Goal: Task Accomplishment & Management: Manage account settings

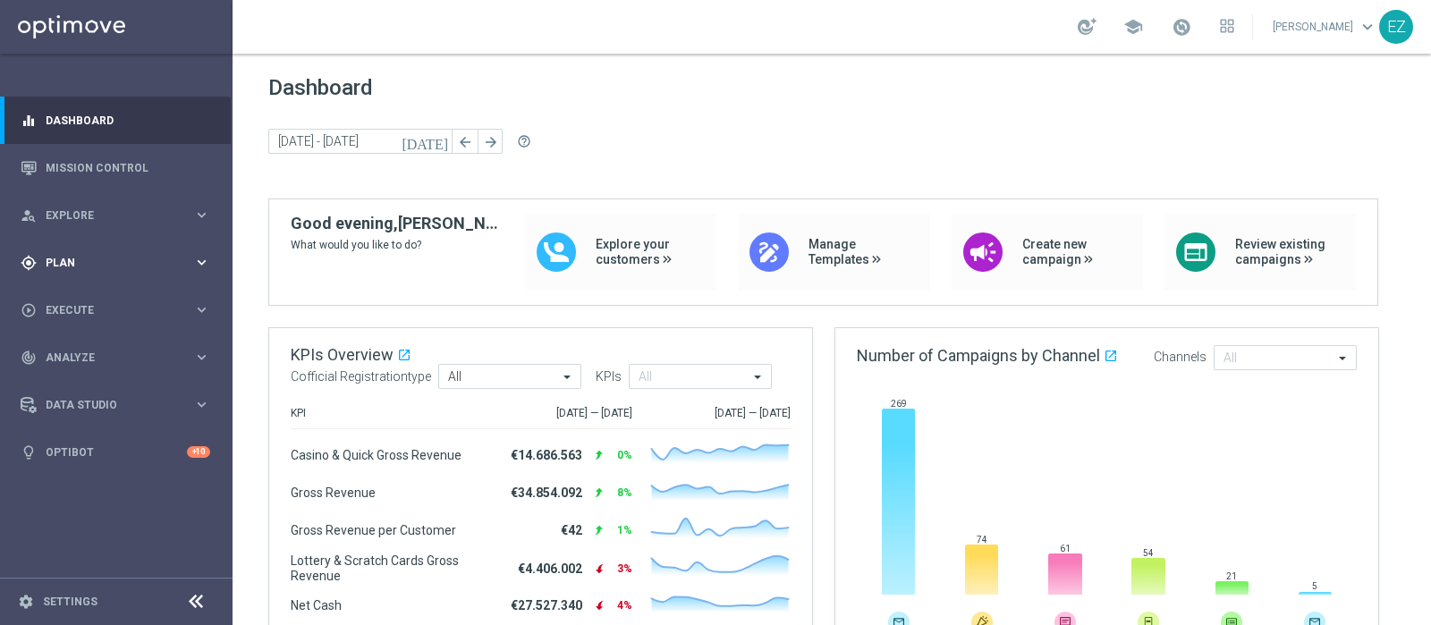
click at [49, 268] on div "gps_fixed Plan" at bounding box center [107, 263] width 173 height 16
click at [61, 351] on span "Templates" at bounding box center [111, 353] width 128 height 11
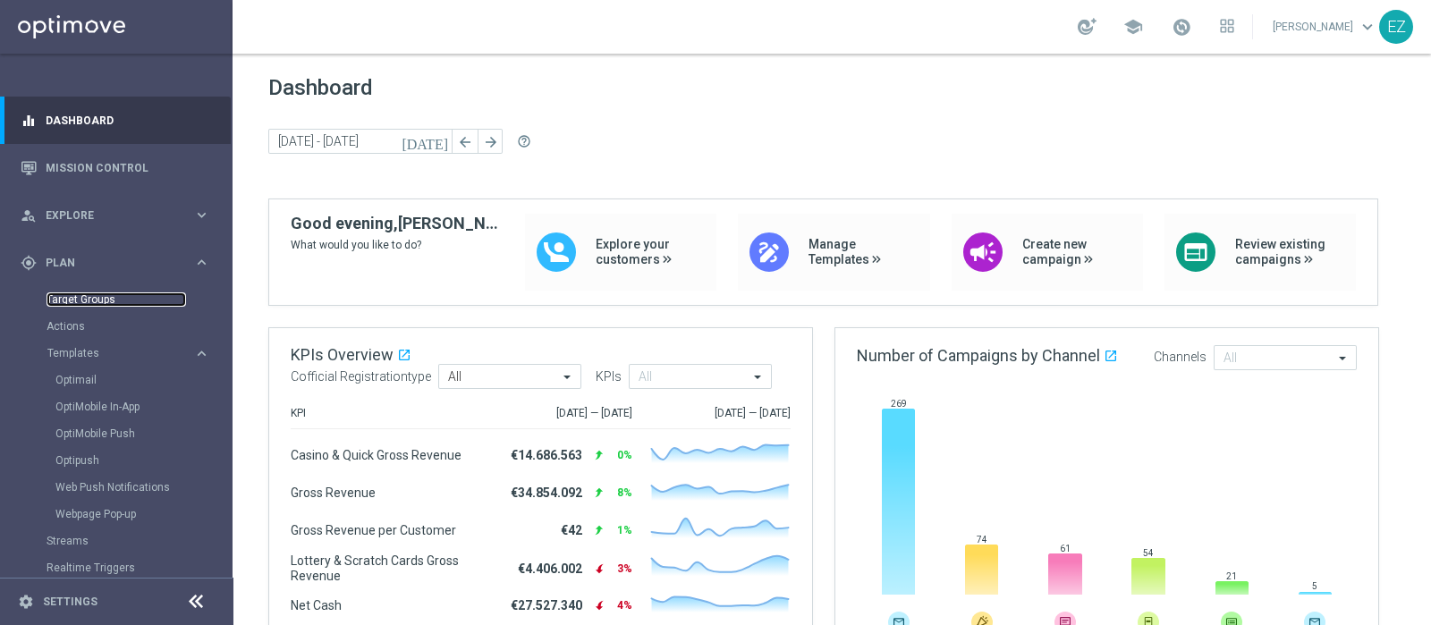
click at [65, 296] on link "Target Groups" at bounding box center [117, 300] width 140 height 14
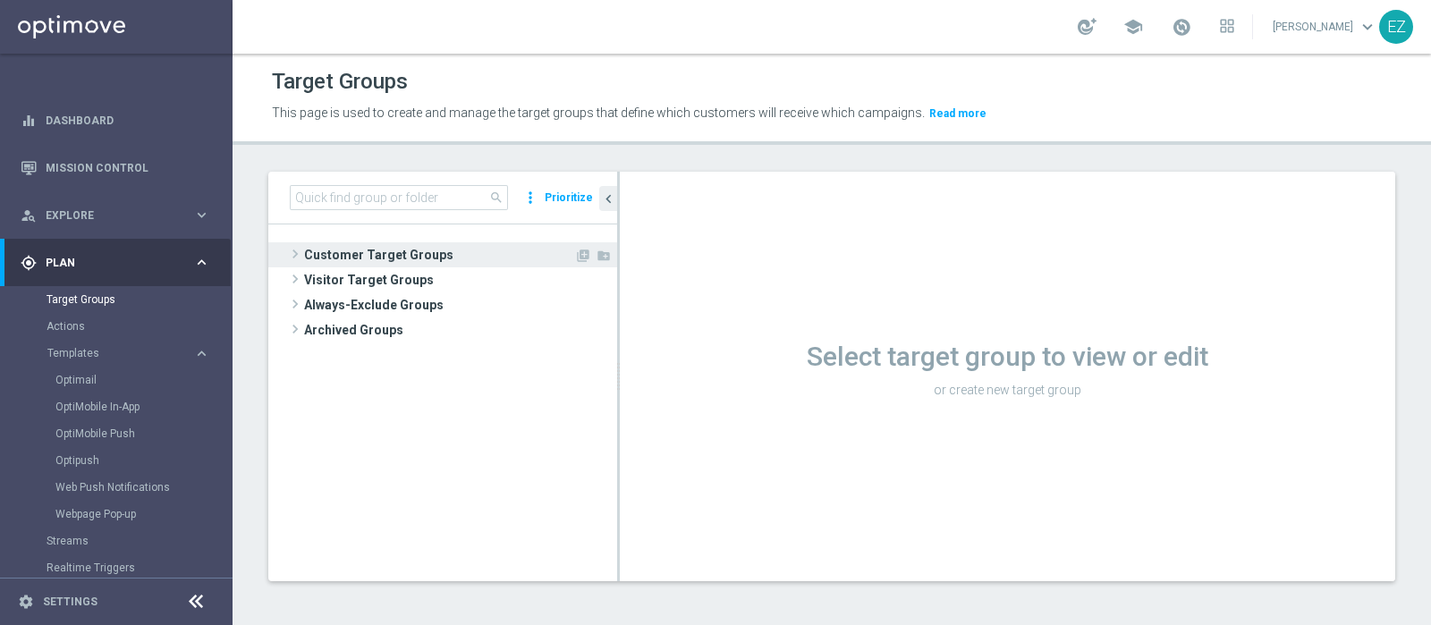
click at [429, 248] on span "Customer Target Groups" at bounding box center [439, 254] width 270 height 25
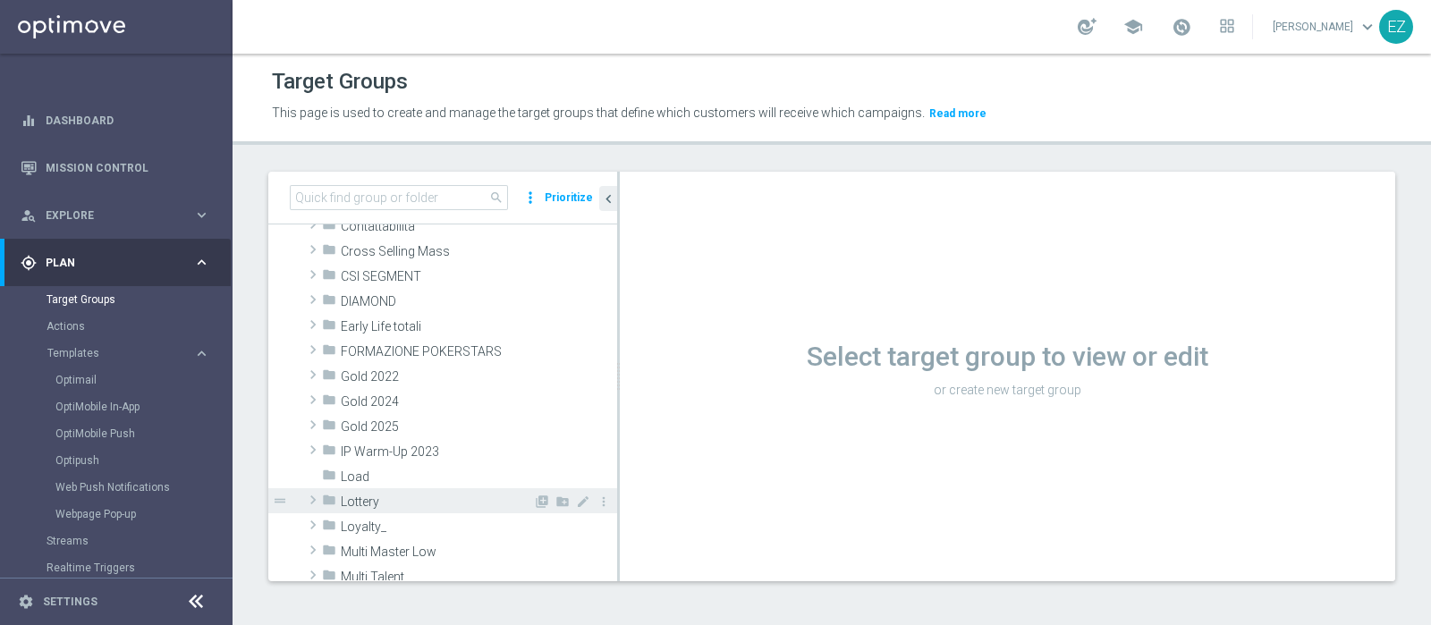
scroll to position [207, 0]
click at [381, 496] on span "Lottery" at bounding box center [437, 500] width 192 height 15
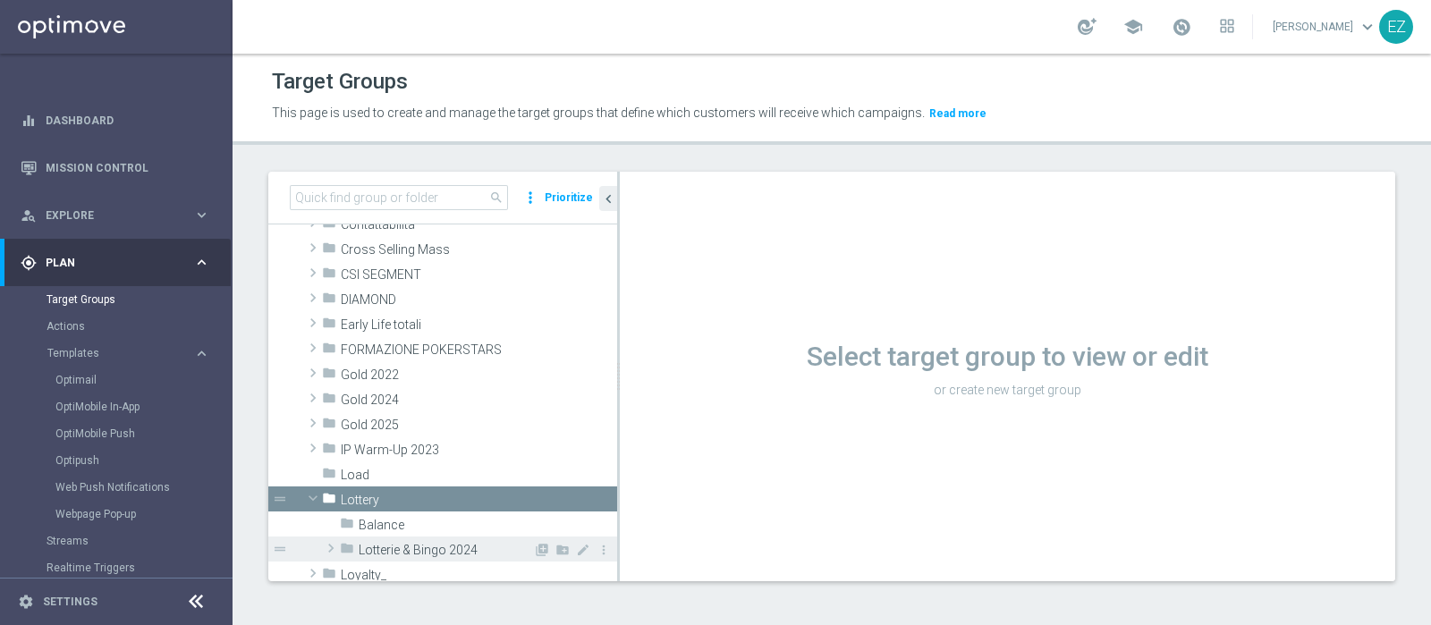
click at [376, 554] on span "Lotterie & Bingo 2024" at bounding box center [446, 550] width 174 height 15
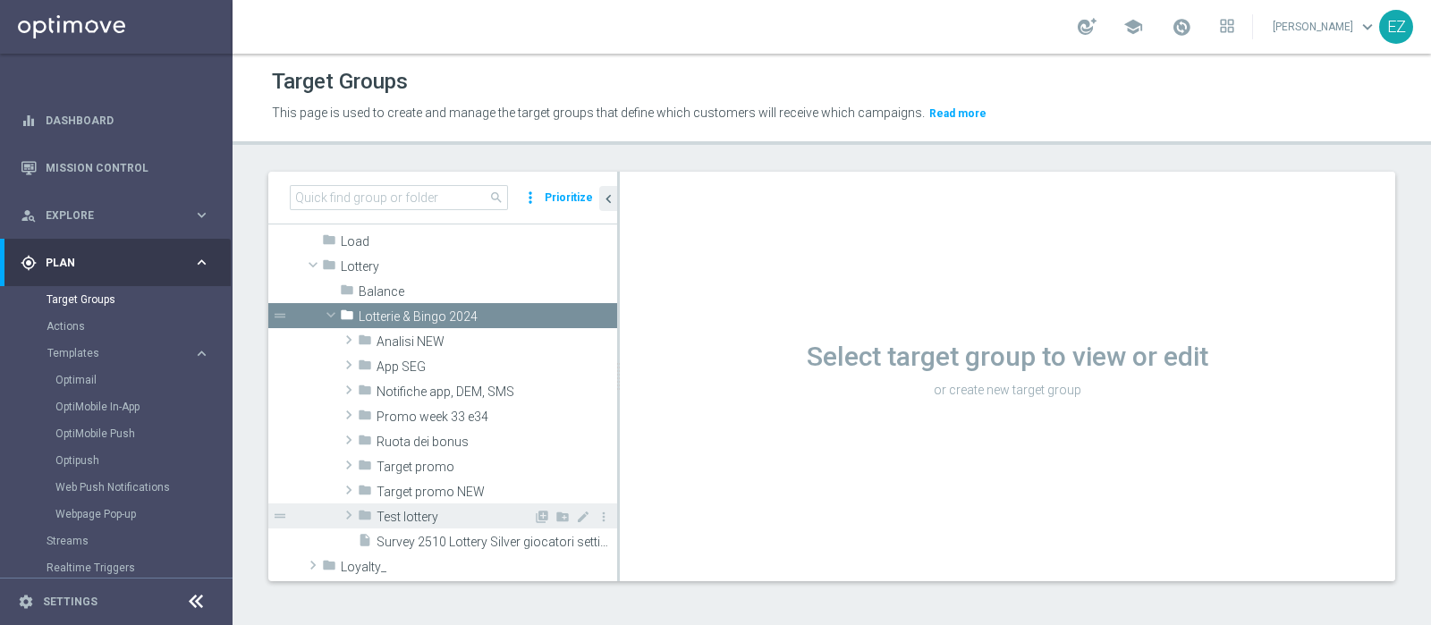
scroll to position [465, 0]
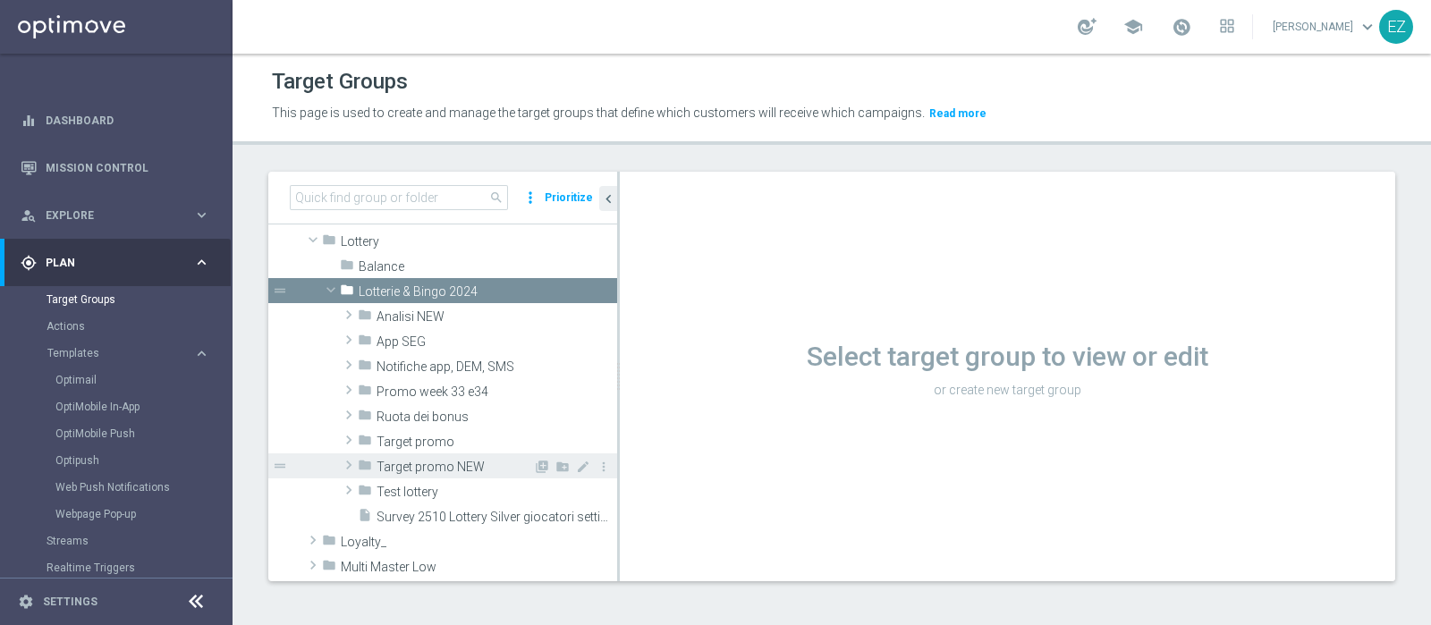
click at [461, 463] on span "Target promo NEW" at bounding box center [455, 467] width 157 height 15
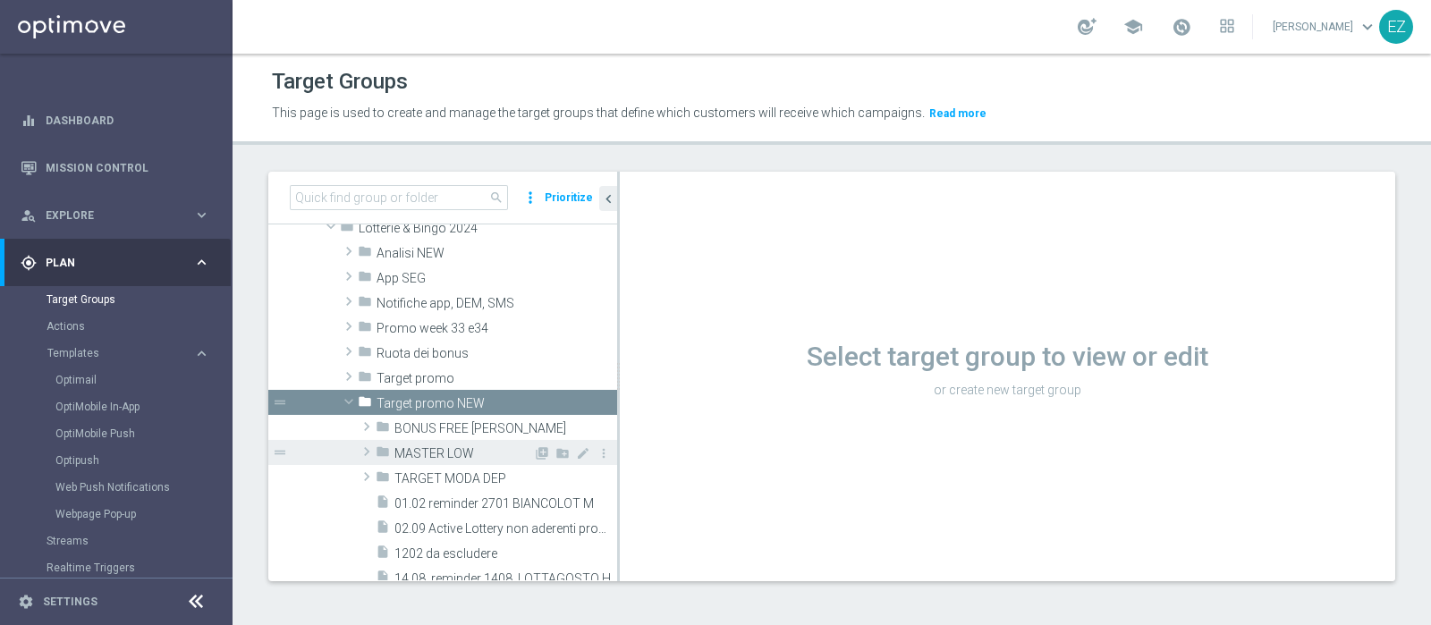
scroll to position [524, 0]
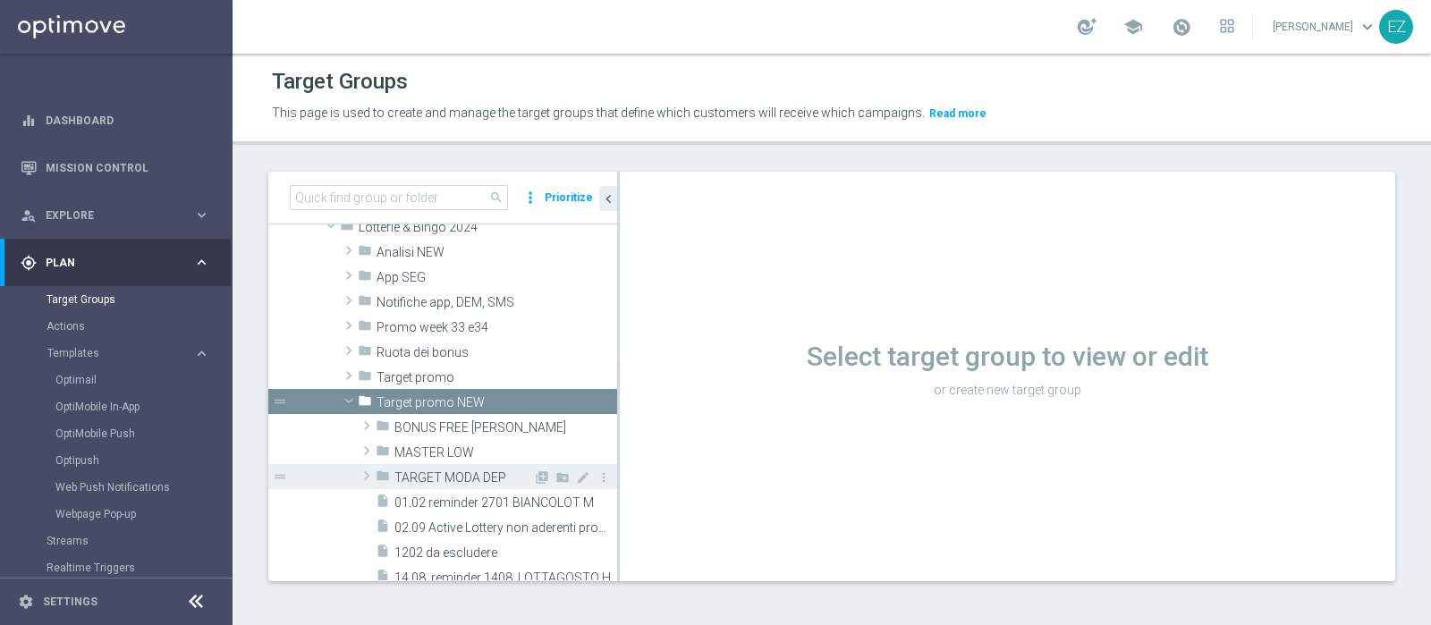
click at [457, 473] on span "TARGET MODA DEP" at bounding box center [464, 478] width 139 height 15
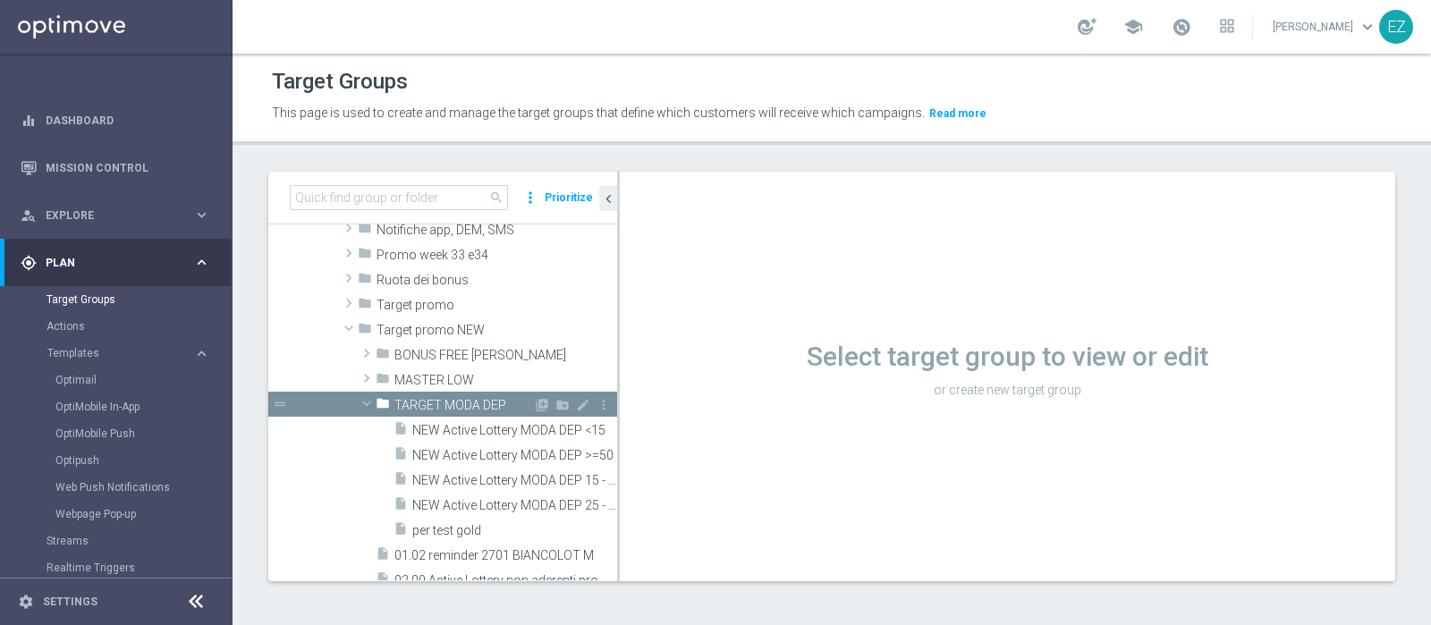
scroll to position [599, 0]
click at [490, 497] on span "NEW Active Lottery MODA DEP 25 - <50" at bounding box center [494, 504] width 165 height 15
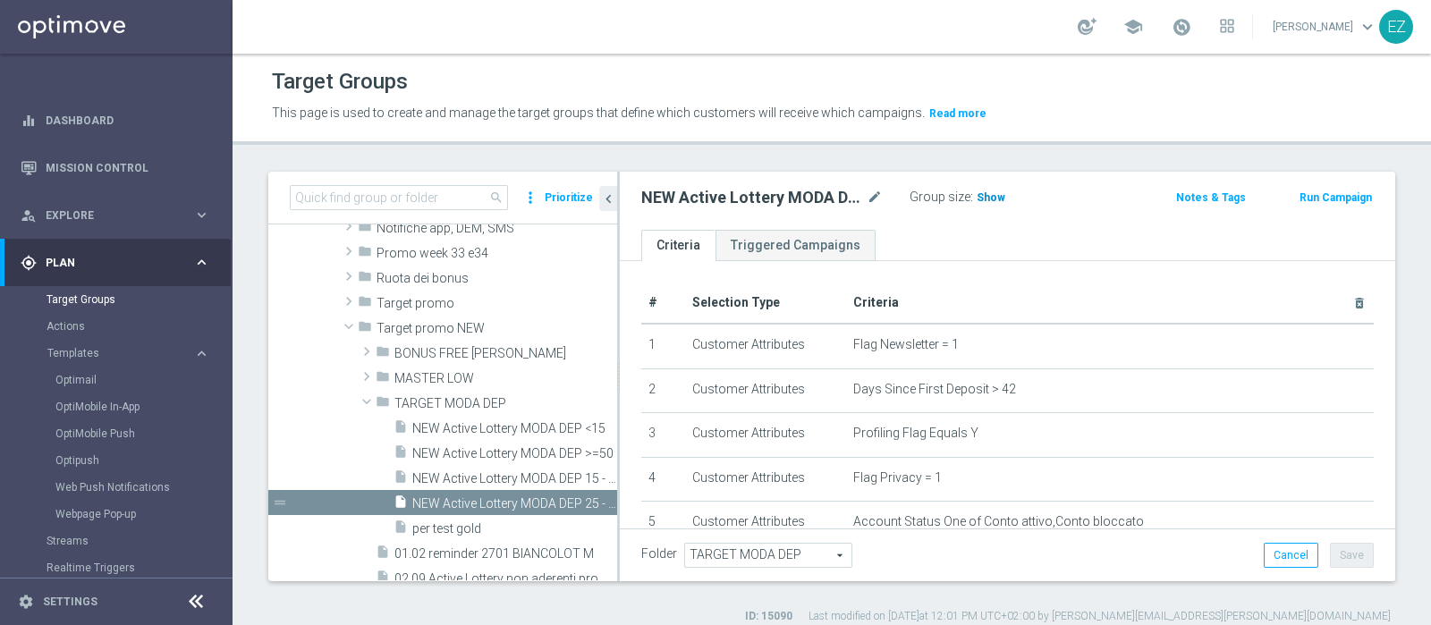
click at [998, 203] on span "Show" at bounding box center [991, 197] width 29 height 13
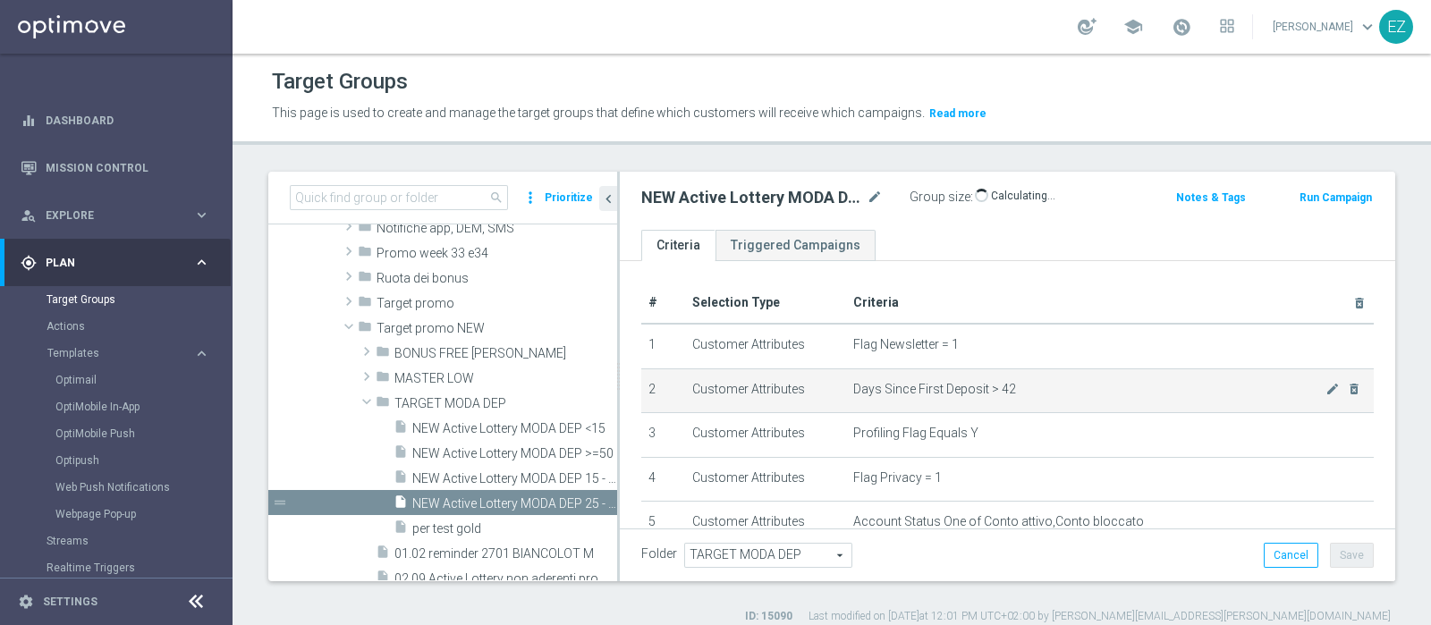
scroll to position [644, 0]
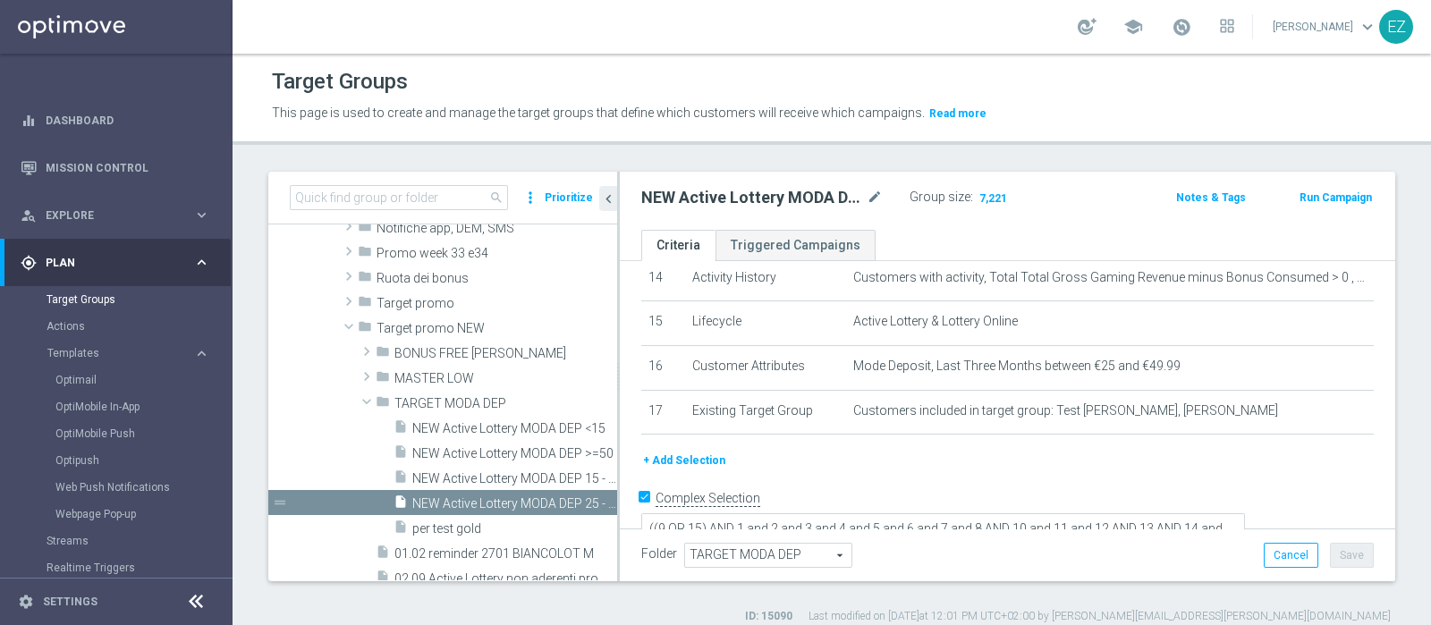
click at [1325, 199] on button "Run Campaign" at bounding box center [1336, 198] width 76 height 20
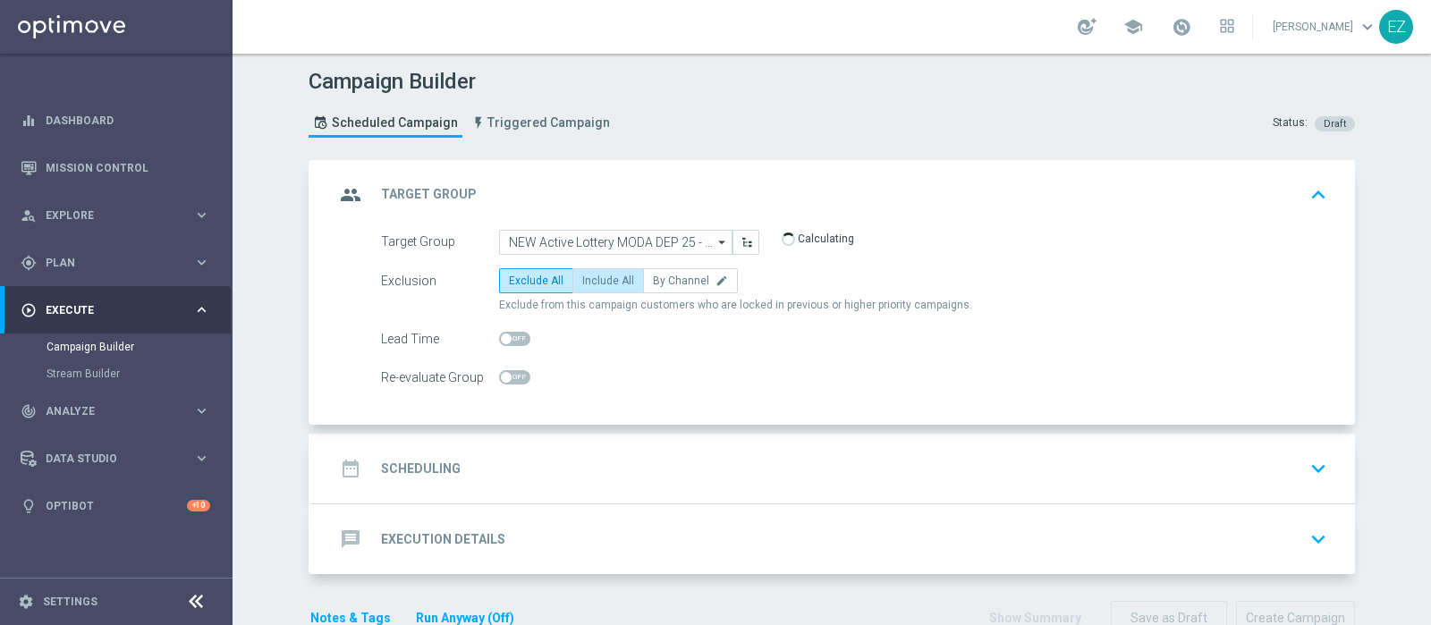
click at [583, 279] on span "Include All" at bounding box center [608, 281] width 52 height 13
click at [583, 279] on input "Include All" at bounding box center [588, 284] width 12 height 12
radio input "true"
click at [448, 473] on div "date_range Scheduling keyboard_arrow_down" at bounding box center [834, 469] width 999 height 34
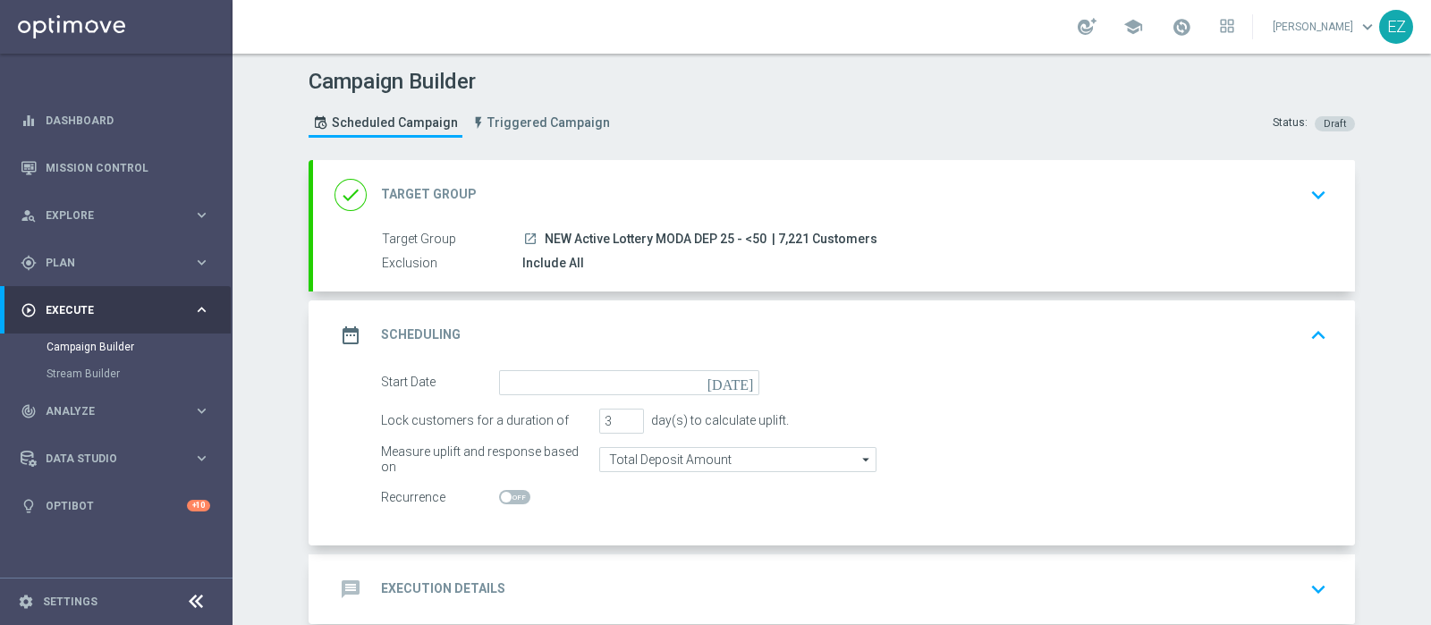
click at [731, 377] on icon "[DATE]" at bounding box center [734, 380] width 53 height 20
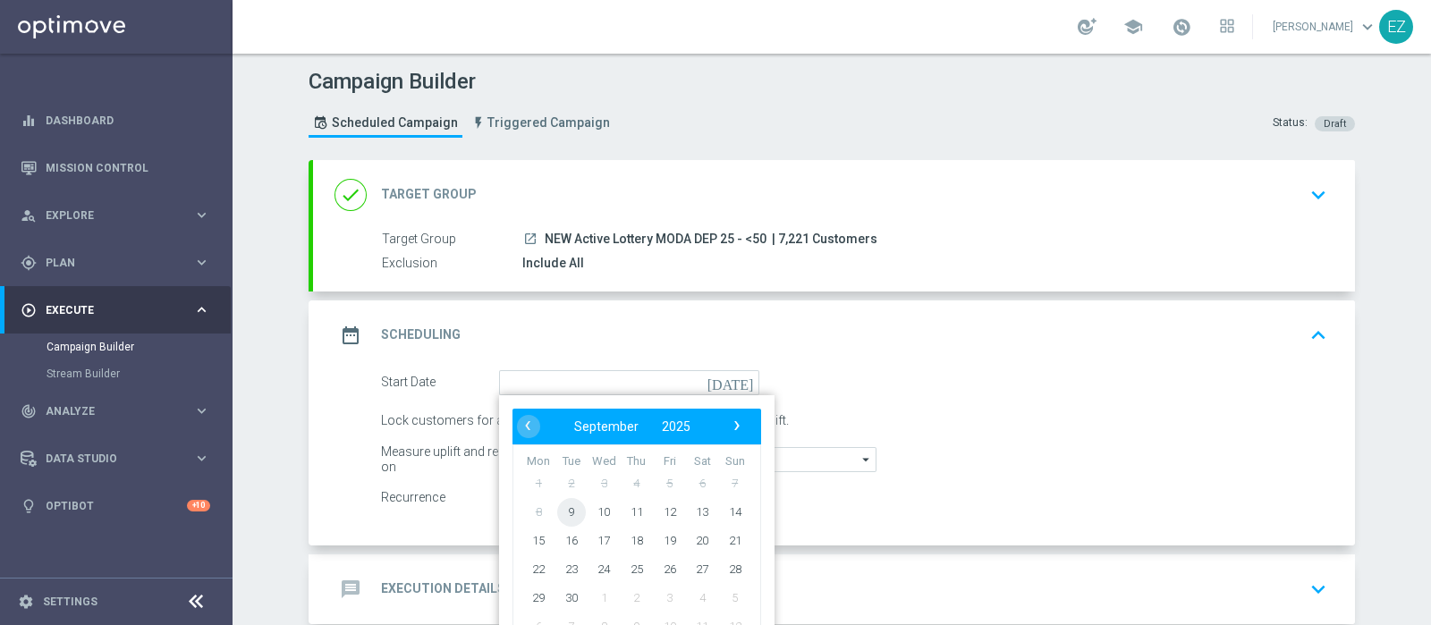
click at [564, 513] on span "9" at bounding box center [571, 511] width 29 height 29
type input "09 Sep 2025"
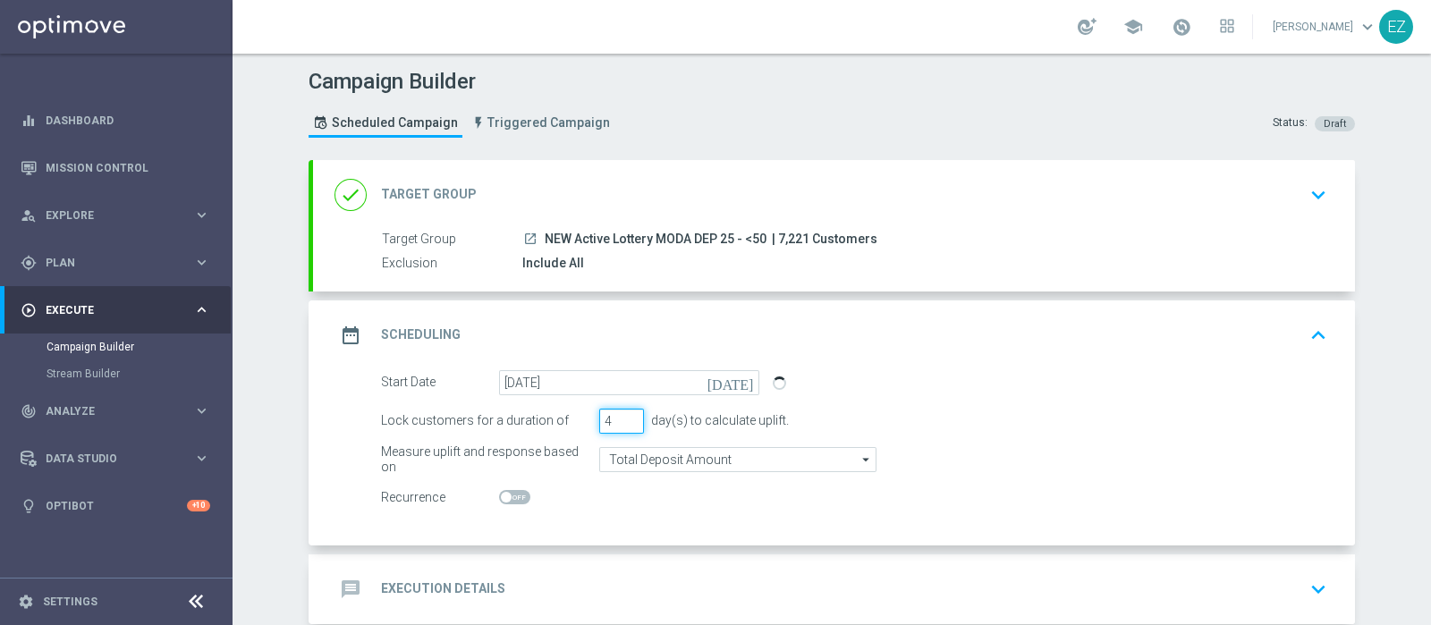
click at [619, 415] on input "4" at bounding box center [621, 421] width 45 height 25
type input "5"
click at [619, 415] on input "5" at bounding box center [621, 421] width 45 height 25
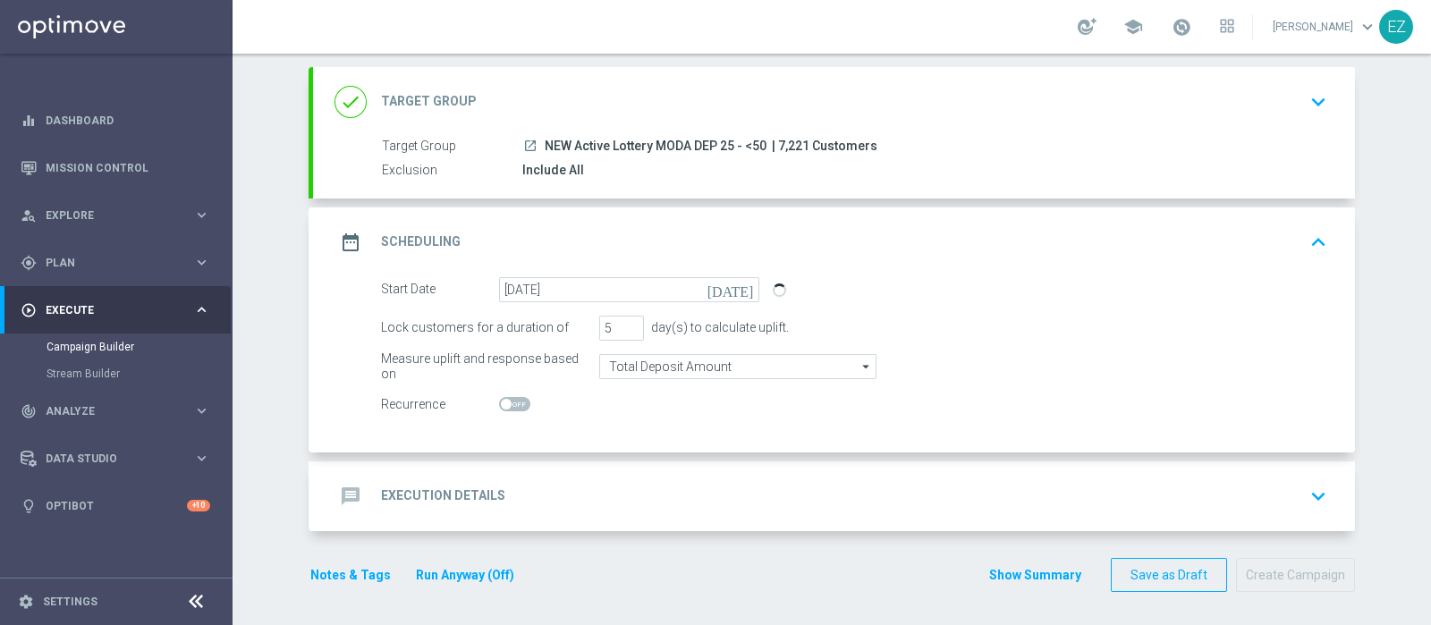
click at [481, 499] on h2 "Execution Details" at bounding box center [443, 496] width 124 height 17
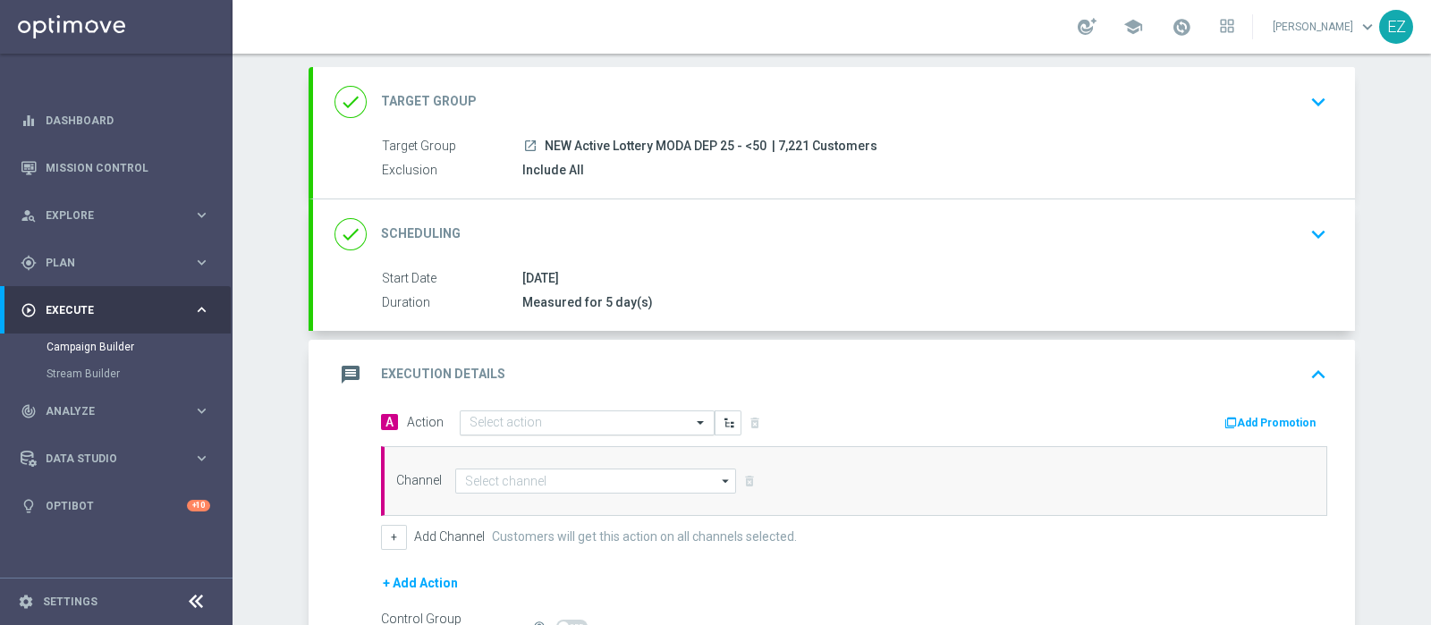
click at [670, 420] on div at bounding box center [587, 423] width 253 height 15
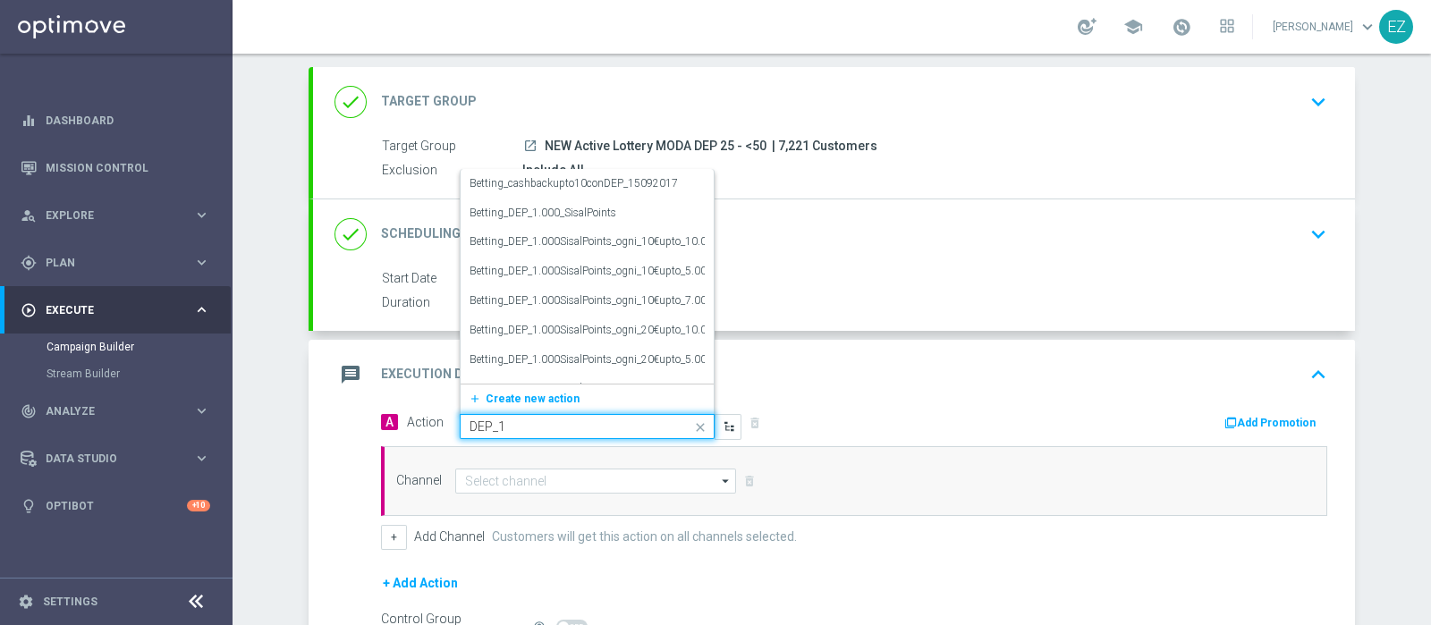
type input "DEP_15"
click at [507, 296] on label "DEP_15000SP" at bounding box center [504, 300] width 68 height 15
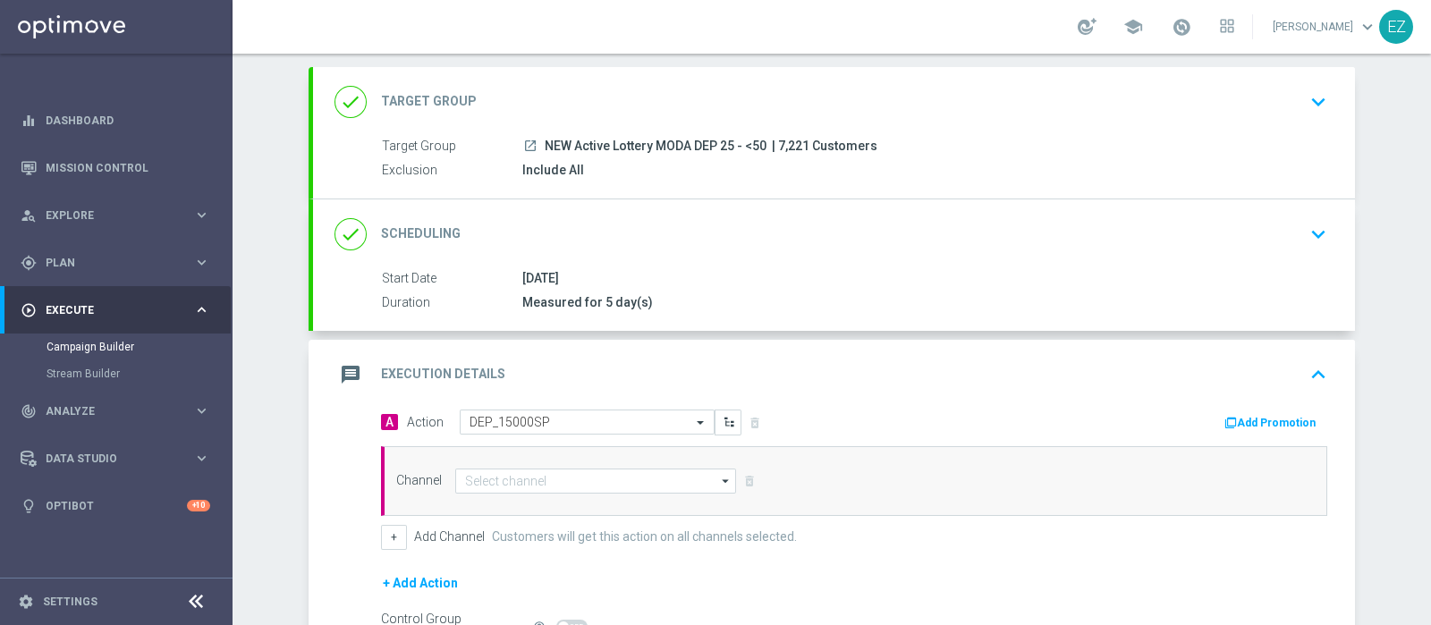
click at [1210, 412] on div "Add Promotion" at bounding box center [1097, 421] width 487 height 23
click at [1278, 413] on button "Add Promotion" at bounding box center [1272, 423] width 99 height 20
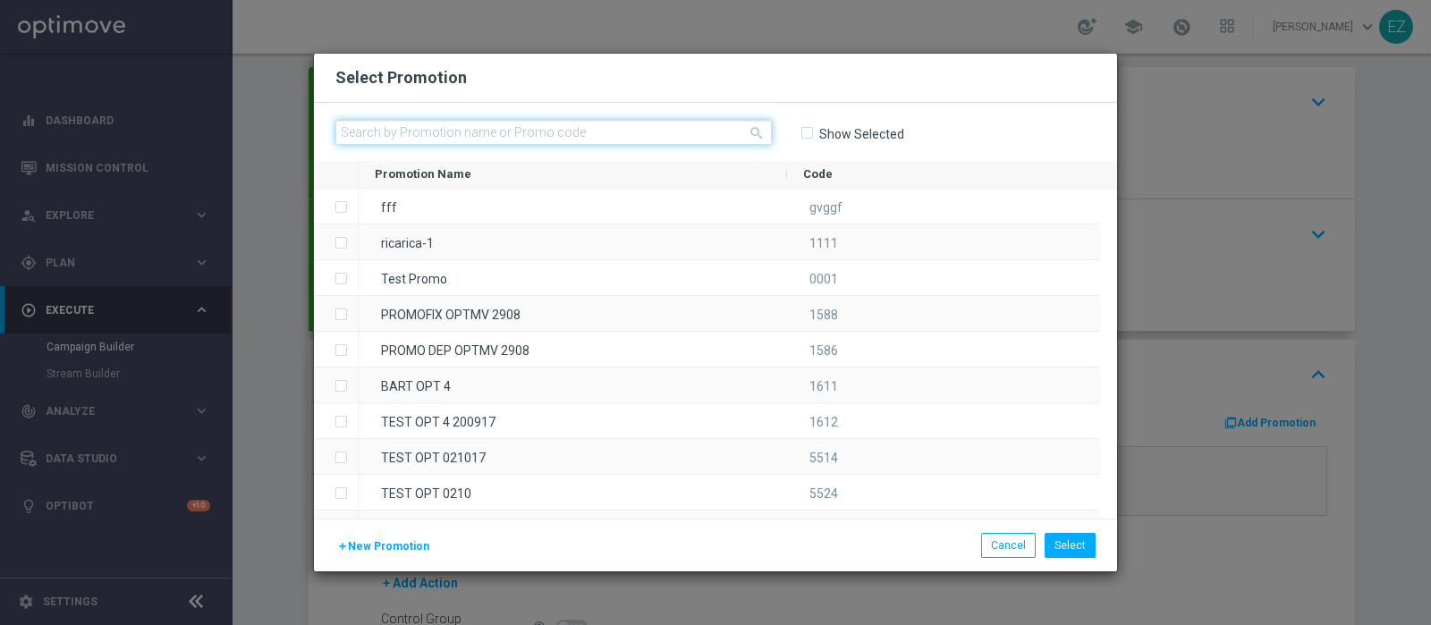
click at [438, 132] on input "text" at bounding box center [553, 132] width 437 height 25
paste input "0909 LOT DEP H"
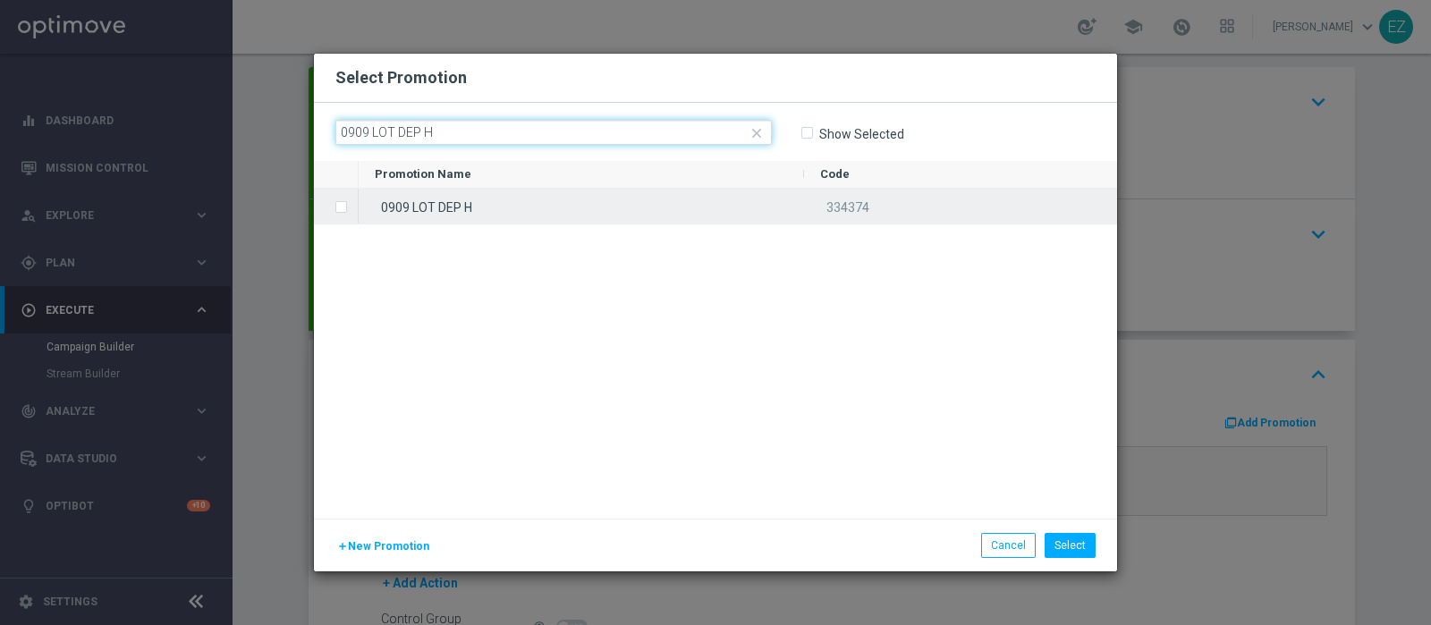
type input "0909 LOT DEP H"
click at [485, 208] on div "0909 LOT DEP H" at bounding box center [582, 206] width 446 height 35
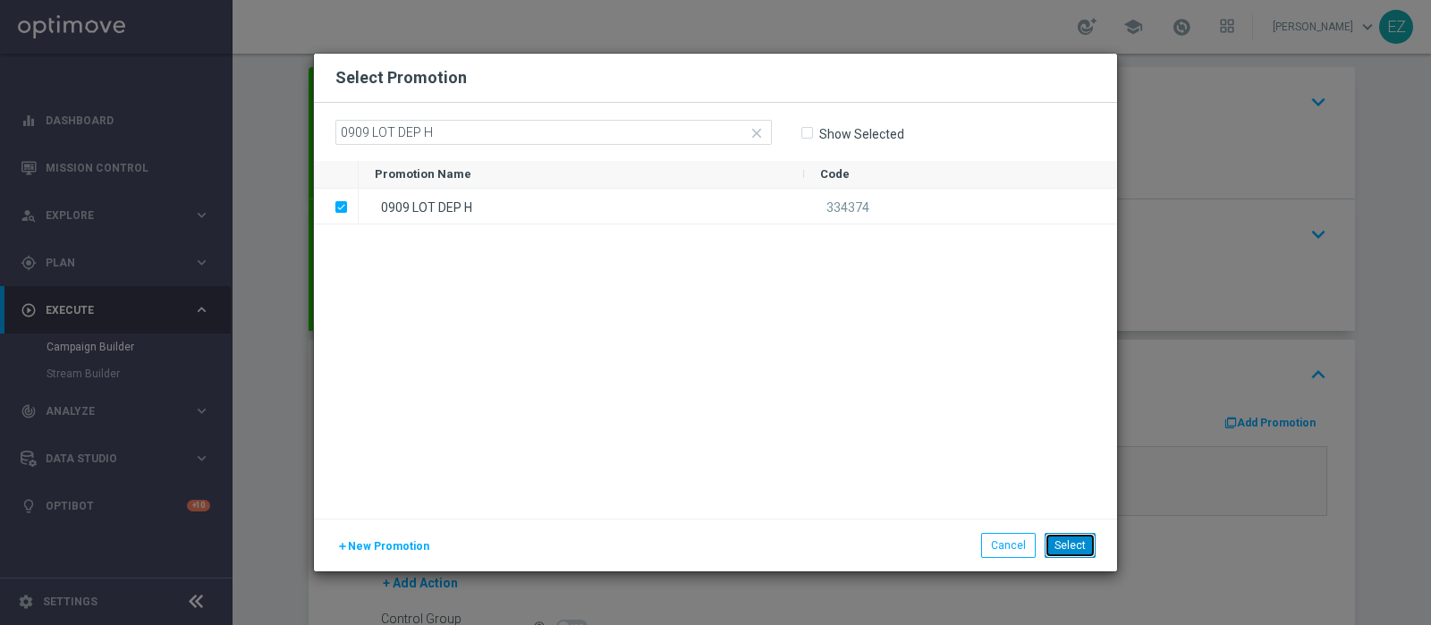
click at [1068, 555] on button "Select" at bounding box center [1070, 545] width 51 height 25
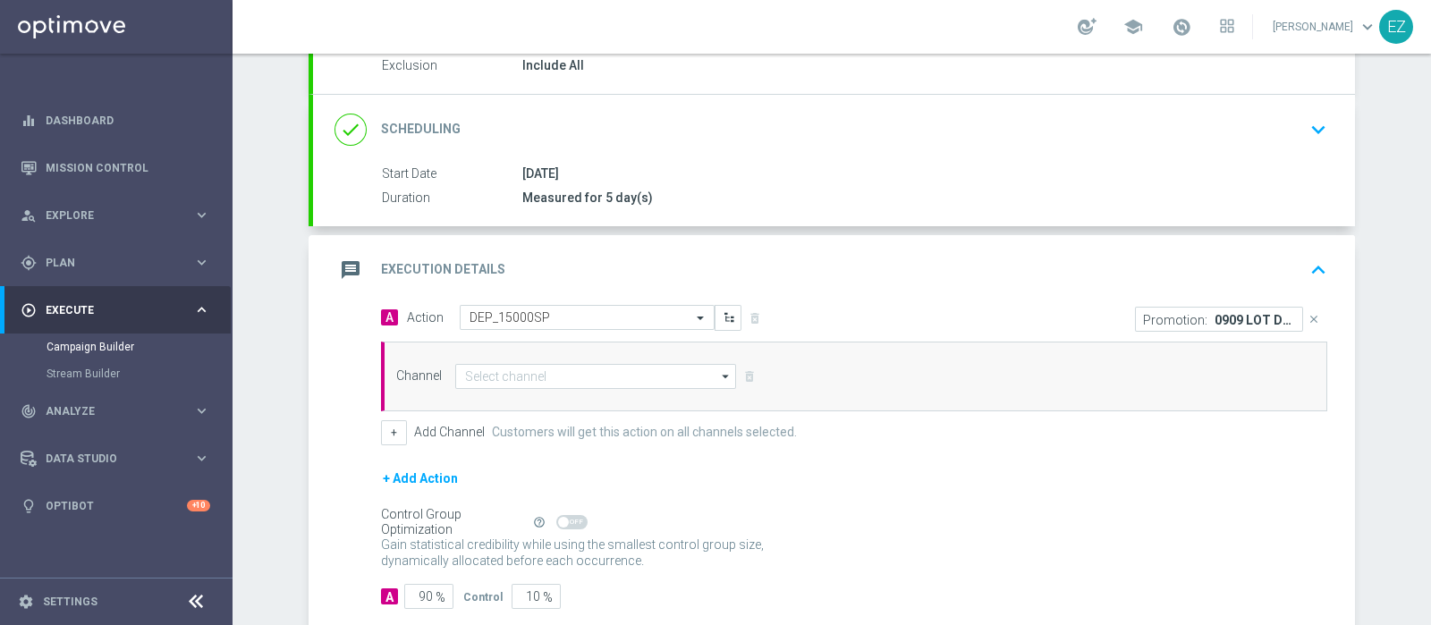
scroll to position [218, 0]
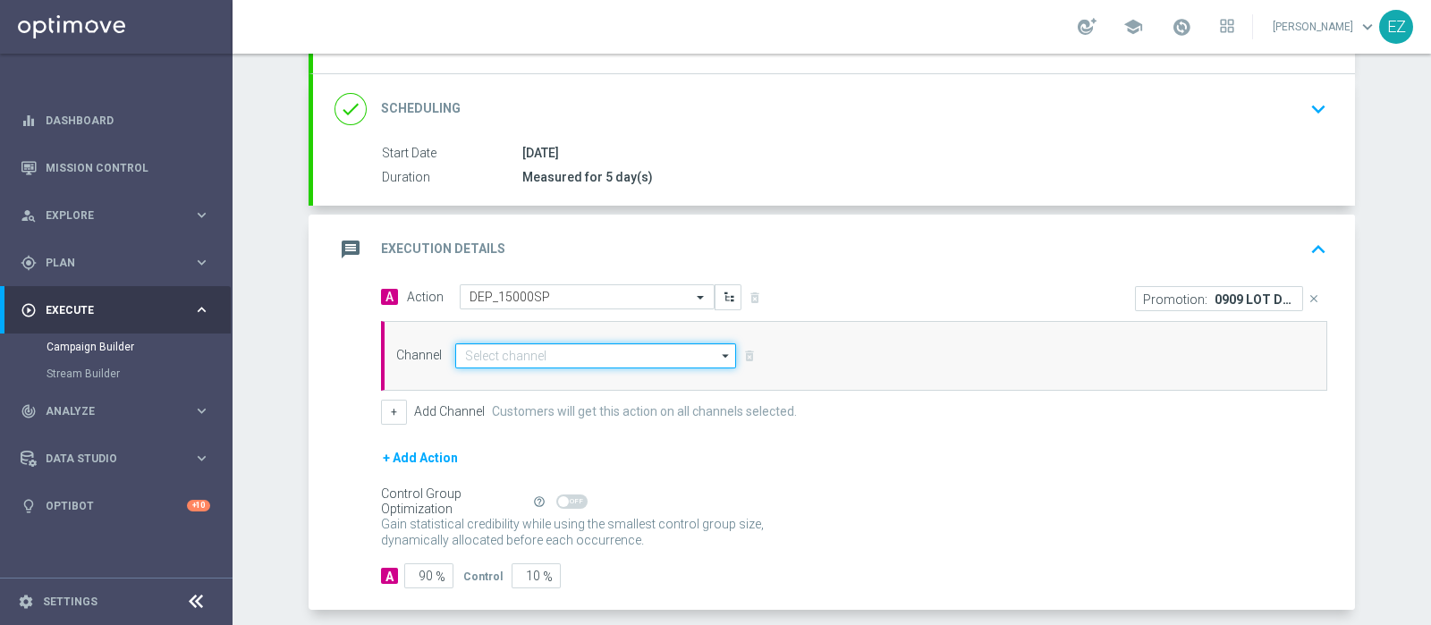
click at [615, 357] on input at bounding box center [595, 356] width 281 height 25
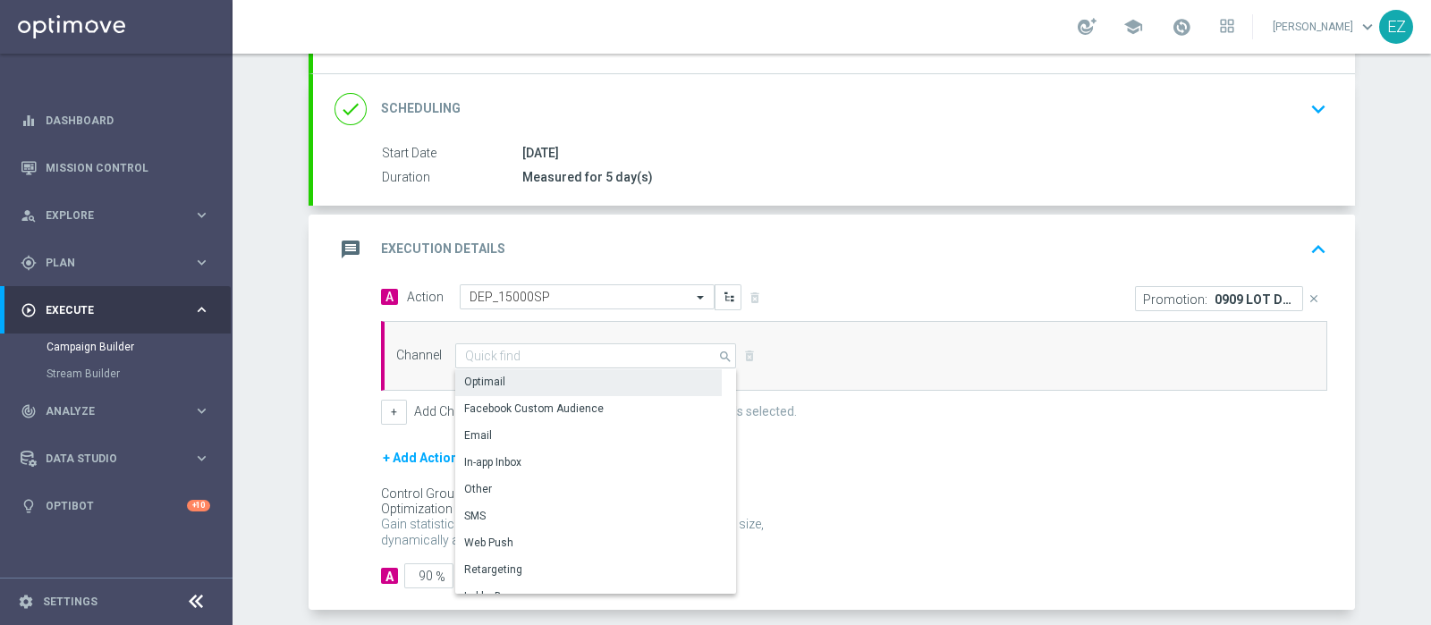
click at [565, 387] on div "Optimail" at bounding box center [588, 381] width 267 height 25
type input "Optimail"
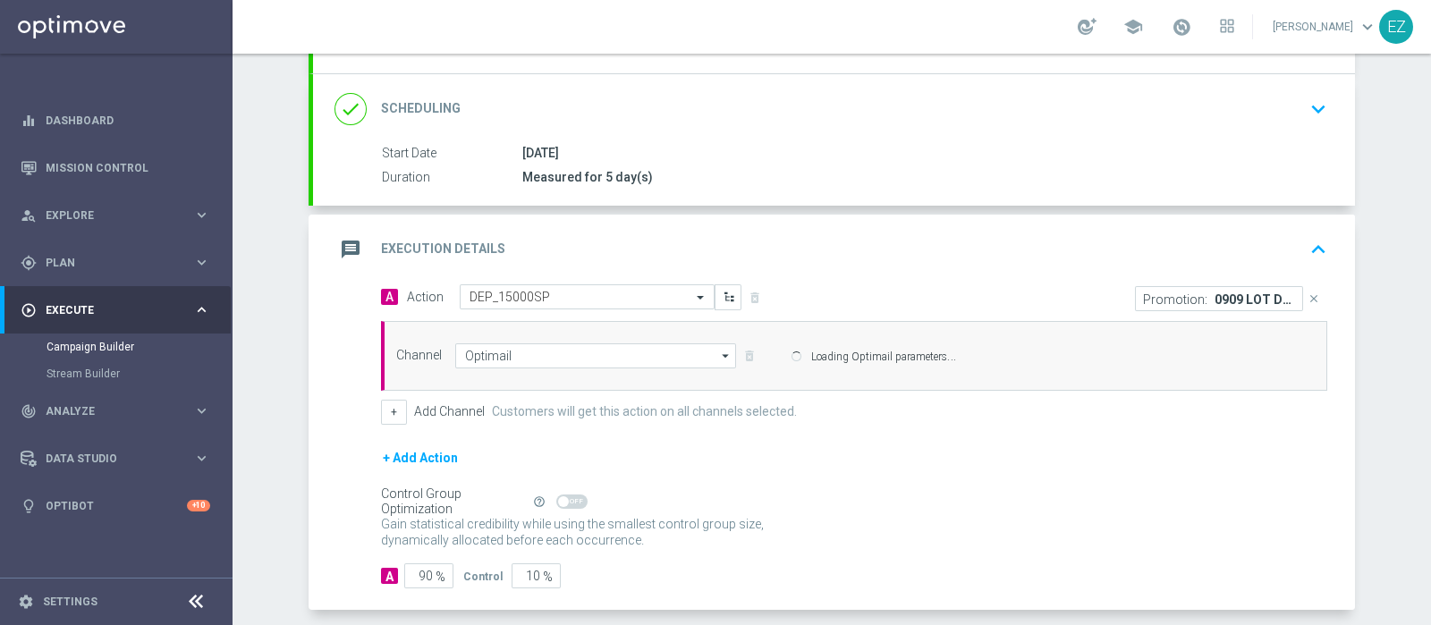
click at [383, 369] on div "Channel Optimail Optimail arrow_drop_down Show Selected 0 of 20 Optimail" at bounding box center [851, 356] width 936 height 25
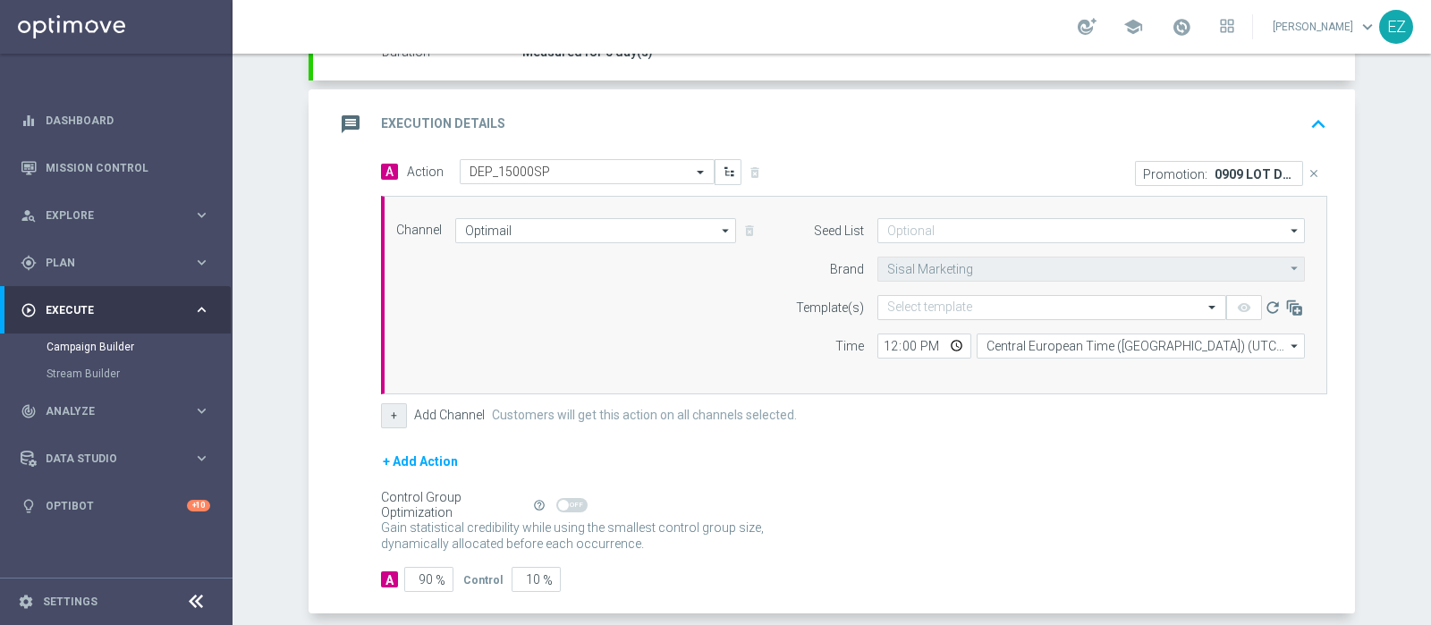
click at [381, 408] on button "+" at bounding box center [394, 415] width 26 height 25
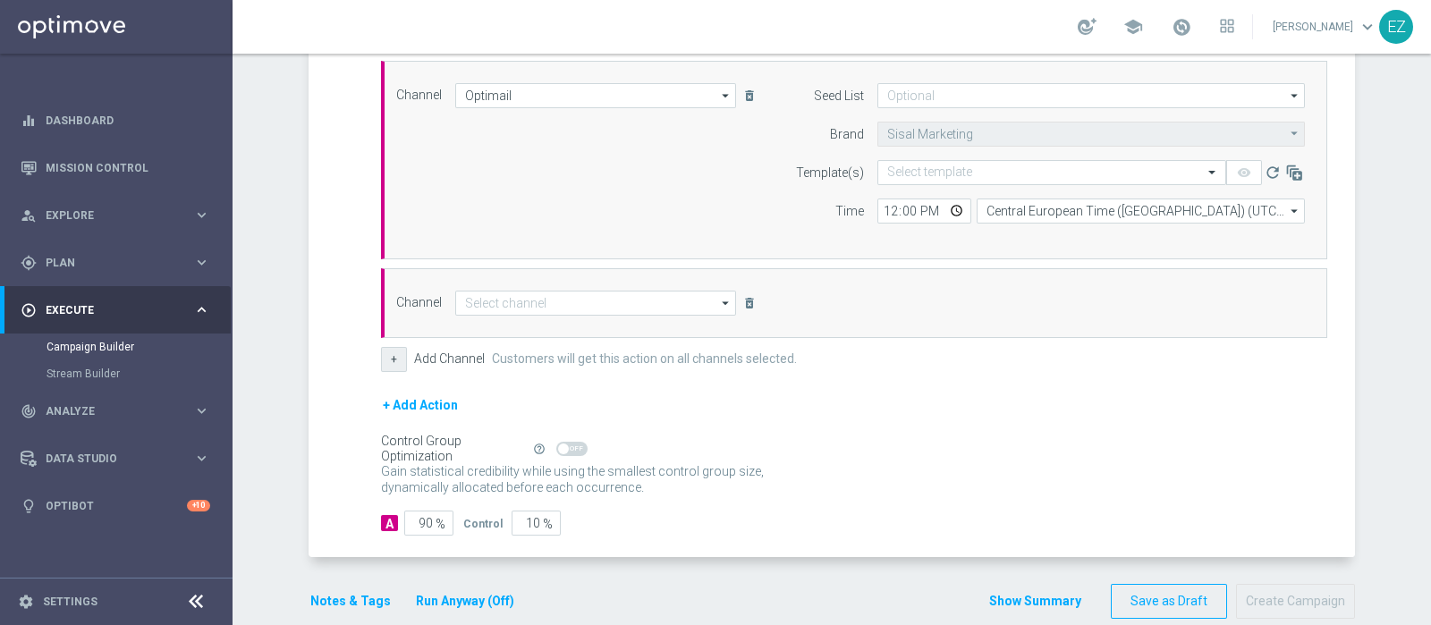
scroll to position [482, 0]
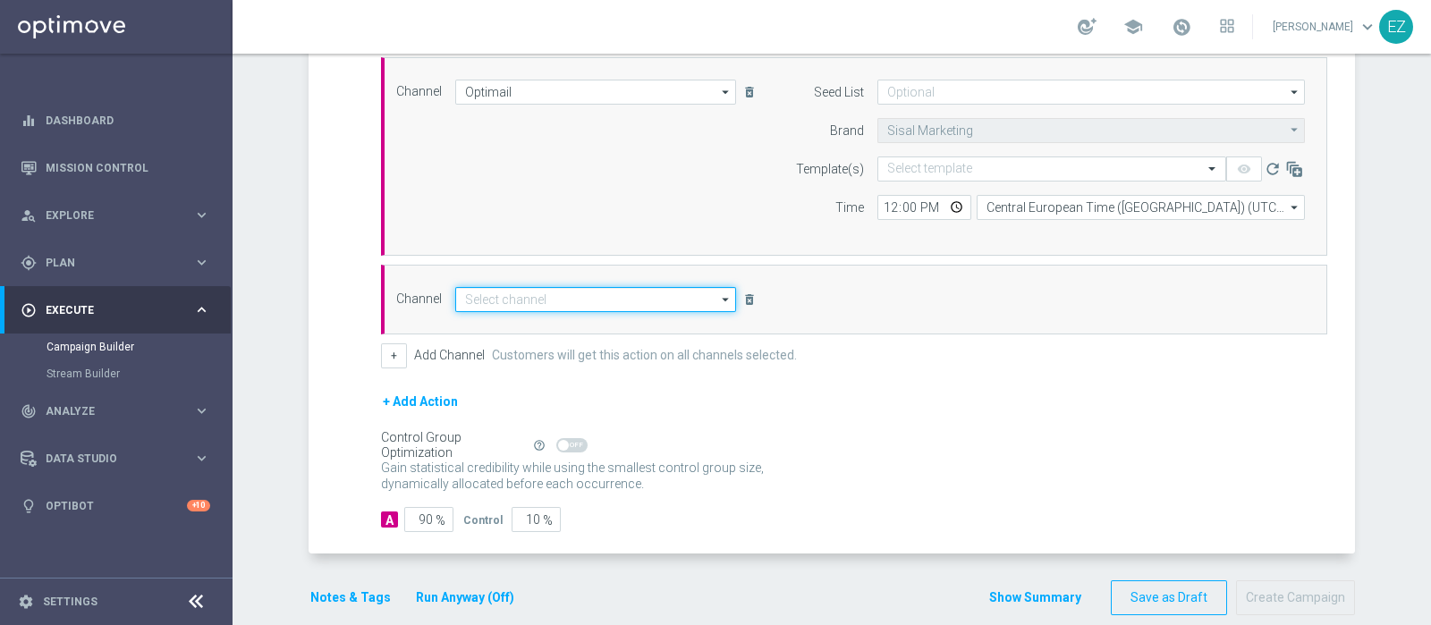
click at [599, 287] on input at bounding box center [595, 299] width 281 height 25
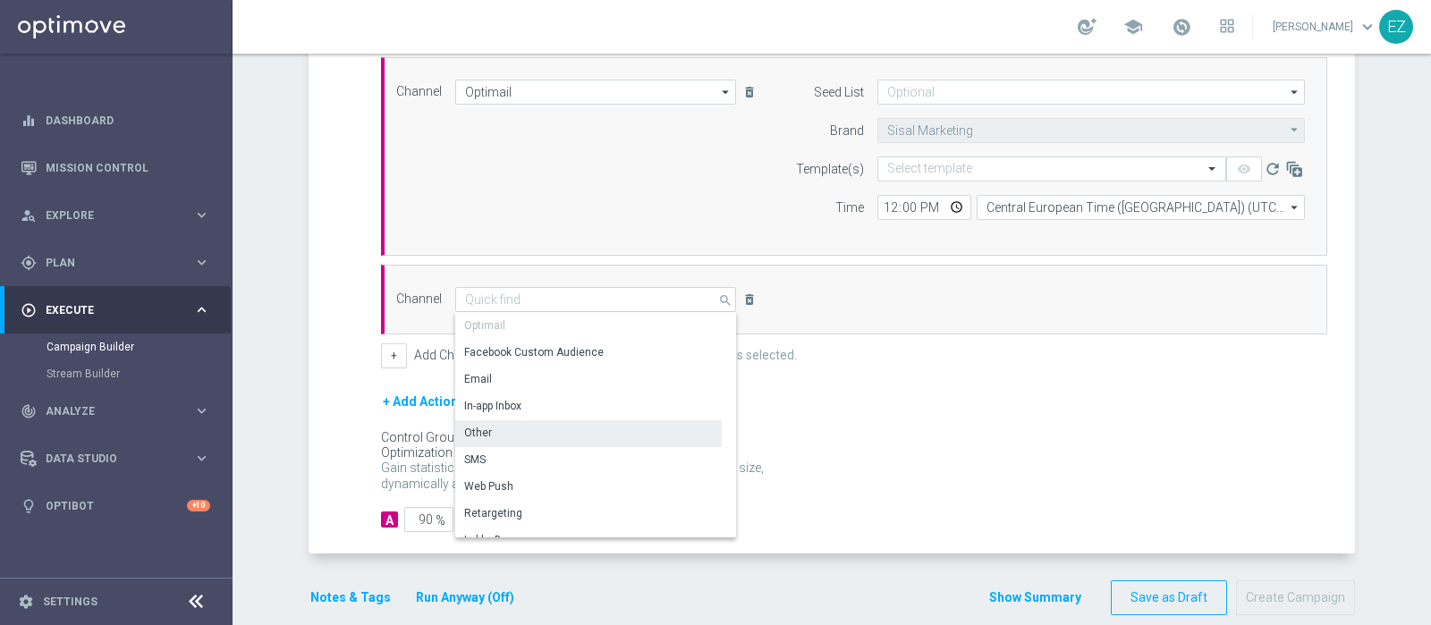
click at [536, 427] on div "Other" at bounding box center [588, 432] width 267 height 25
type input "Other"
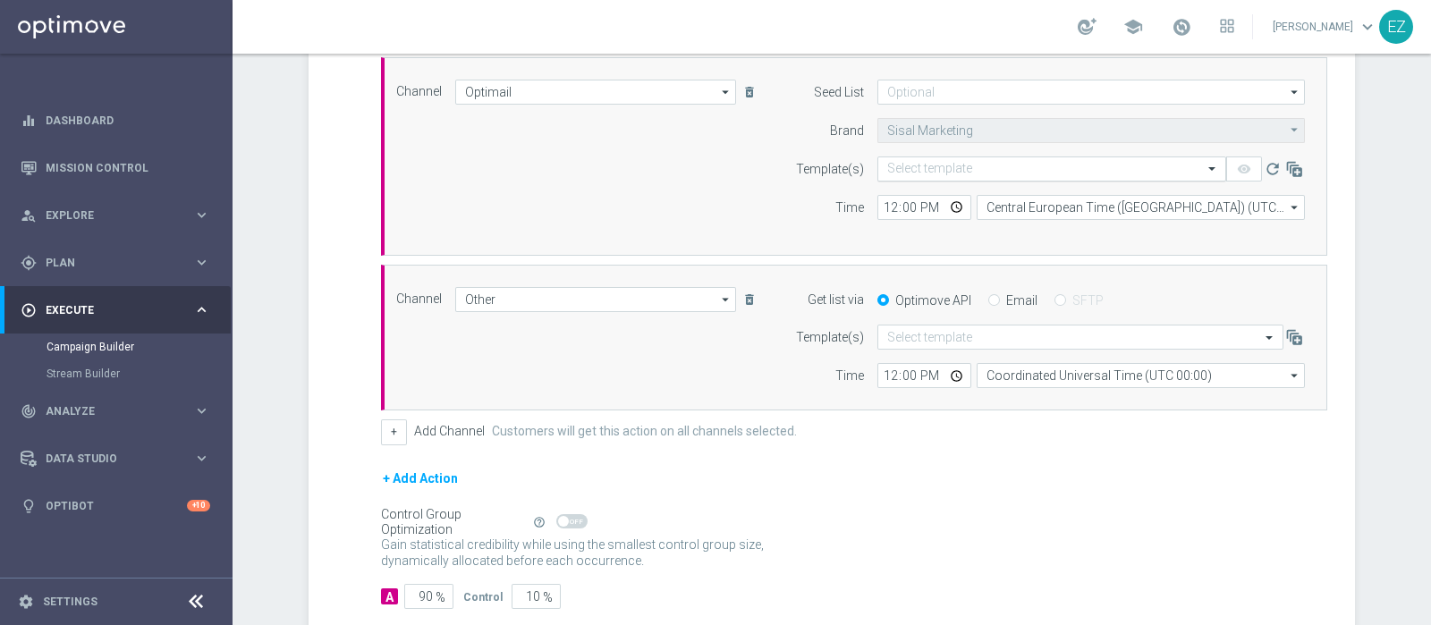
click at [897, 176] on div "Select template" at bounding box center [1052, 169] width 349 height 25
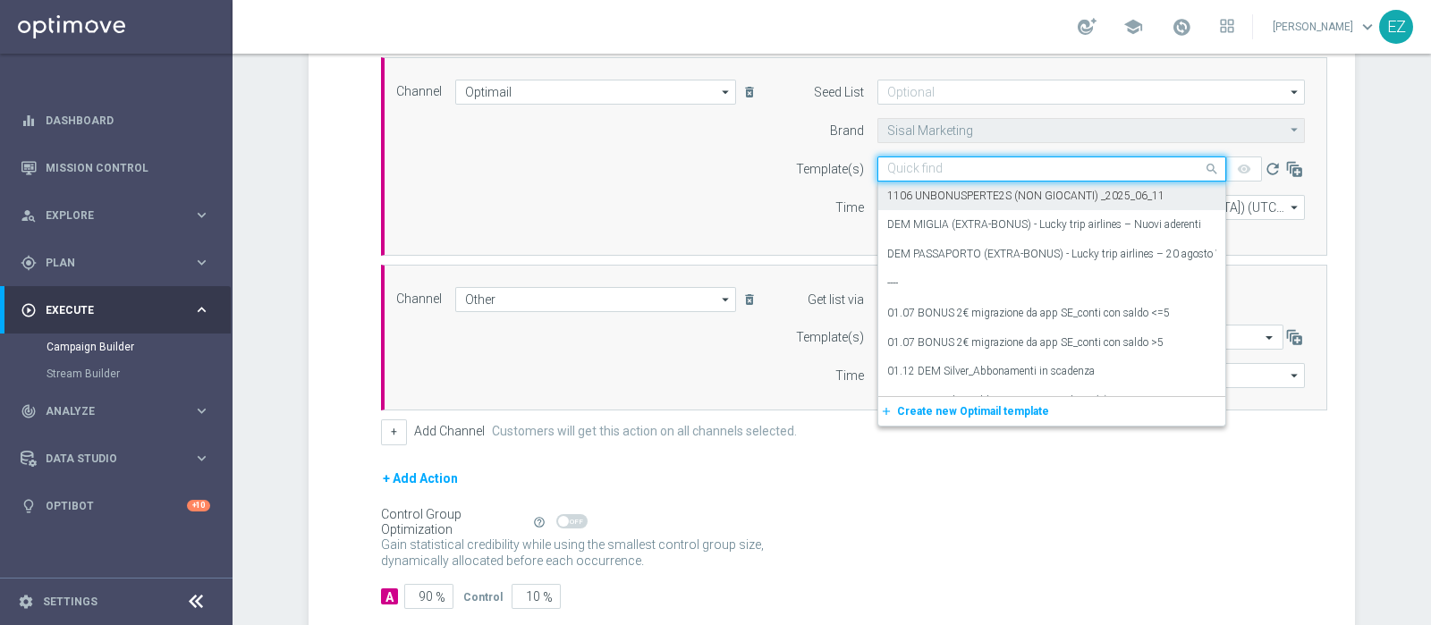
paste input "0909 LOT DEP H"
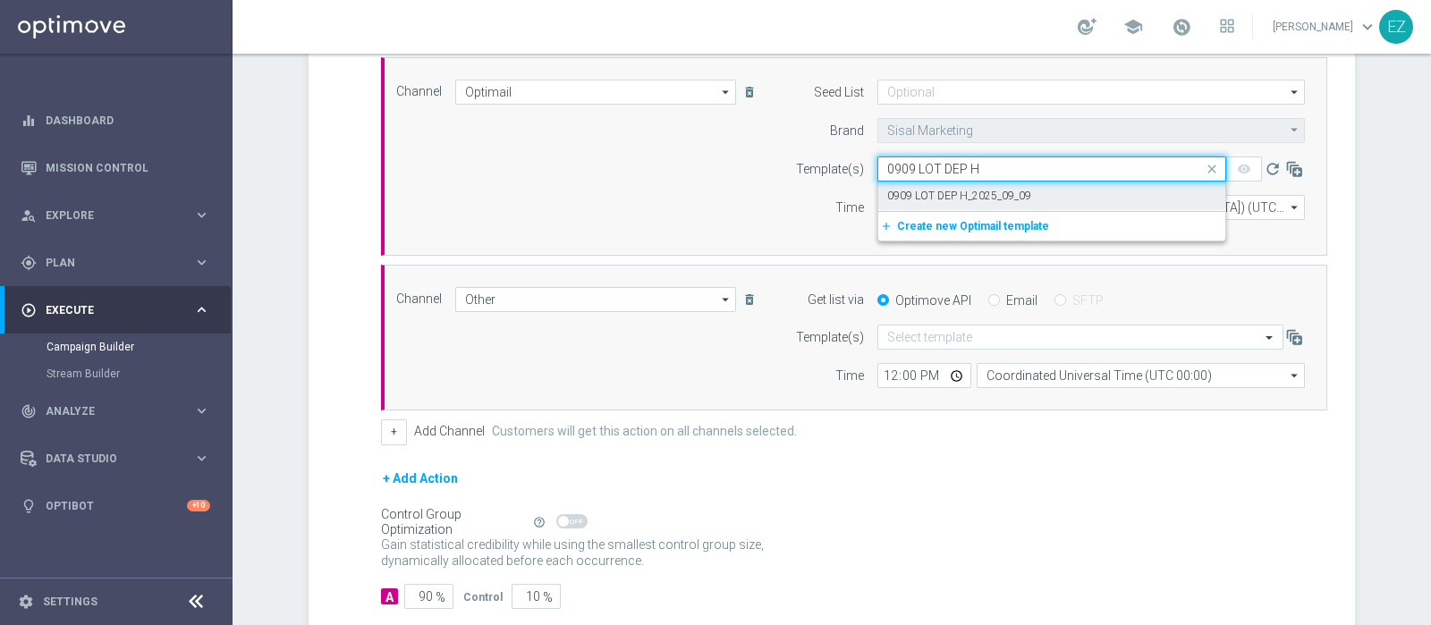
click at [947, 190] on label "0909 LOT DEP H_2025_09_09" at bounding box center [959, 196] width 144 height 15
type input "0909 LOT DEP H"
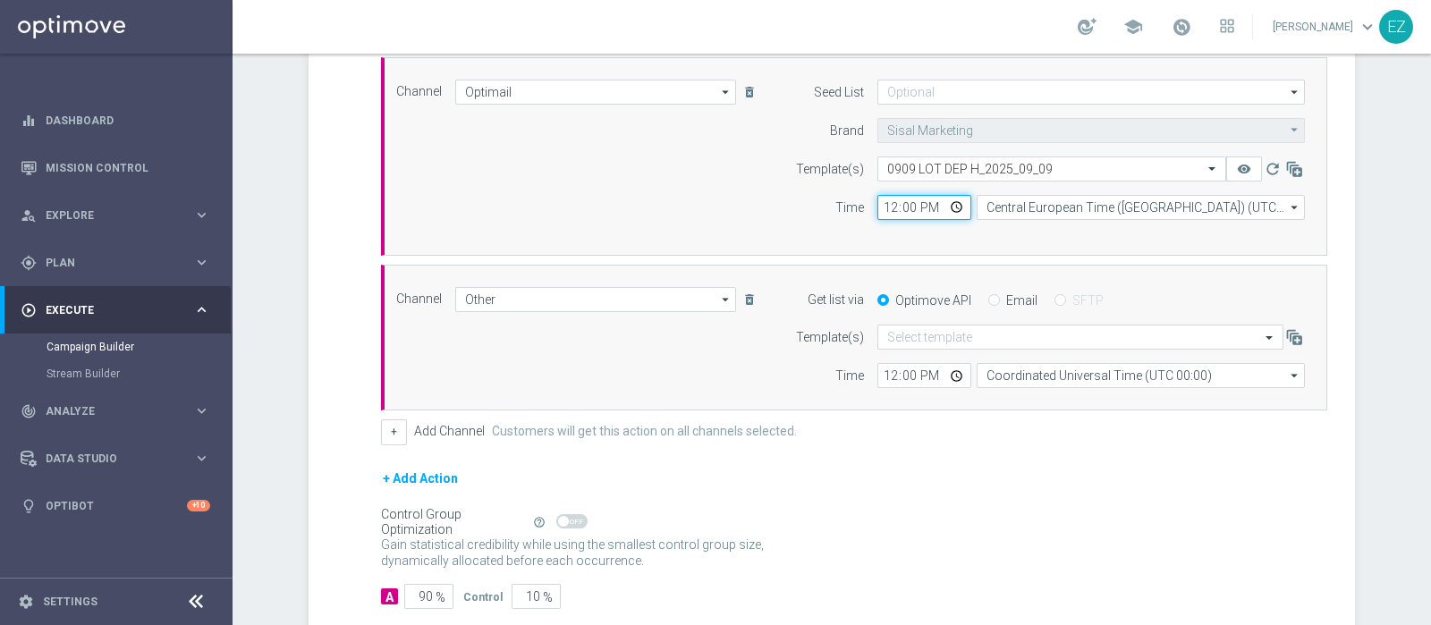
click at [888, 204] on input "12:00" at bounding box center [925, 207] width 94 height 25
type input "17:00"
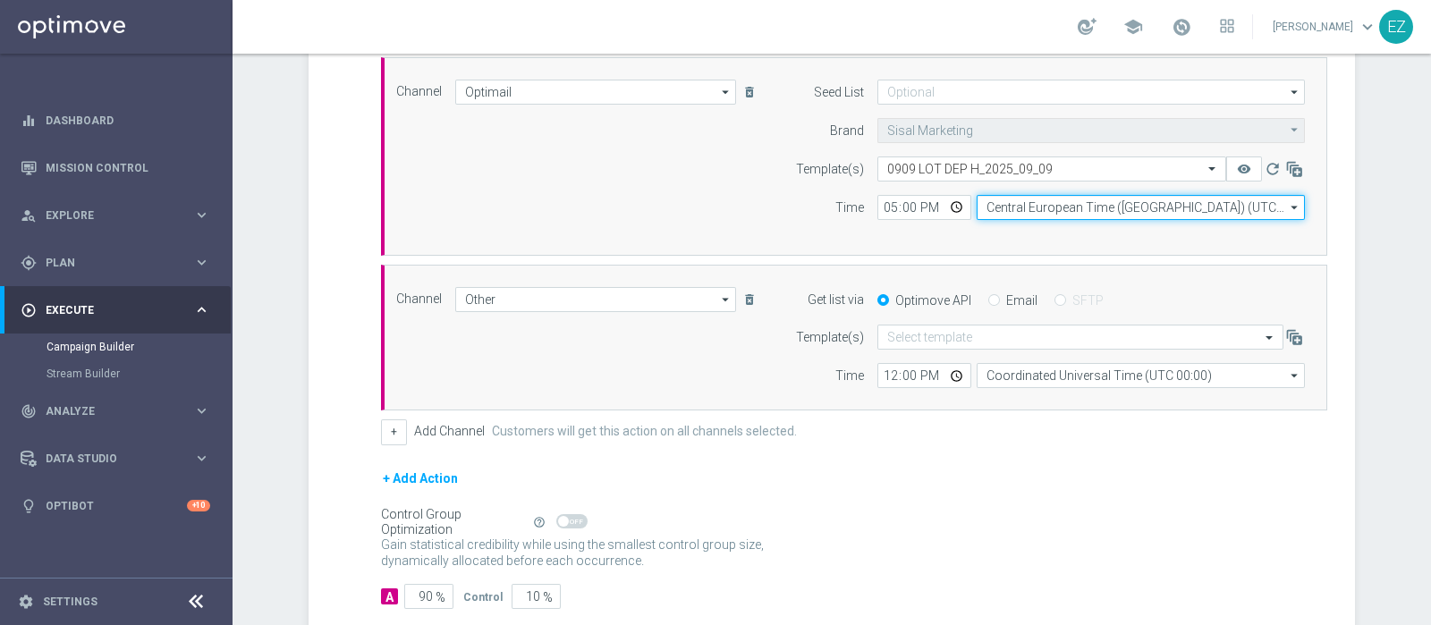
click at [1024, 212] on input "Central European Time (Berlin) (UTC +02:00)" at bounding box center [1141, 207] width 328 height 25
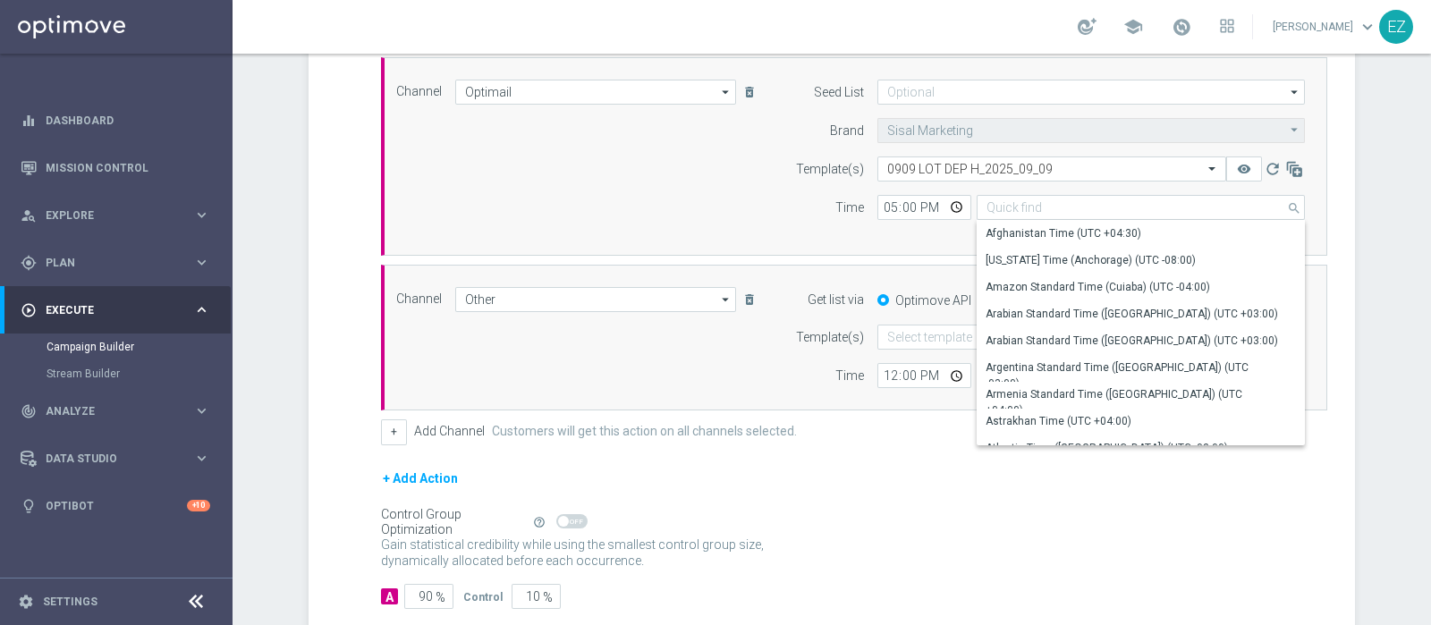
drag, startPoint x: 757, startPoint y: 461, endPoint x: 789, endPoint y: 457, distance: 32.4
click at [760, 461] on form "A Action Select action DEP_15000SP delete_forever Promotion: 0909 LOT DEP H clo…" at bounding box center [854, 315] width 947 height 589
type input "Central European Time (Berlin) (UTC +02:00)"
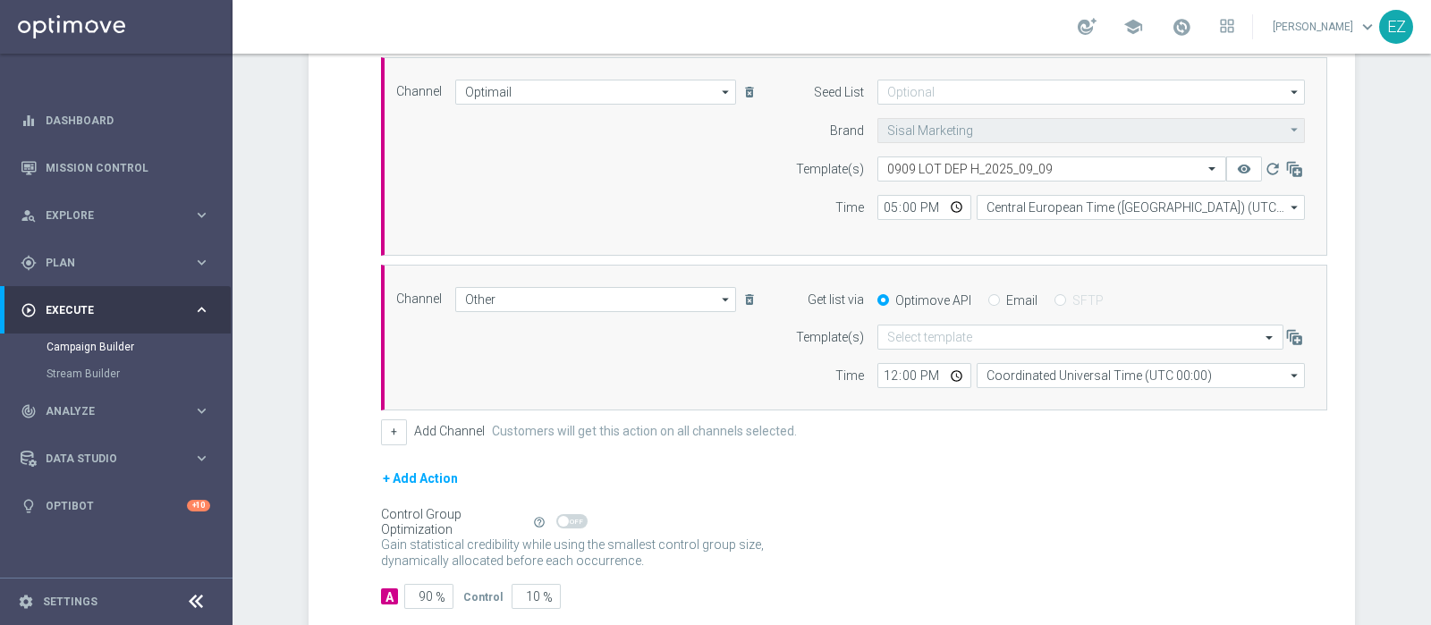
click at [989, 298] on input "Email" at bounding box center [995, 302] width 12 height 12
radio input "true"
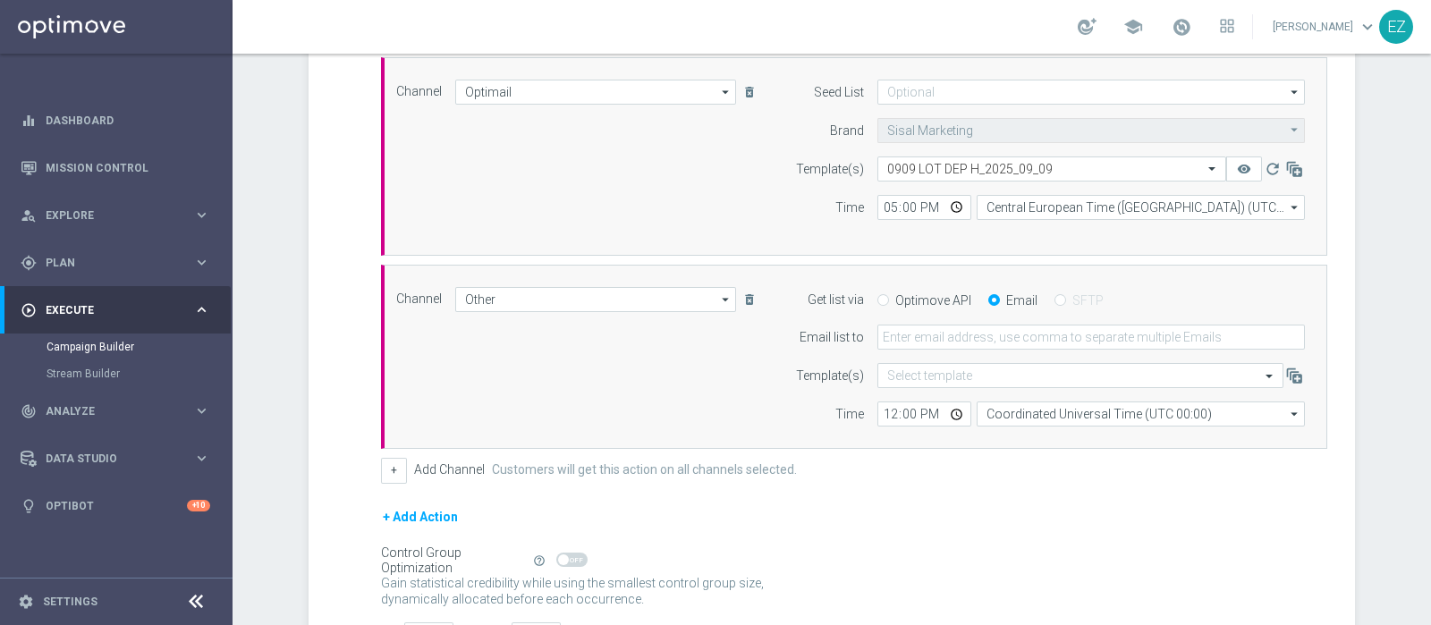
click at [939, 319] on form "Get list via Optimove API Email SFTP Email list to Template(s) Select template …" at bounding box center [1045, 357] width 519 height 140
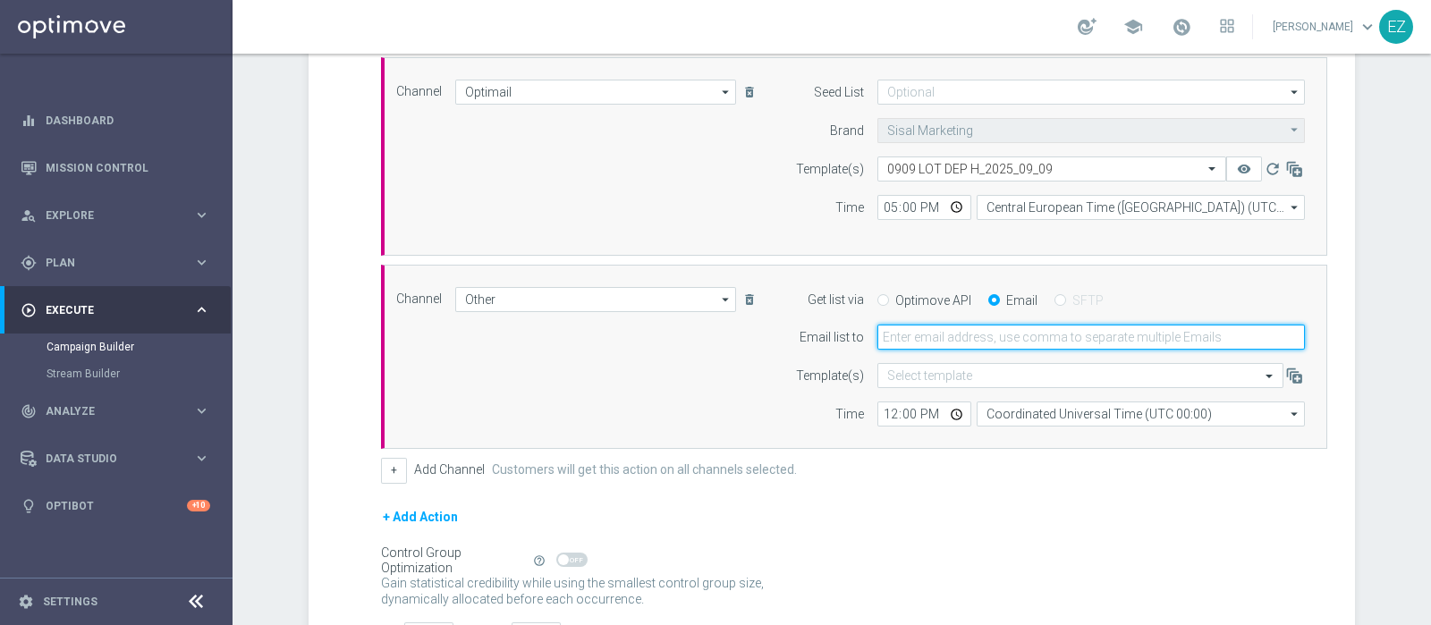
click at [935, 337] on input "email" at bounding box center [1092, 337] width 428 height 25
type input "elena.zarbin@sisal.it"
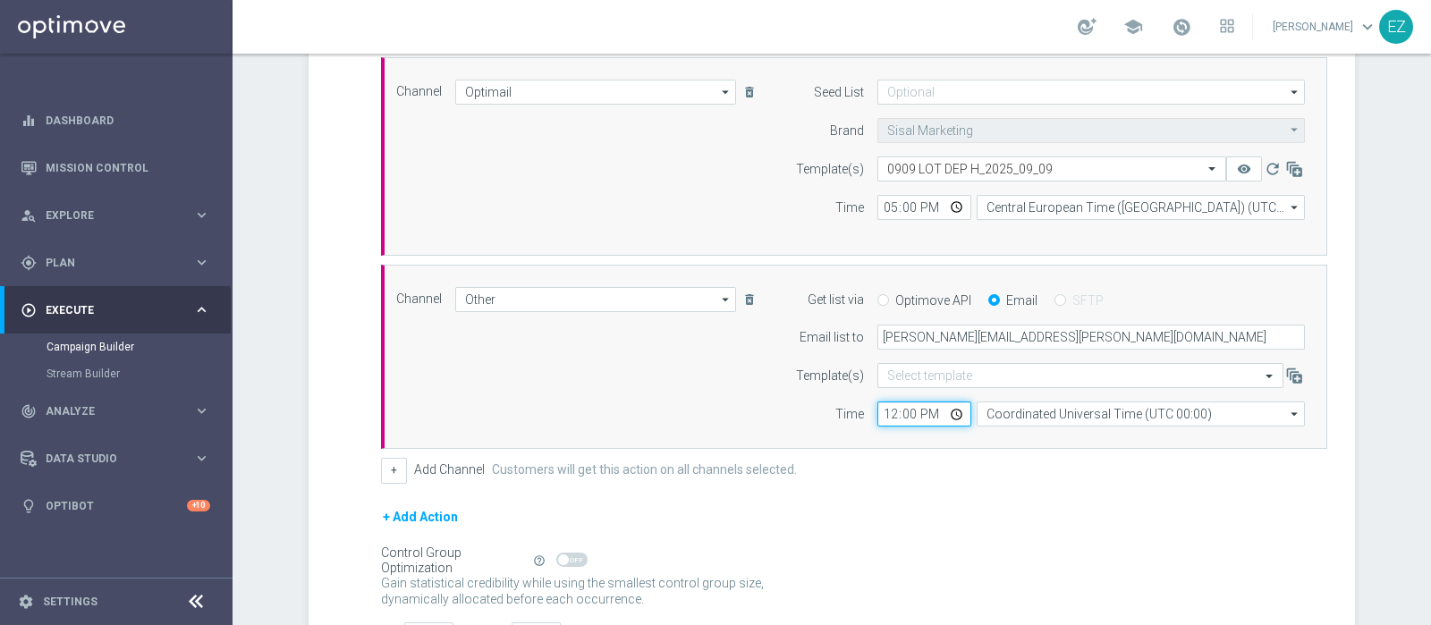
click at [878, 412] on input "12:00" at bounding box center [925, 414] width 94 height 25
type input "17:00"
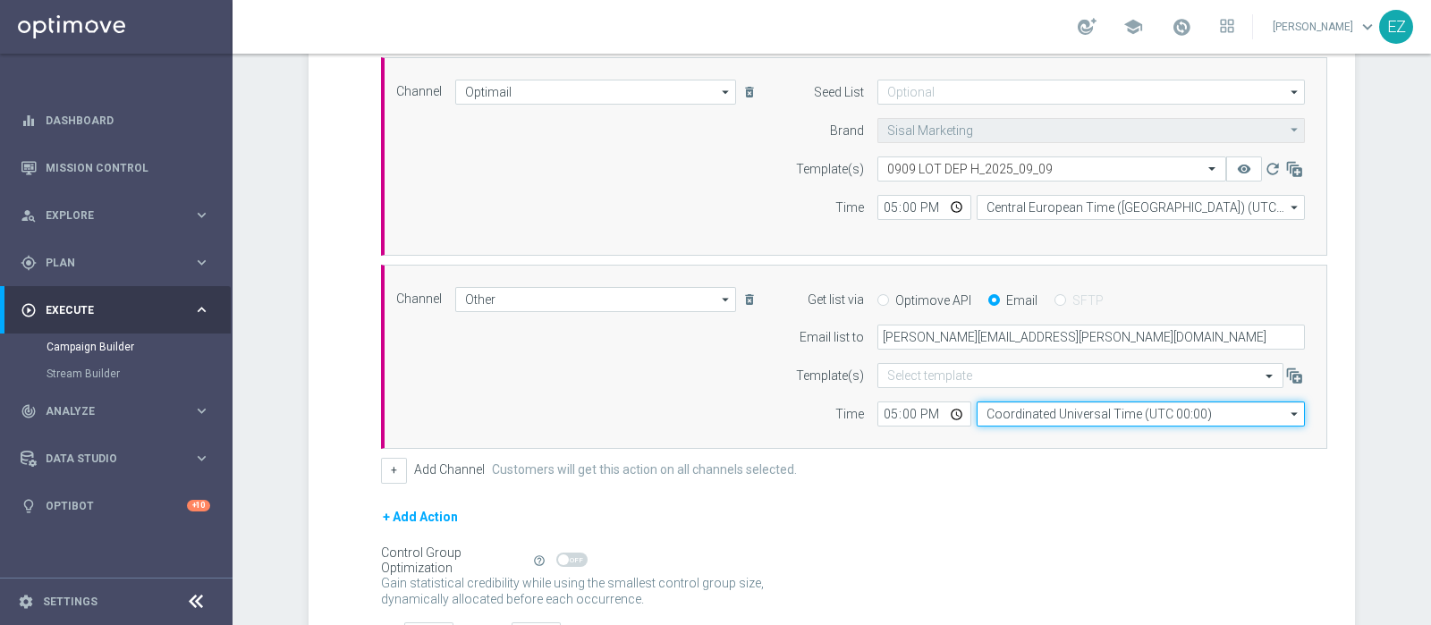
click at [1056, 419] on input "Coordinated Universal Time (UTC 00:00)" at bounding box center [1141, 414] width 328 height 25
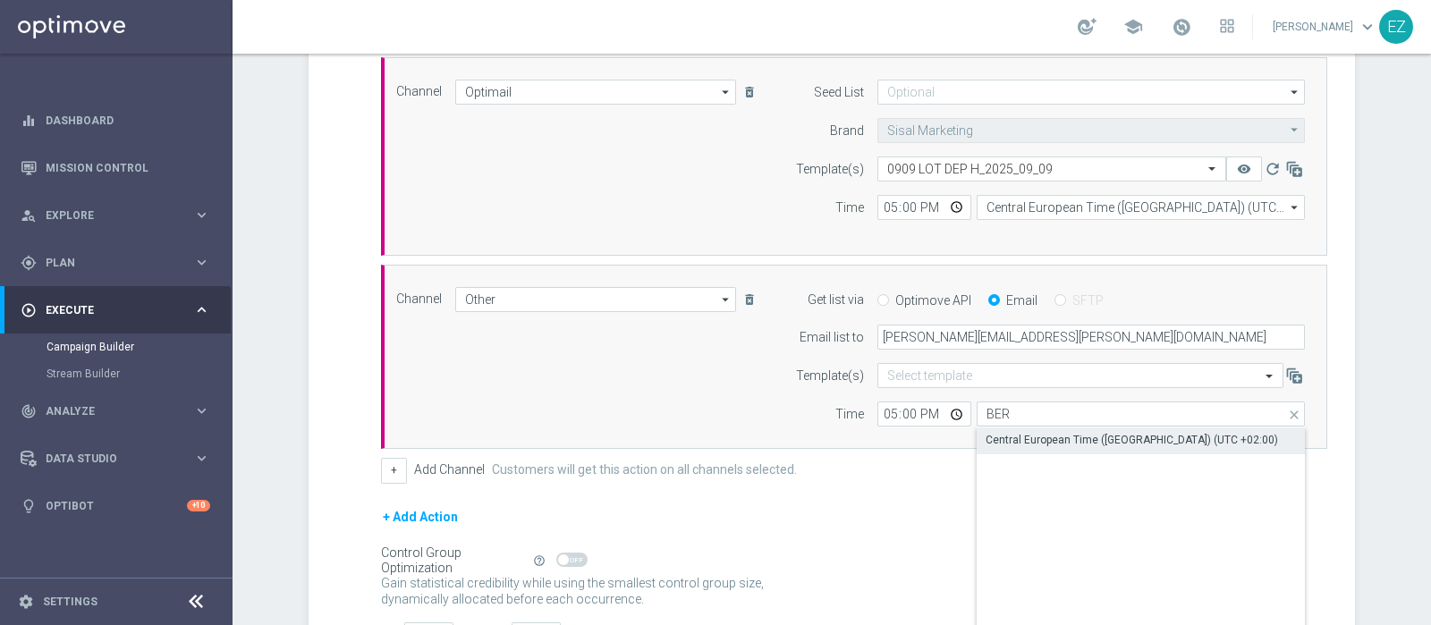
click at [1056, 437] on div "Central European Time (Berlin) (UTC +02:00)" at bounding box center [1132, 440] width 293 height 16
type input "Central European Time (Berlin) (UTC +02:00)"
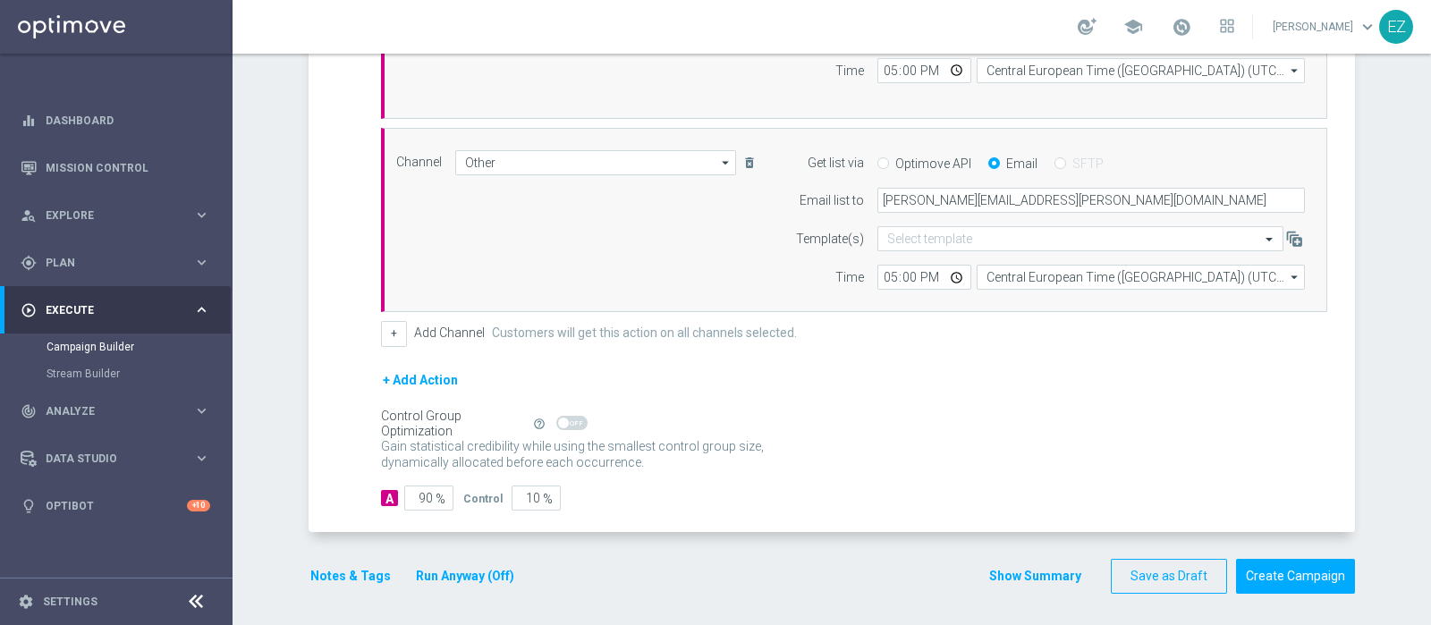
click at [353, 573] on button "Notes & Tags" at bounding box center [351, 576] width 84 height 22
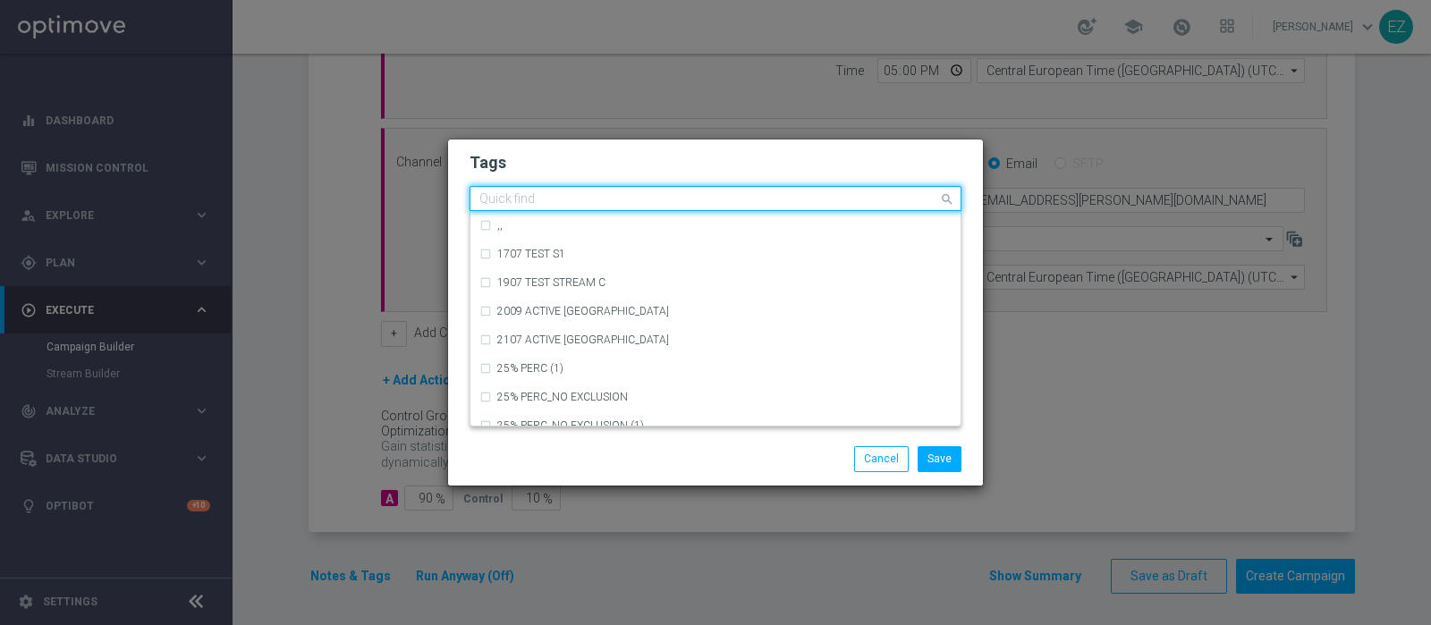
click at [589, 189] on div "Quick find" at bounding box center [705, 199] width 468 height 22
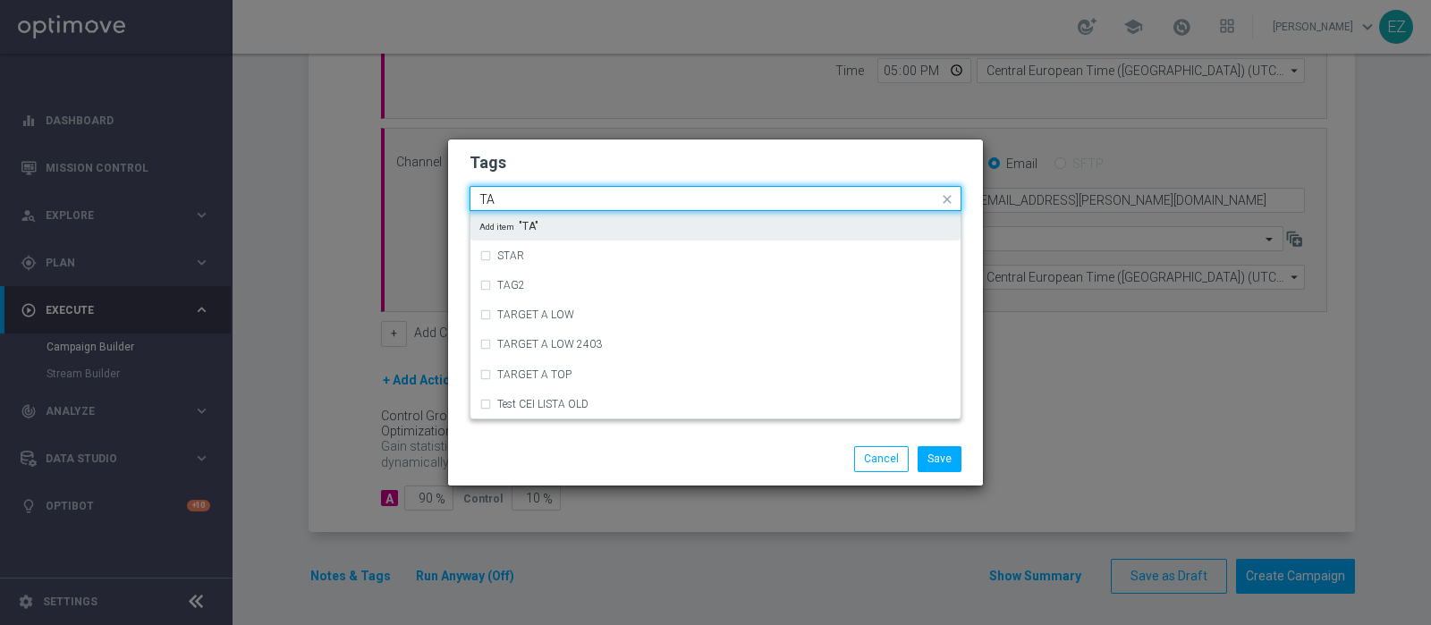
type input "T"
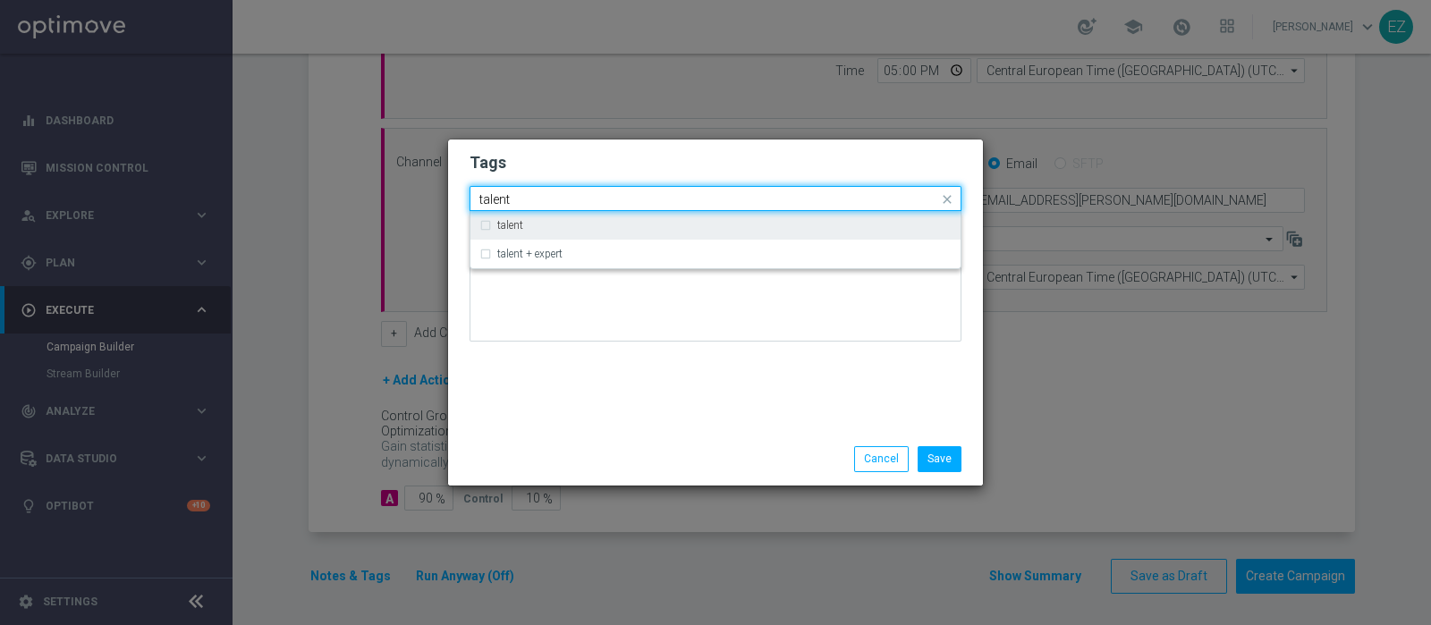
click at [514, 228] on label "talent" at bounding box center [510, 225] width 26 height 11
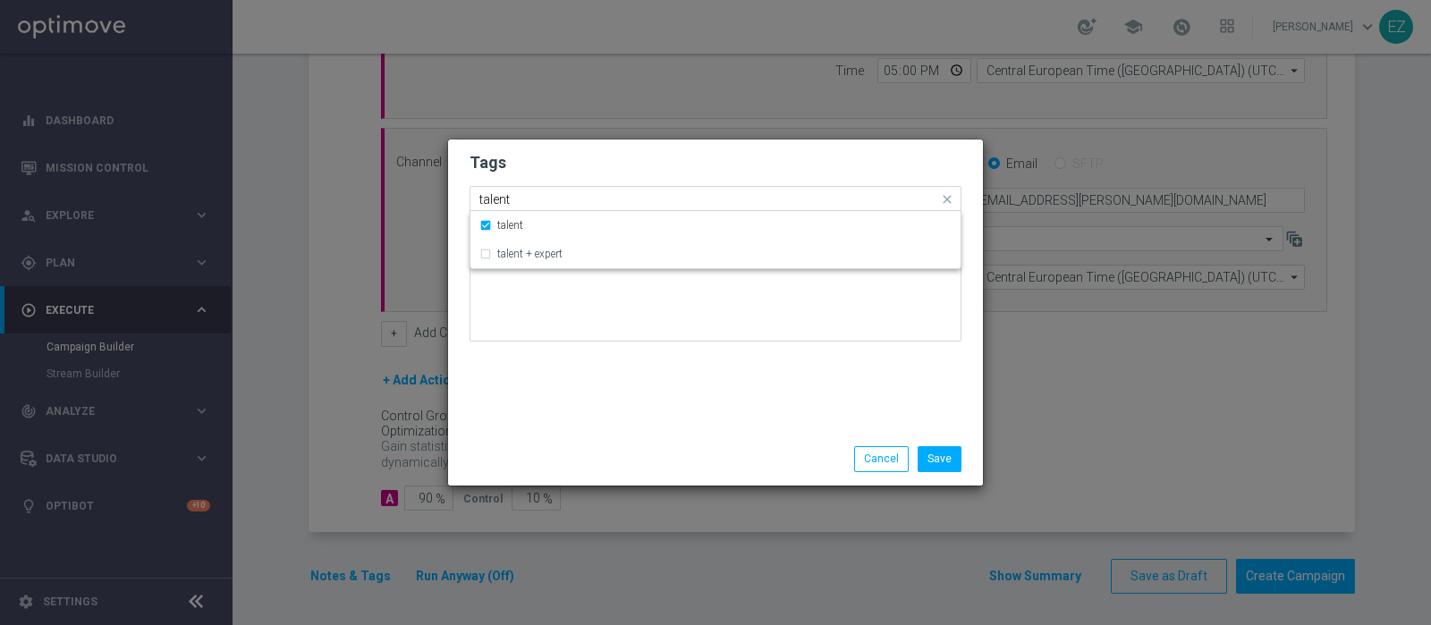
click at [490, 199] on input "talent" at bounding box center [709, 199] width 459 height 15
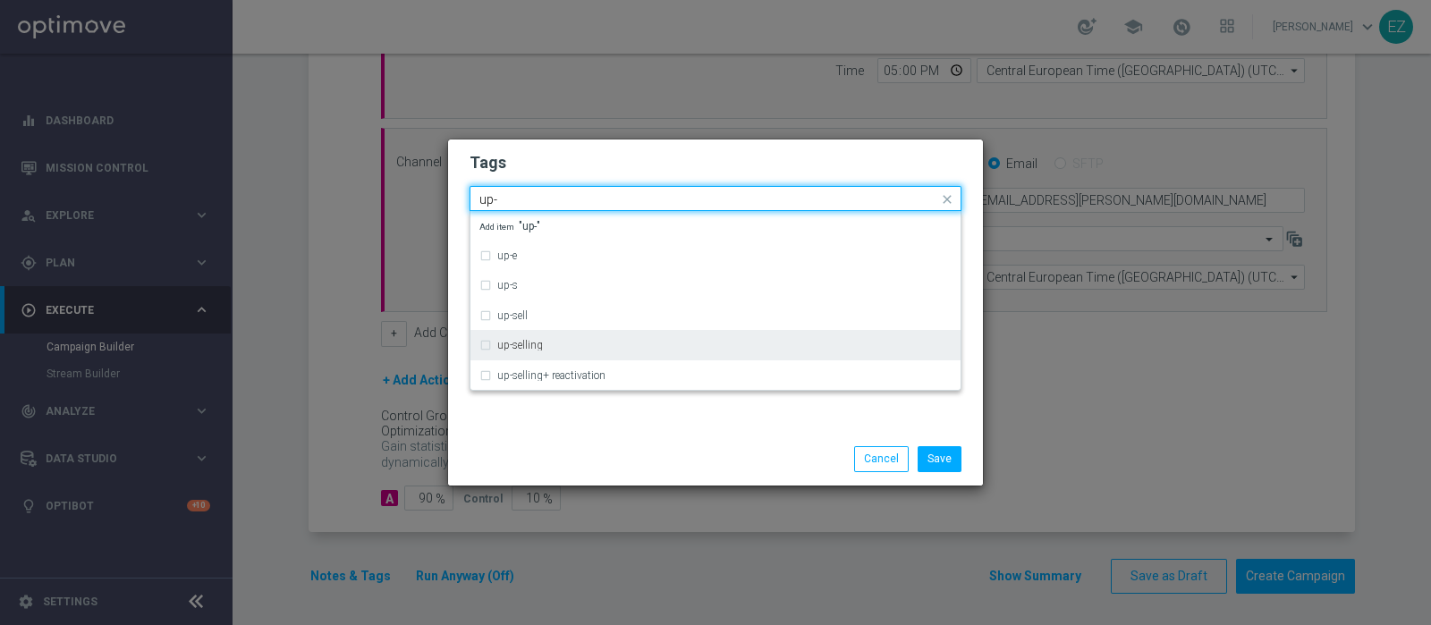
click at [515, 349] on label "up-selling" at bounding box center [520, 345] width 46 height 11
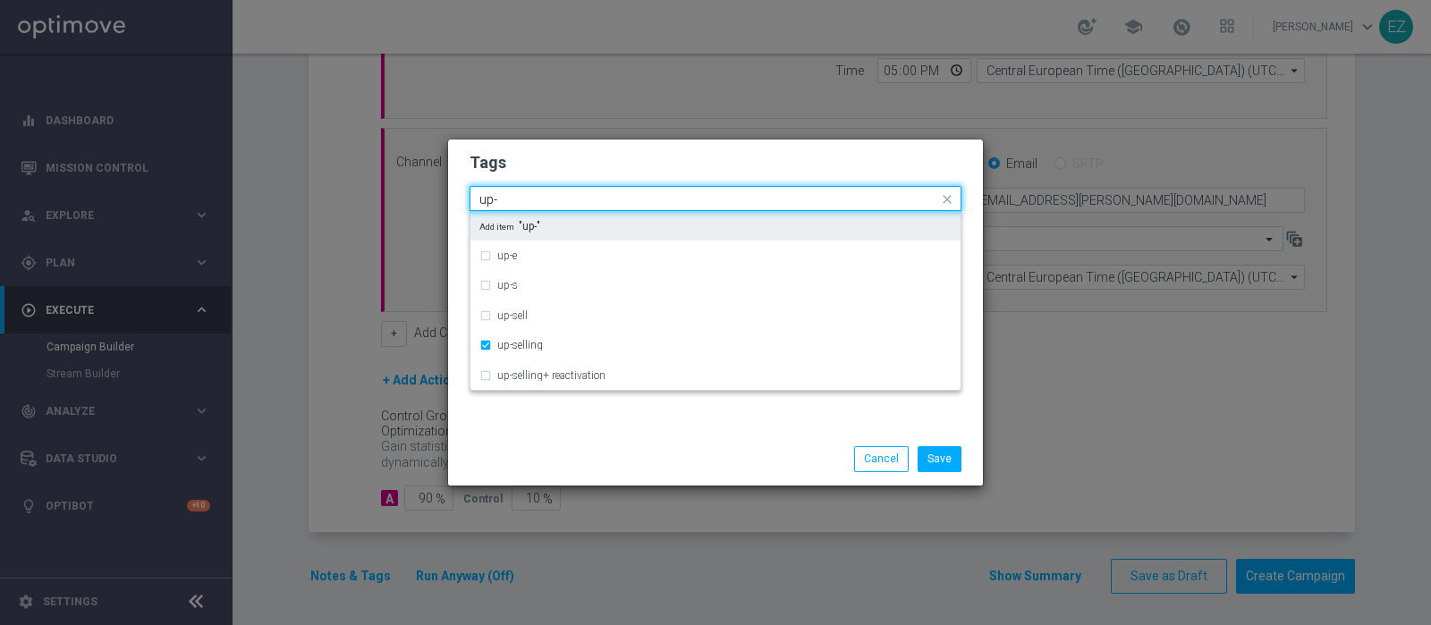
drag, startPoint x: 519, startPoint y: 203, endPoint x: 416, endPoint y: 205, distance: 102.9
click at [416, 205] on modal-container "Tags Quick find × talent × up-selling up- up-e up-s up-sell up-selling up-selli…" at bounding box center [715, 312] width 1431 height 625
type input "t"
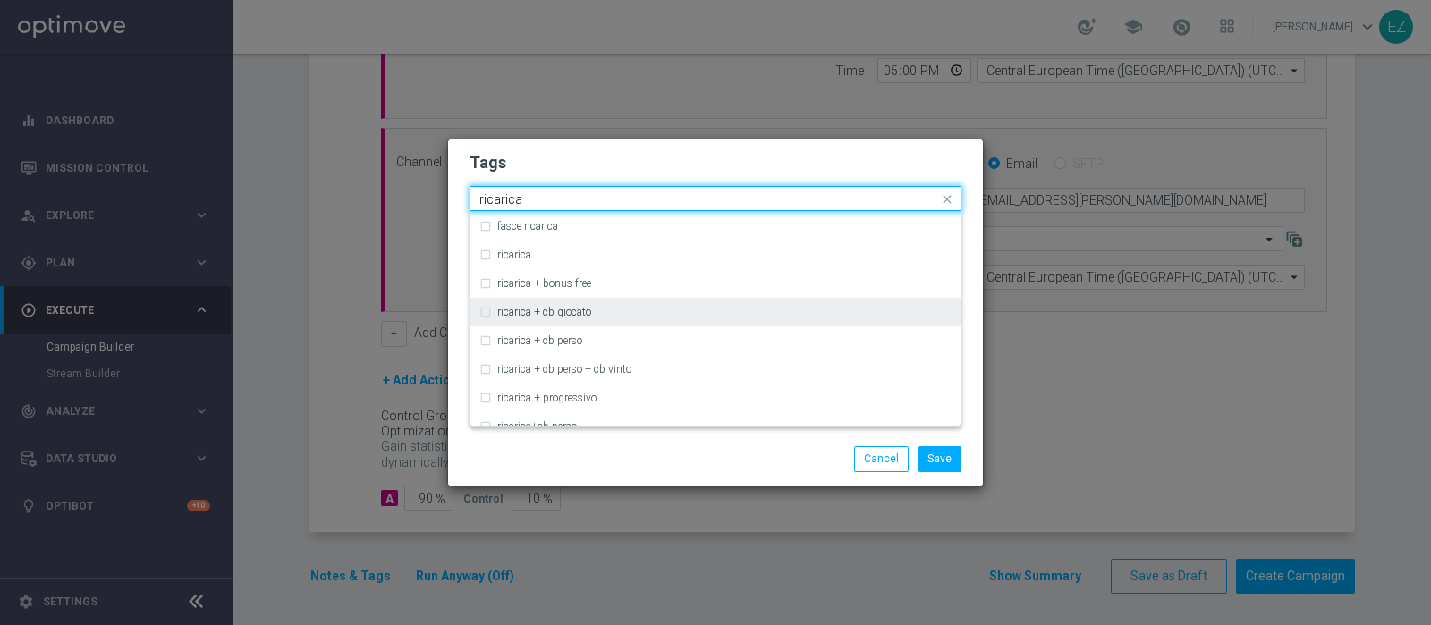
scroll to position [573, 0]
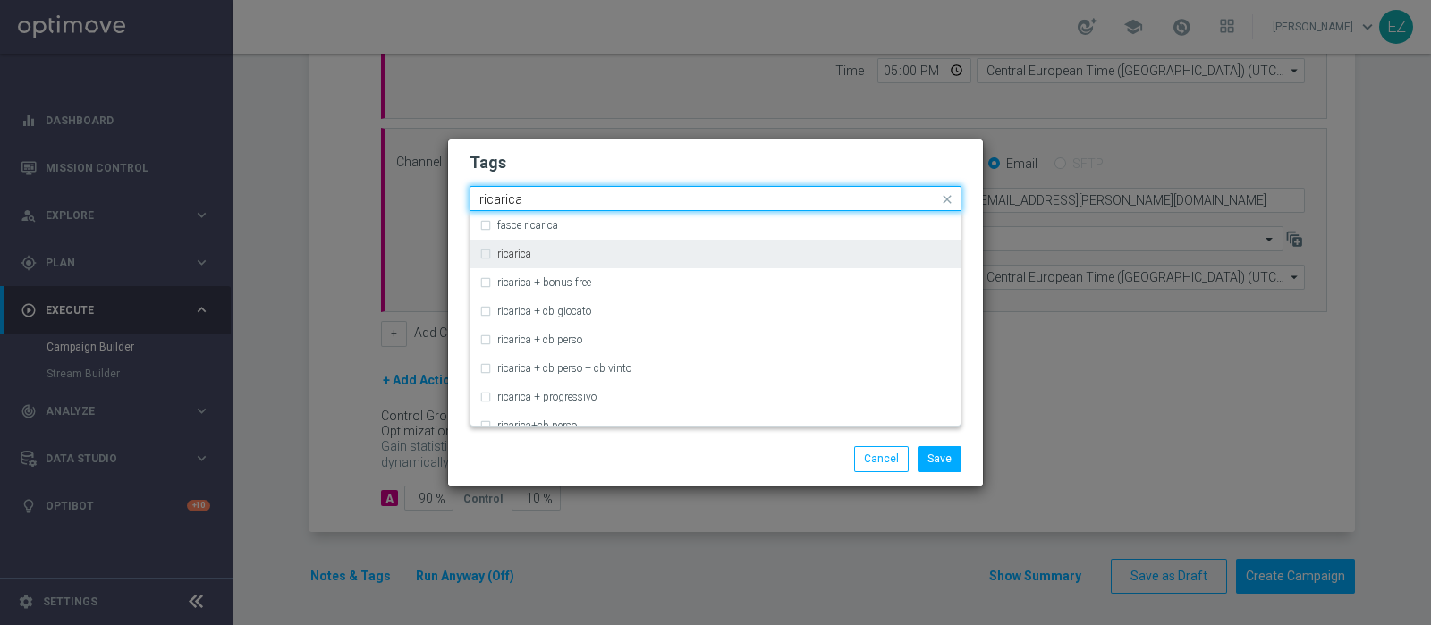
click at [525, 247] on div "ricarica" at bounding box center [716, 254] width 472 height 29
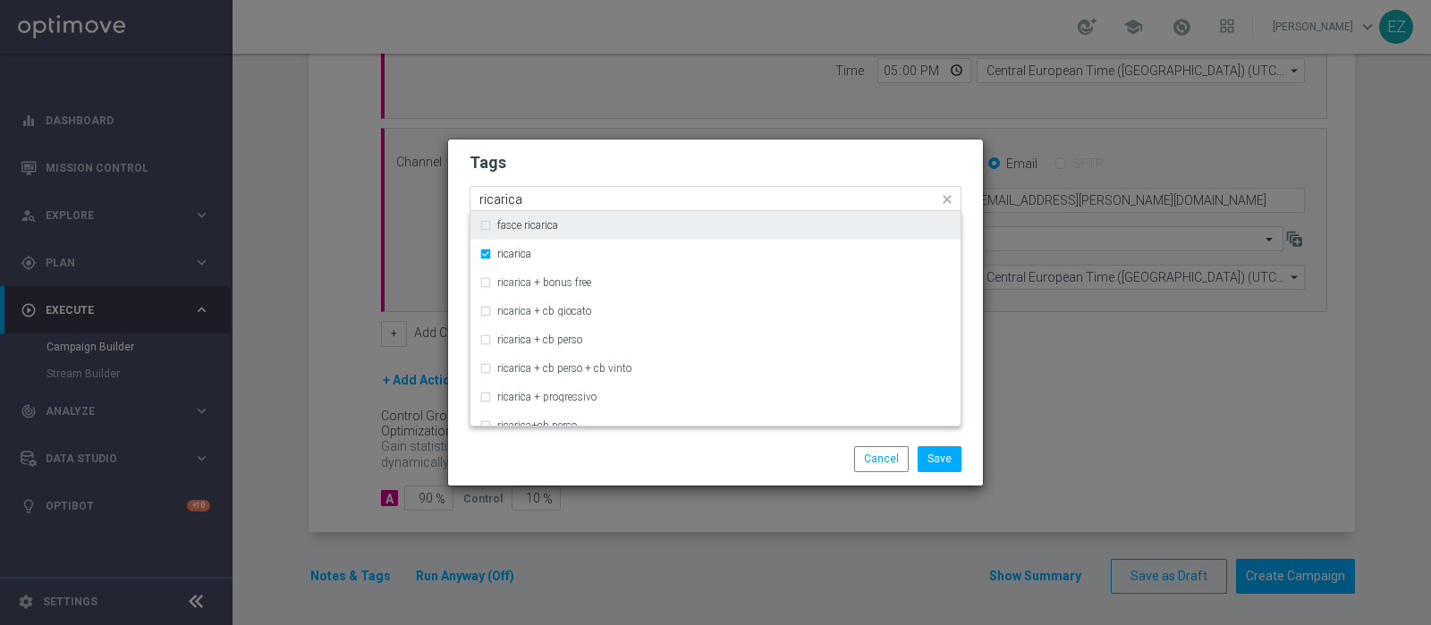
click at [503, 200] on input "ricarica" at bounding box center [709, 199] width 459 height 15
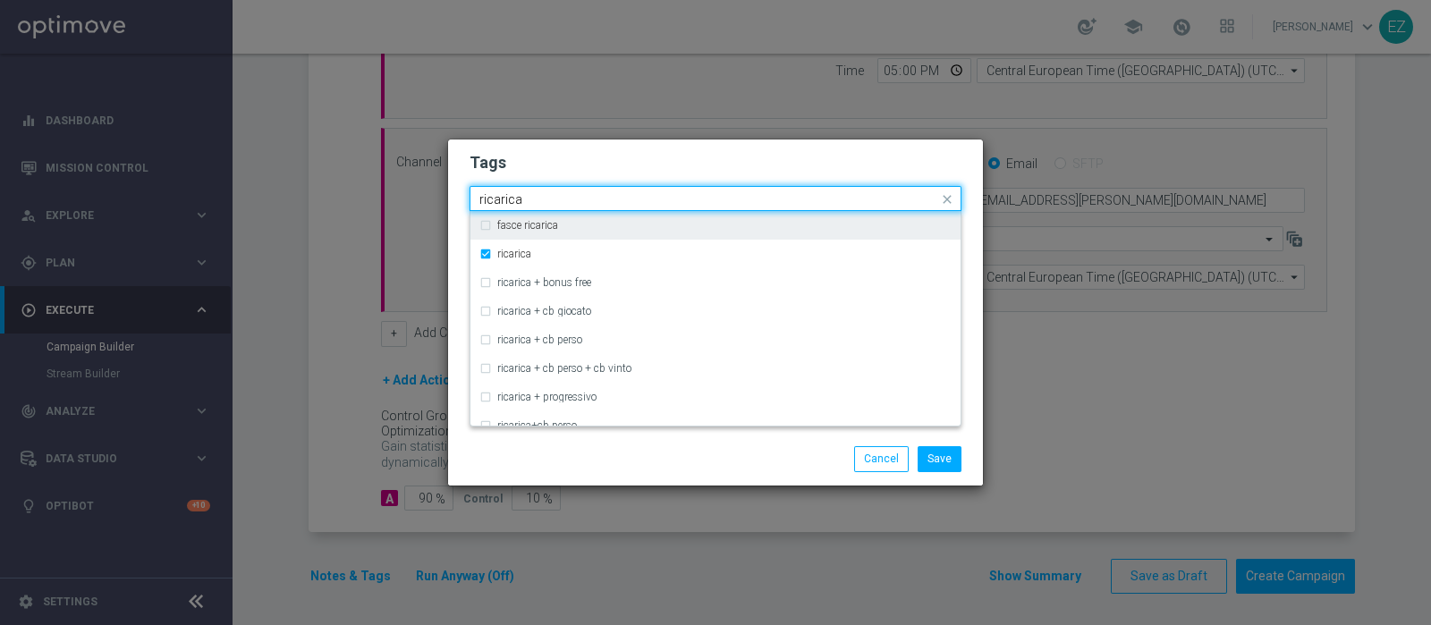
click at [503, 200] on input "ricarica" at bounding box center [709, 199] width 459 height 15
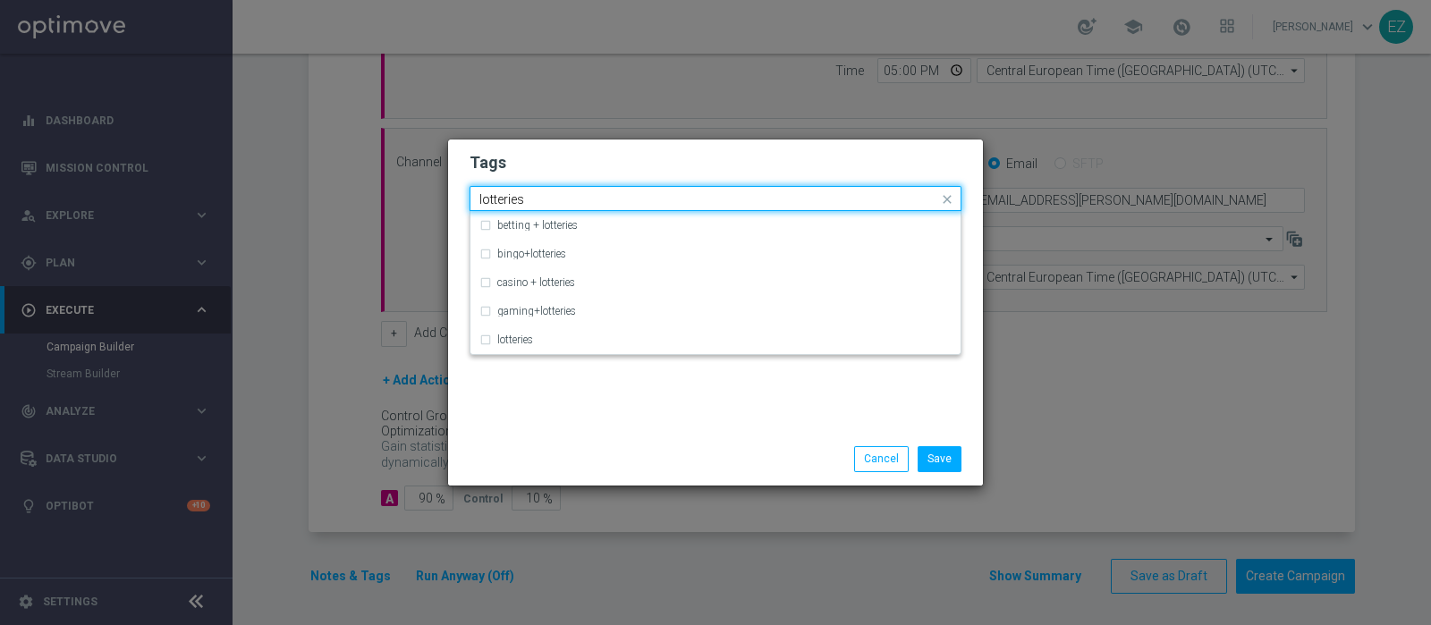
scroll to position [0, 0]
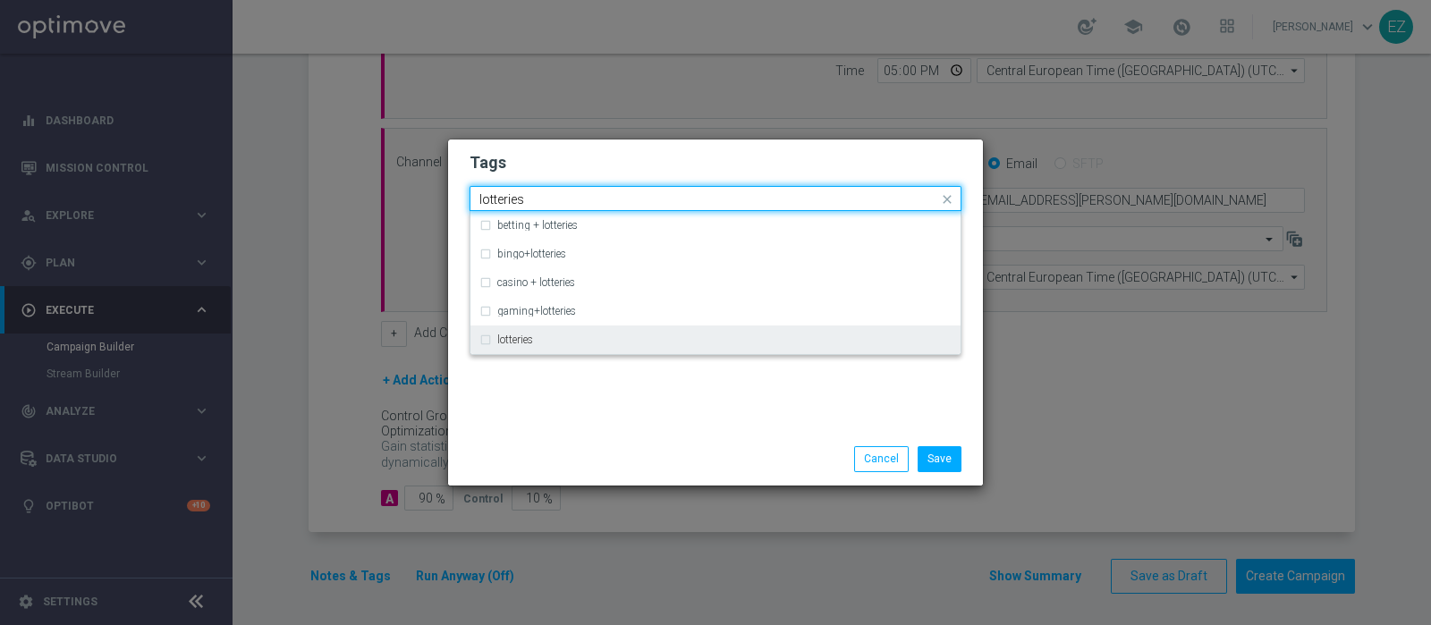
click at [519, 336] on label "lotteries" at bounding box center [515, 340] width 36 height 11
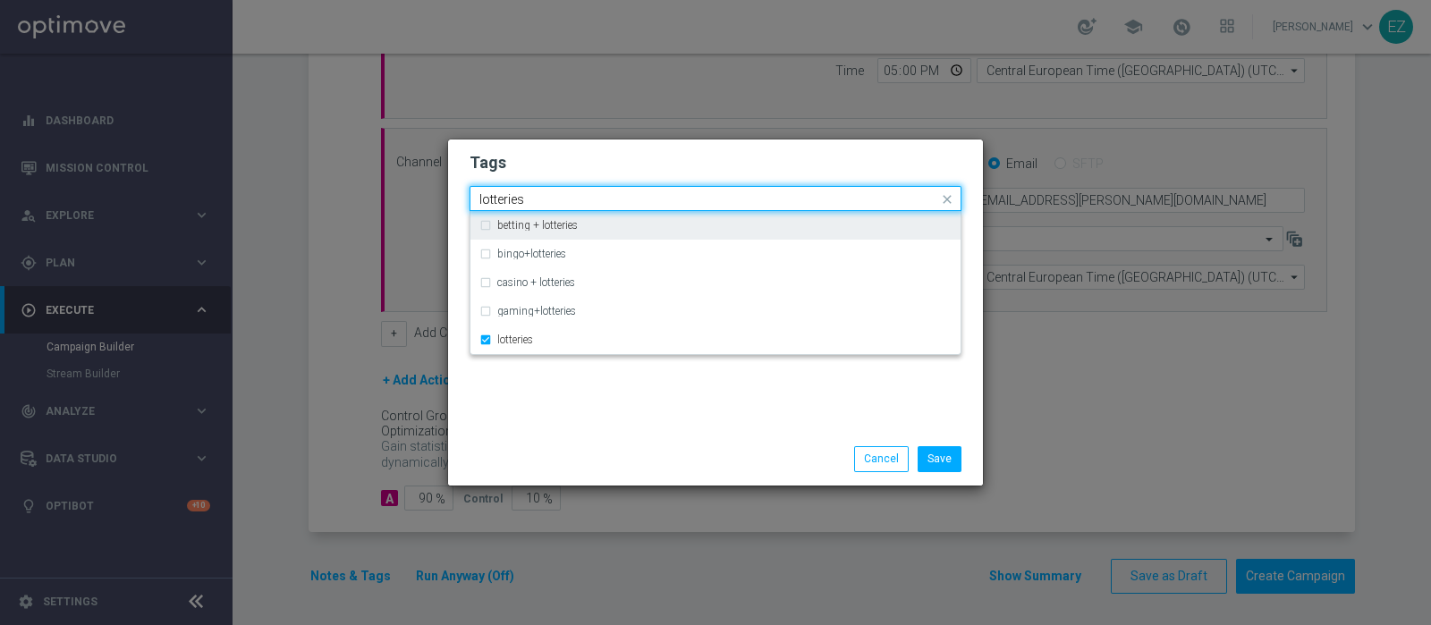
click at [502, 197] on input "lotteries" at bounding box center [709, 199] width 459 height 15
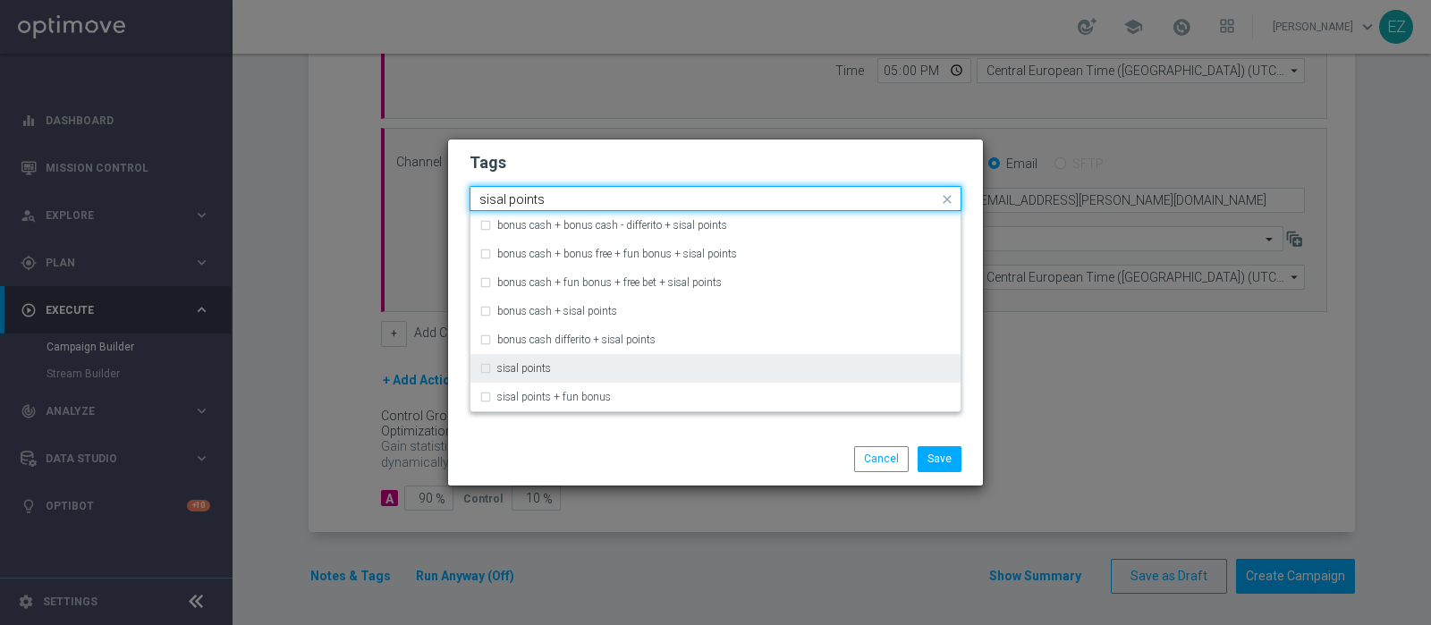
click at [536, 370] on label "sisal points" at bounding box center [524, 368] width 54 height 11
type input "sisal points"
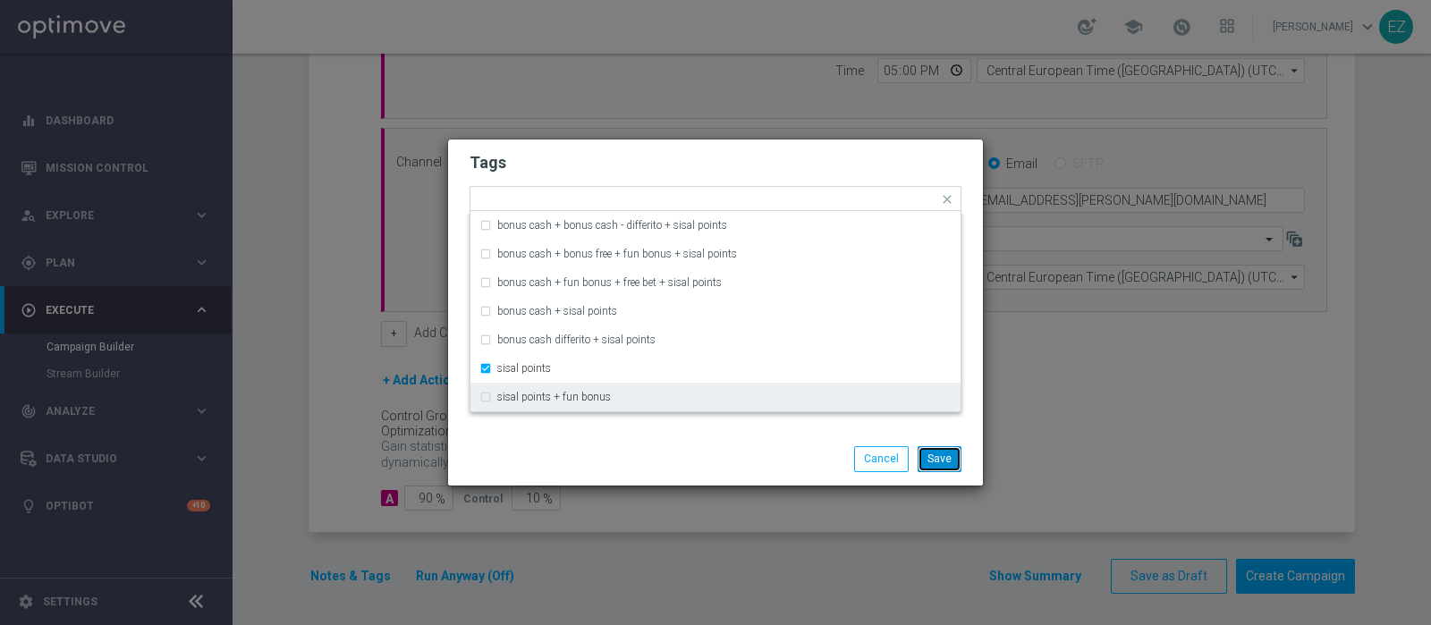
click at [940, 455] on button "Save" at bounding box center [940, 458] width 44 height 25
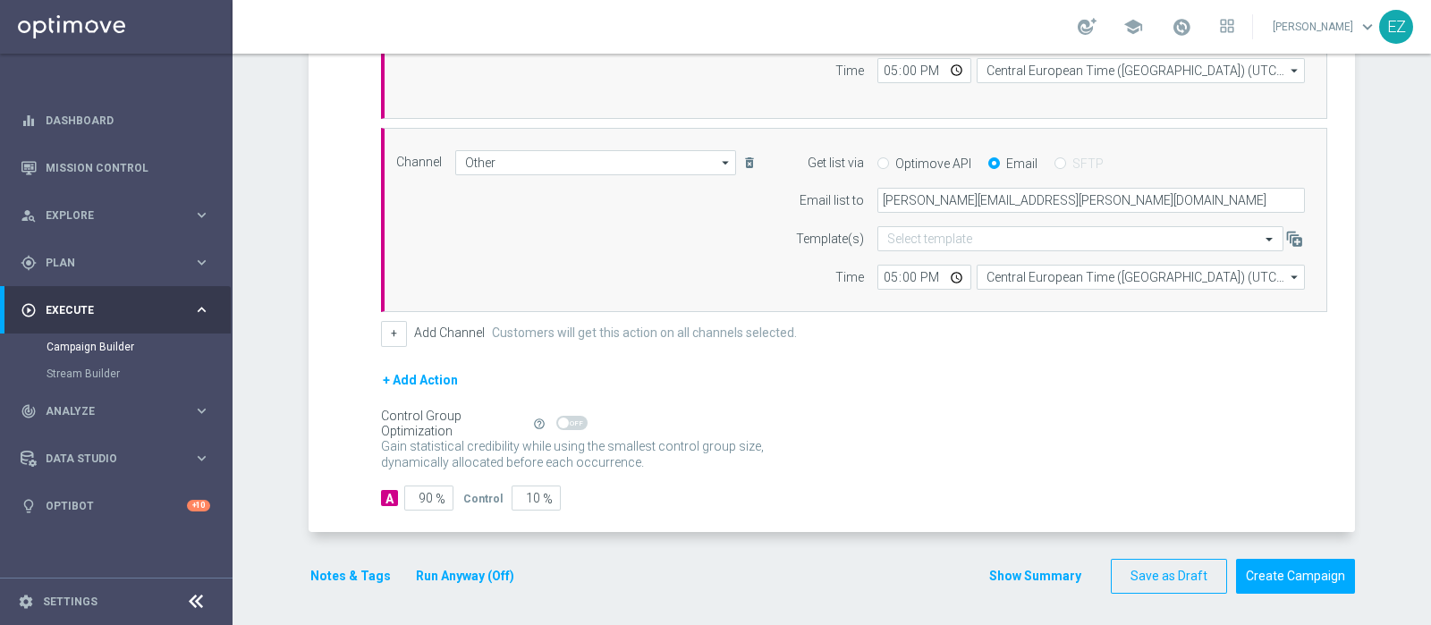
click at [1025, 566] on button "Show Summary" at bounding box center [1036, 576] width 94 height 21
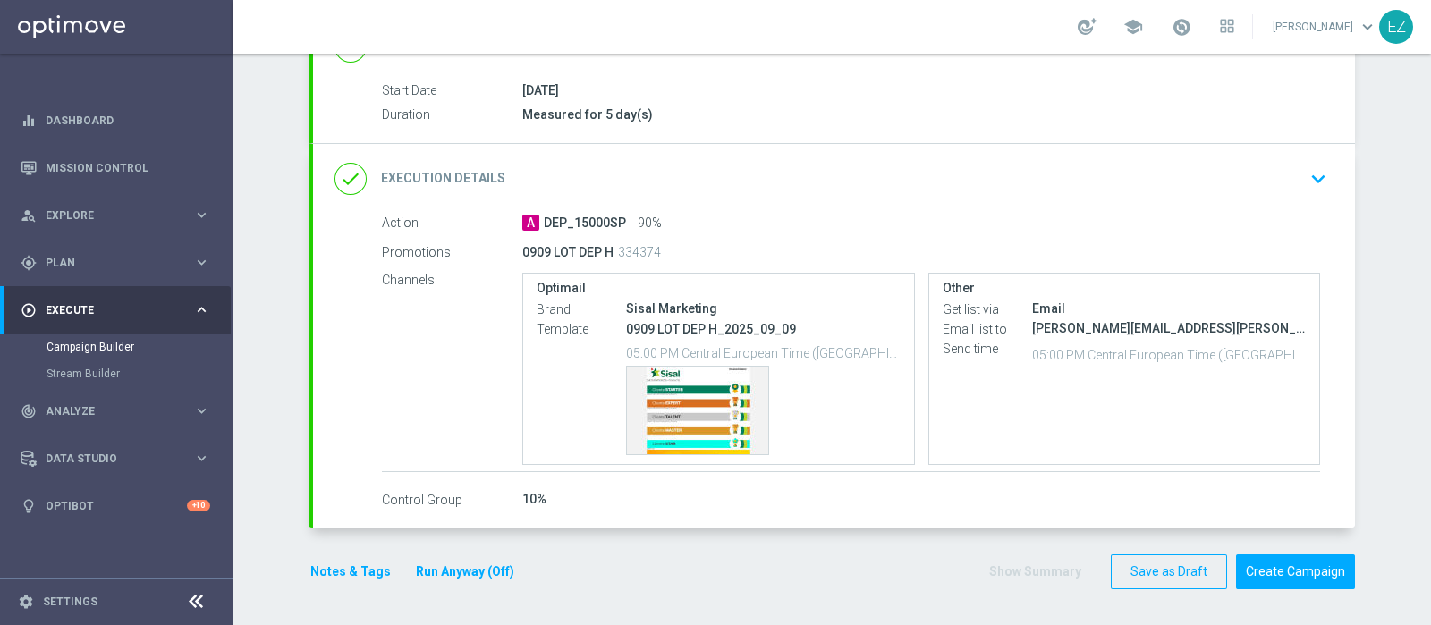
scroll to position [277, 0]
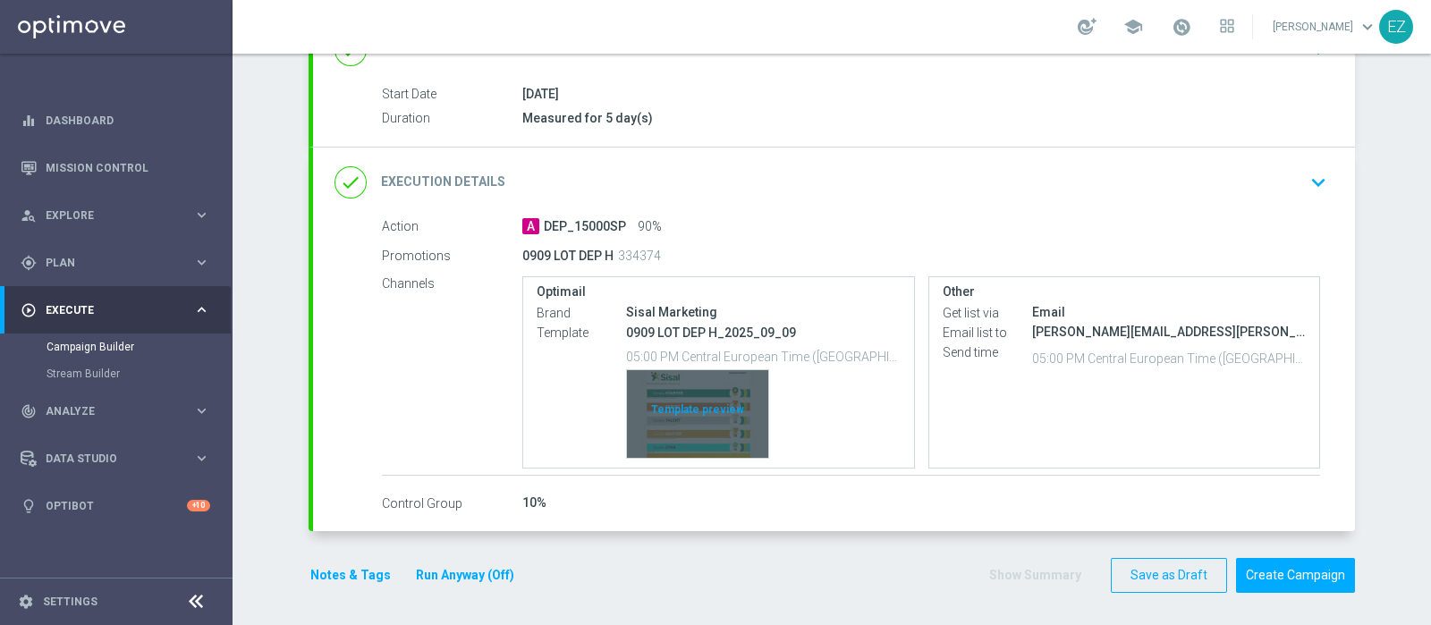
click at [684, 403] on div "Template preview" at bounding box center [697, 414] width 141 height 88
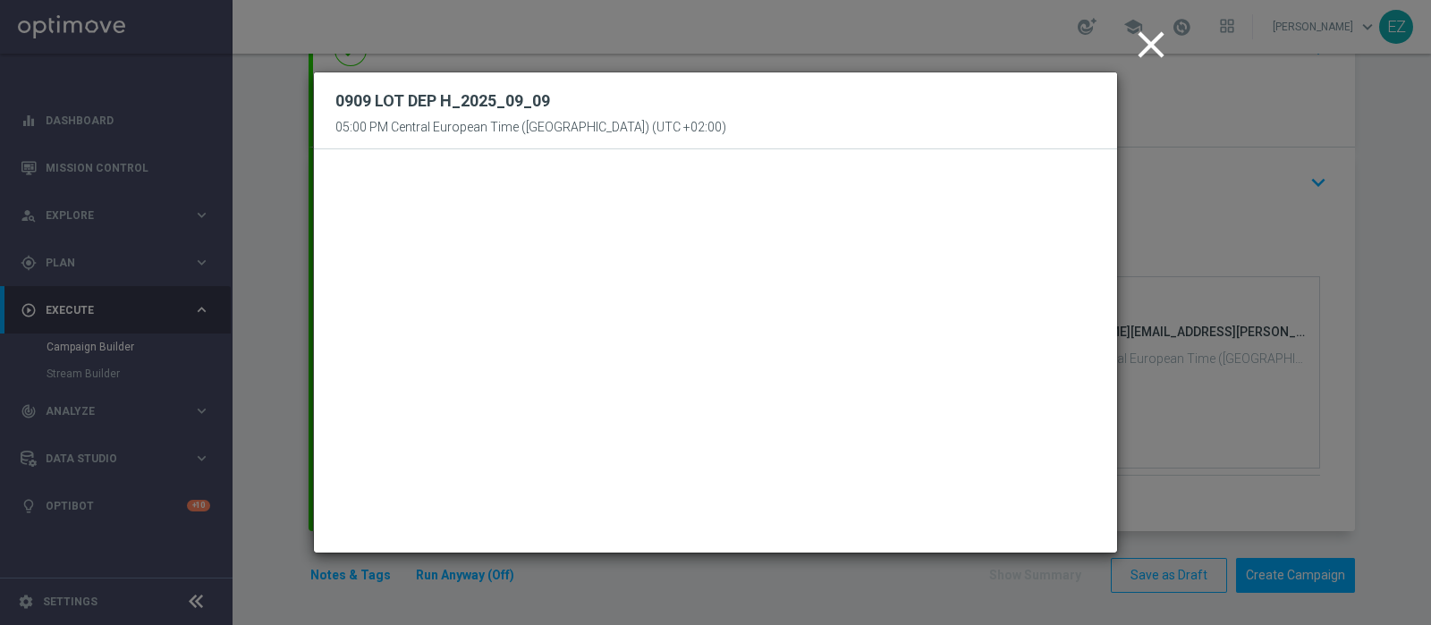
click at [1155, 54] on icon "close" at bounding box center [1151, 44] width 45 height 45
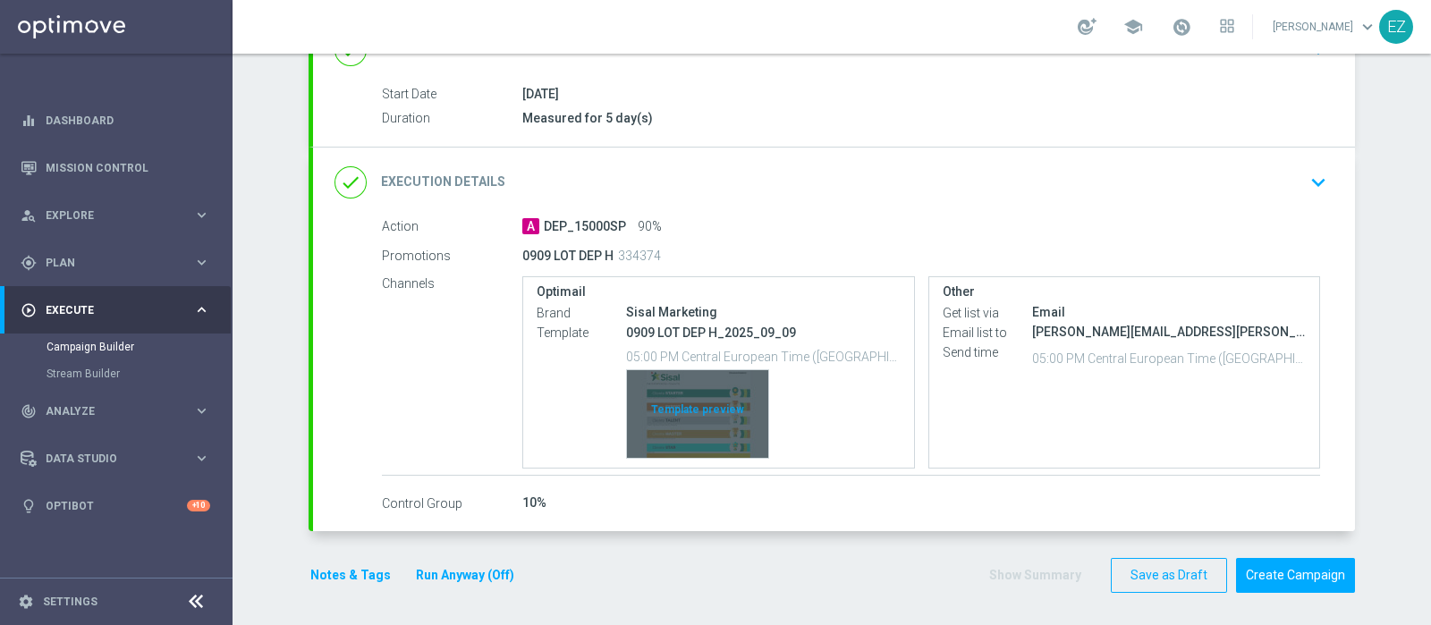
click at [750, 395] on div "Template preview" at bounding box center [697, 414] width 141 height 88
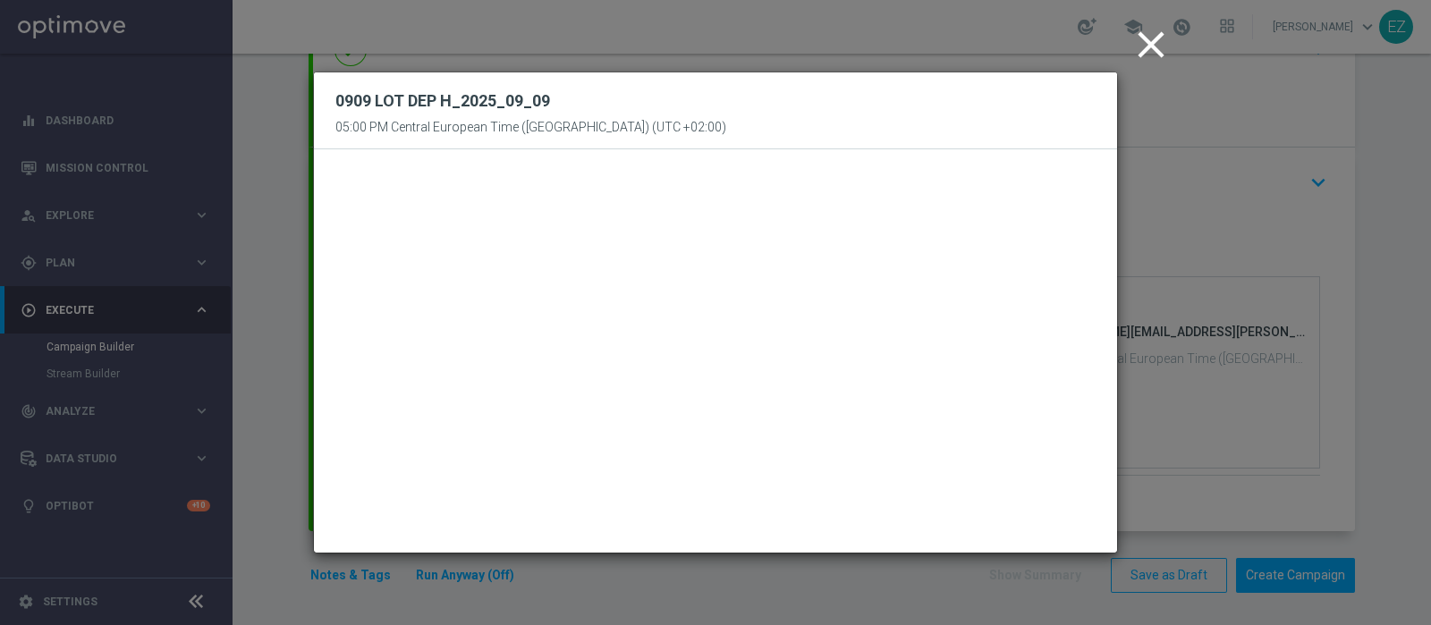
click at [1147, 49] on icon "close" at bounding box center [1151, 44] width 45 height 45
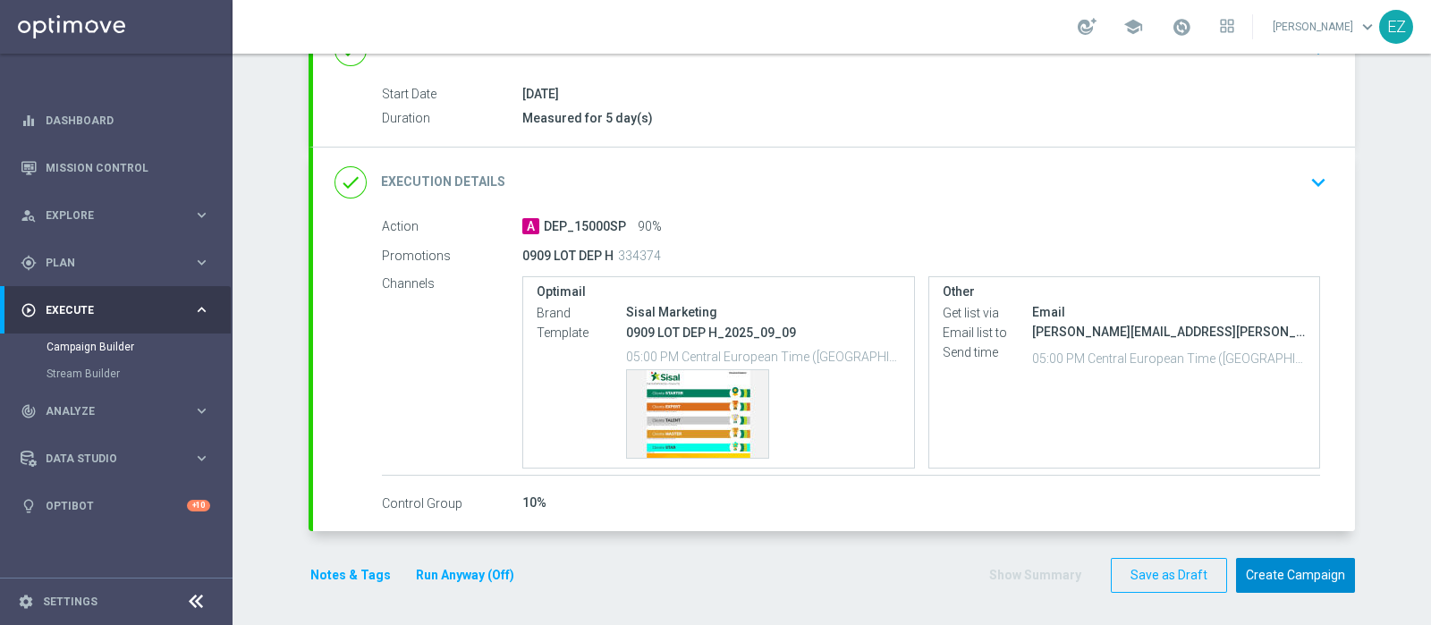
click at [1290, 575] on button "Create Campaign" at bounding box center [1295, 575] width 119 height 35
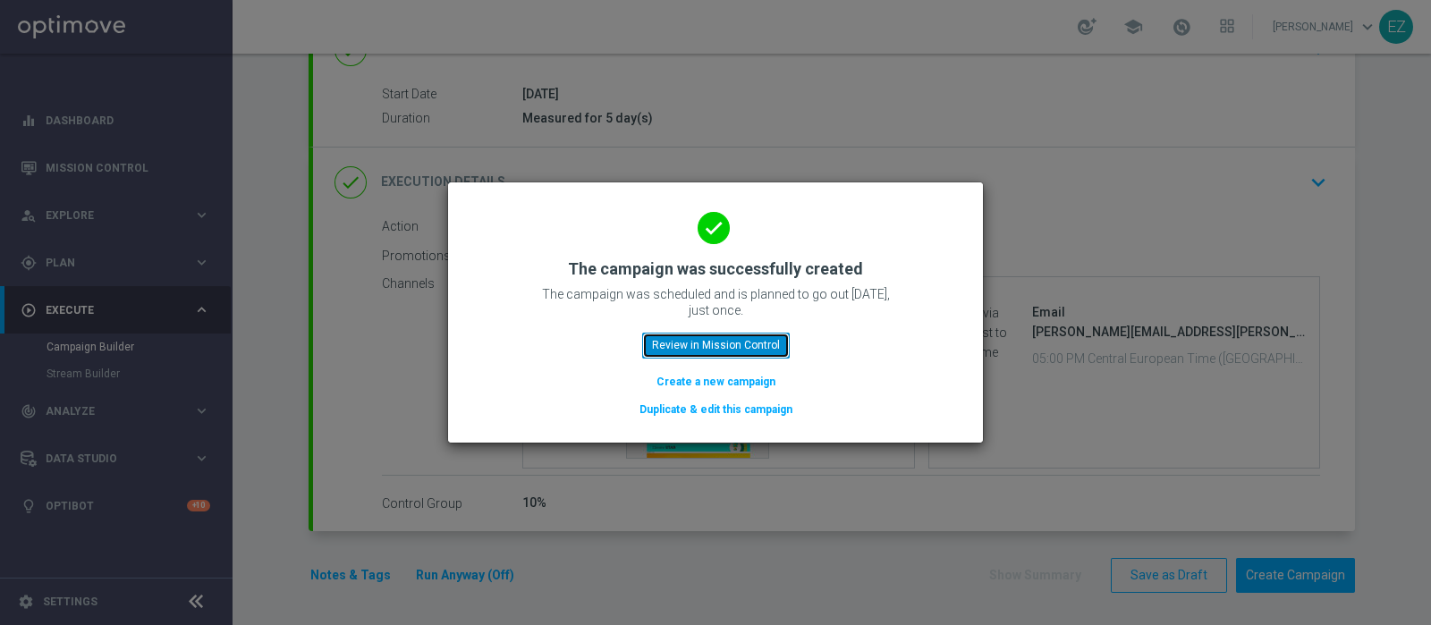
click at [720, 348] on button "Review in Mission Control" at bounding box center [716, 345] width 148 height 25
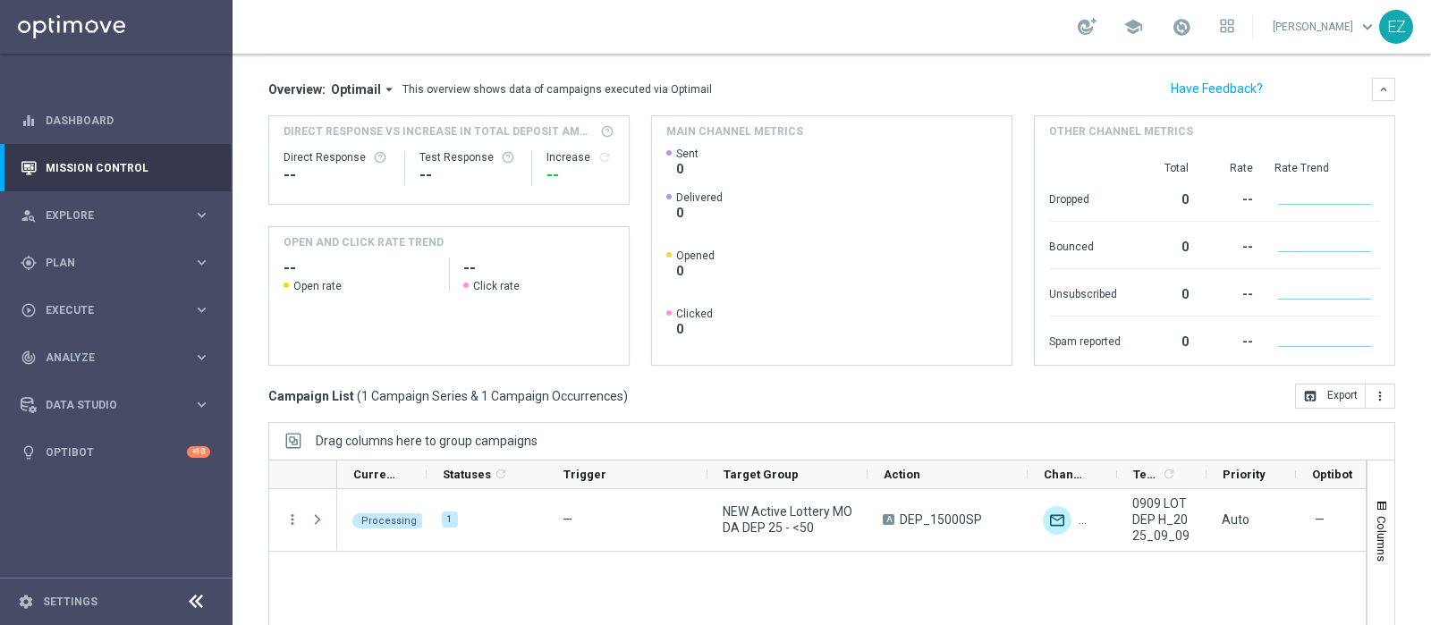
scroll to position [180, 0]
click at [74, 261] on span "Plan" at bounding box center [120, 263] width 148 height 11
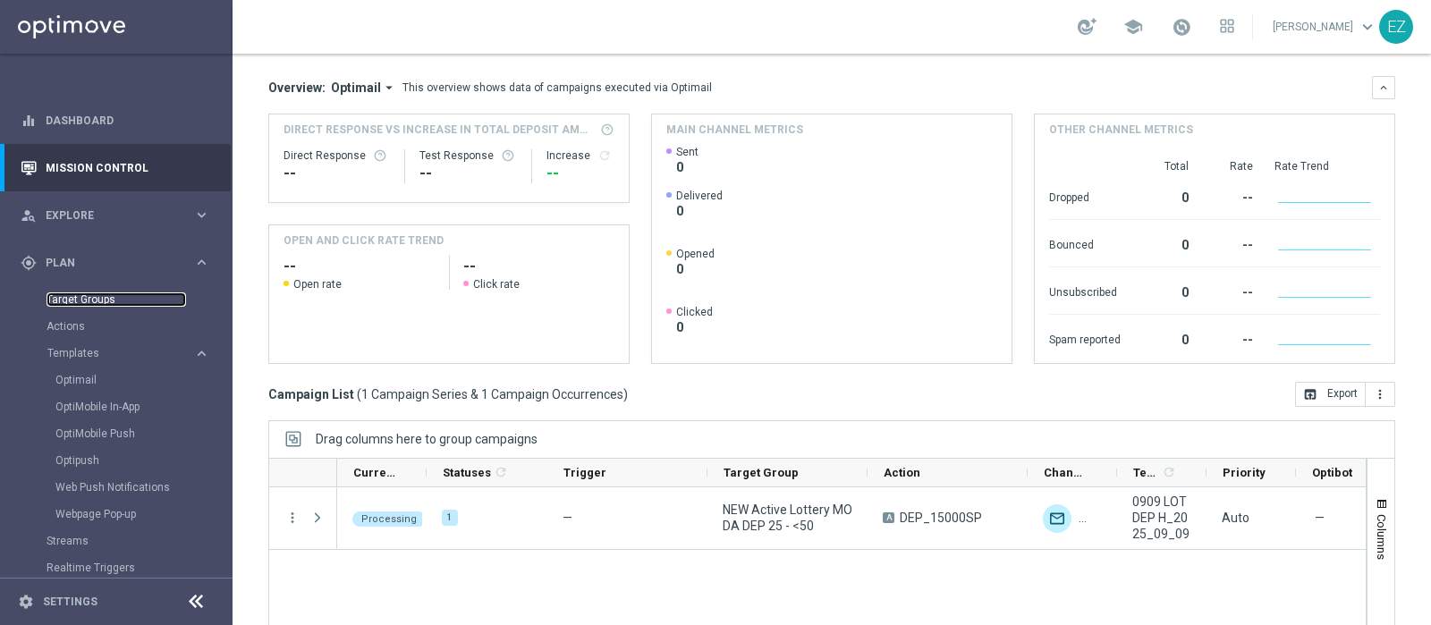
click at [68, 301] on link "Target Groups" at bounding box center [117, 300] width 140 height 14
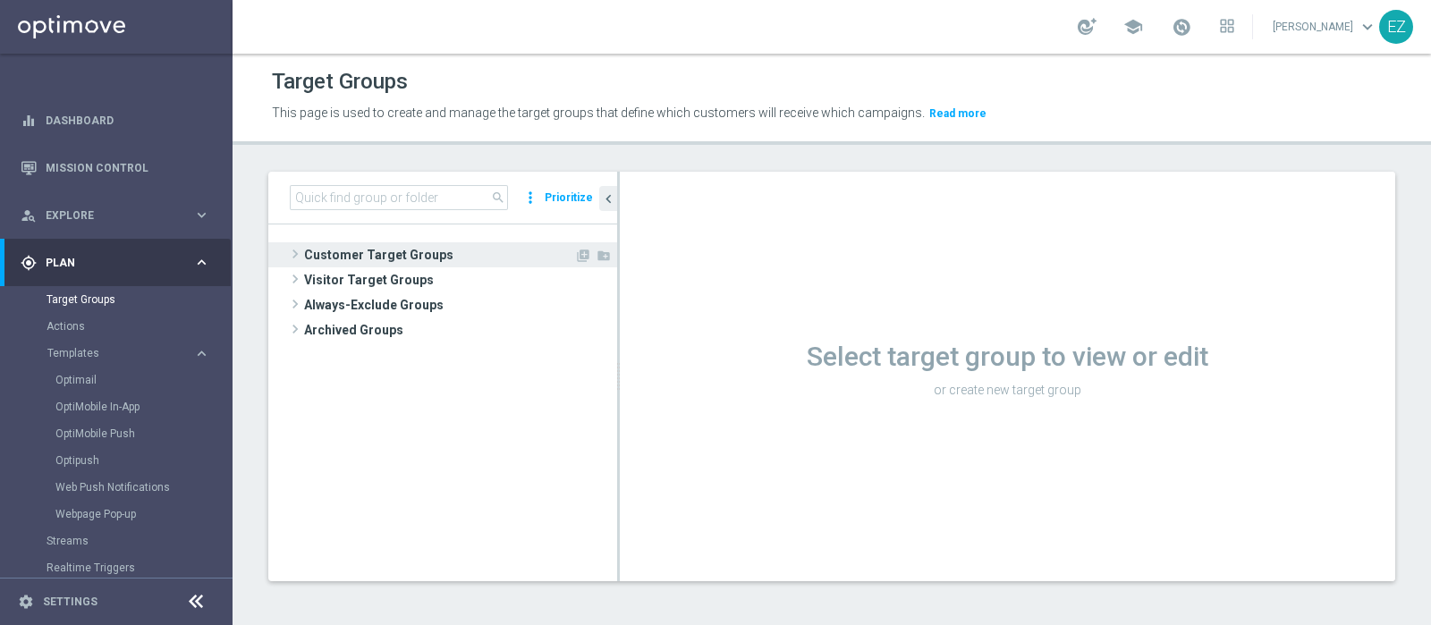
click at [429, 249] on span "Customer Target Groups" at bounding box center [439, 254] width 270 height 25
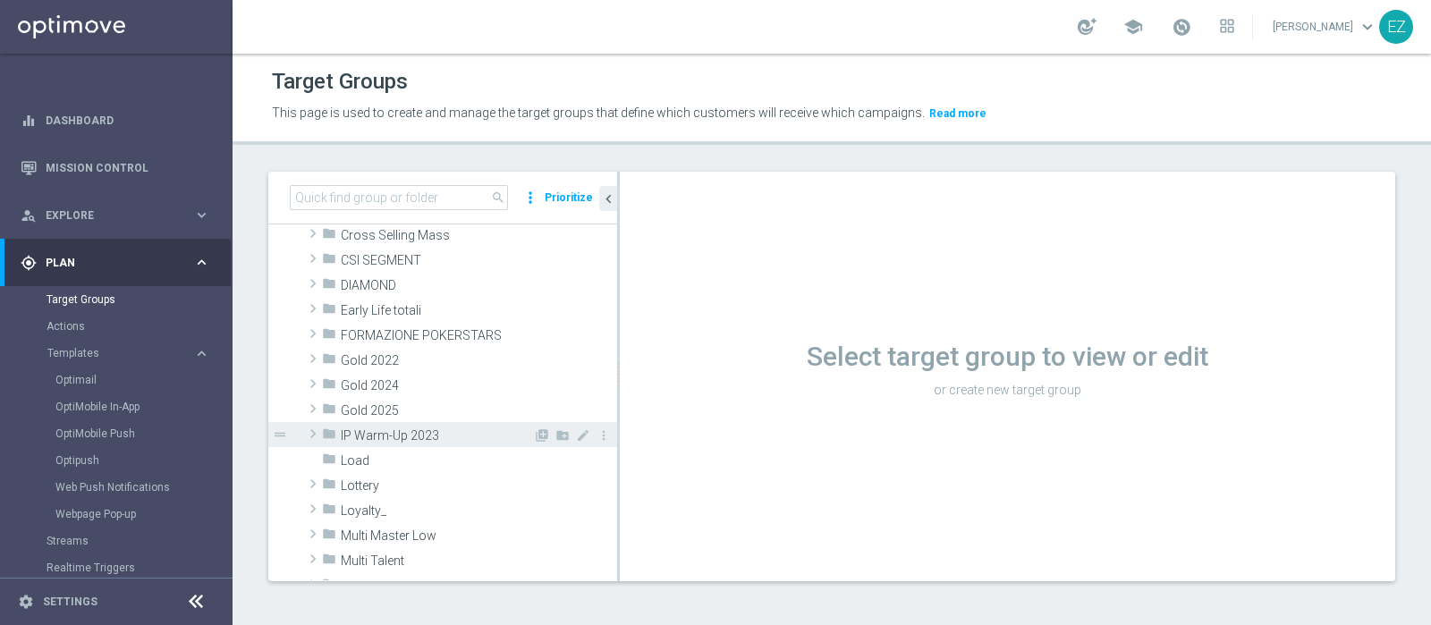
scroll to position [225, 0]
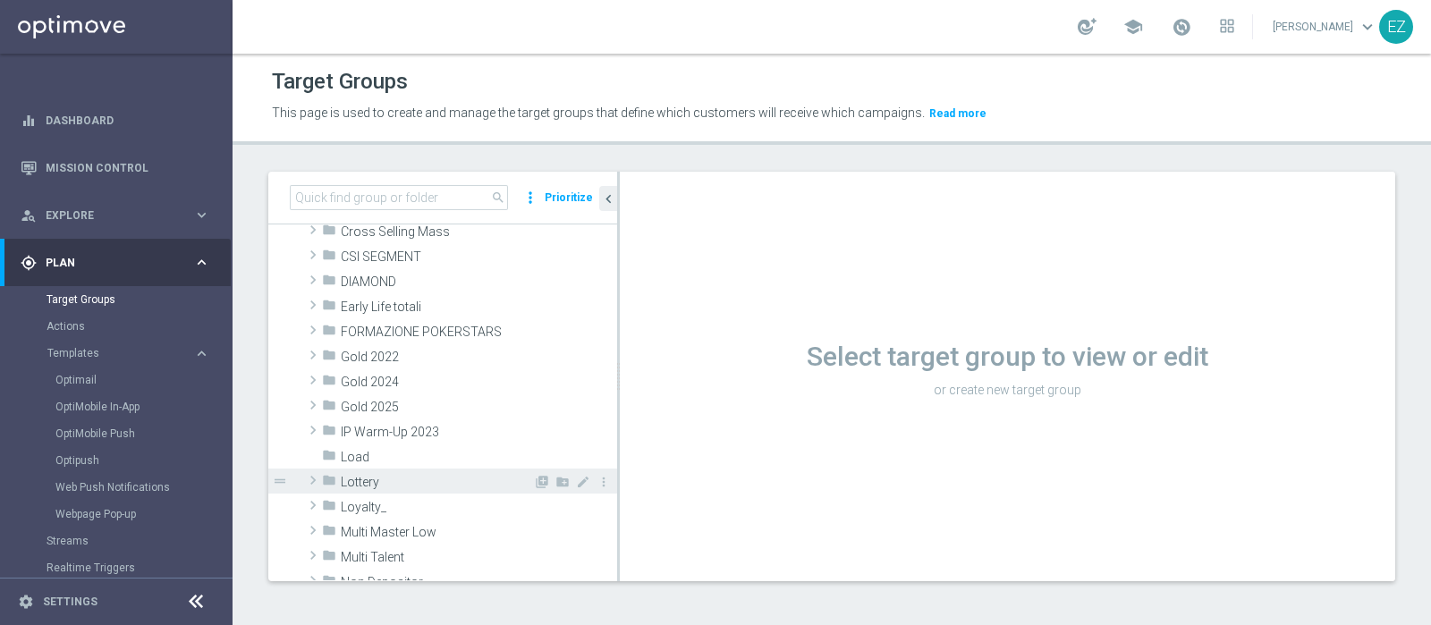
click at [363, 483] on span "Lottery" at bounding box center [437, 482] width 192 height 15
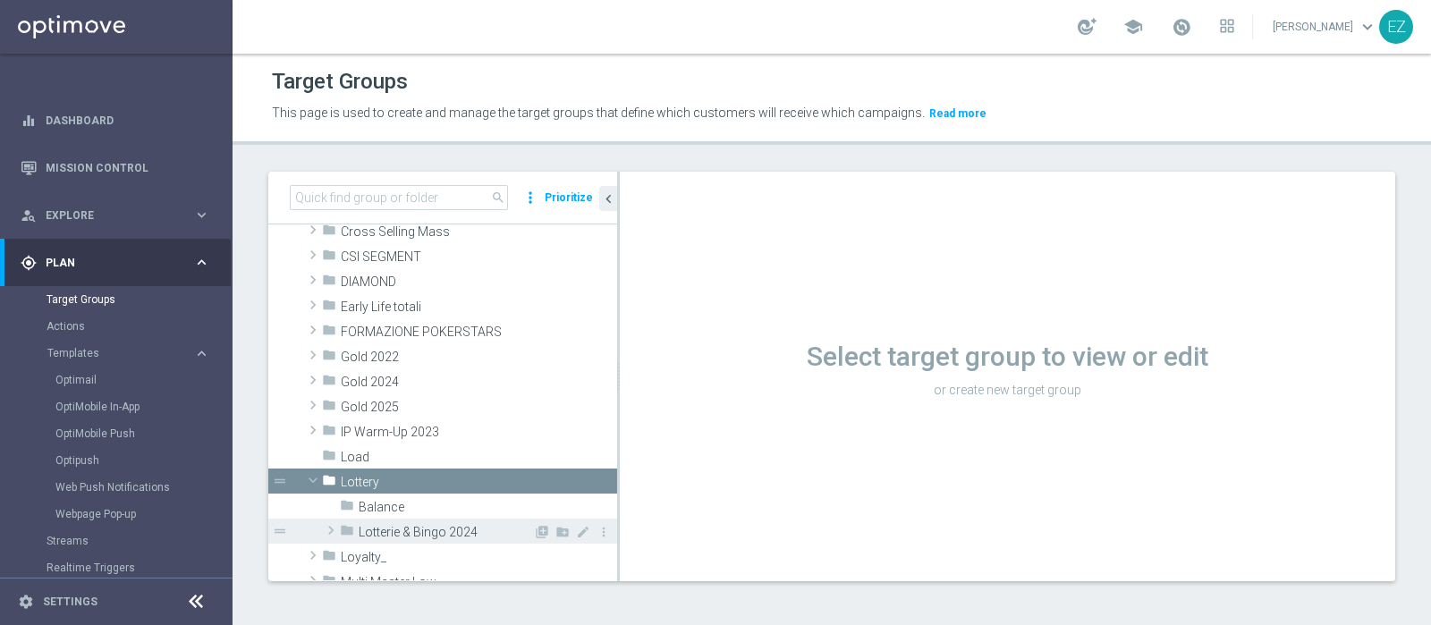
click at [412, 526] on span "Lotterie & Bingo 2024" at bounding box center [446, 532] width 174 height 15
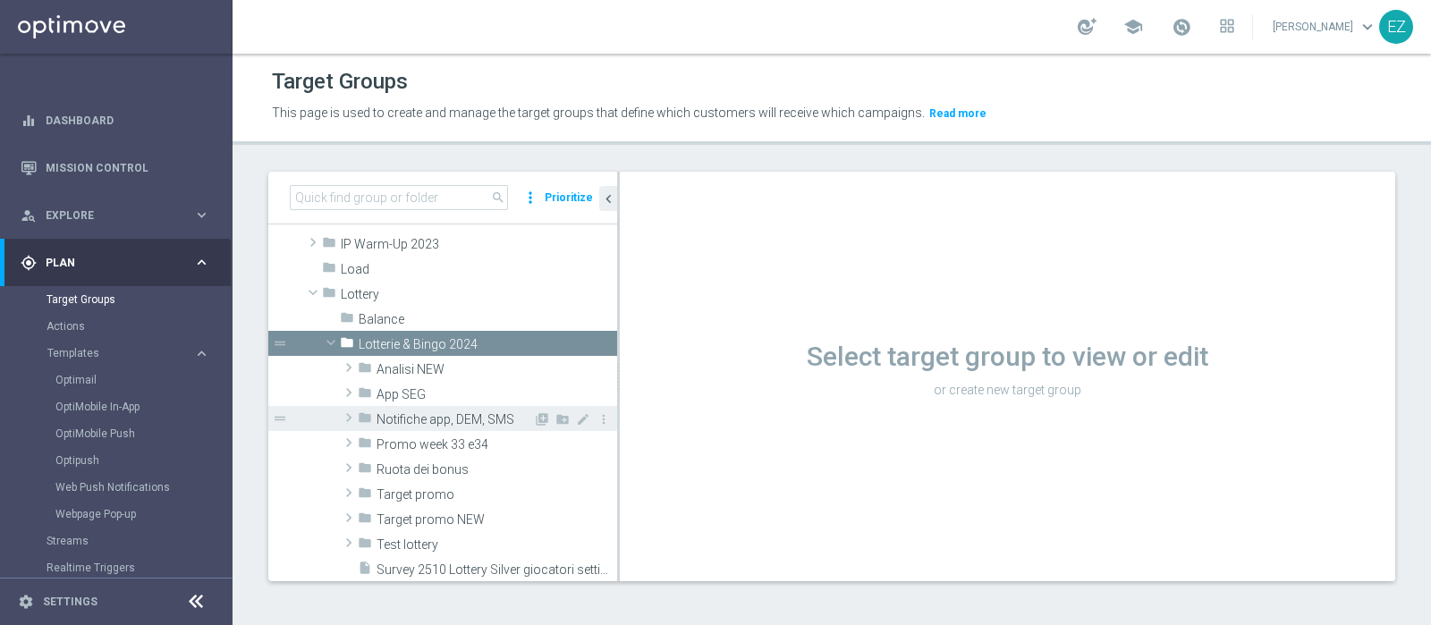
scroll to position [422, 0]
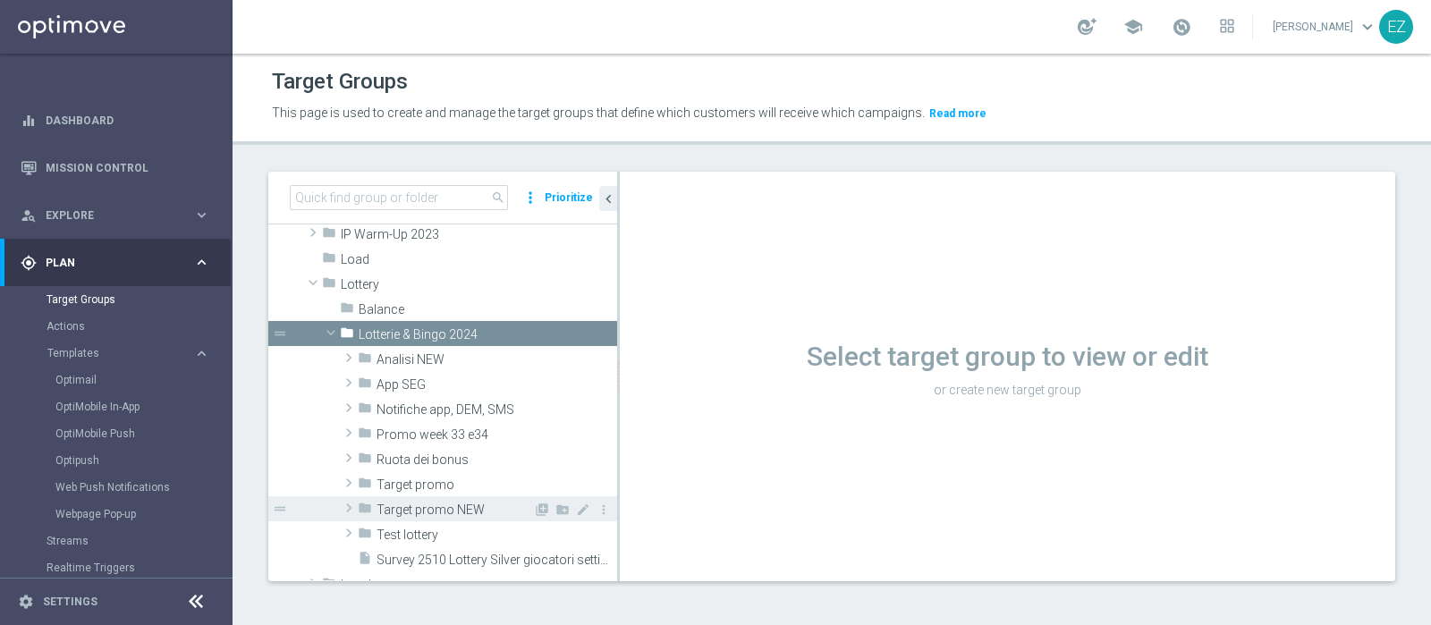
click at [429, 506] on span "Target promo NEW" at bounding box center [455, 510] width 157 height 15
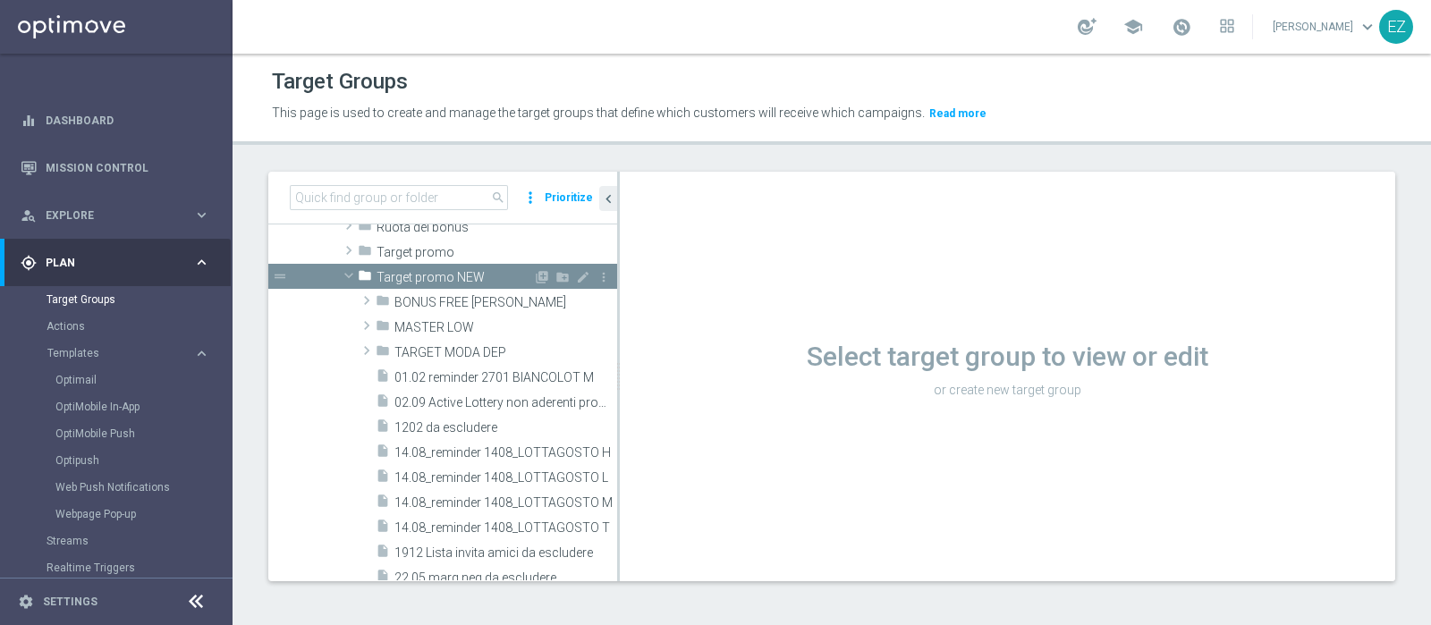
scroll to position [644, 0]
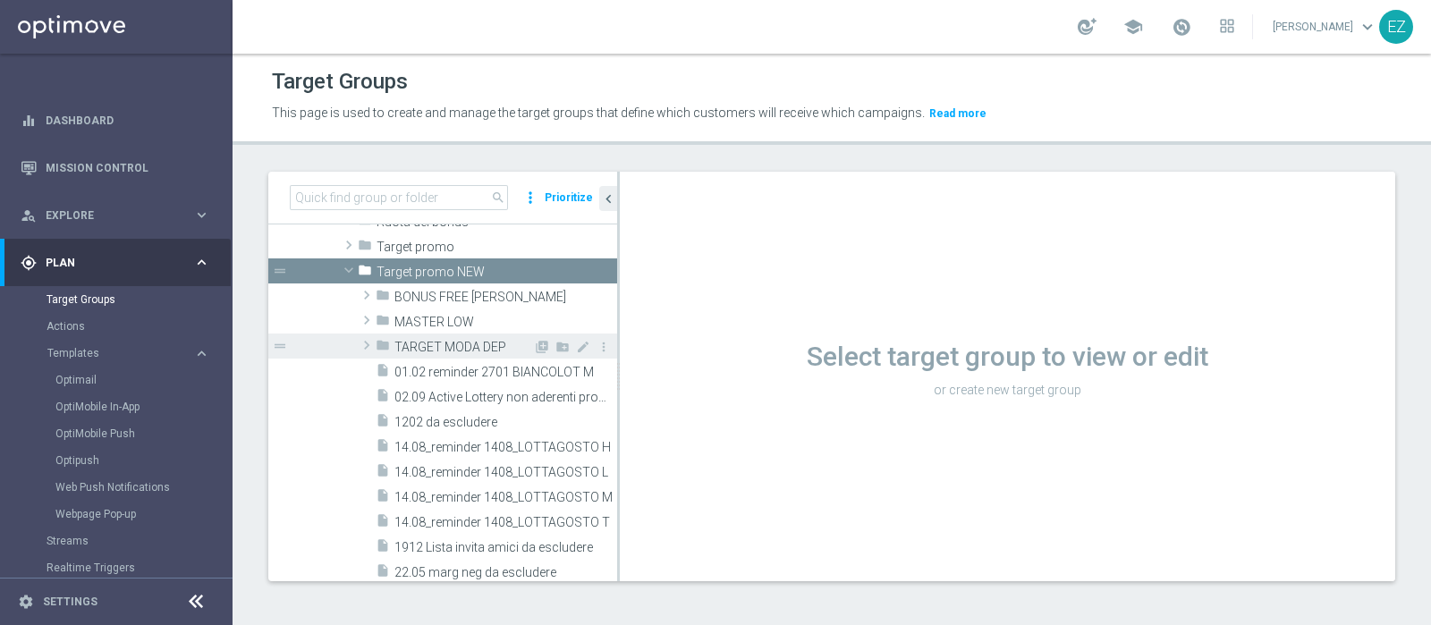
click at [463, 349] on span "TARGET MODA DEP" at bounding box center [464, 347] width 139 height 15
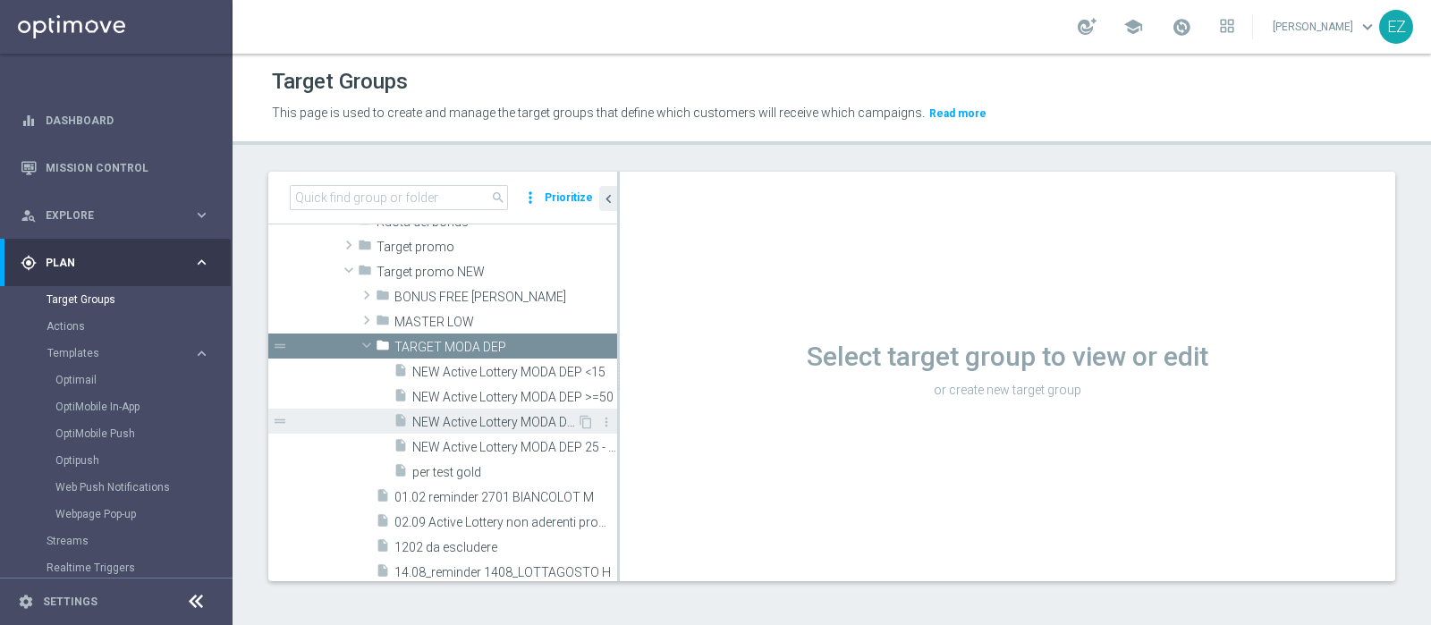
click at [491, 418] on span "NEW Active Lottery MODA DEP 15 - <25" at bounding box center [494, 422] width 165 height 15
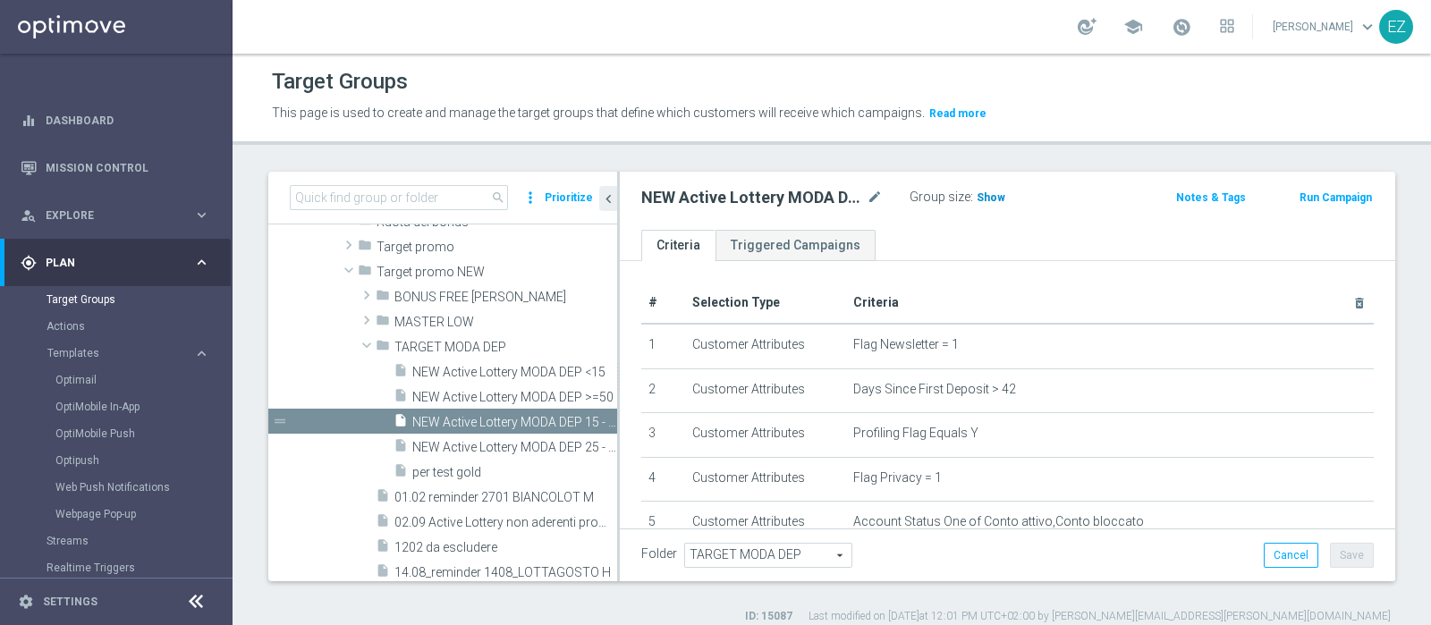
click at [992, 195] on span "Show" at bounding box center [991, 197] width 29 height 13
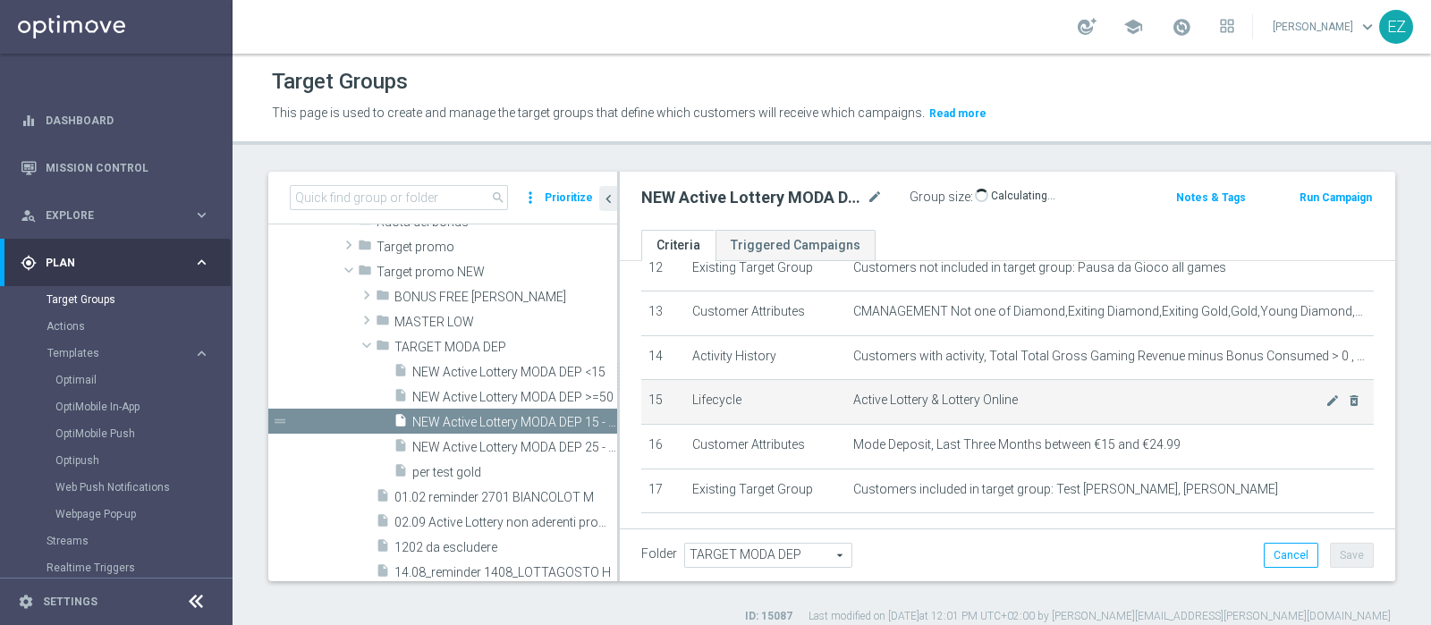
scroll to position [644, 0]
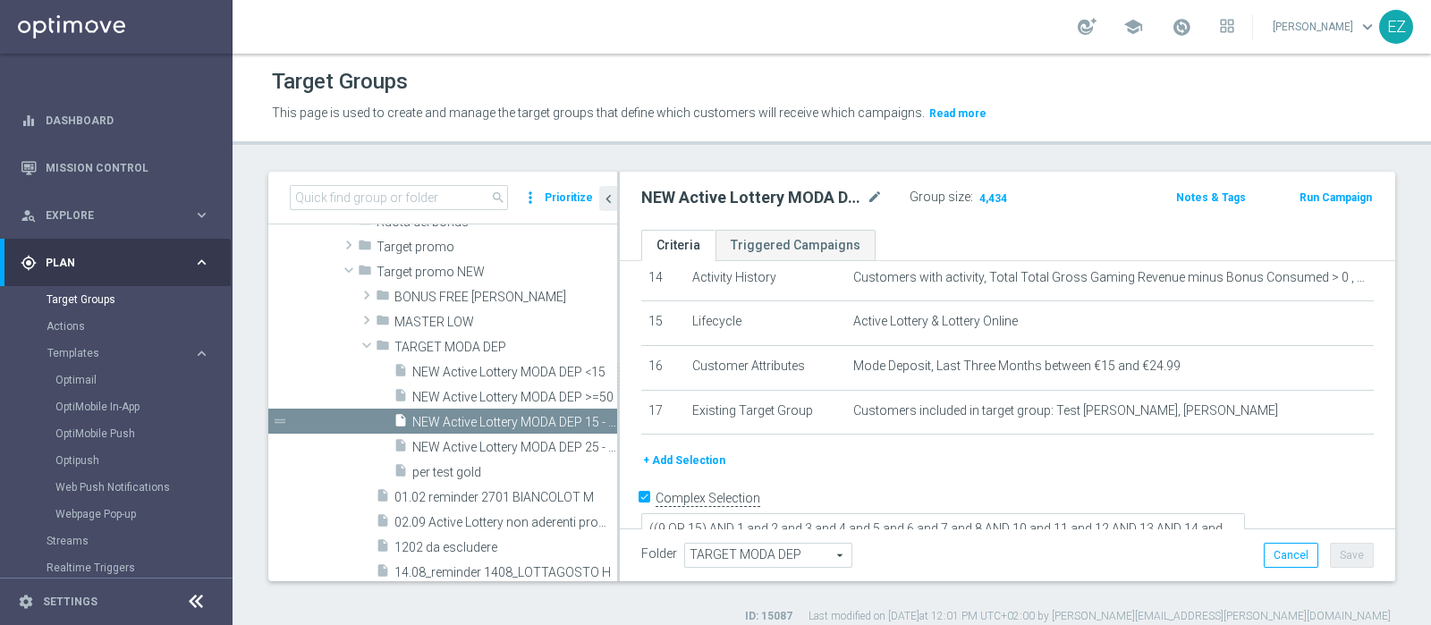
click at [1320, 202] on button "Run Campaign" at bounding box center [1336, 198] width 76 height 20
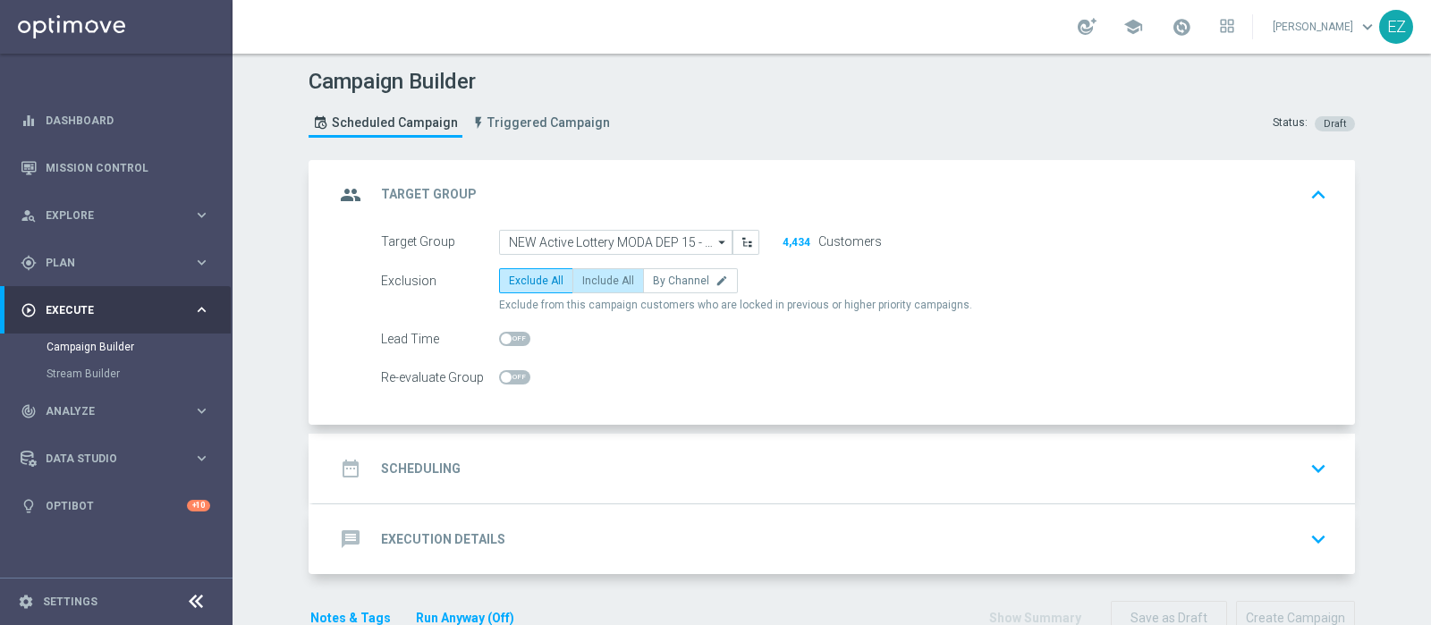
click at [594, 270] on label "Include All" at bounding box center [609, 280] width 72 height 25
click at [594, 278] on input "Include All" at bounding box center [588, 284] width 12 height 12
radio input "true"
click at [446, 472] on h2 "Scheduling" at bounding box center [421, 469] width 80 height 17
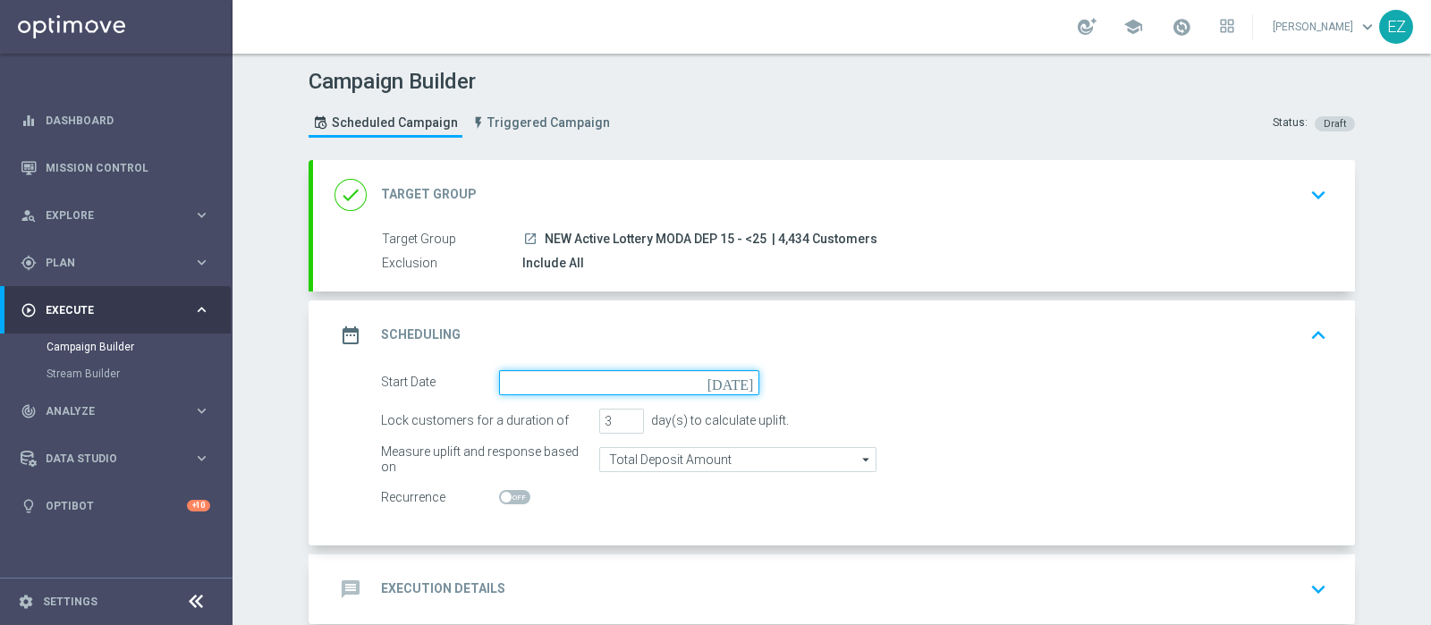
click at [706, 383] on input at bounding box center [629, 382] width 260 height 25
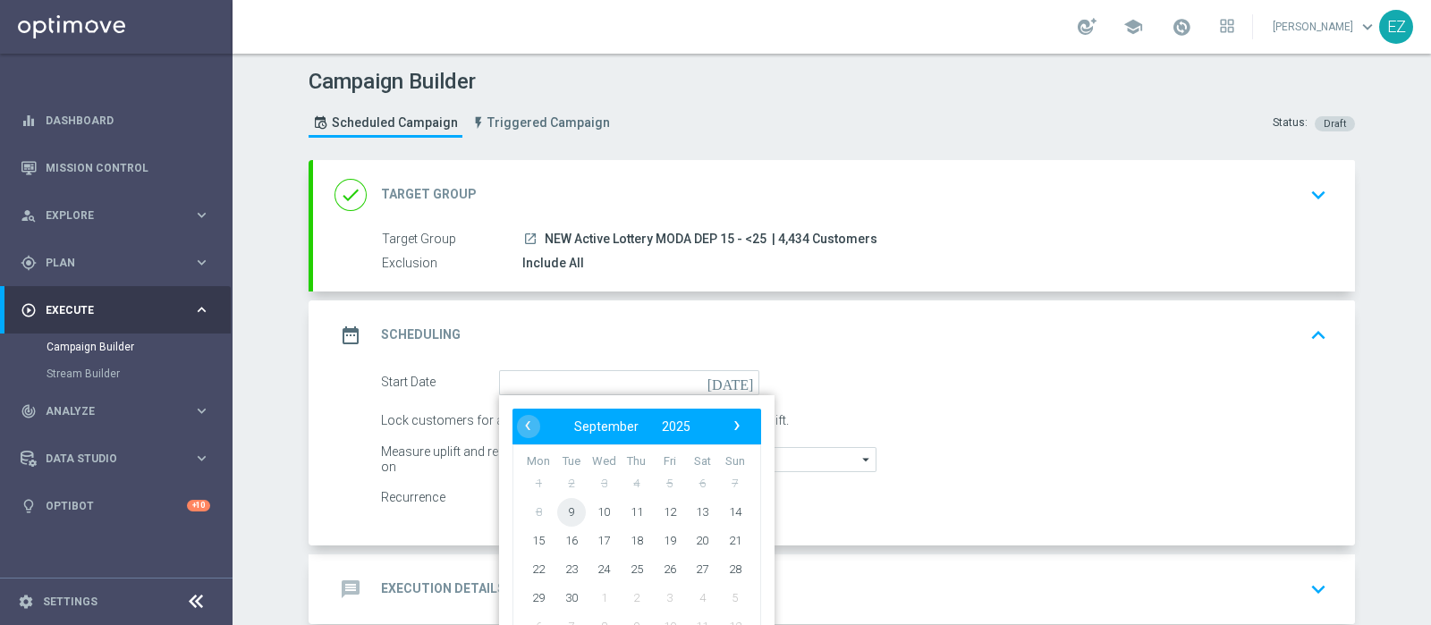
click at [557, 509] on span "9" at bounding box center [571, 511] width 29 height 29
type input "09 Sep 2025"
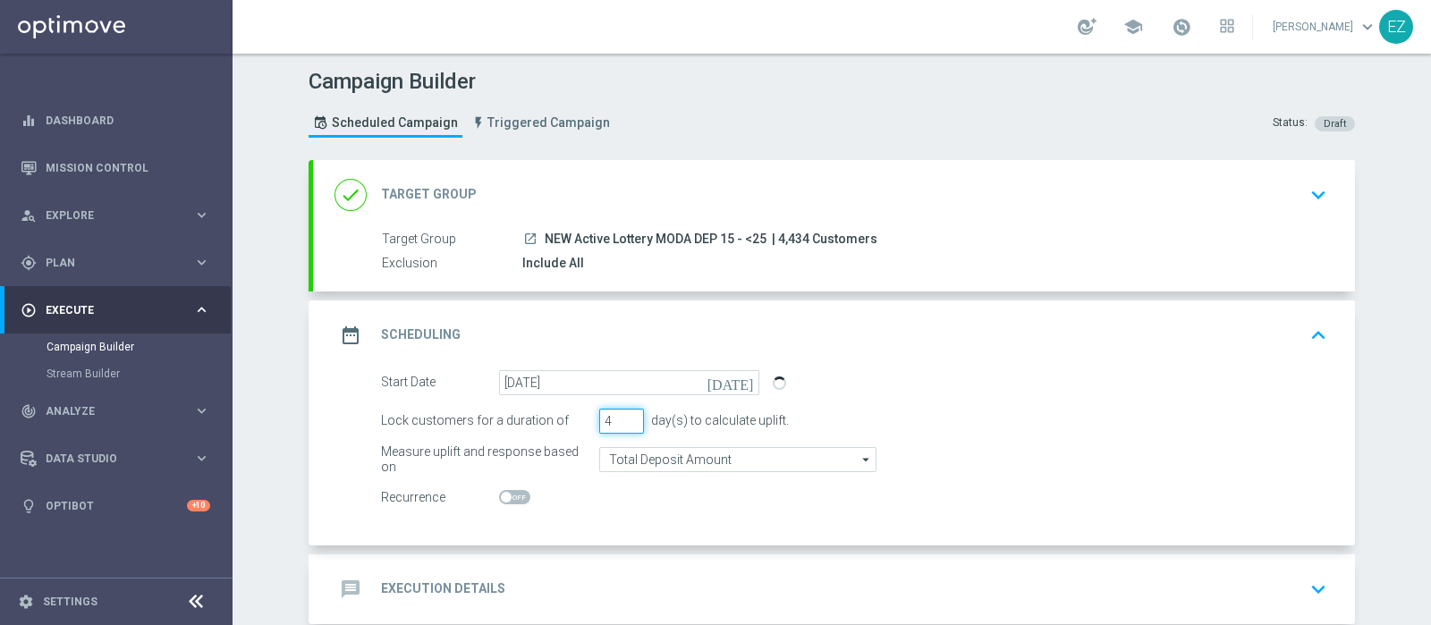
click at [623, 414] on input "4" at bounding box center [621, 421] width 45 height 25
type input "5"
click at [623, 414] on input "5" at bounding box center [621, 421] width 45 height 25
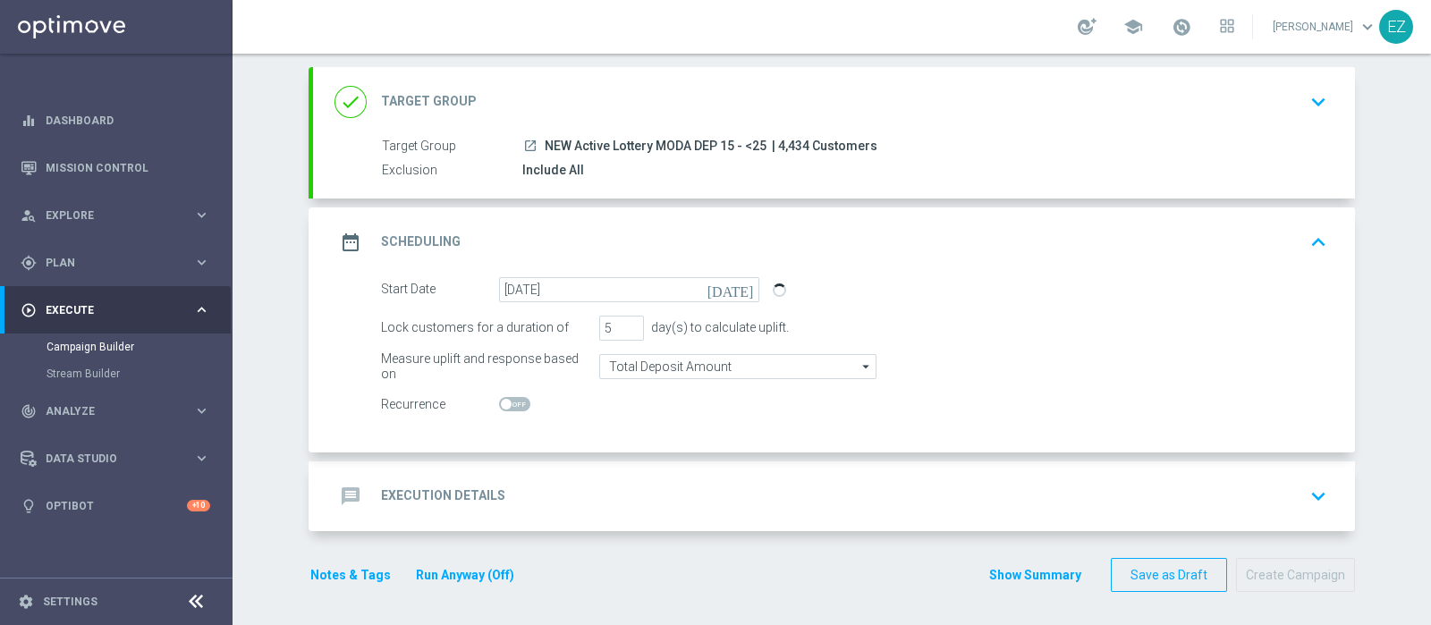
click at [495, 469] on div "message Execution Details keyboard_arrow_down" at bounding box center [834, 497] width 1042 height 70
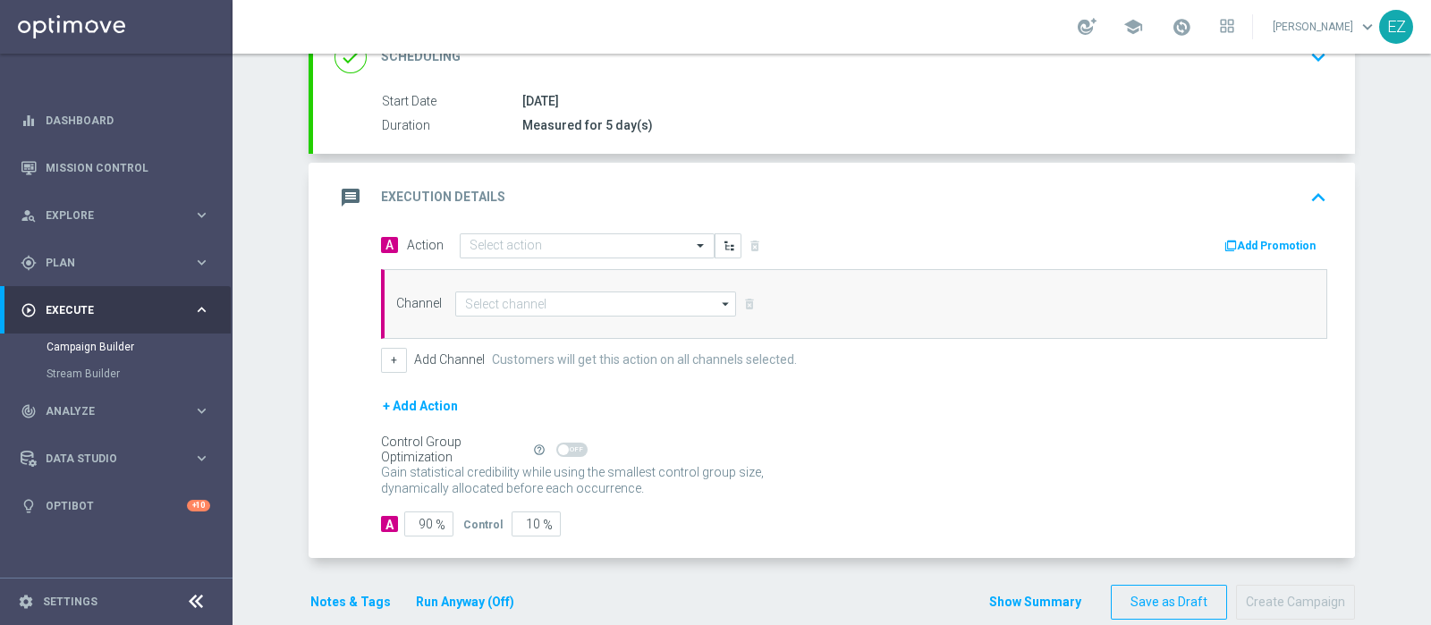
scroll to position [272, 0]
click at [543, 237] on input "text" at bounding box center [570, 244] width 200 height 15
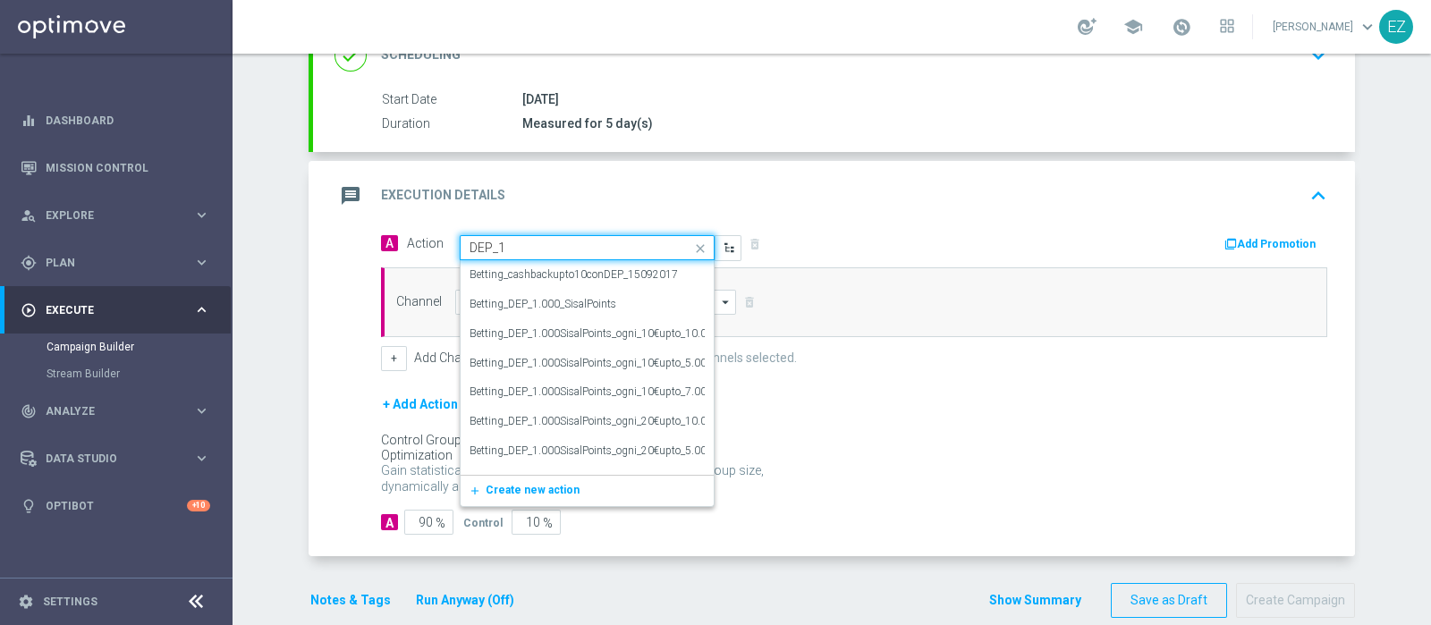
type input "DEP_15"
click at [502, 389] on label "DEP_15000SP" at bounding box center [504, 392] width 68 height 15
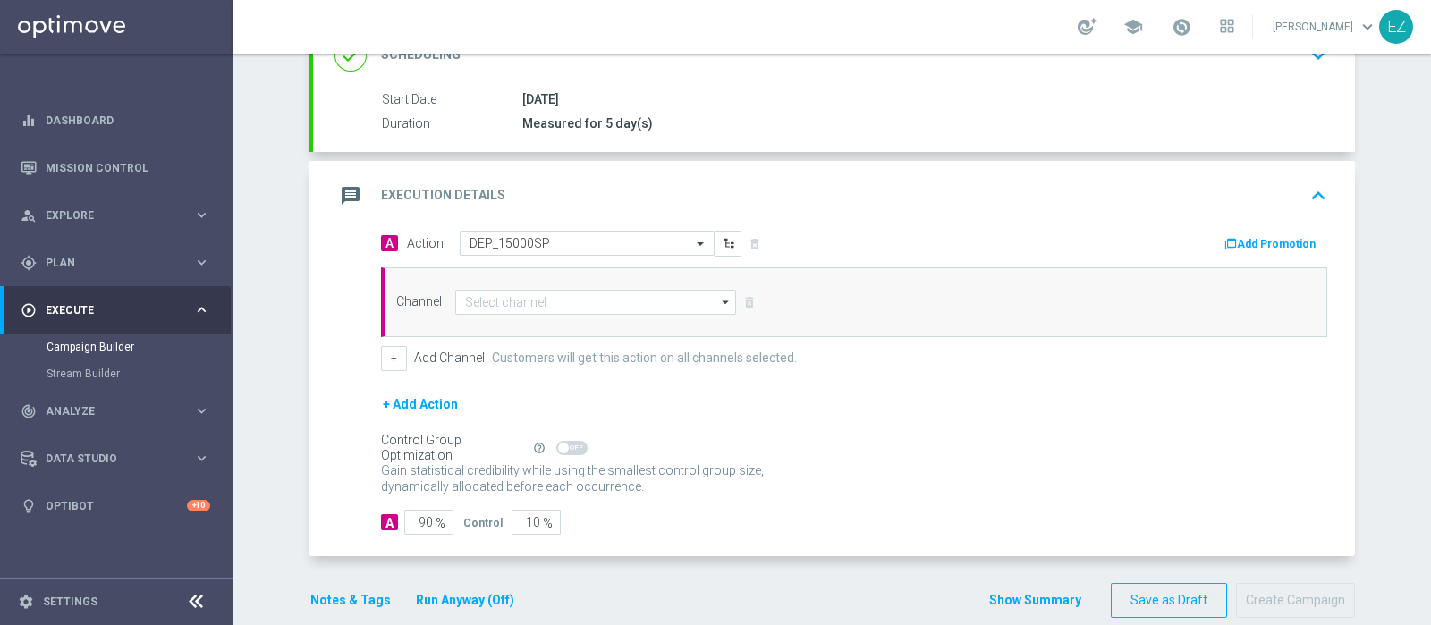
click at [1252, 244] on button "Add Promotion" at bounding box center [1272, 244] width 99 height 20
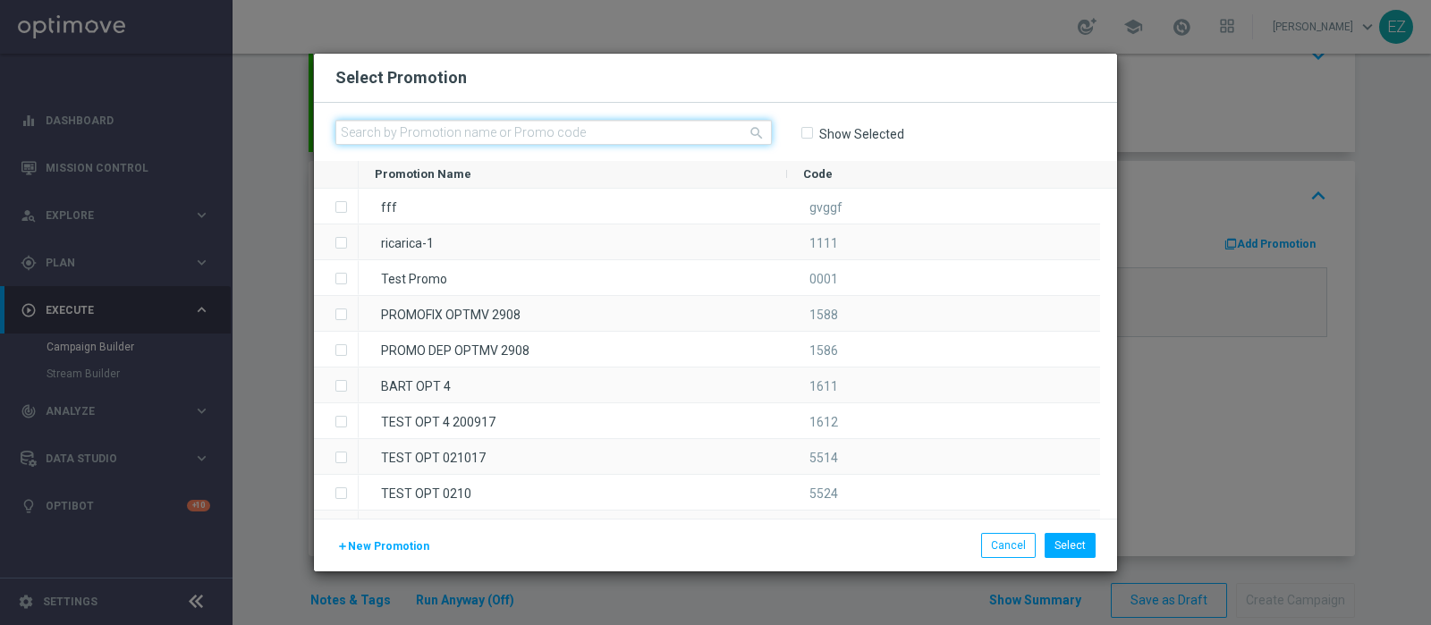
click at [550, 132] on input "text" at bounding box center [553, 132] width 437 height 25
paste input "0909 LOT DEP M"
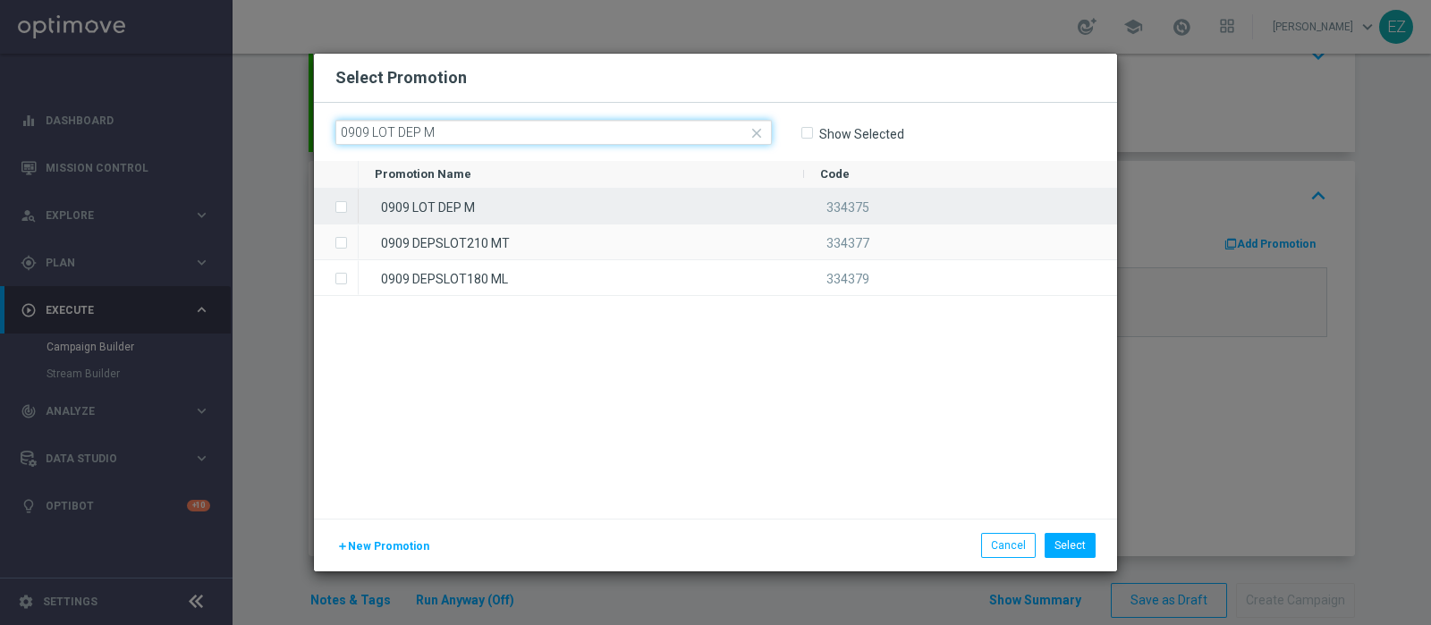
type input "0909 LOT DEP M"
click at [535, 202] on div "0909 LOT DEP M" at bounding box center [582, 206] width 446 height 35
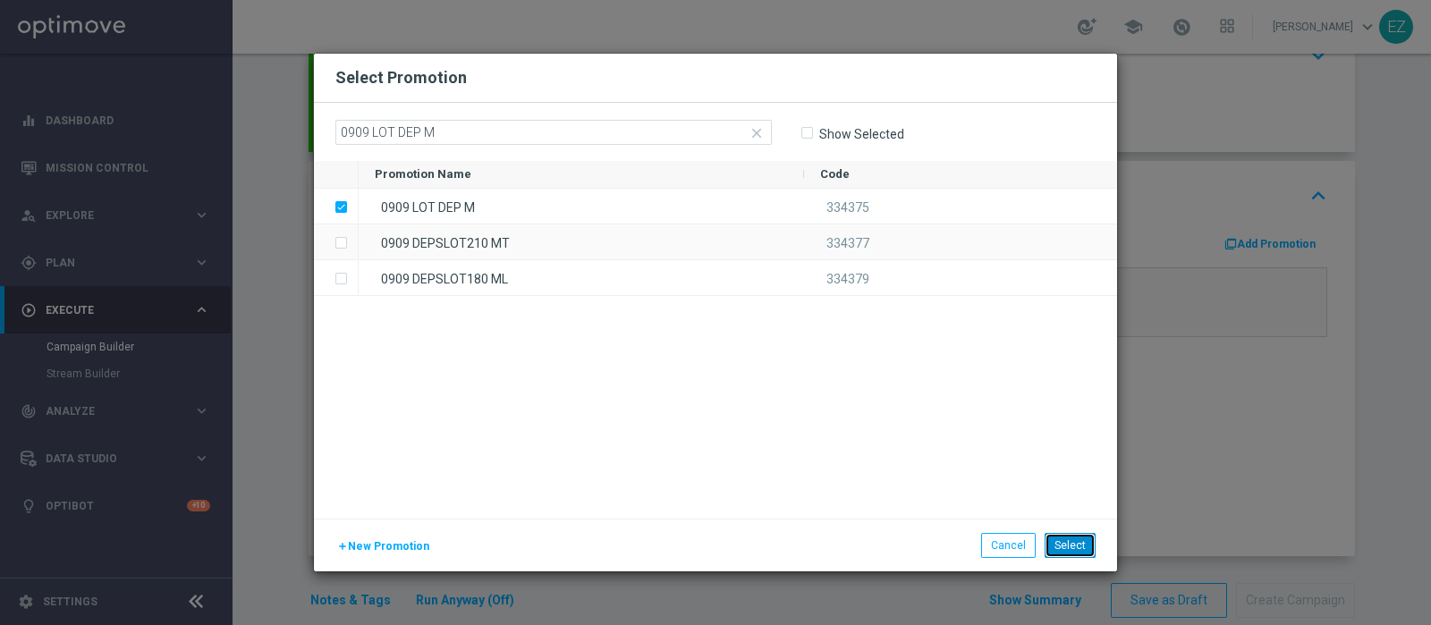
click at [1072, 544] on button "Select" at bounding box center [1070, 545] width 51 height 25
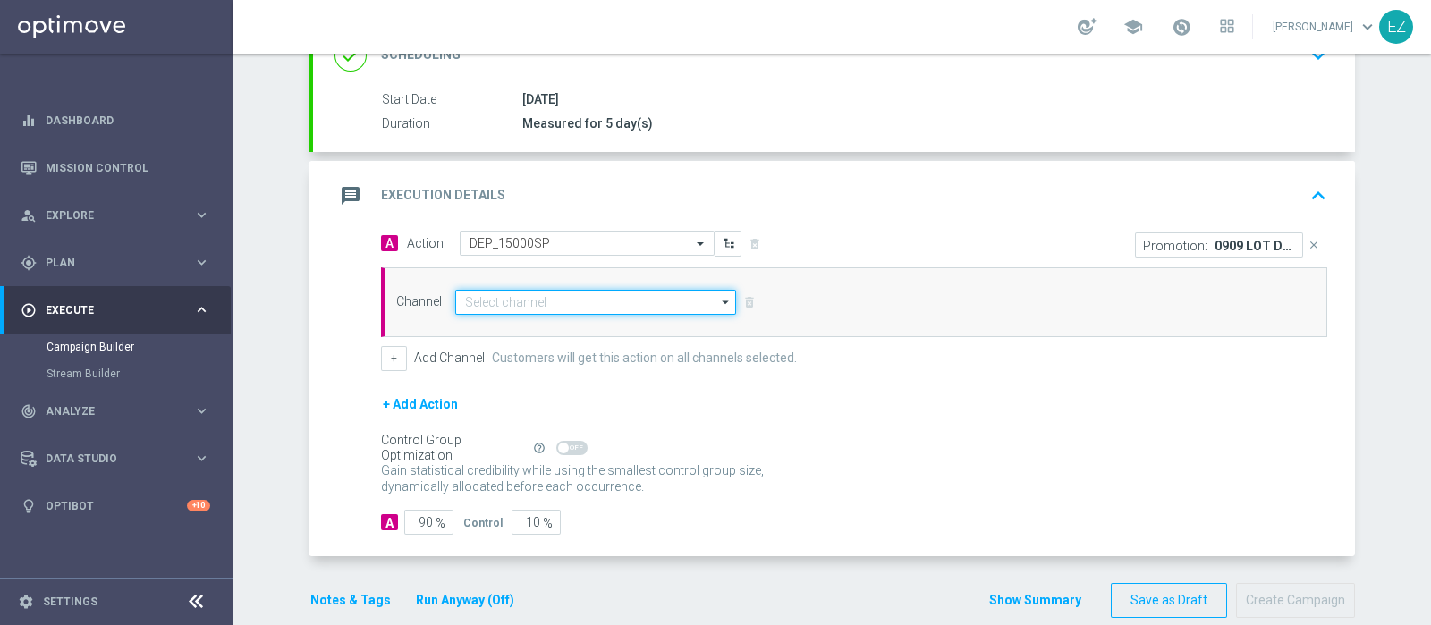
click at [635, 306] on input at bounding box center [595, 302] width 281 height 25
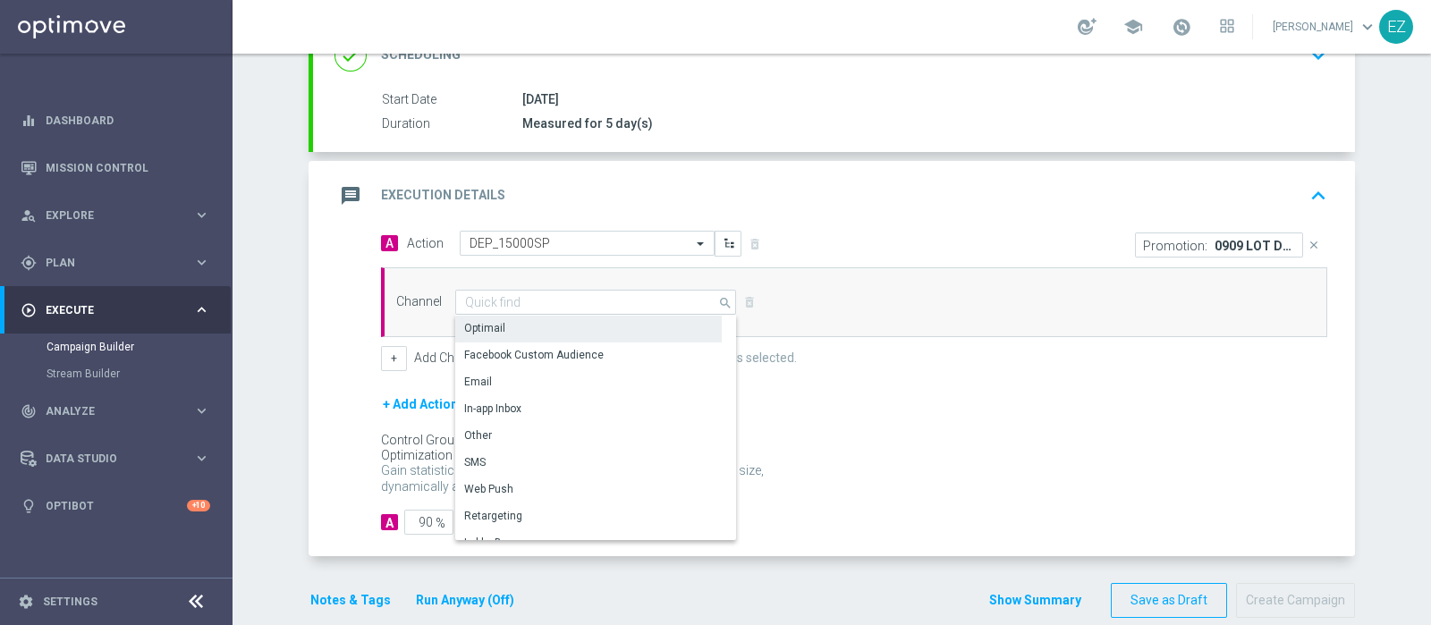
click at [539, 332] on div "Optimail" at bounding box center [588, 328] width 267 height 25
type input "Optimail"
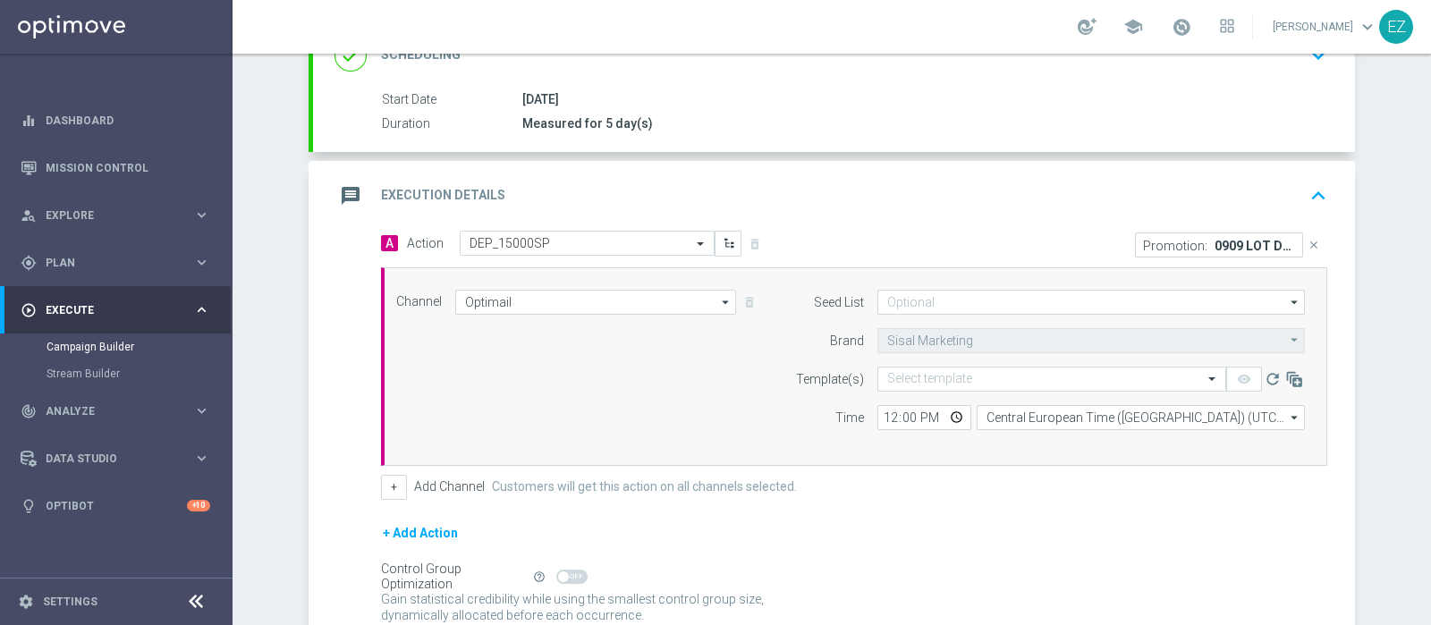
click at [383, 360] on div "Channel Optimail Optimail arrow_drop_down Drag here to set row groups Drag here…" at bounding box center [851, 367] width 936 height 154
click at [381, 482] on button "+" at bounding box center [394, 487] width 26 height 25
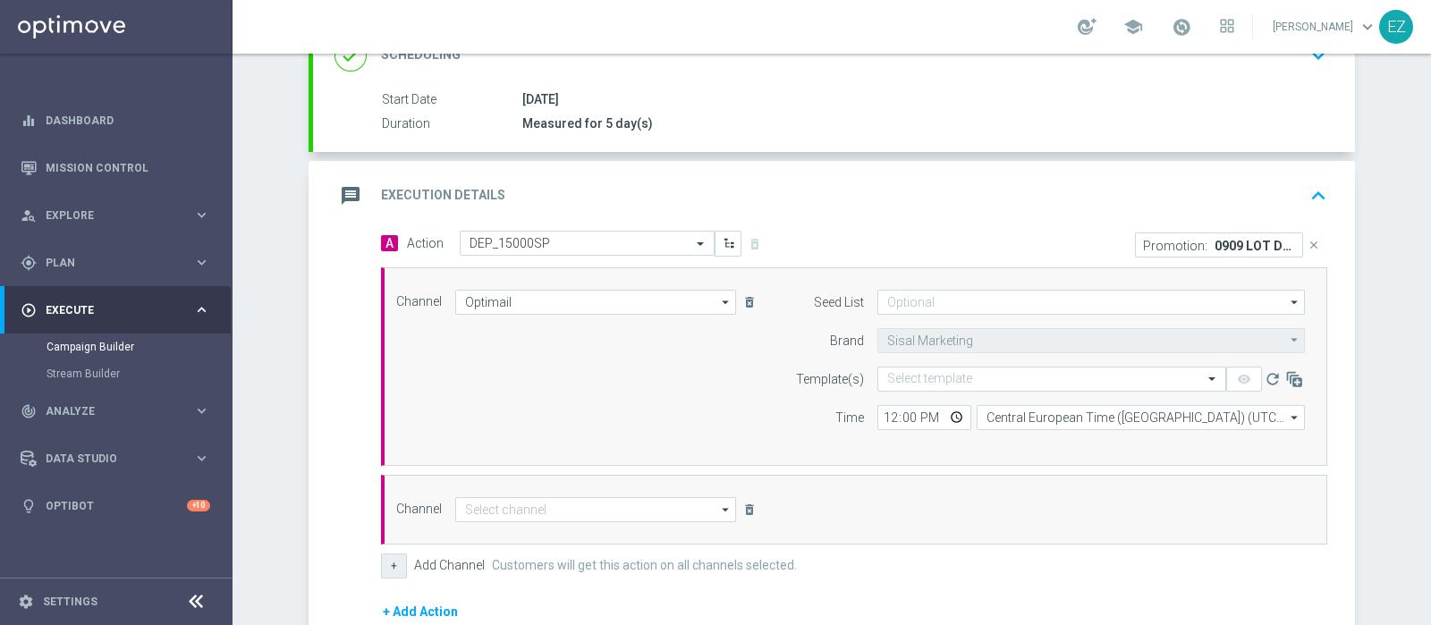
scroll to position [504, 0]
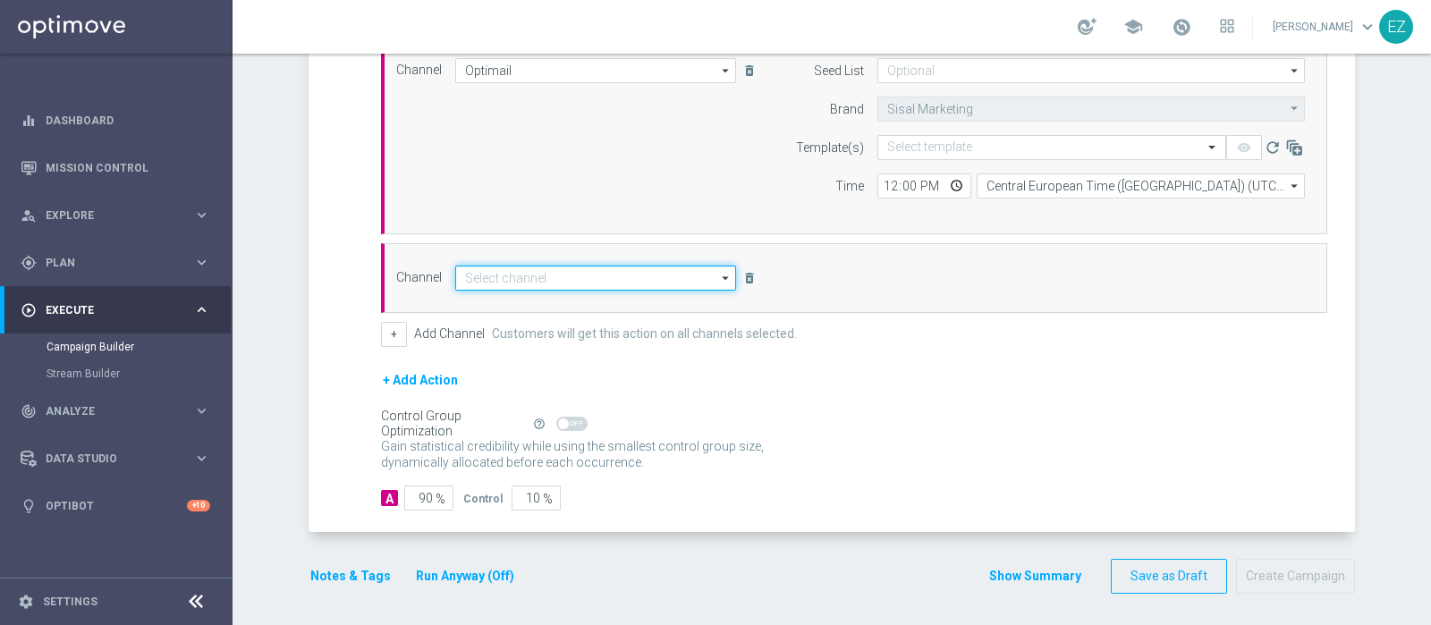
click at [675, 275] on input at bounding box center [595, 278] width 281 height 25
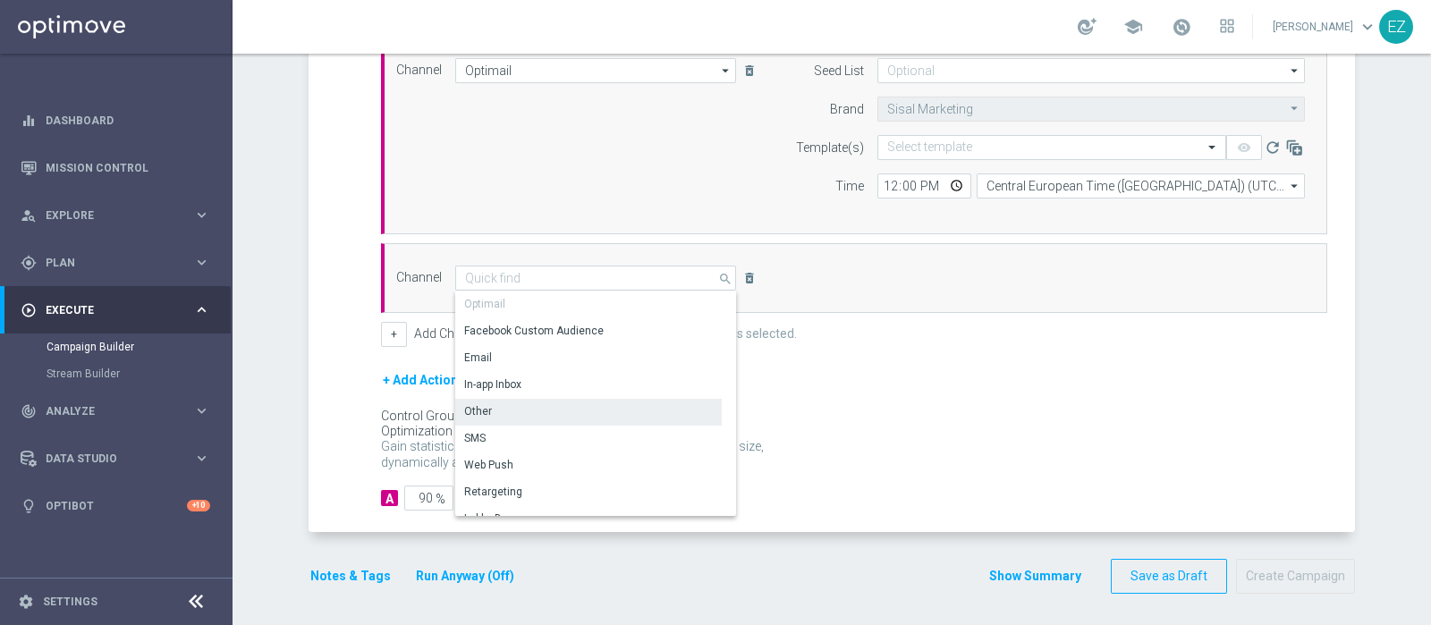
click at [531, 404] on div "Other" at bounding box center [588, 411] width 267 height 25
type input "Other"
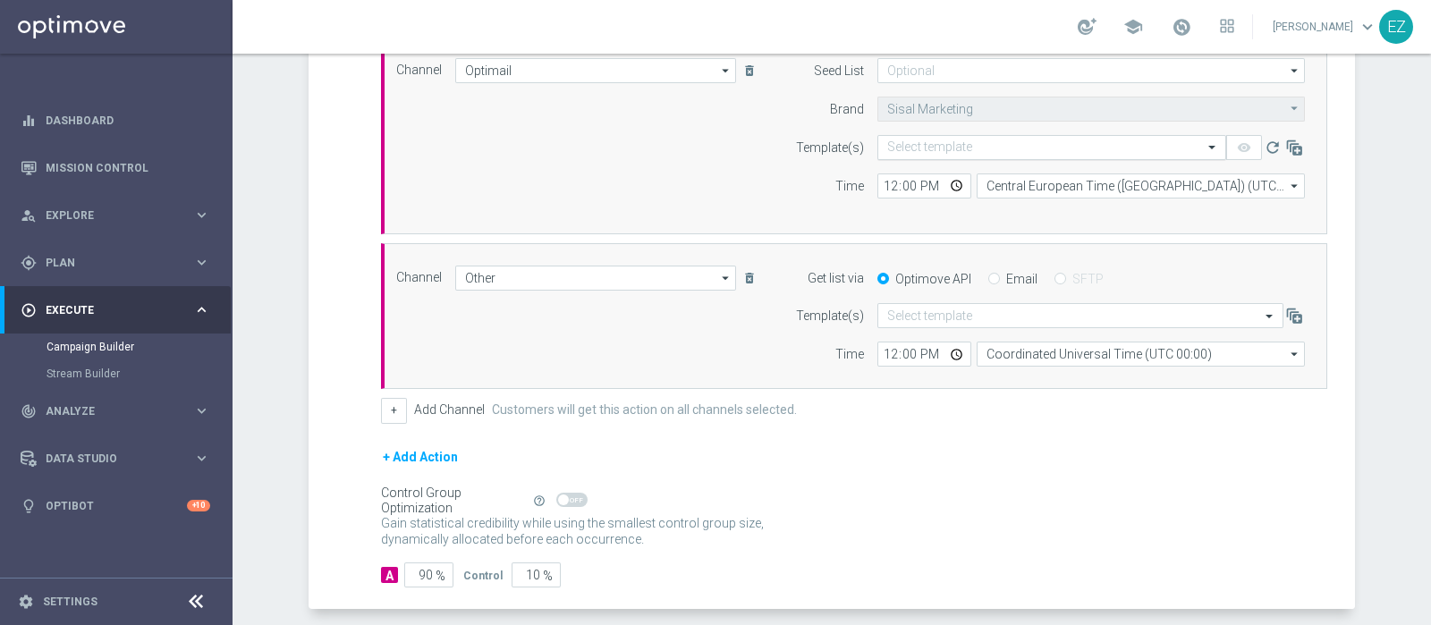
click at [914, 140] on input "text" at bounding box center [1033, 147] width 293 height 15
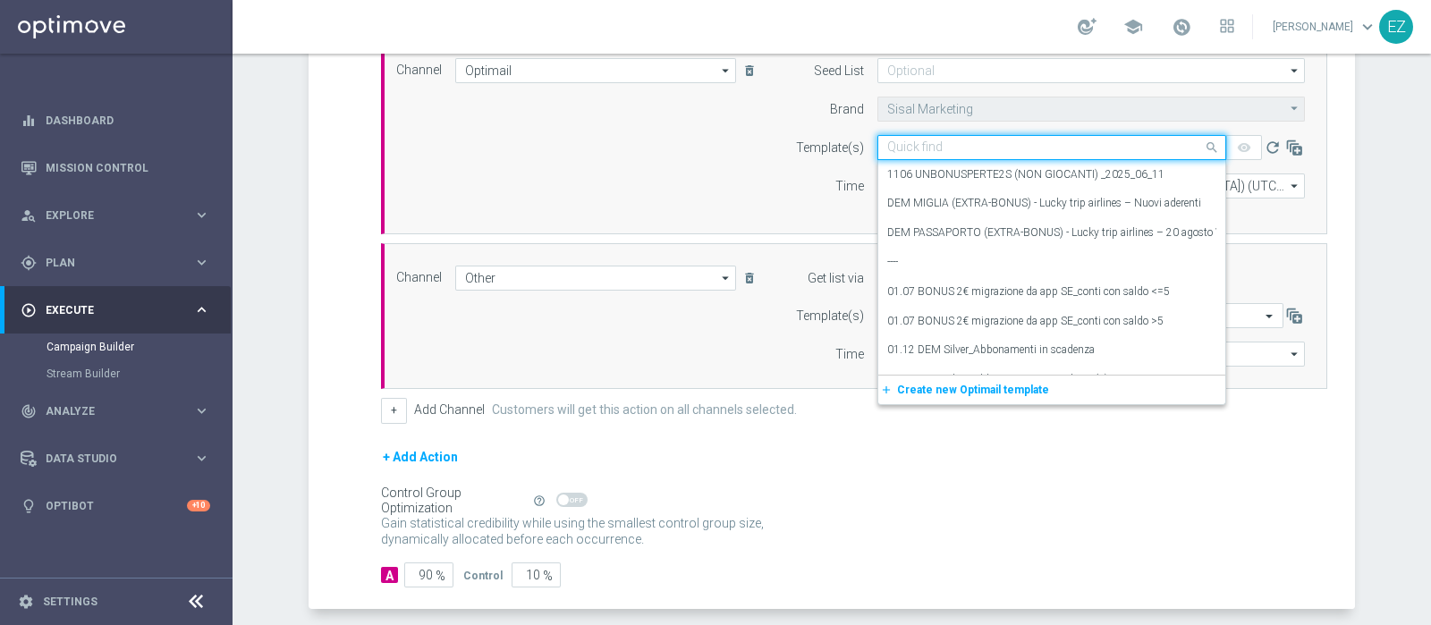
paste input "0909 LOT DEP M"
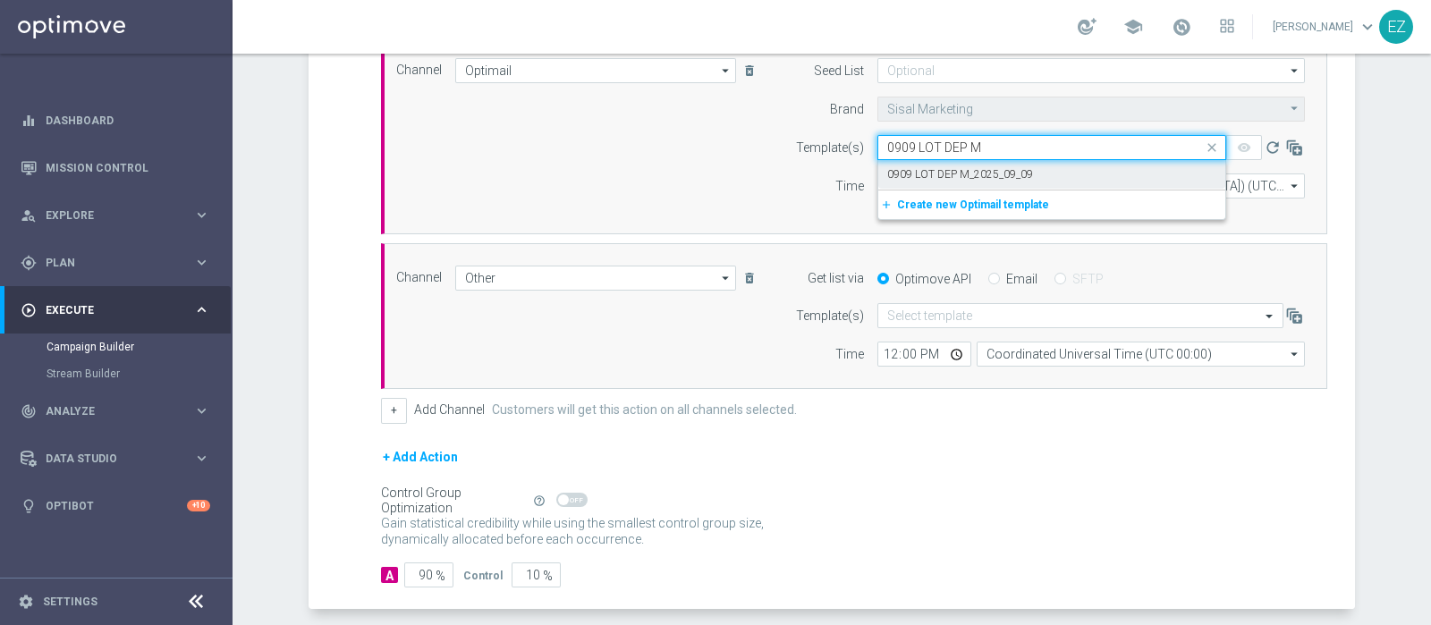
click at [914, 167] on label "0909 LOT DEP M_2025_09_09" at bounding box center [960, 174] width 146 height 15
type input "0909 LOT DEP M"
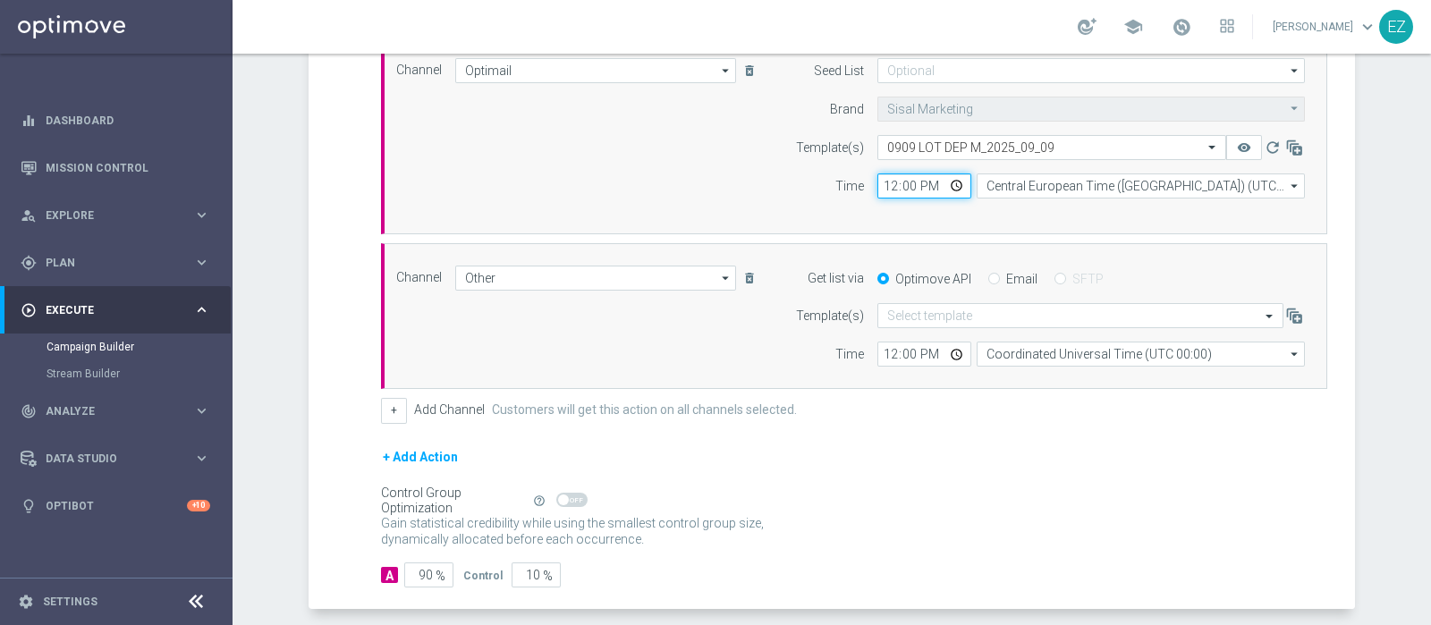
click at [878, 185] on input "12:00" at bounding box center [925, 186] width 94 height 25
type input "17:00"
click at [989, 281] on input "Email" at bounding box center [995, 281] width 12 height 12
radio input "true"
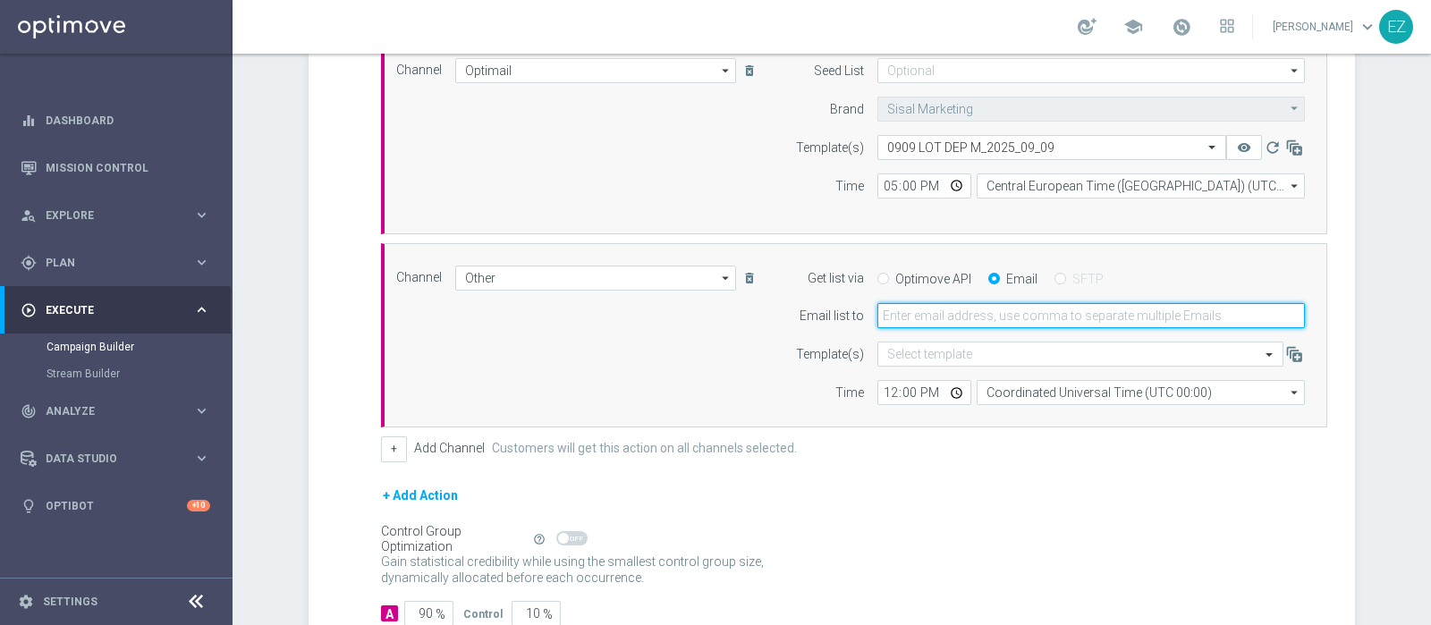
click at [921, 320] on input "email" at bounding box center [1092, 315] width 428 height 25
type input "elena.zarbin@sisal.it"
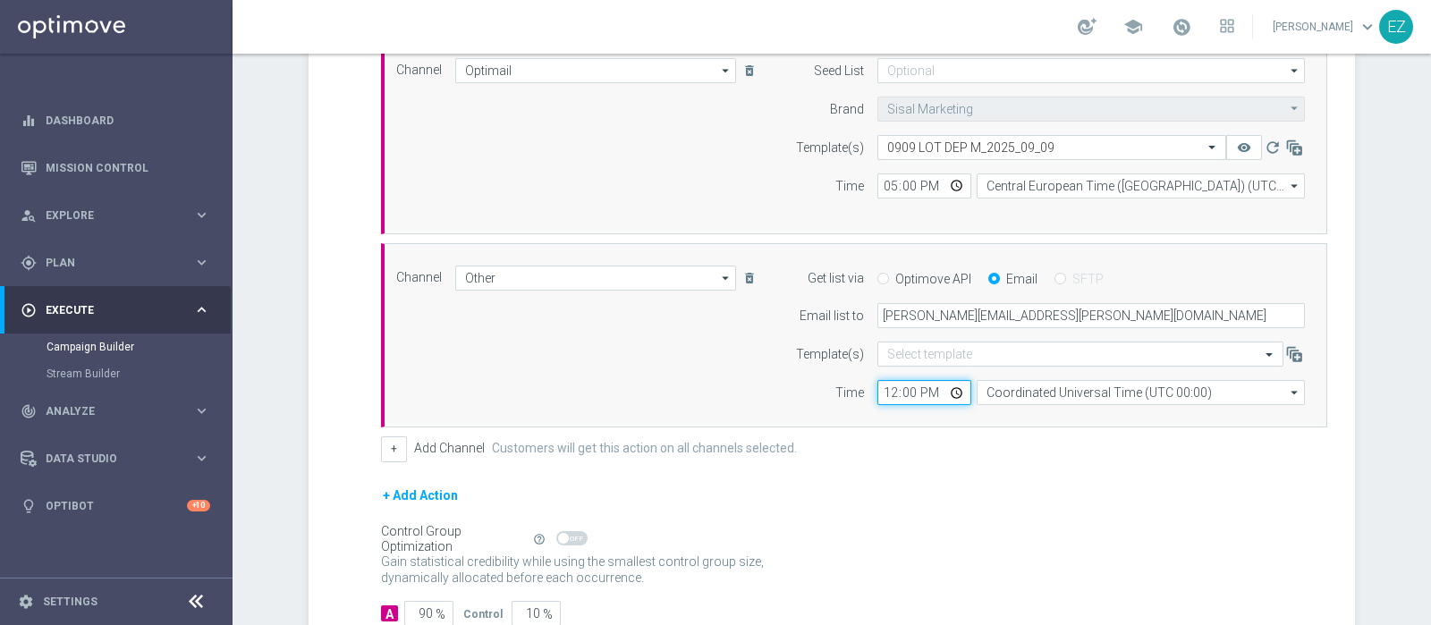
click at [878, 397] on input "12:00" at bounding box center [925, 392] width 94 height 25
type input "17:00"
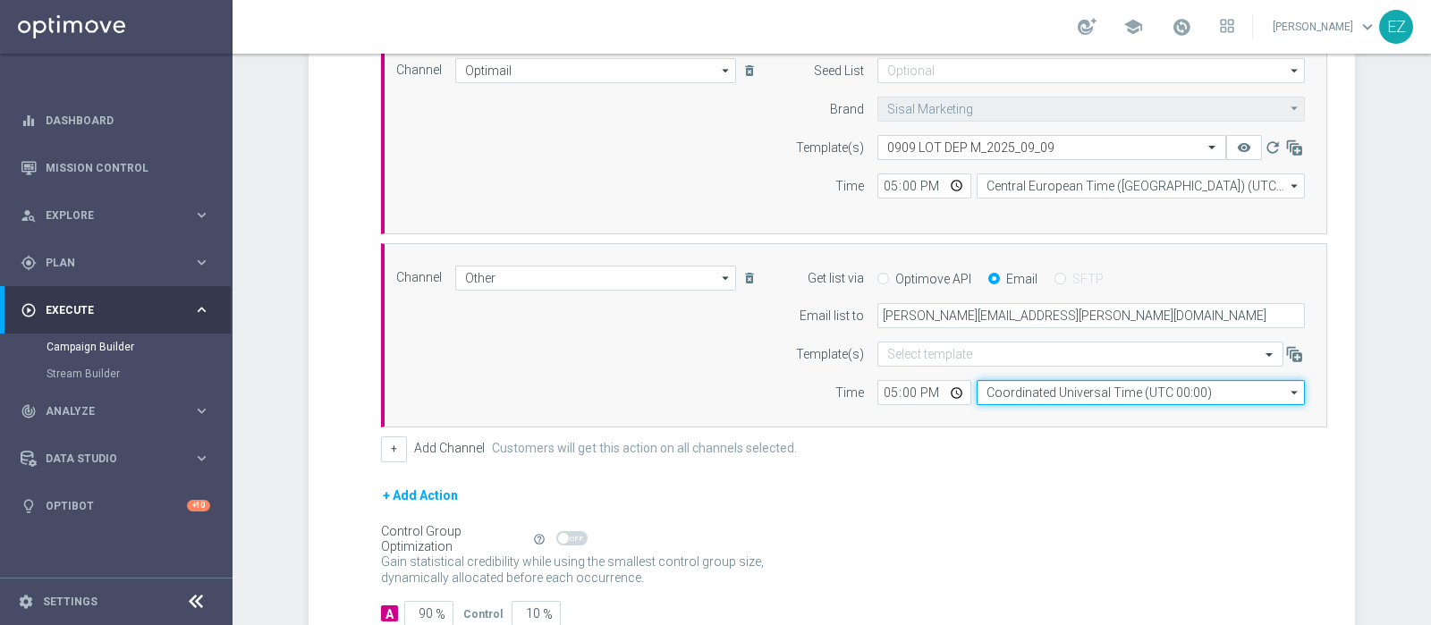
click at [1015, 387] on input "Coordinated Universal Time (UTC 00:00)" at bounding box center [1141, 392] width 328 height 25
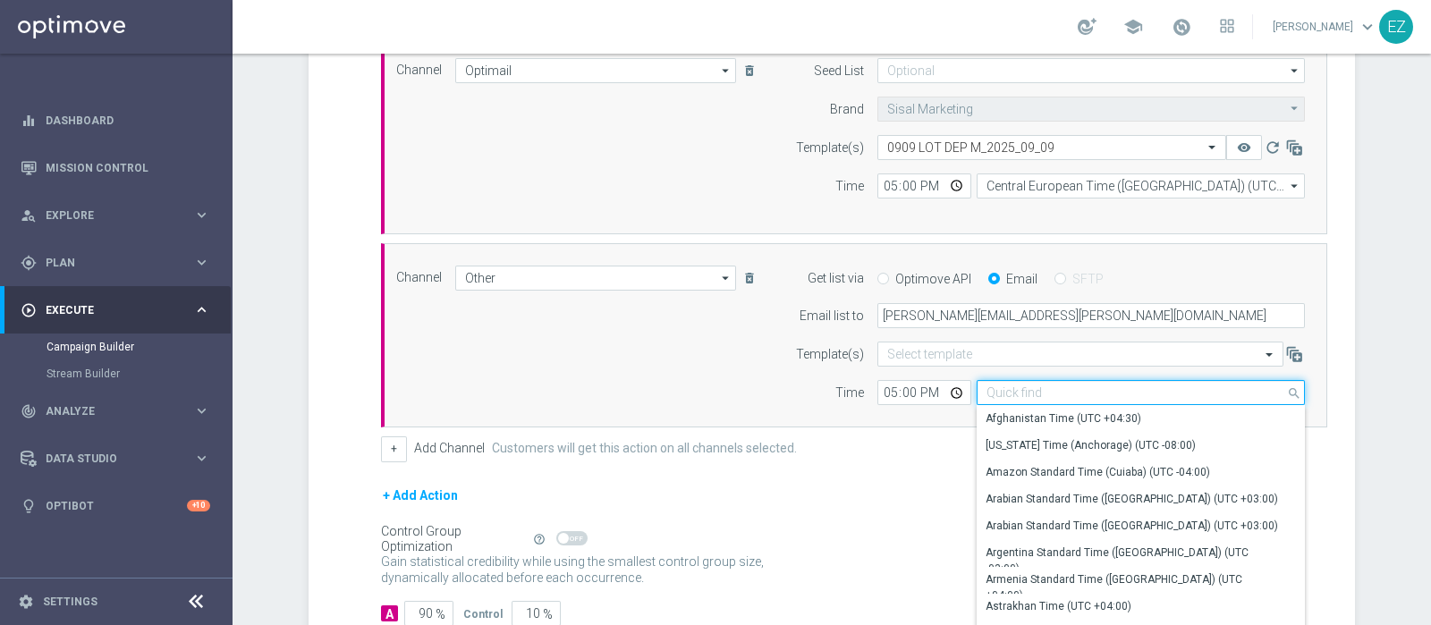
type input "V"
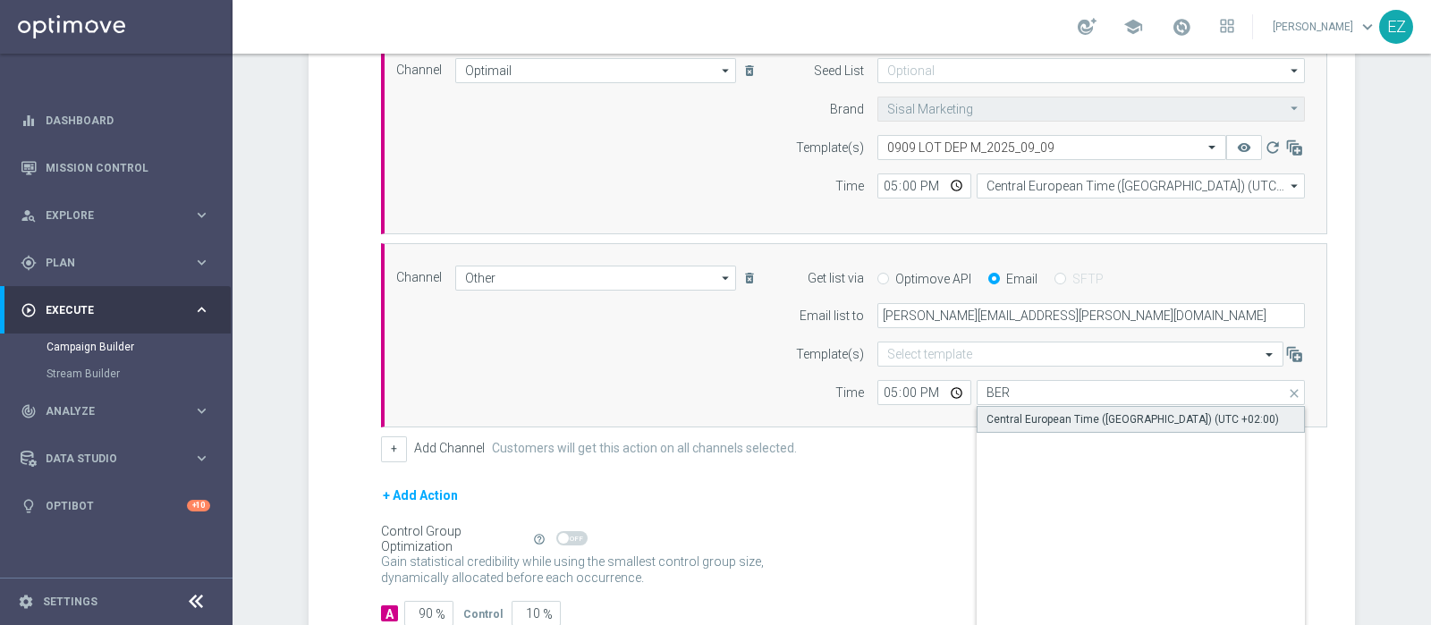
click at [987, 422] on div "Central European Time (Berlin) (UTC +02:00)" at bounding box center [1133, 420] width 293 height 16
type input "Central European Time (Berlin) (UTC +02:00)"
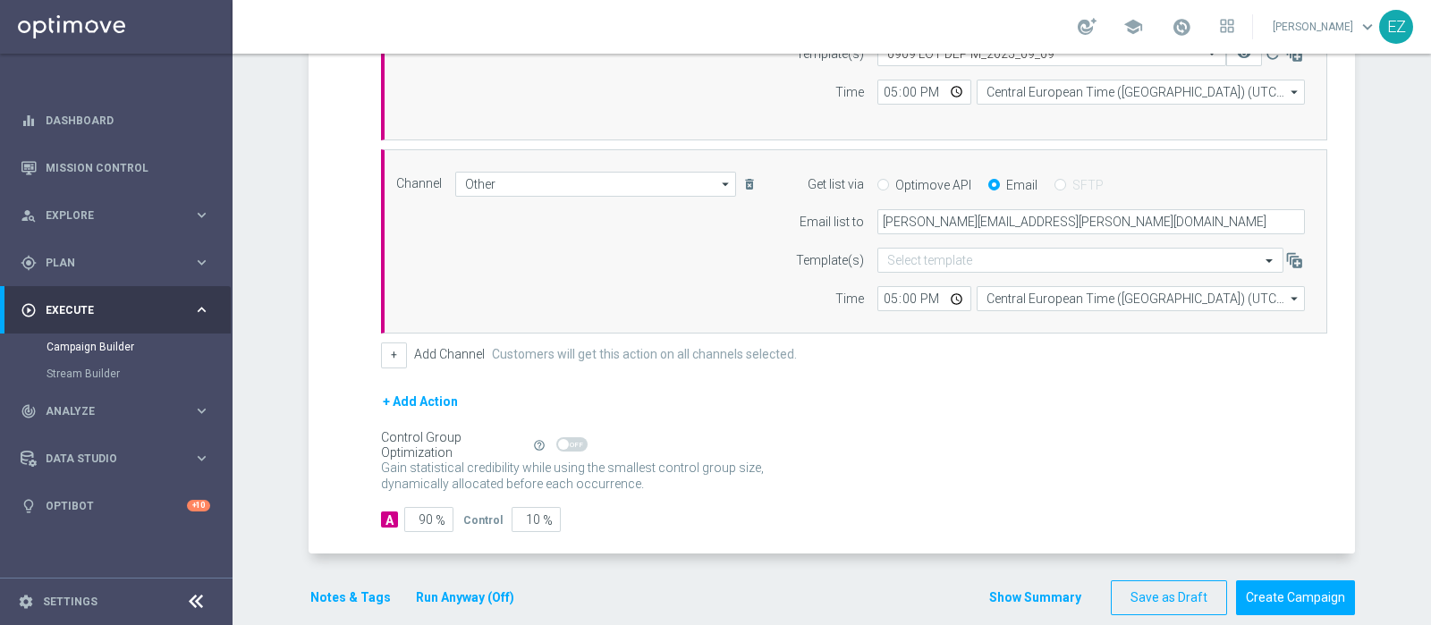
scroll to position [619, 0]
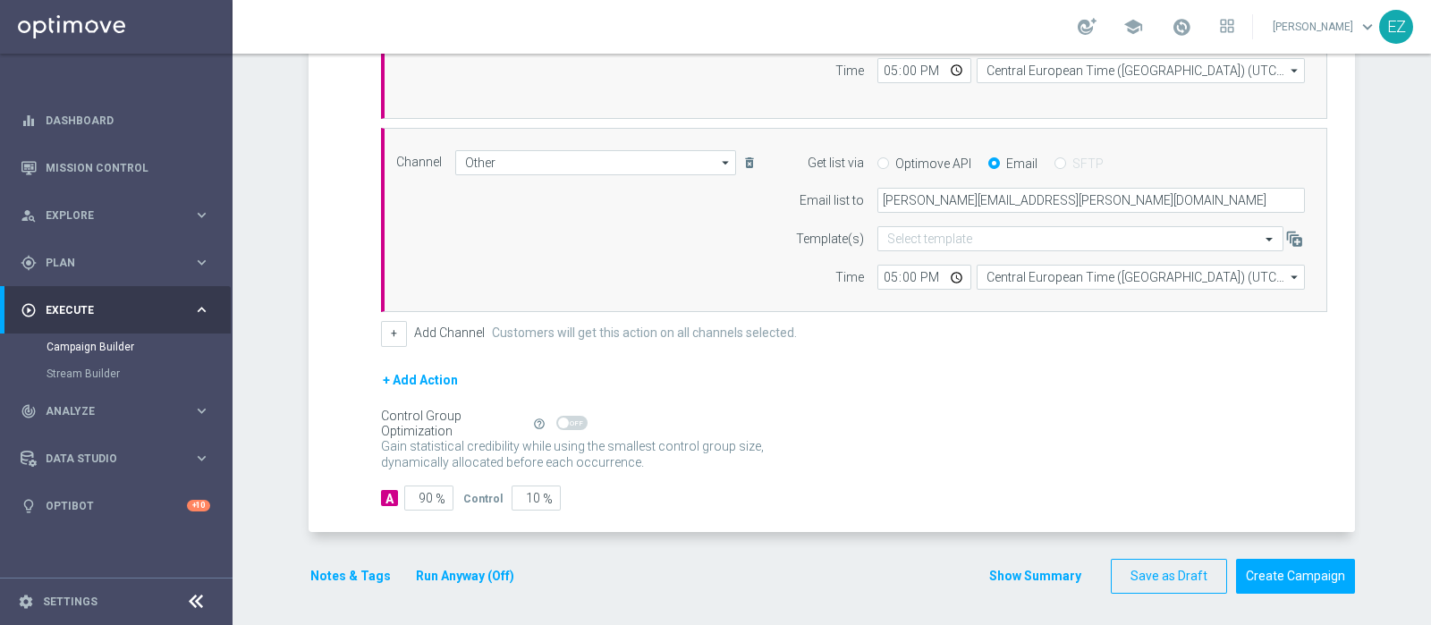
click at [341, 570] on button "Notes & Tags" at bounding box center [351, 576] width 84 height 22
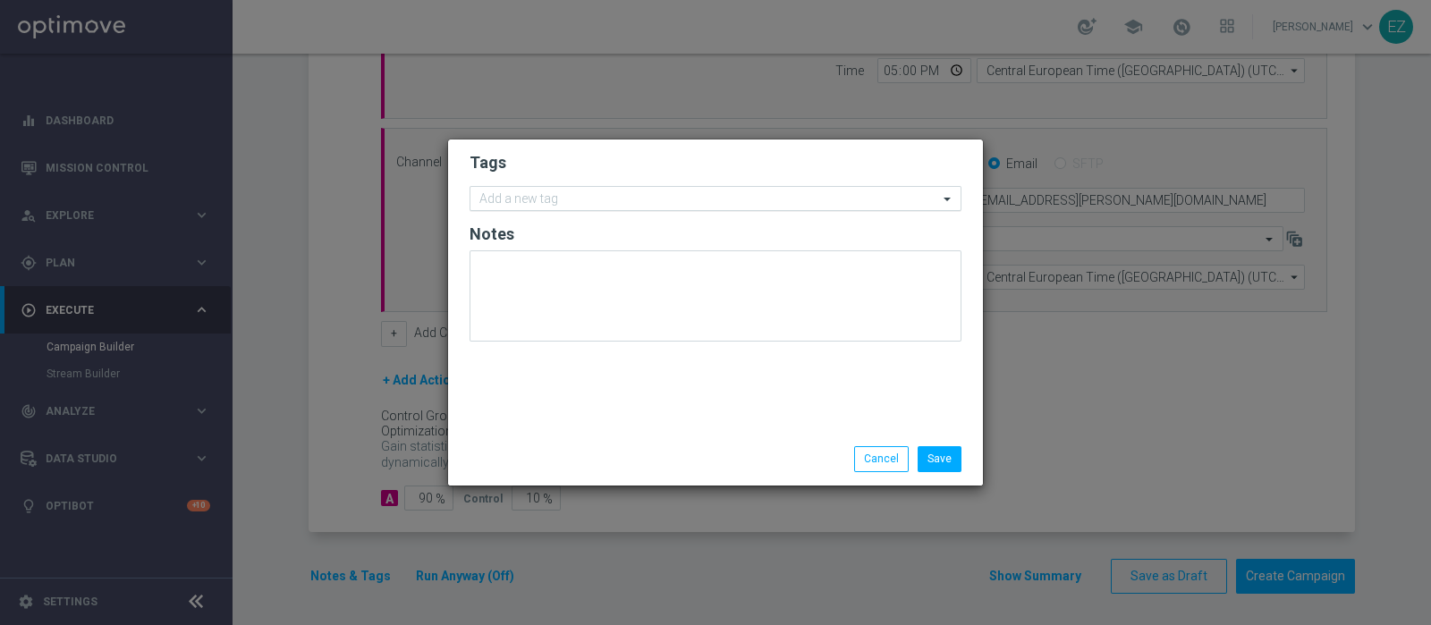
click at [541, 200] on input "text" at bounding box center [709, 199] width 459 height 15
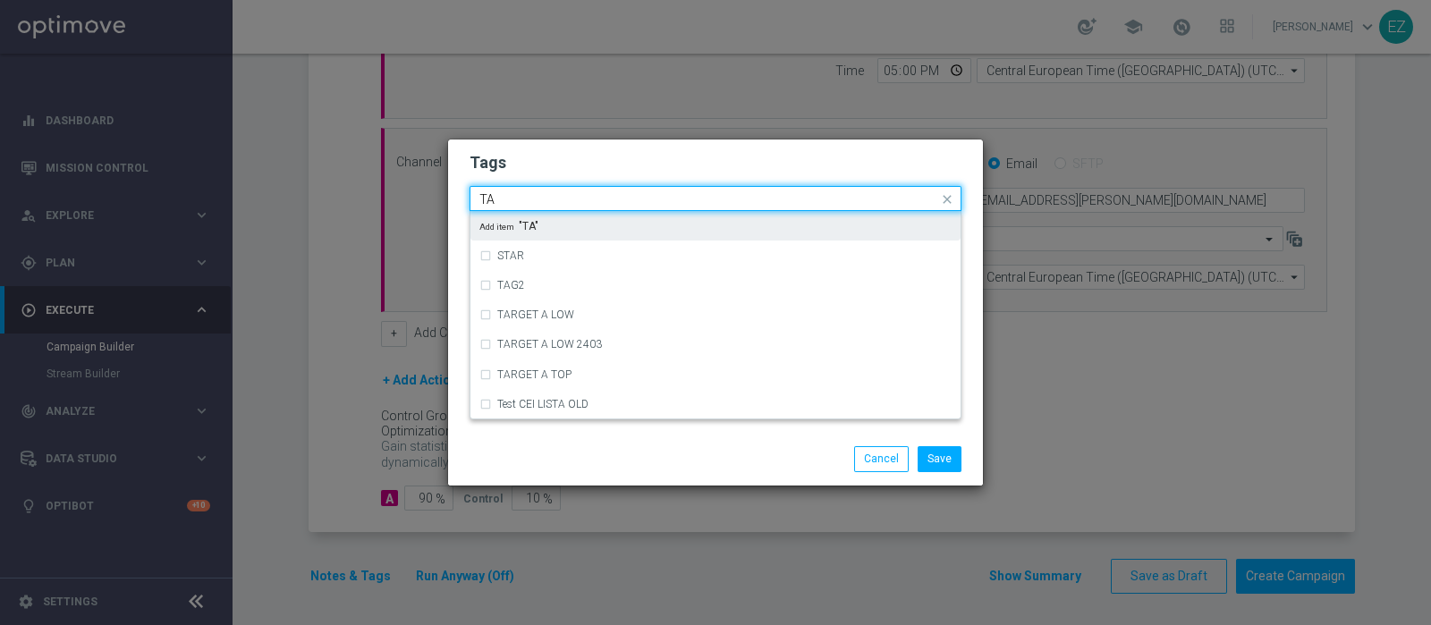
type input "T"
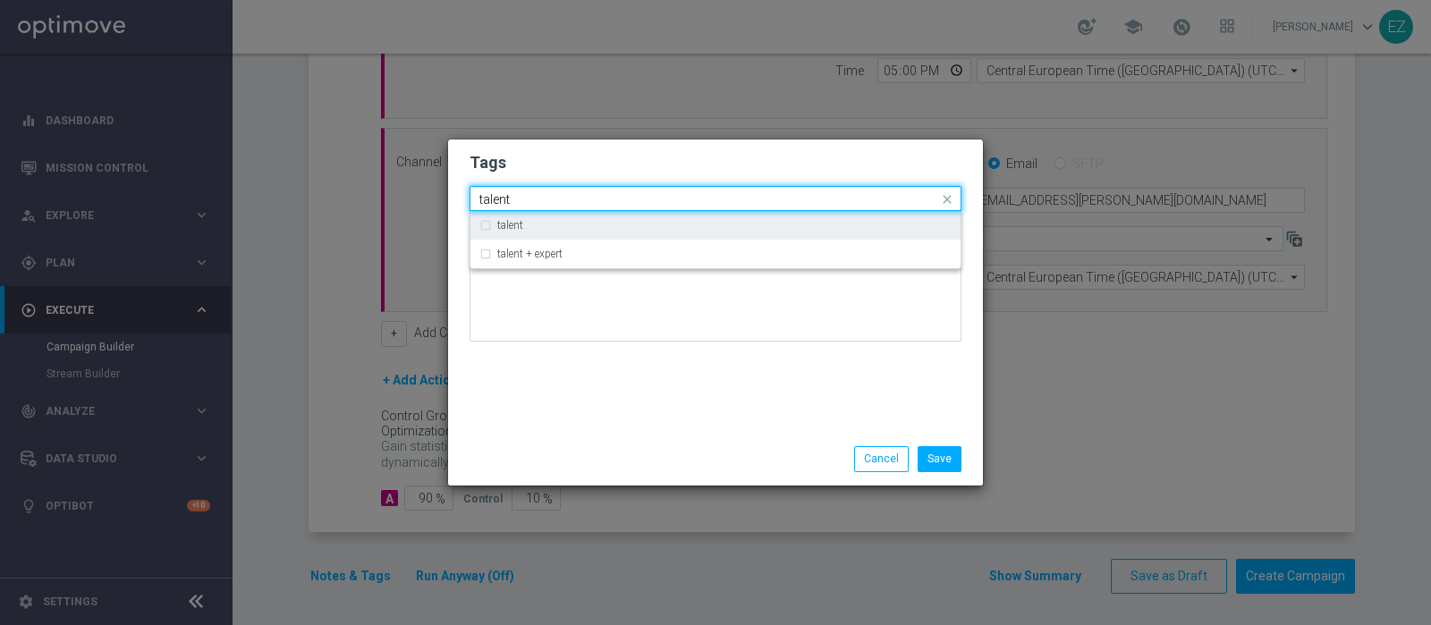
click at [513, 221] on label "talent" at bounding box center [510, 225] width 26 height 11
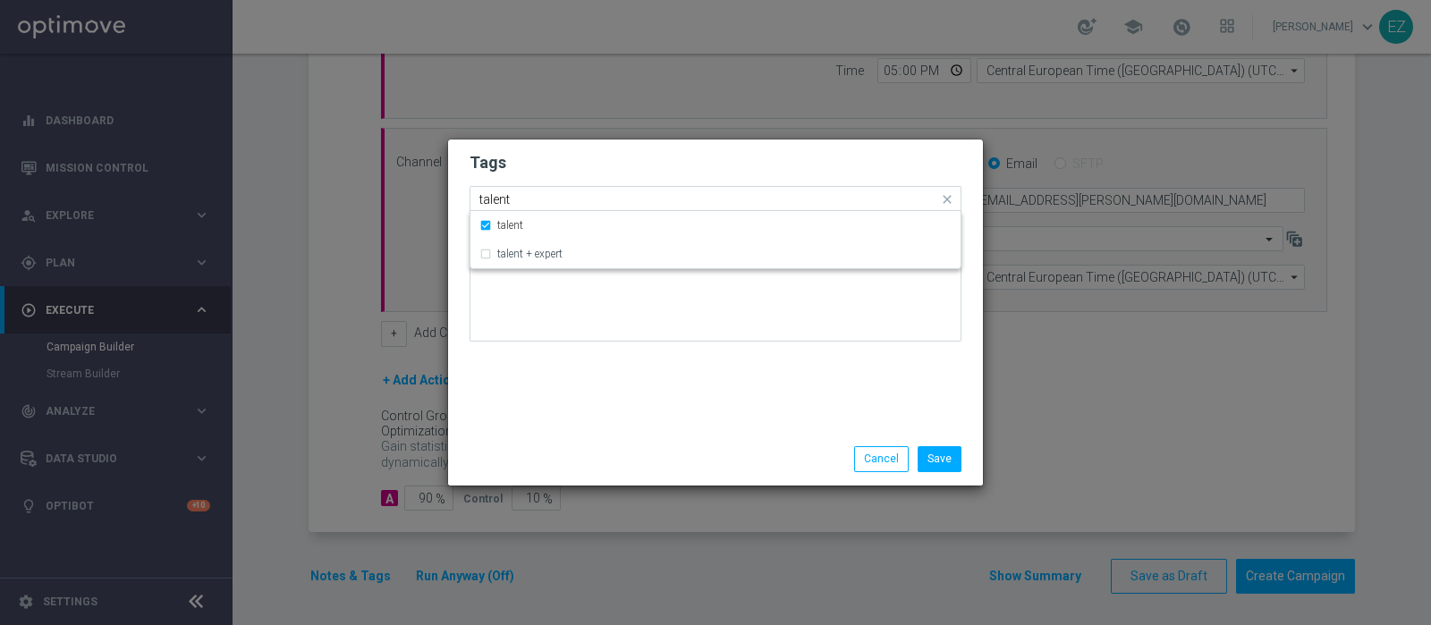
click at [500, 204] on input "talent" at bounding box center [709, 199] width 459 height 15
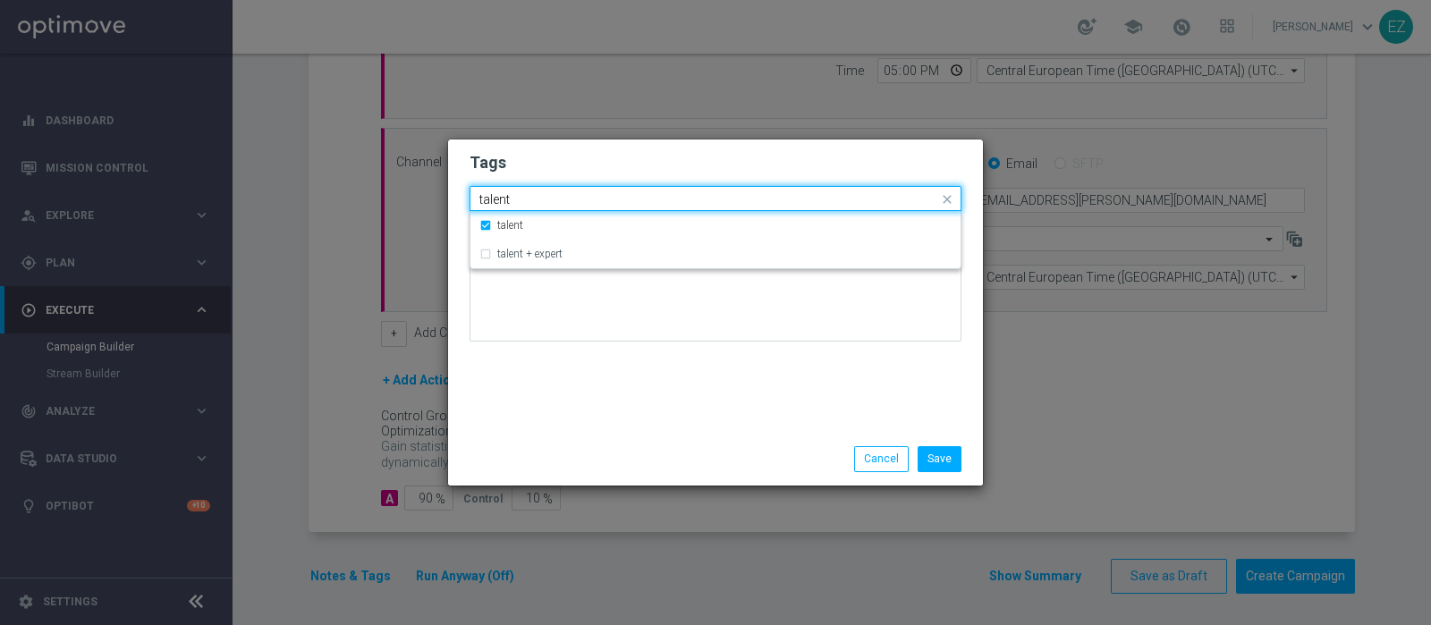
click at [500, 204] on input "talent" at bounding box center [709, 199] width 459 height 15
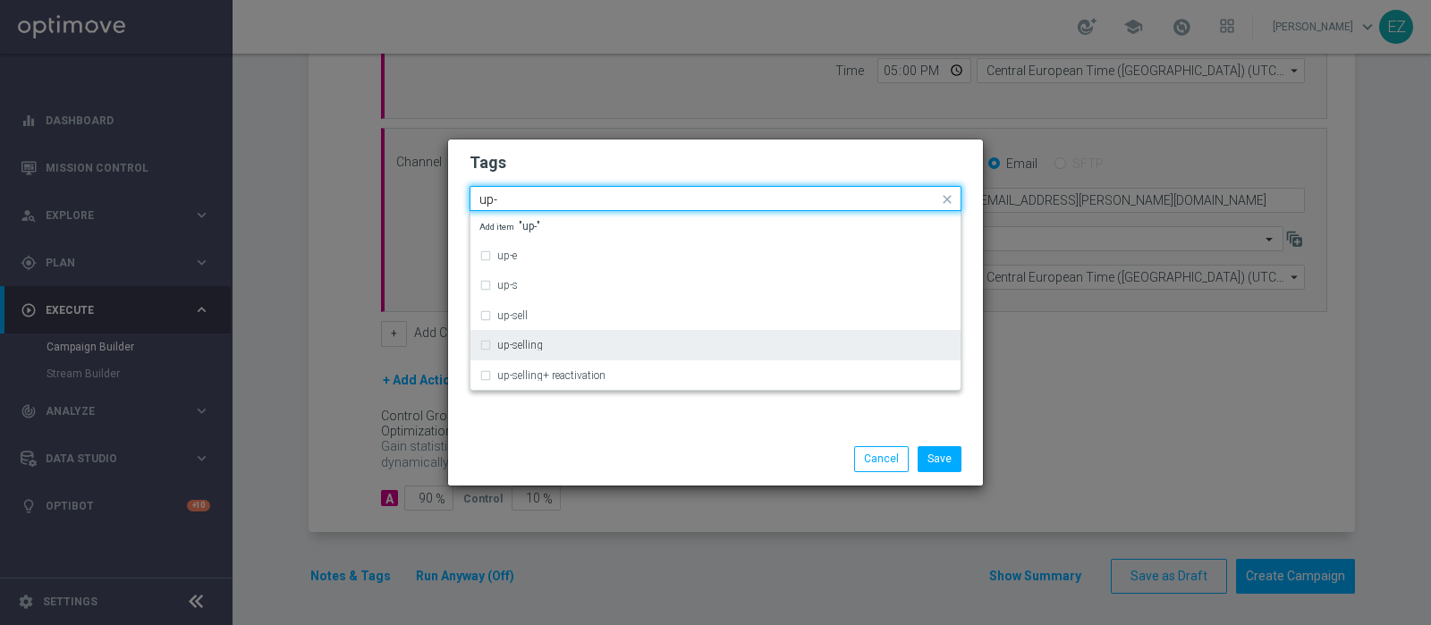
click at [518, 345] on label "up-selling" at bounding box center [520, 345] width 46 height 11
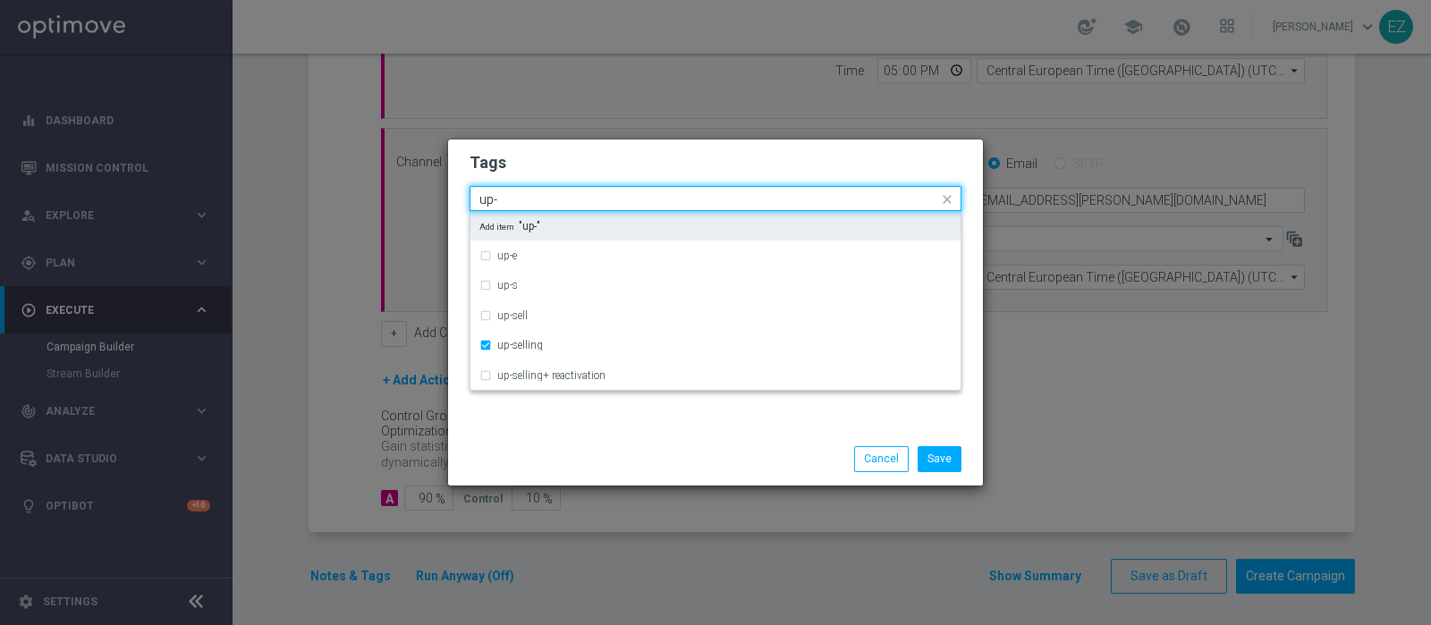
drag, startPoint x: 522, startPoint y: 201, endPoint x: 403, endPoint y: 200, distance: 119.0
click at [403, 200] on modal-container "Tags Quick find × talent × up-selling up- up-e up-s up-sell up-selling up-selli…" at bounding box center [715, 312] width 1431 height 625
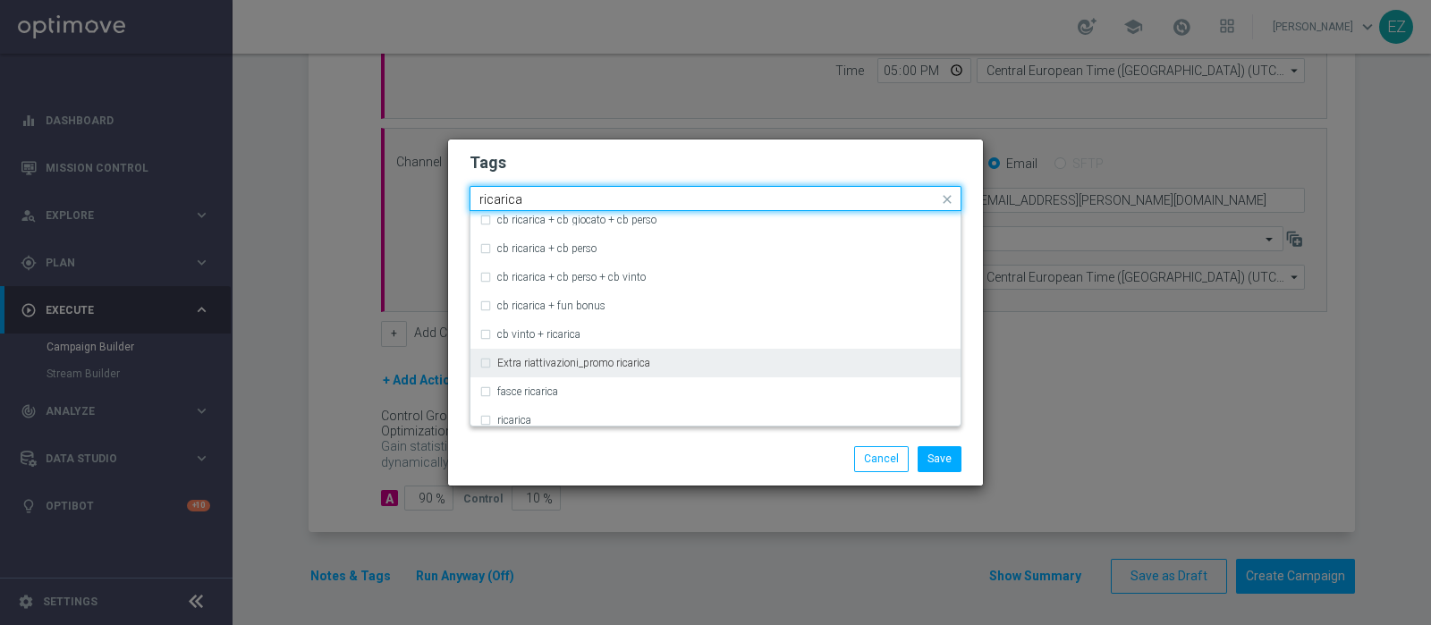
scroll to position [474, 0]
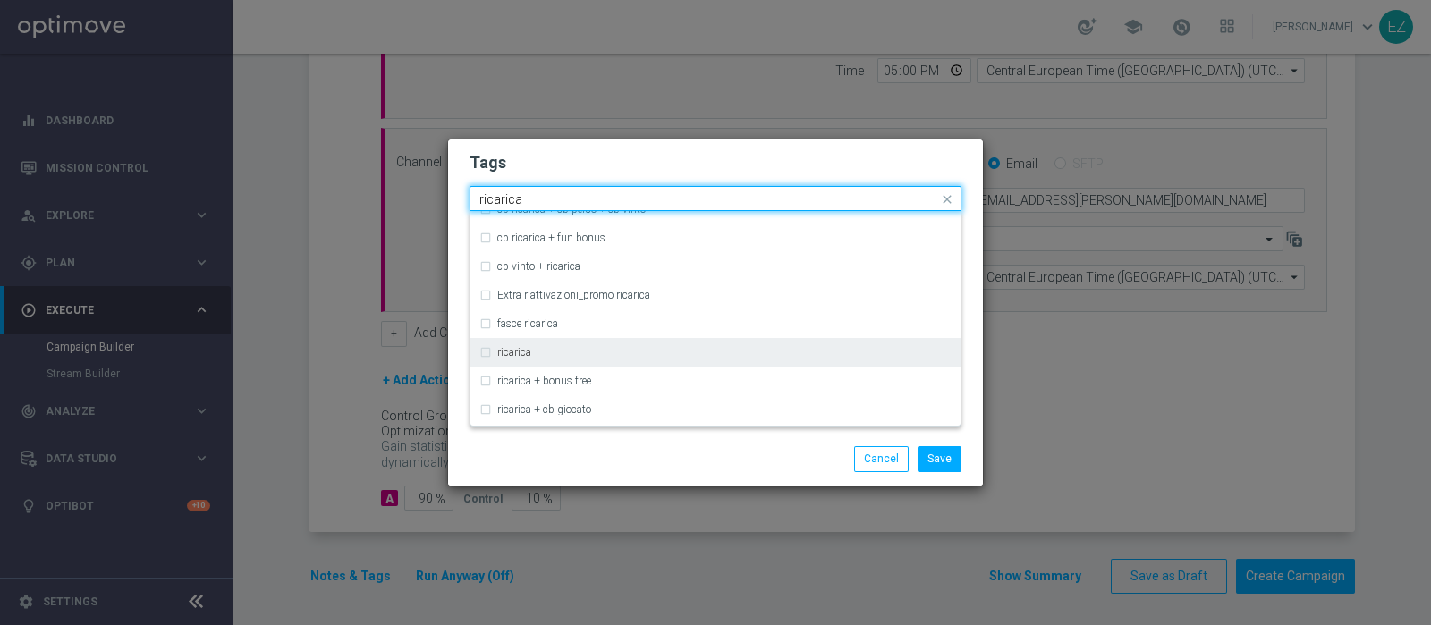
click at [528, 356] on label "ricarica" at bounding box center [514, 352] width 34 height 11
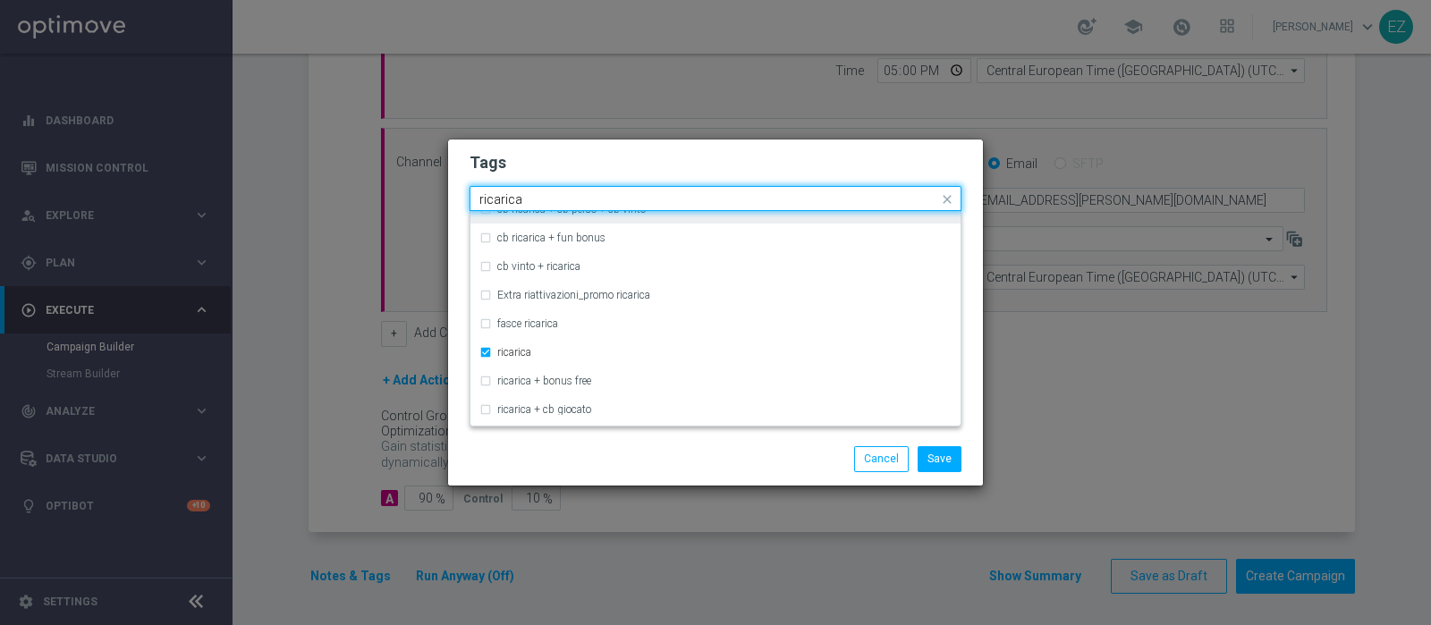
click at [509, 200] on input "ricarica" at bounding box center [709, 199] width 459 height 15
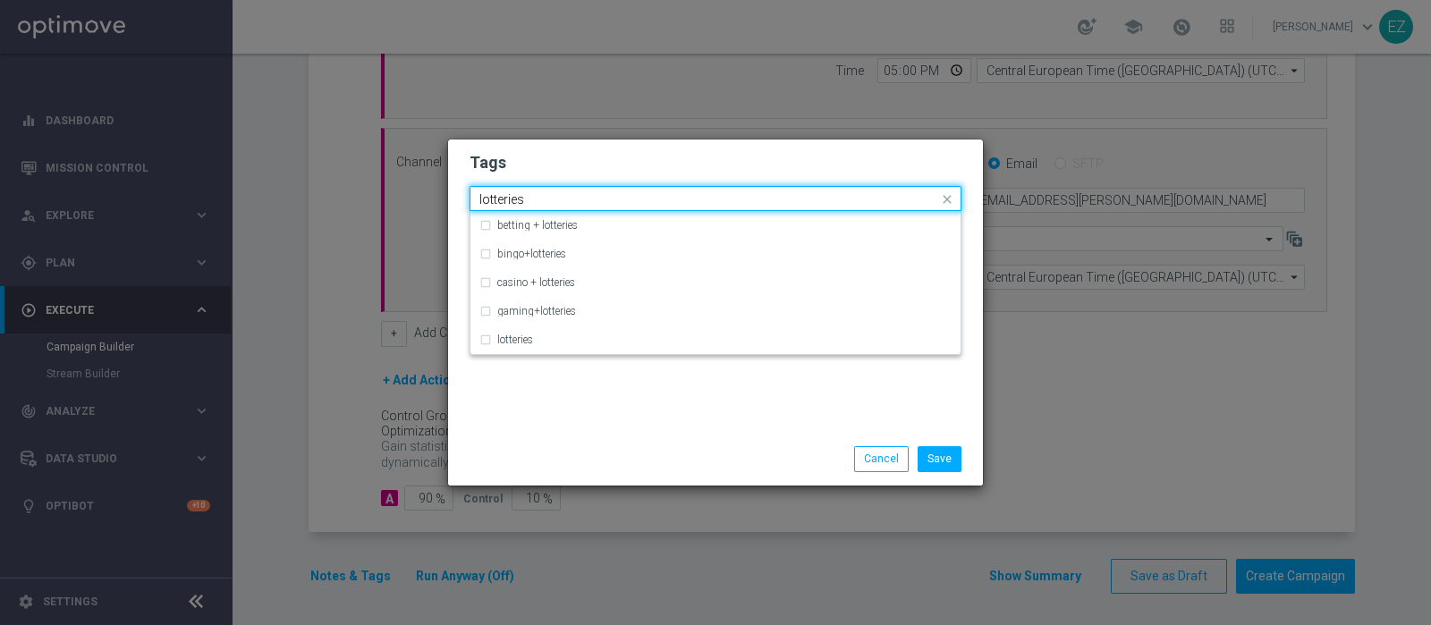
scroll to position [0, 0]
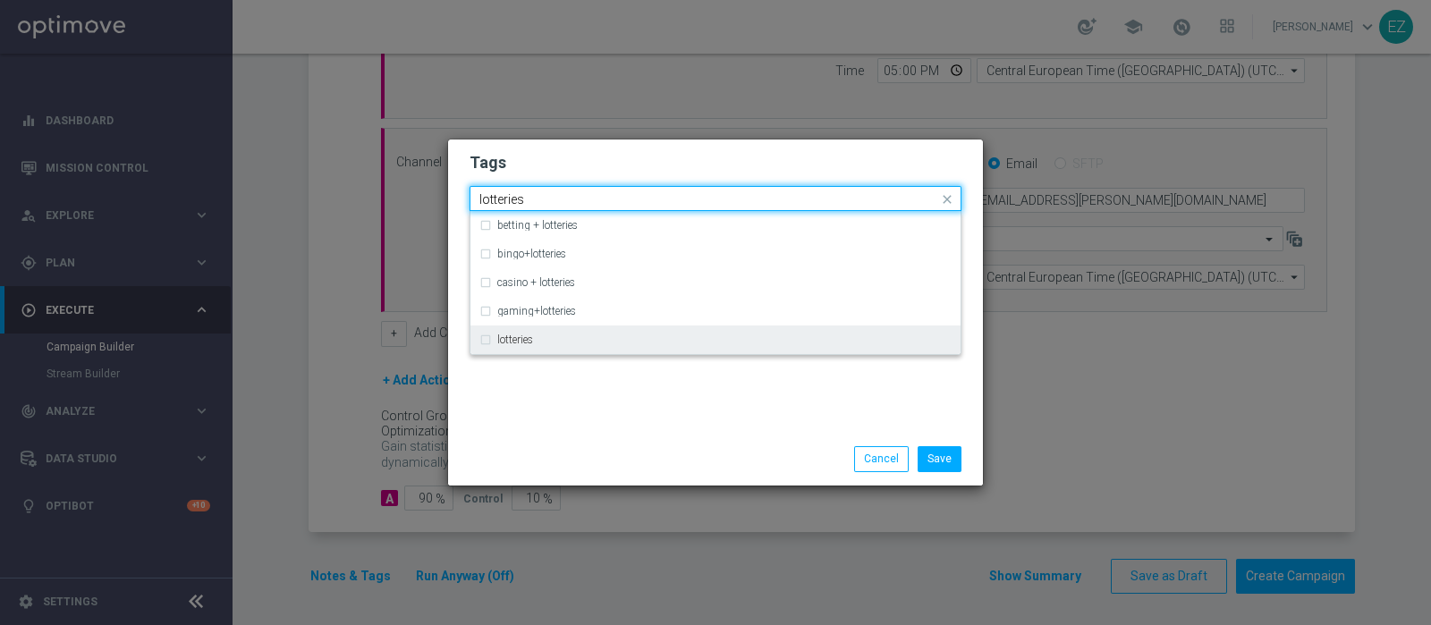
click at [517, 333] on div "lotteries" at bounding box center [716, 340] width 472 height 29
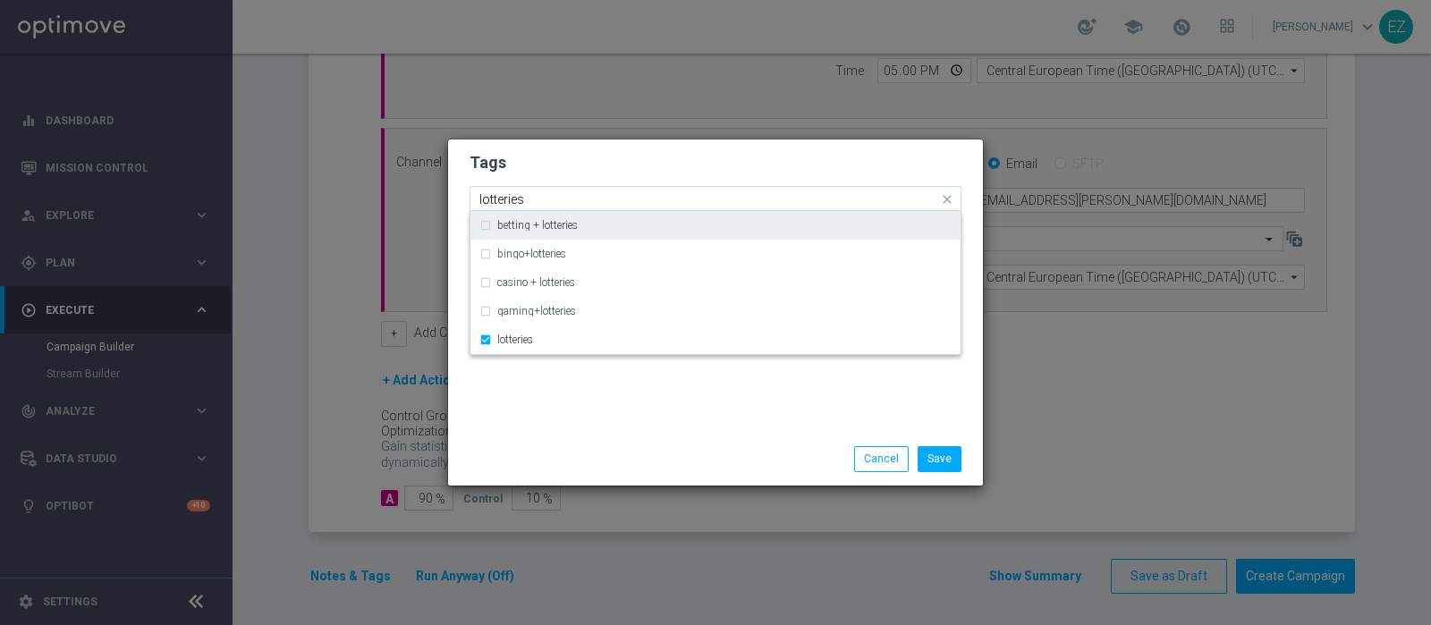
click at [508, 199] on input "lotteries" at bounding box center [709, 199] width 459 height 15
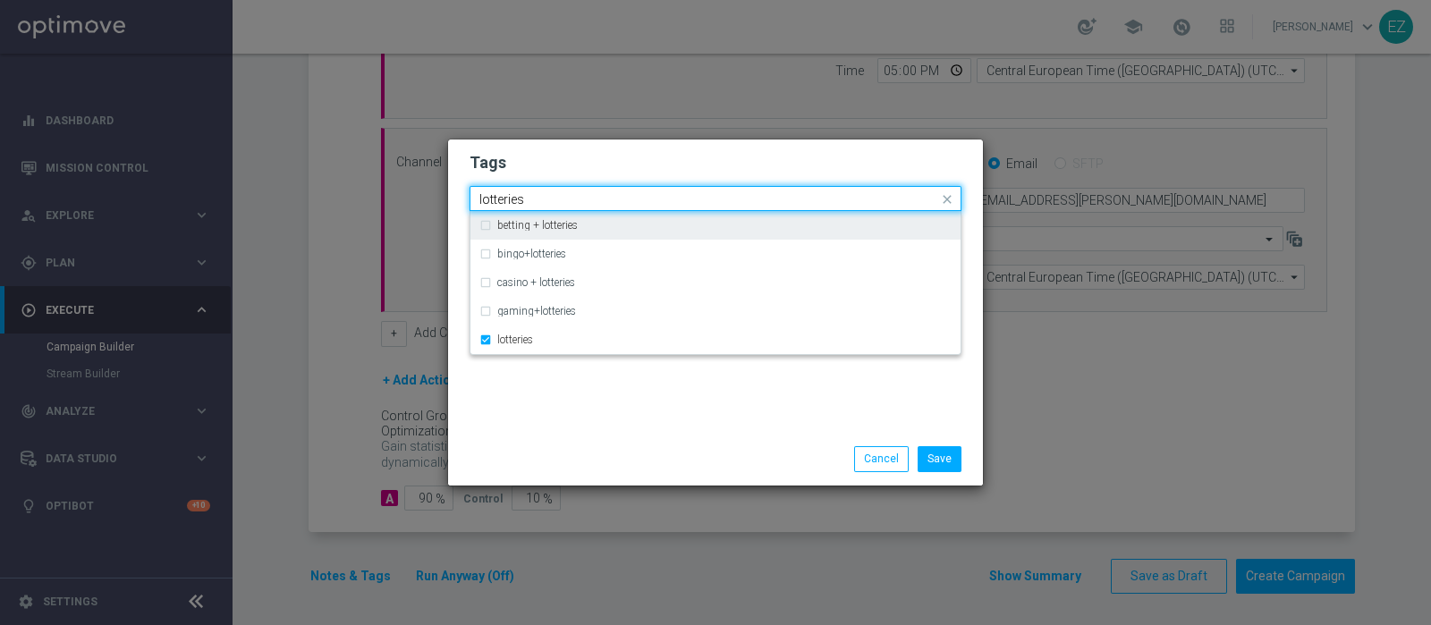
click at [508, 199] on input "lotteries" at bounding box center [709, 199] width 459 height 15
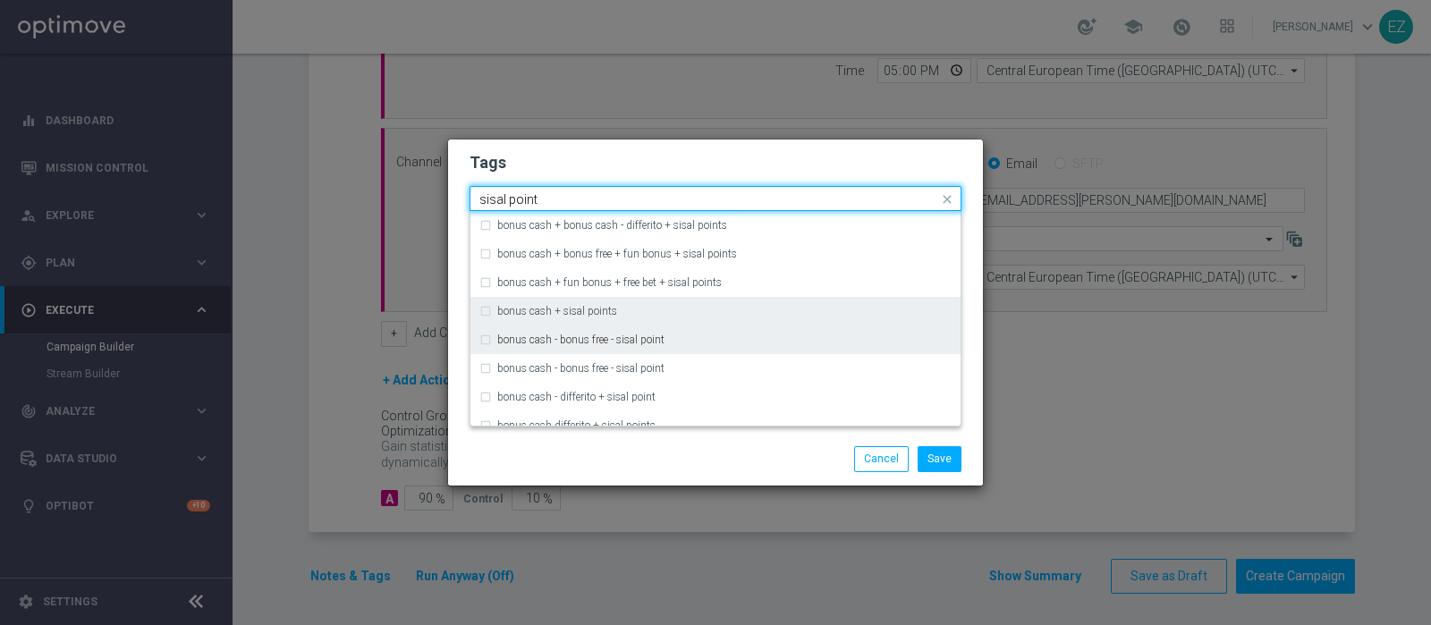
scroll to position [157, 0]
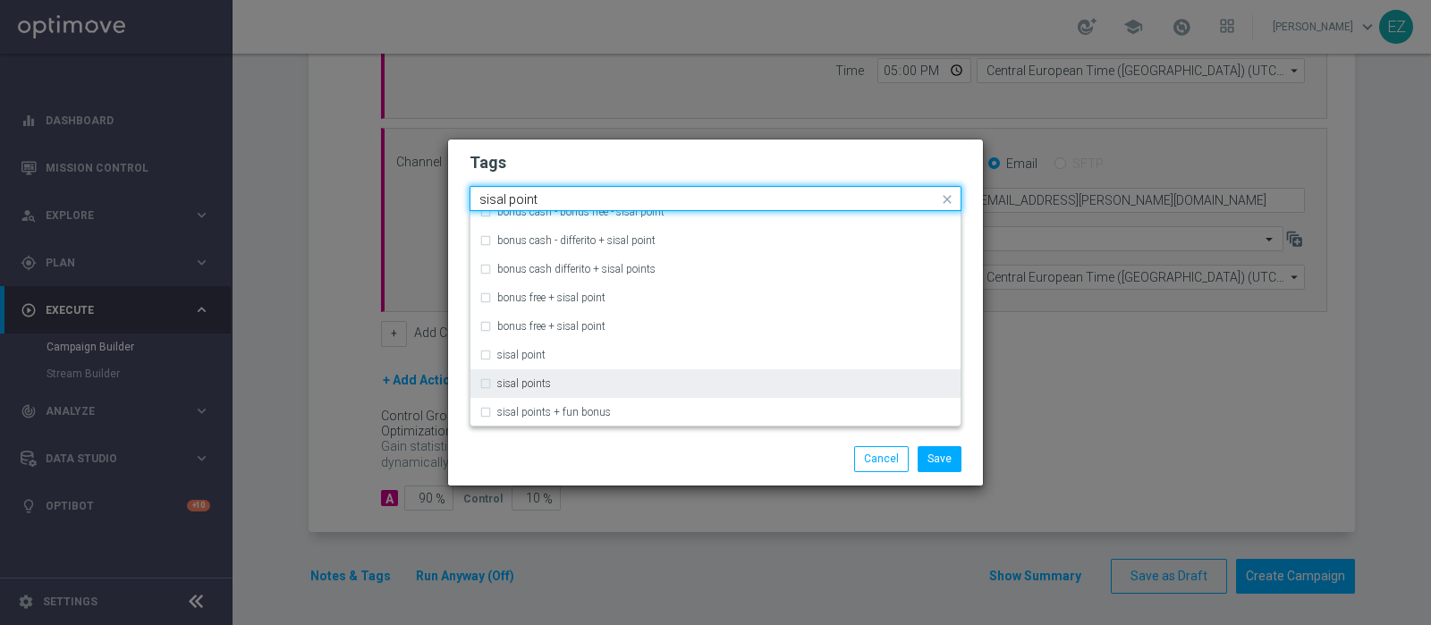
click at [539, 385] on label "sisal points" at bounding box center [524, 383] width 54 height 11
type input "sisal point"
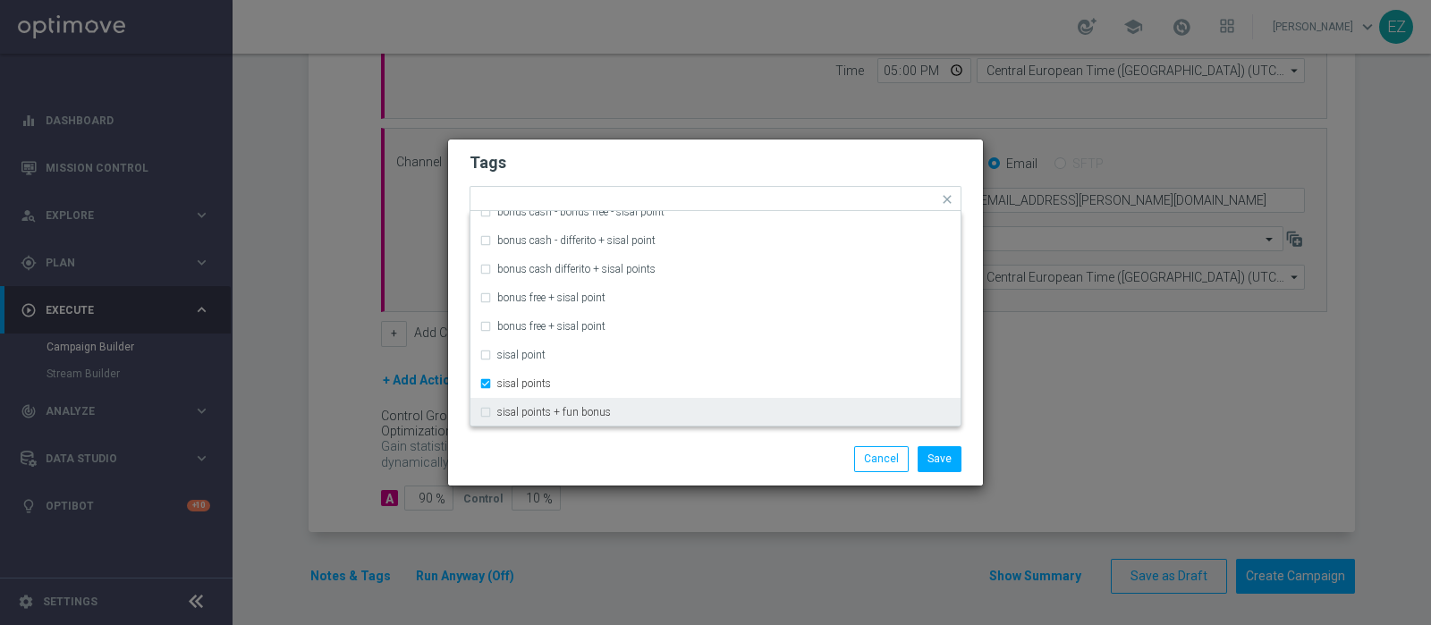
click at [671, 449] on div "Save Cancel" at bounding box center [802, 458] width 346 height 25
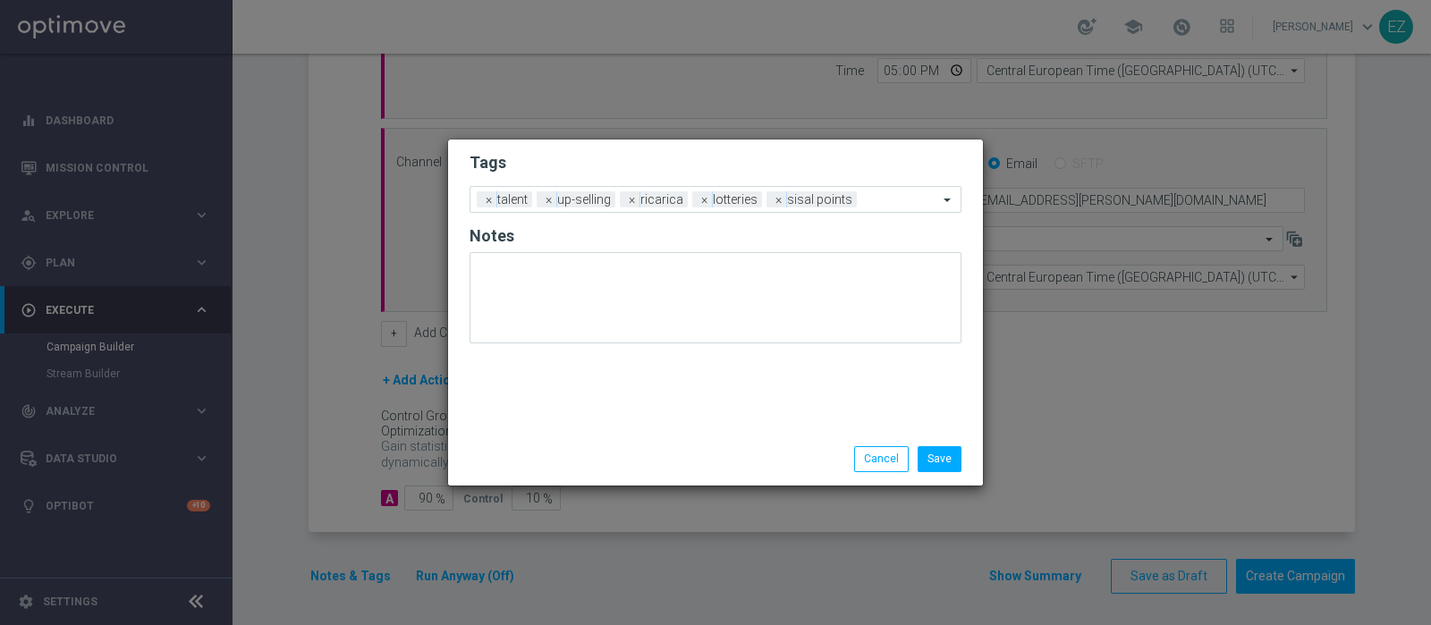
click at [925, 472] on div "Save Cancel" at bounding box center [715, 459] width 535 height 52
click at [947, 464] on button "Save" at bounding box center [940, 458] width 44 height 25
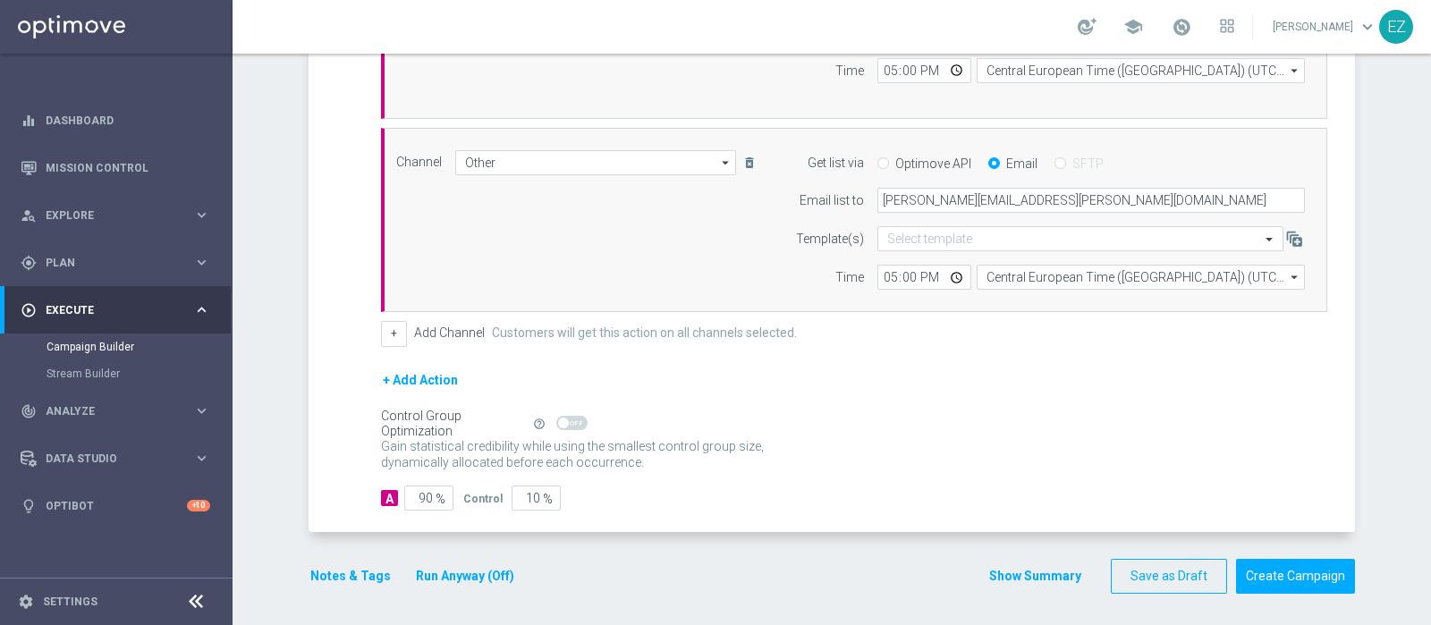
click at [1041, 581] on button "Show Summary" at bounding box center [1036, 576] width 94 height 21
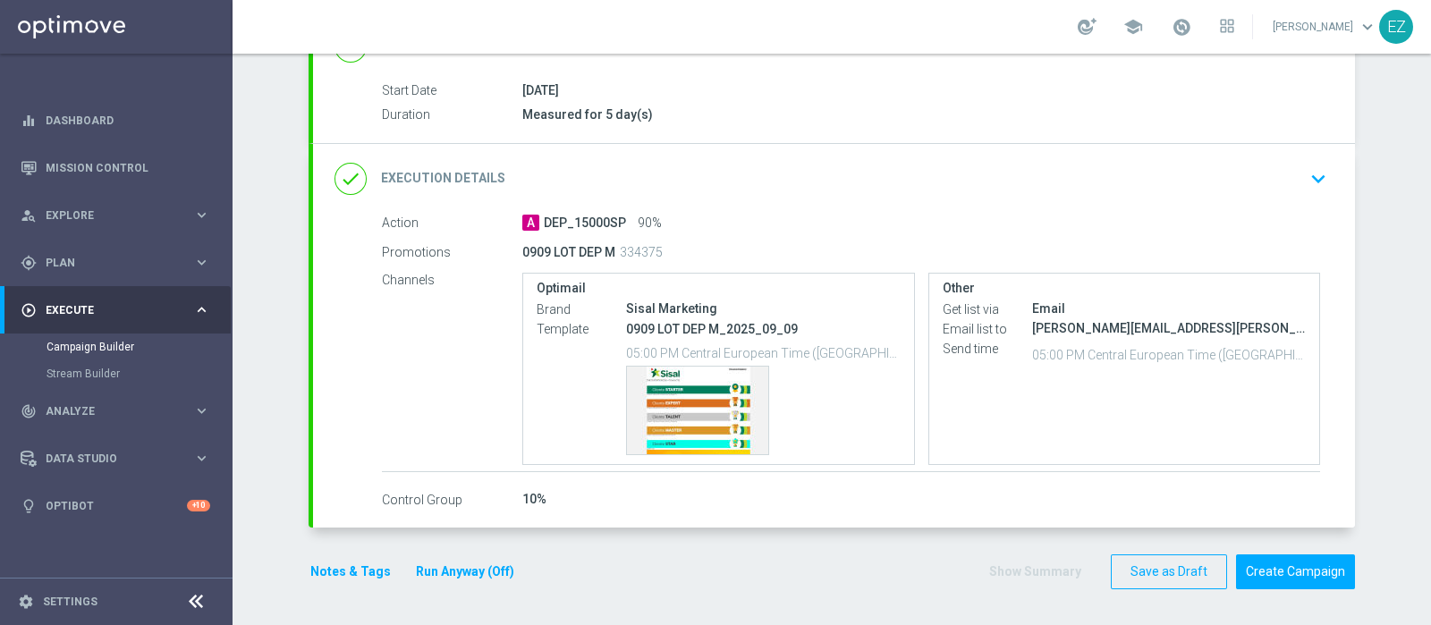
scroll to position [277, 0]
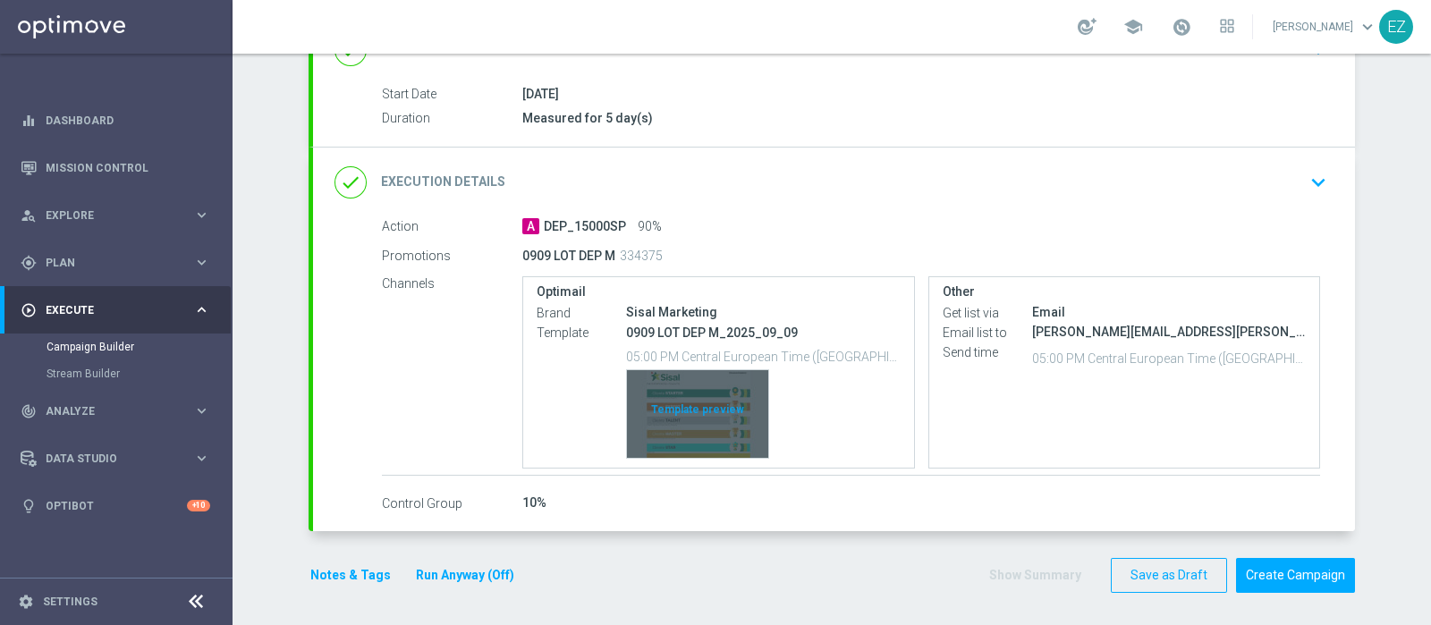
click at [648, 369] on button "Template preview" at bounding box center [697, 413] width 143 height 89
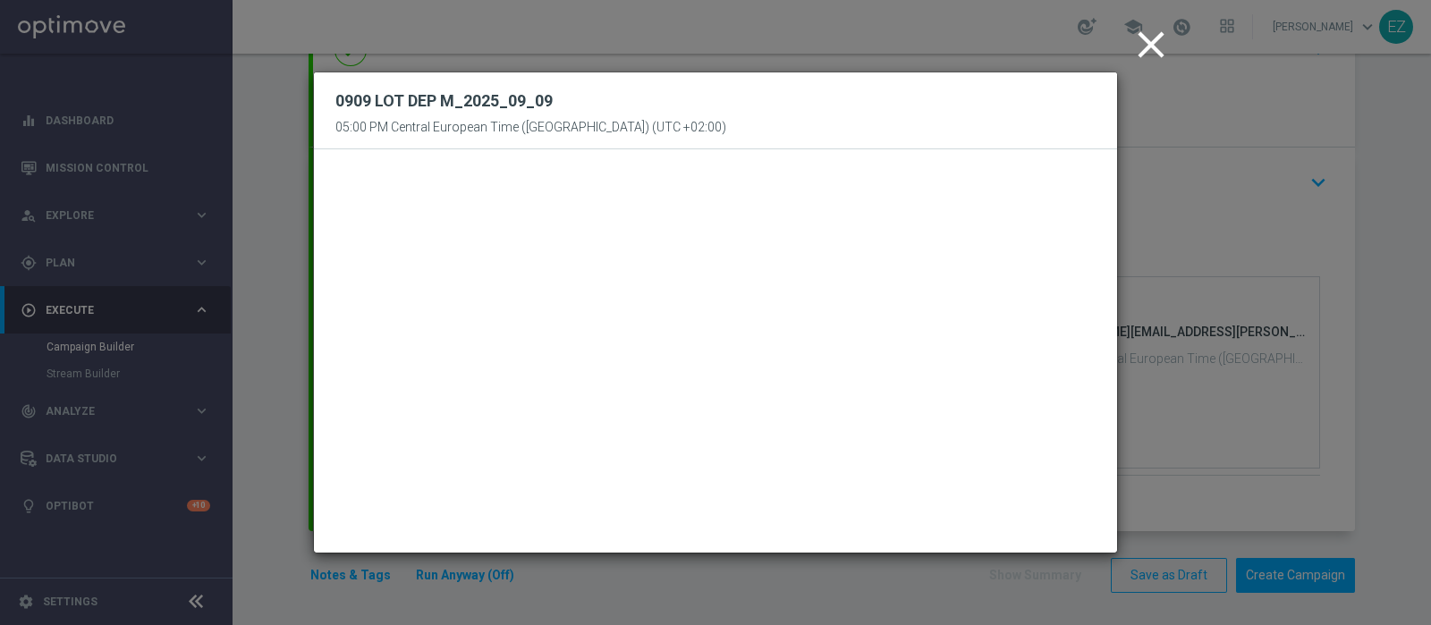
click at [1159, 54] on icon "close" at bounding box center [1151, 44] width 45 height 45
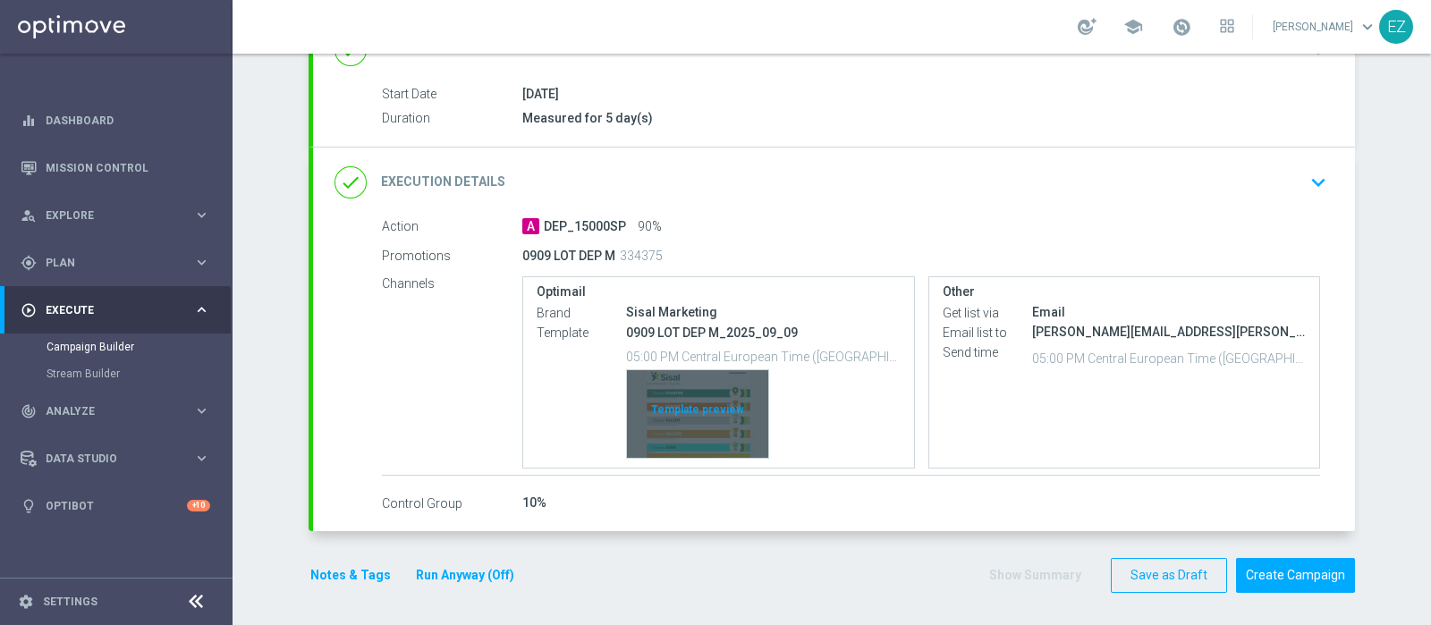
click at [689, 421] on div "Template preview" at bounding box center [697, 414] width 141 height 88
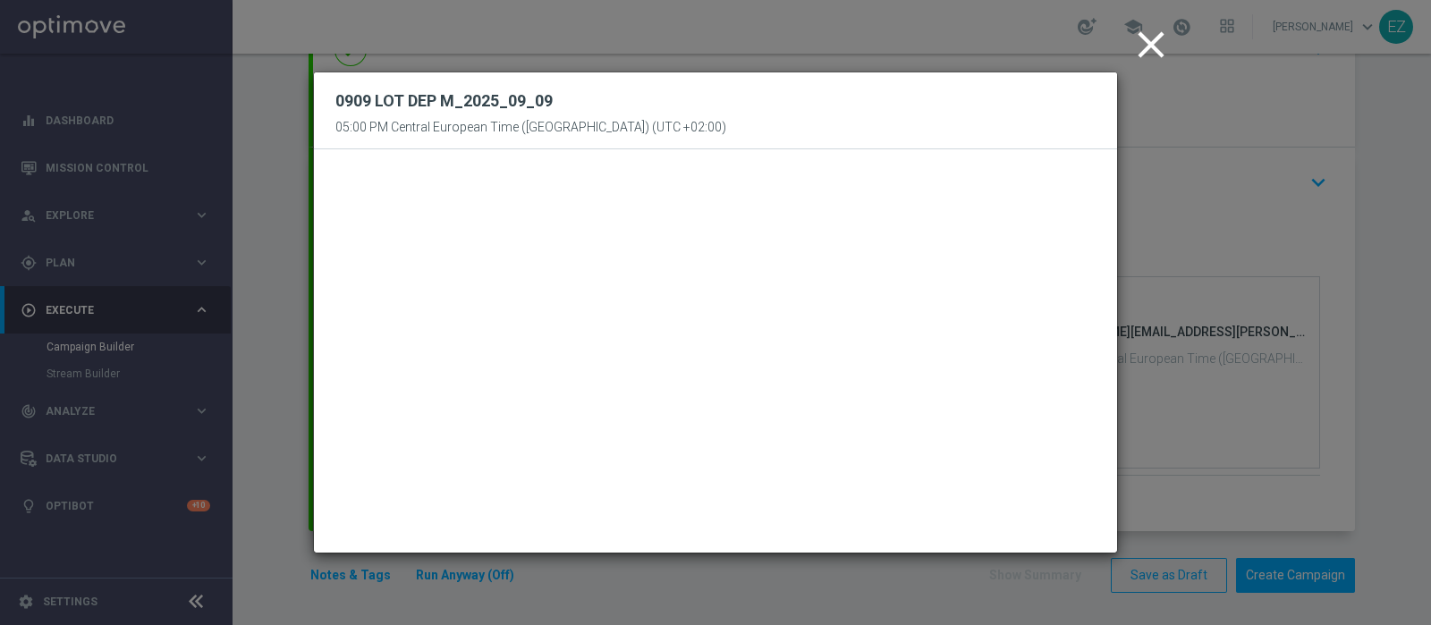
click at [1150, 47] on icon "close" at bounding box center [1151, 44] width 45 height 45
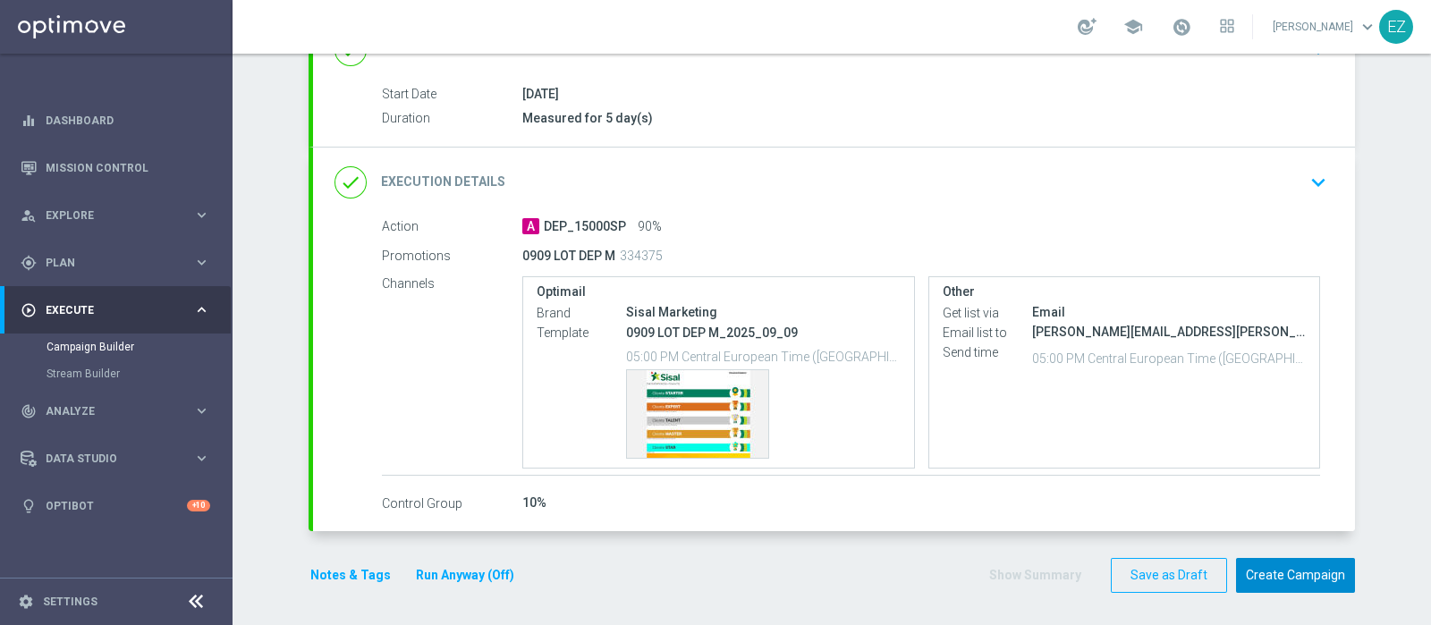
click at [1297, 570] on button "Create Campaign" at bounding box center [1295, 575] width 119 height 35
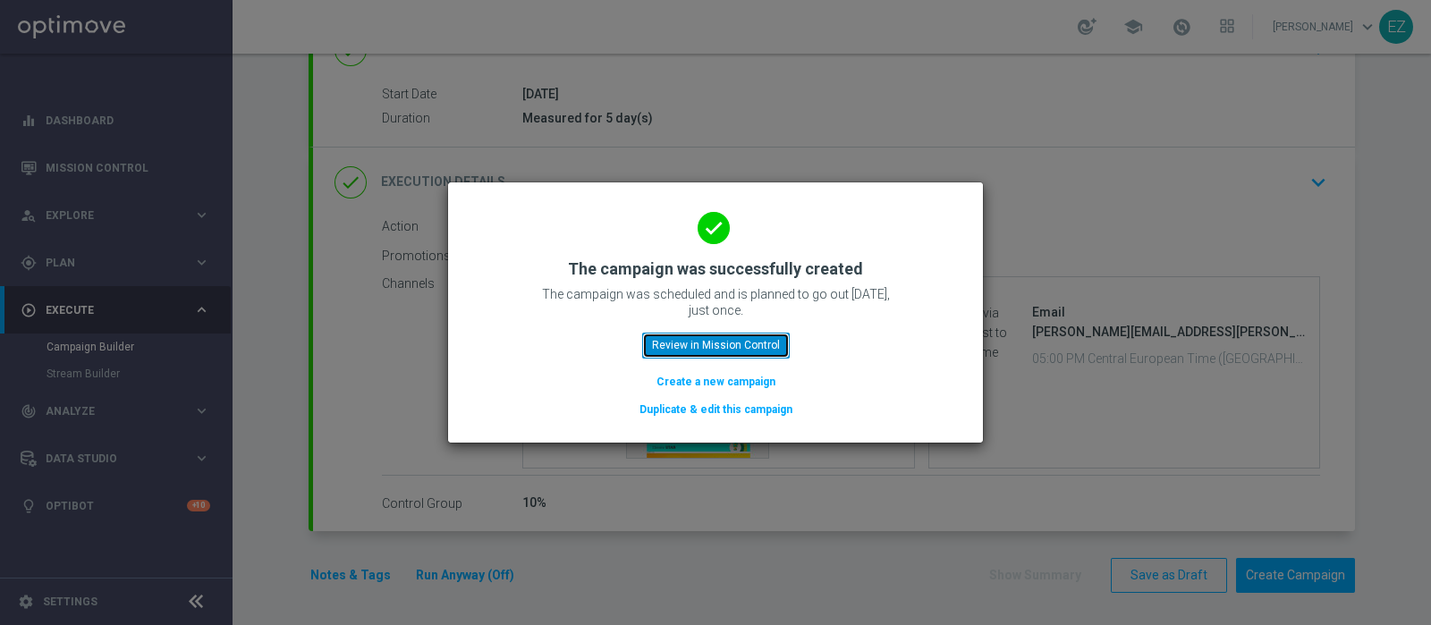
click at [705, 346] on button "Review in Mission Control" at bounding box center [716, 345] width 148 height 25
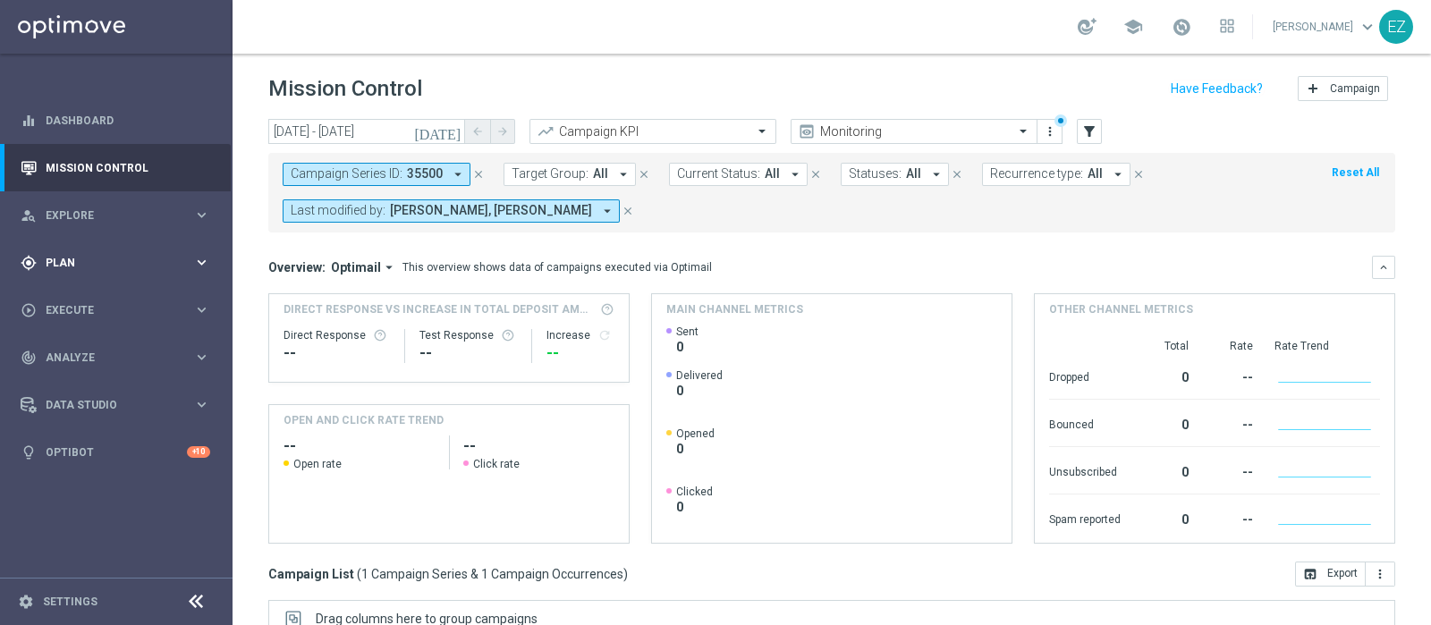
click at [56, 255] on div "gps_fixed Plan" at bounding box center [107, 263] width 173 height 16
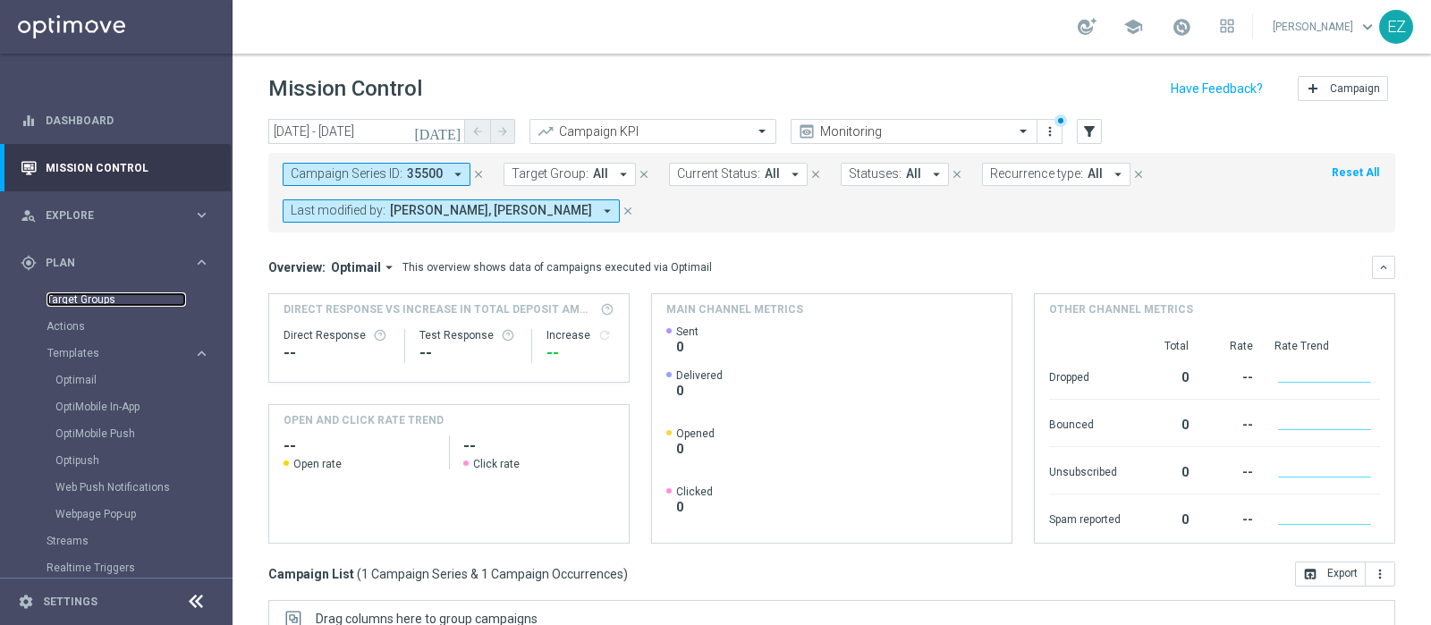
click at [70, 303] on link "Target Groups" at bounding box center [117, 300] width 140 height 14
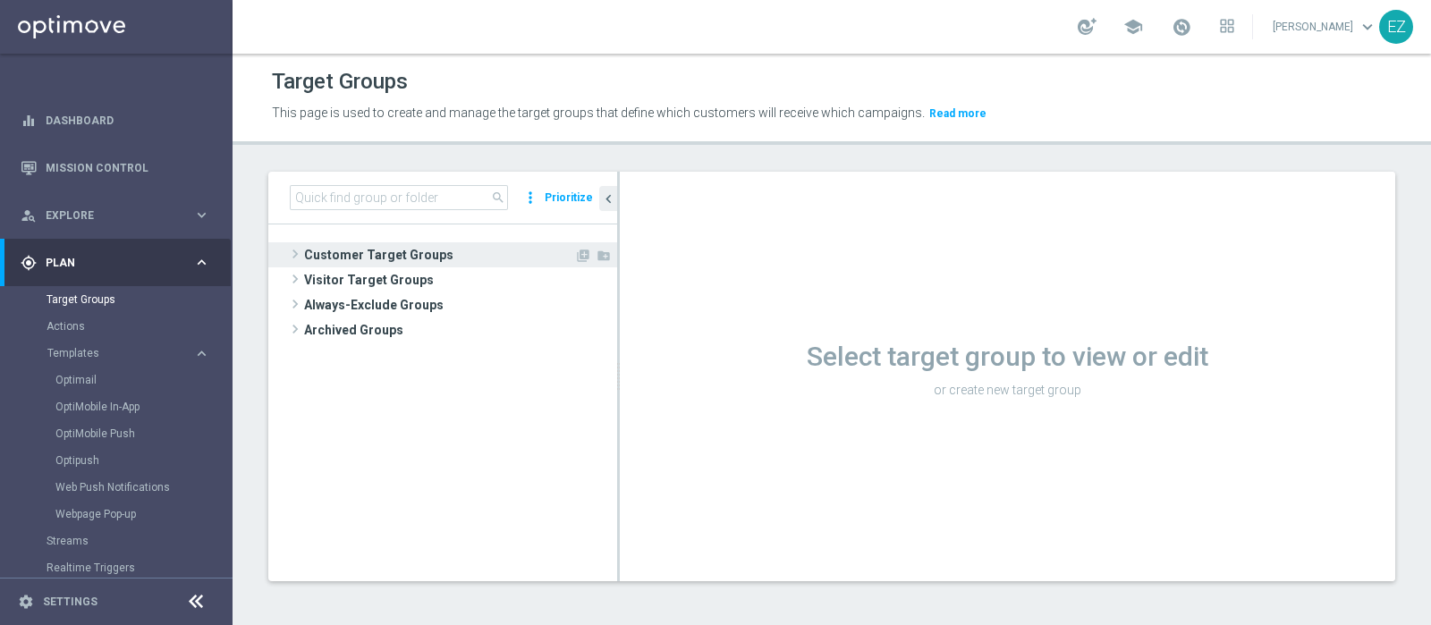
click at [404, 256] on span "Customer Target Groups" at bounding box center [439, 254] width 270 height 25
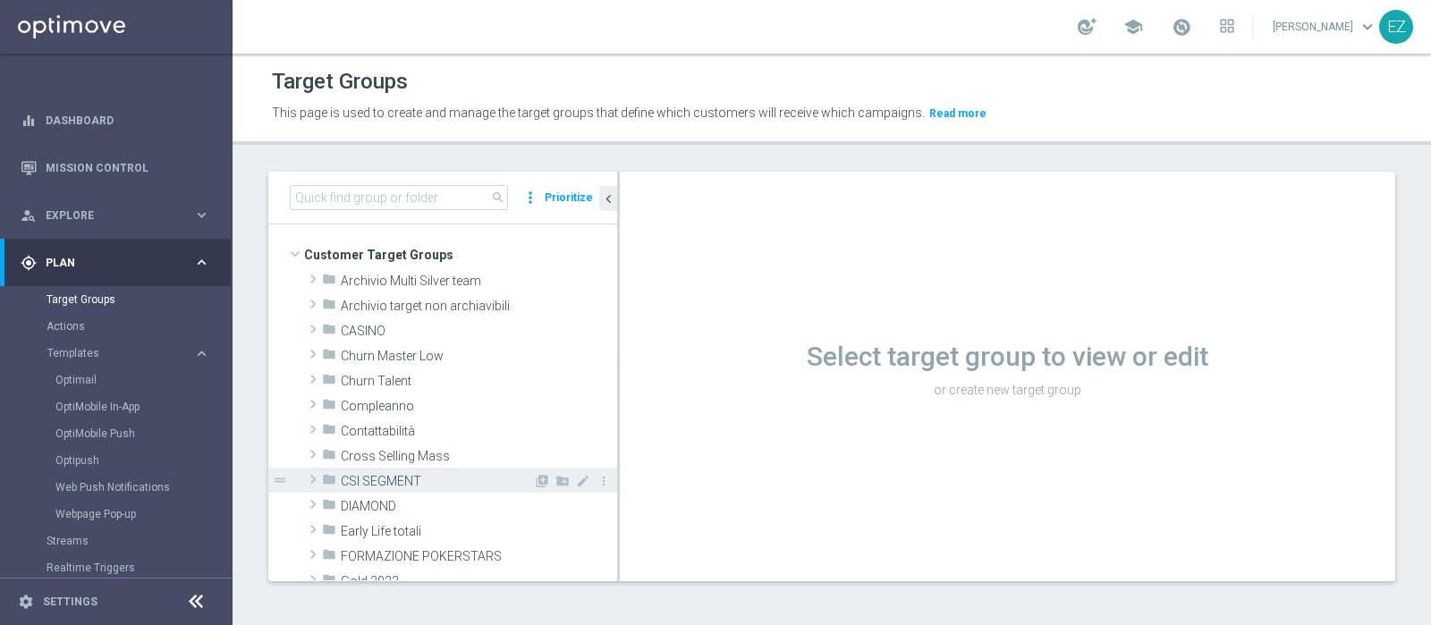
scroll to position [161, 0]
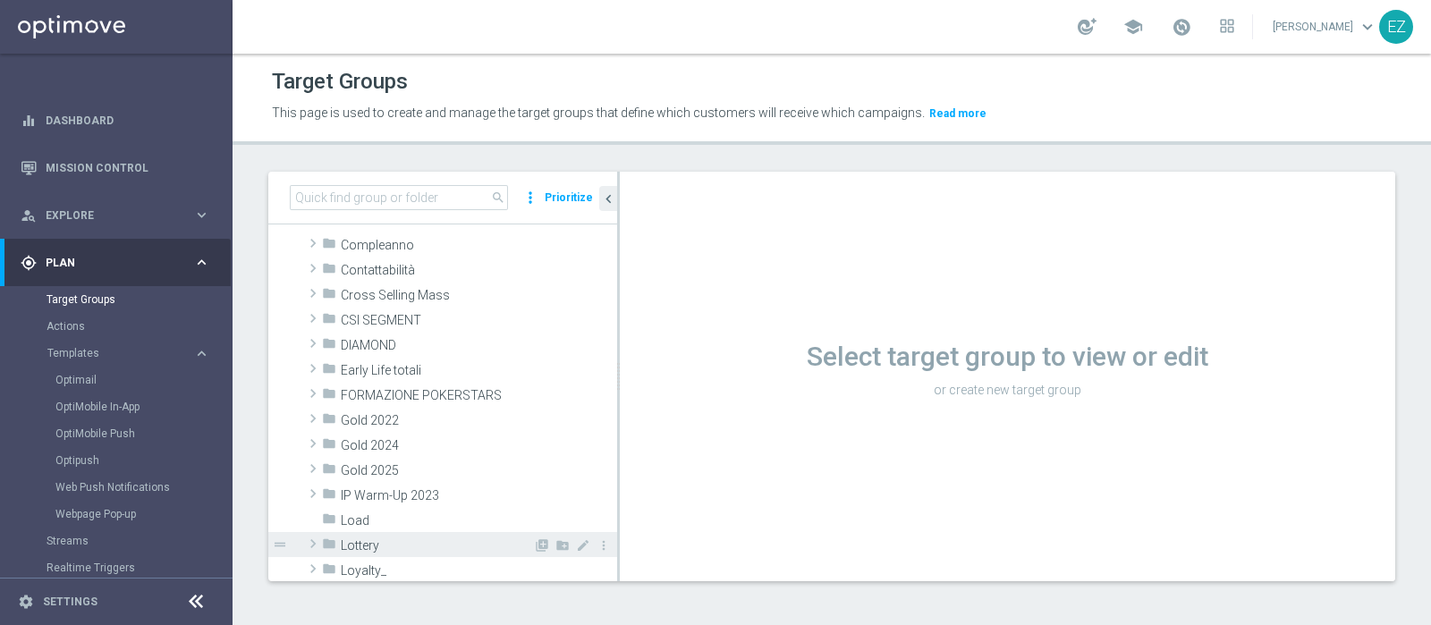
click at [370, 543] on span "Lottery" at bounding box center [437, 546] width 192 height 15
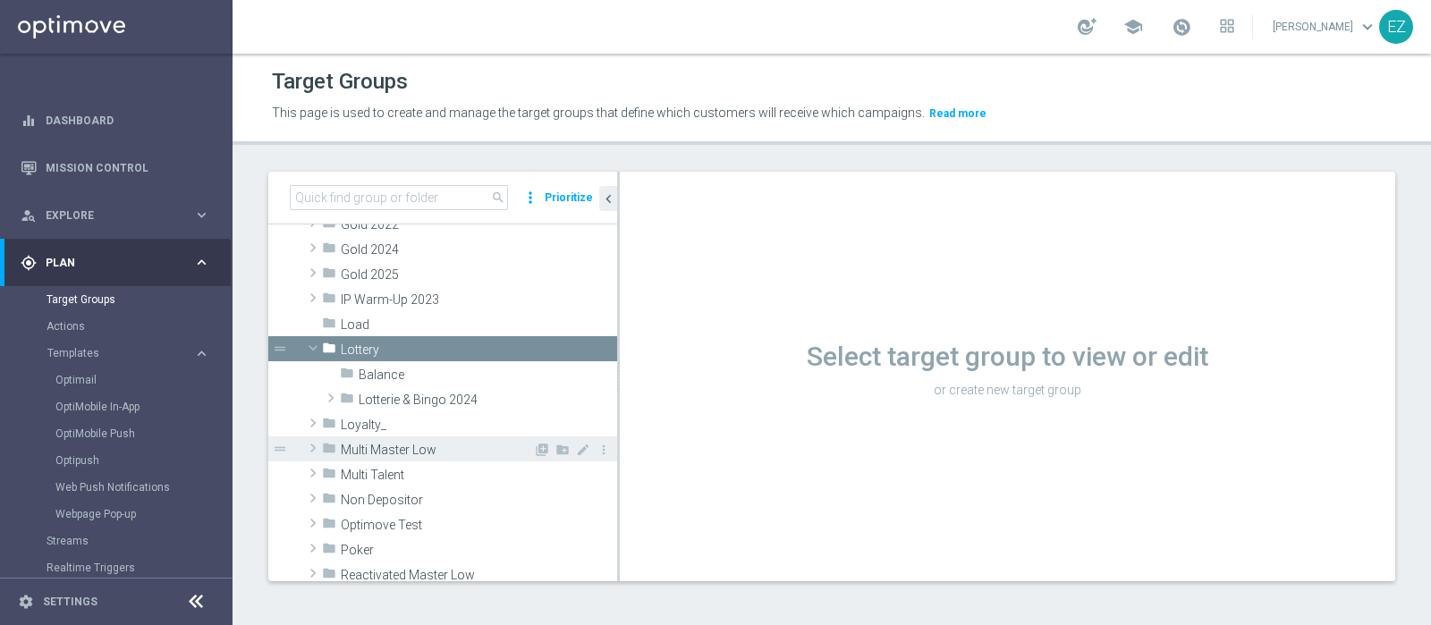
scroll to position [359, 0]
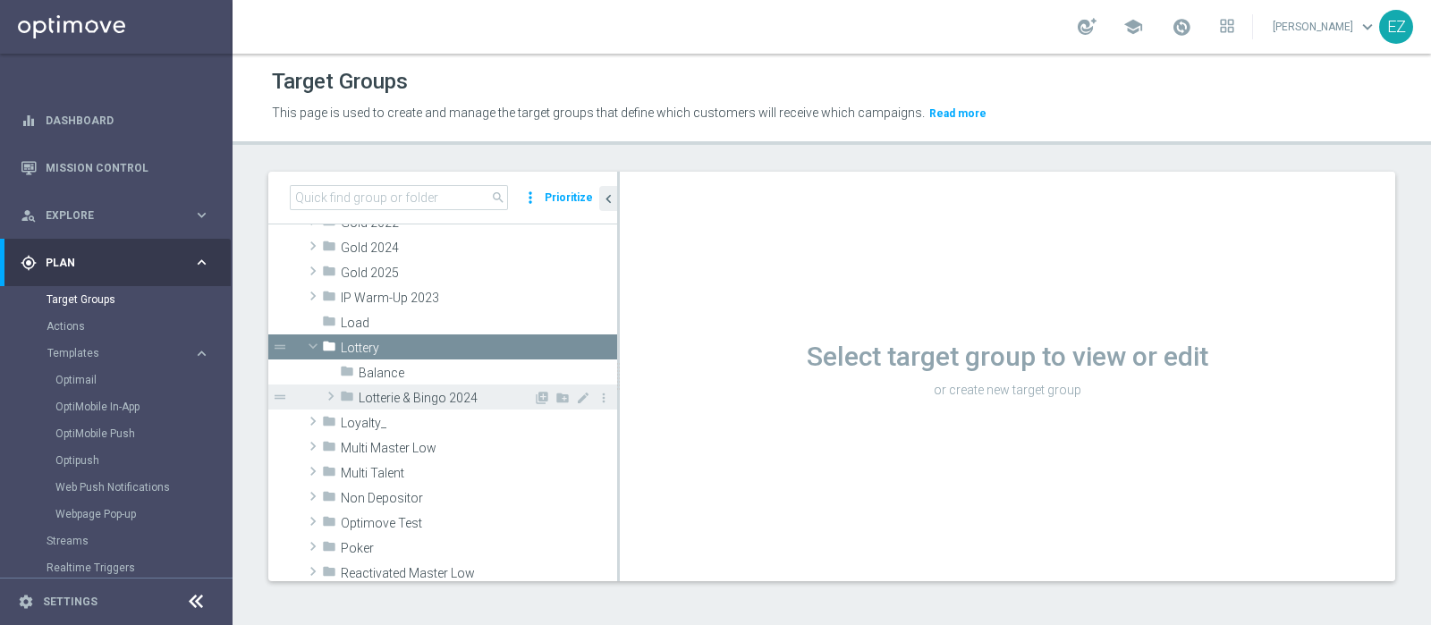
click at [382, 391] on span "Lotterie & Bingo 2024" at bounding box center [446, 398] width 174 height 15
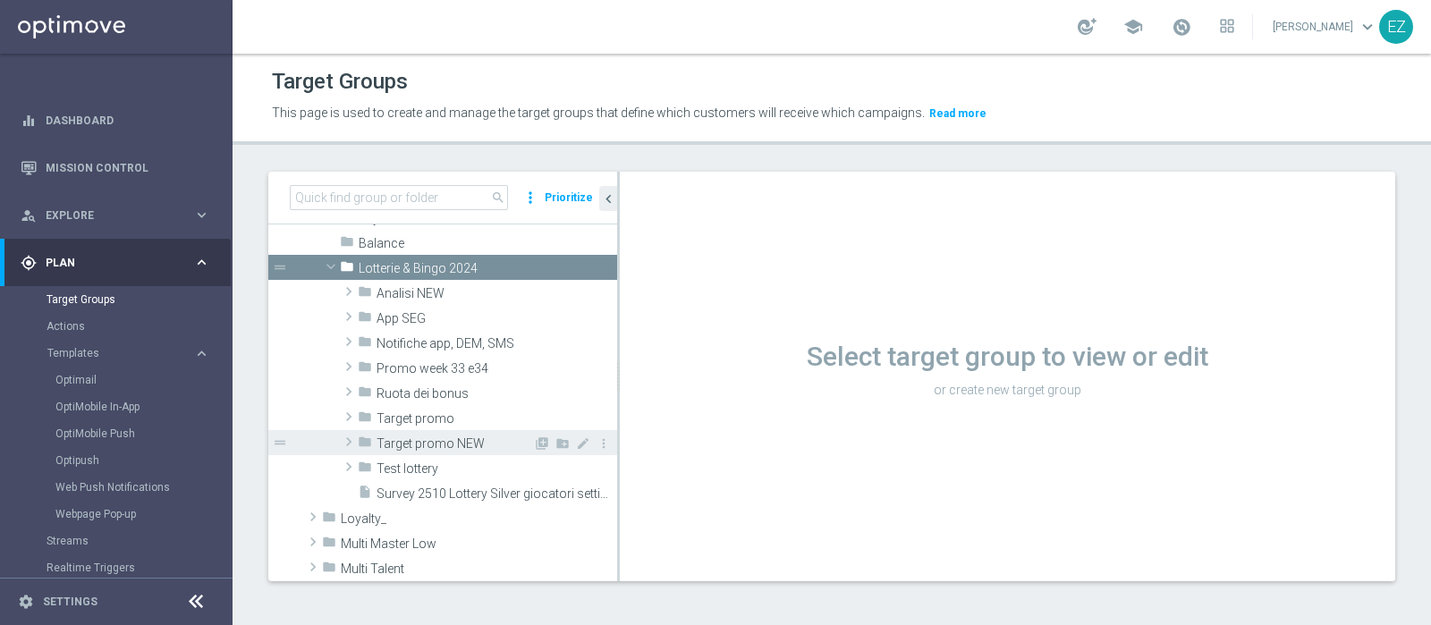
scroll to position [484, 0]
click at [443, 445] on span "Target promo NEW" at bounding box center [455, 443] width 157 height 15
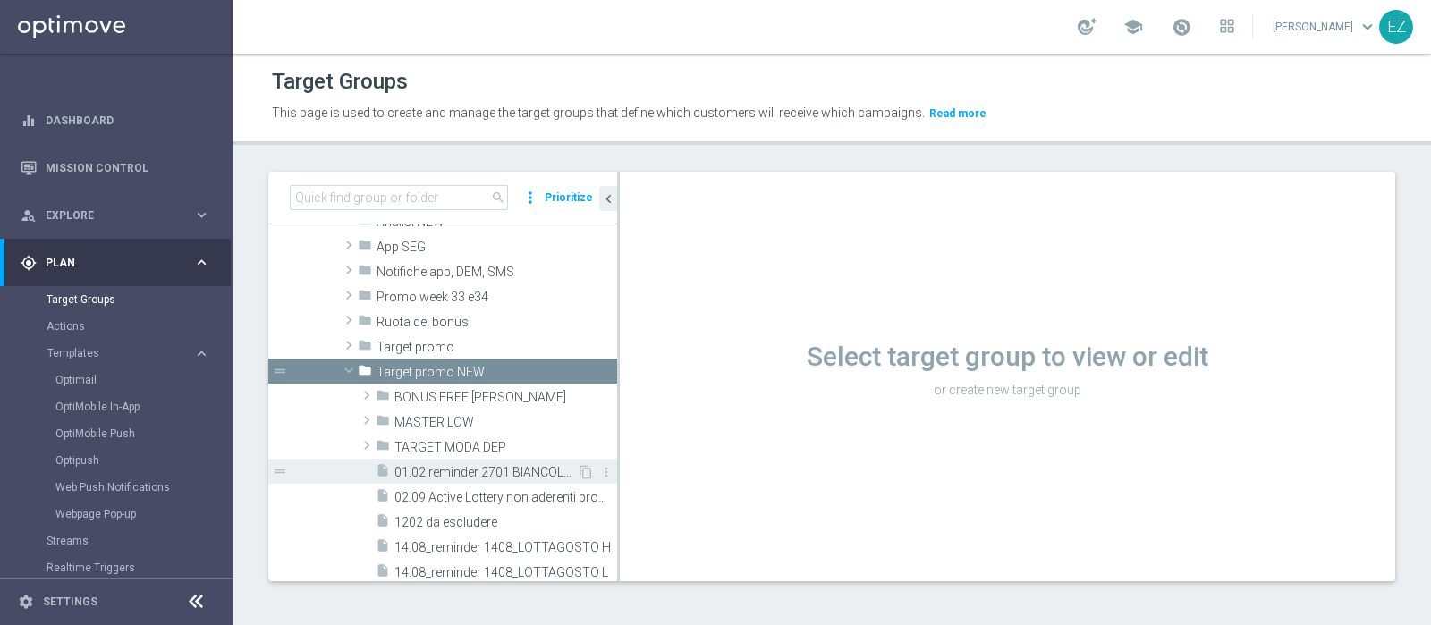
scroll to position [558, 0]
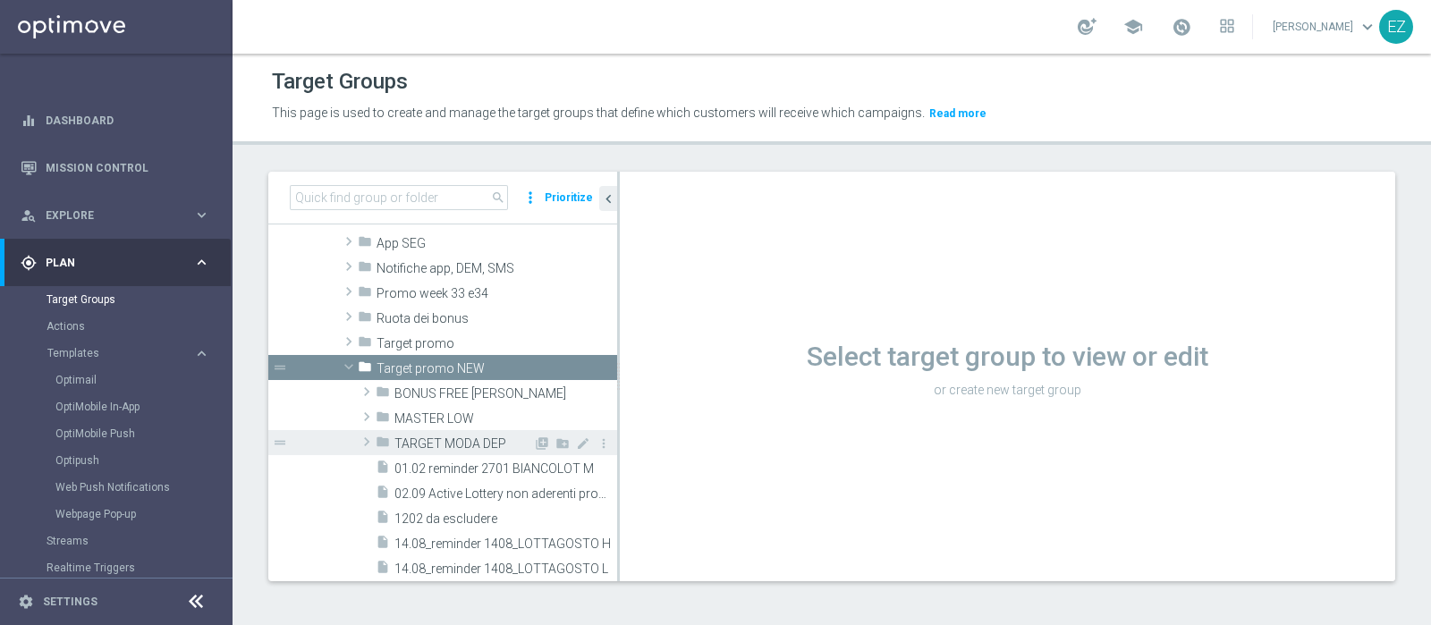
click at [447, 440] on span "TARGET MODA DEP" at bounding box center [464, 444] width 139 height 15
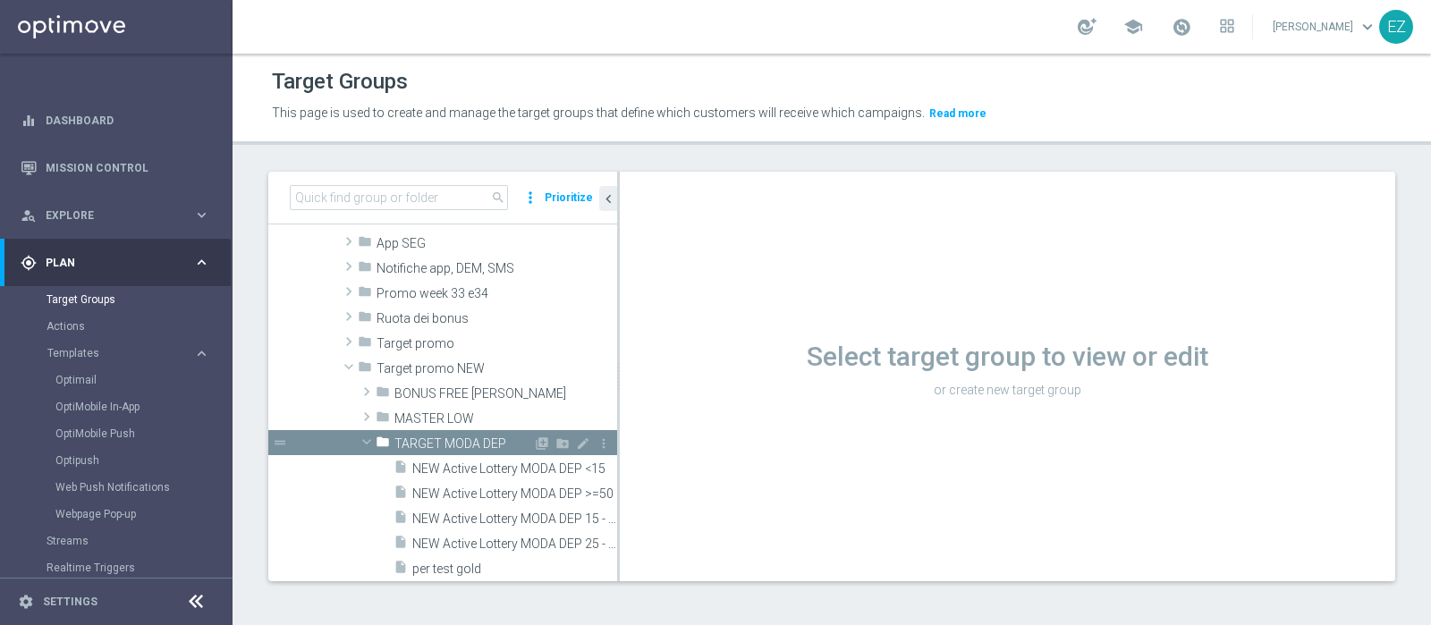
scroll to position [607, 0]
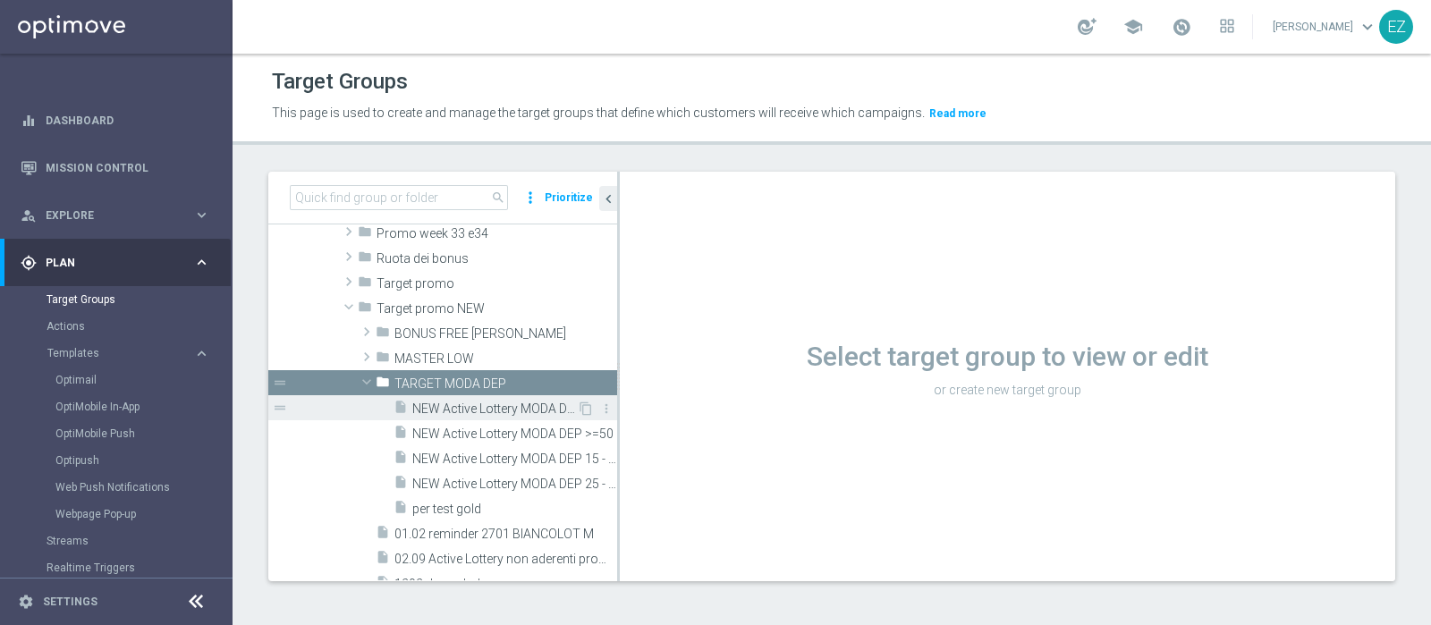
click at [494, 405] on span "NEW Active Lottery MODA DEP <15" at bounding box center [494, 409] width 165 height 15
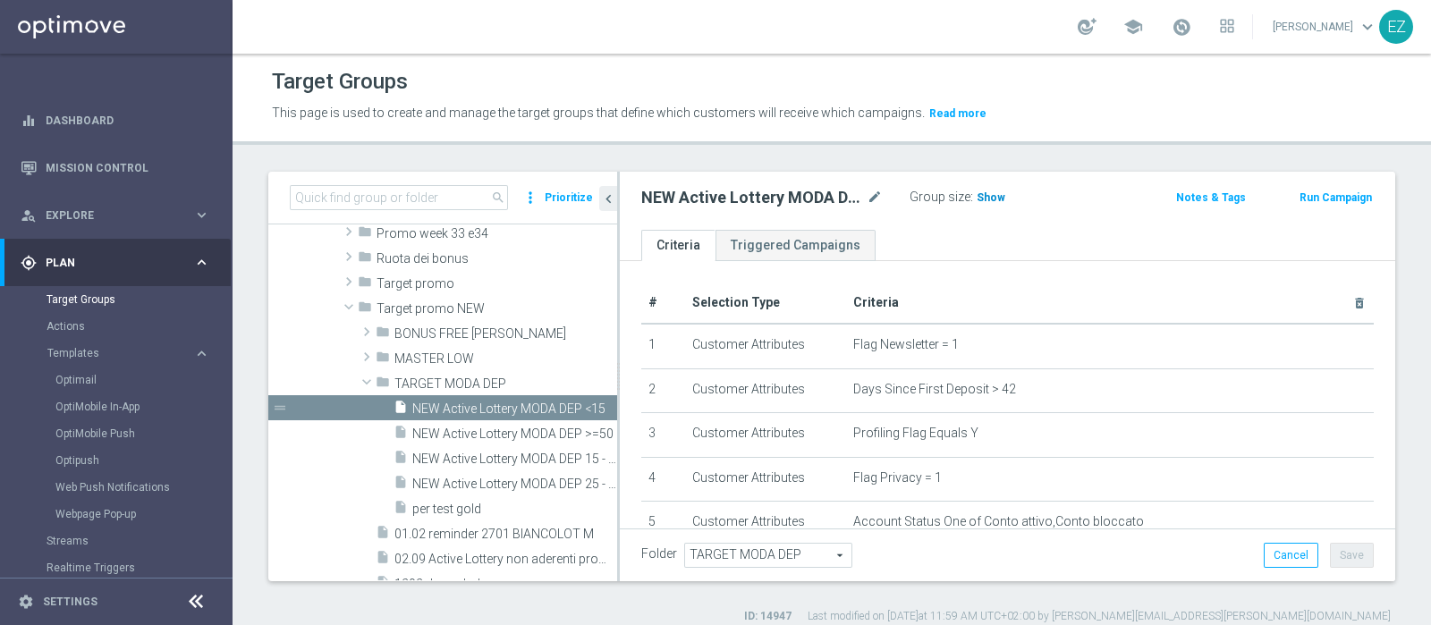
click at [987, 195] on span "Show" at bounding box center [991, 197] width 29 height 13
click at [1315, 194] on button "Run Campaign" at bounding box center [1336, 198] width 76 height 20
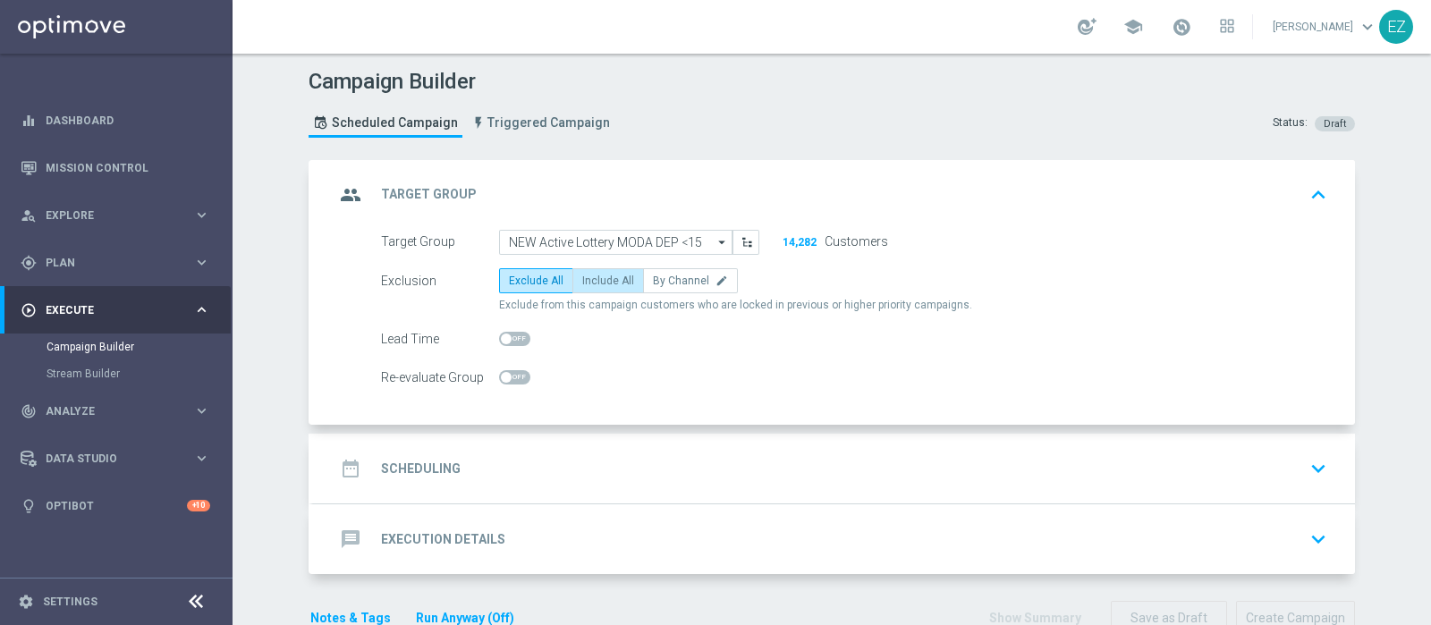
click at [582, 283] on span "Include All" at bounding box center [608, 281] width 52 height 13
click at [582, 283] on input "Include All" at bounding box center [588, 284] width 12 height 12
radio input "true"
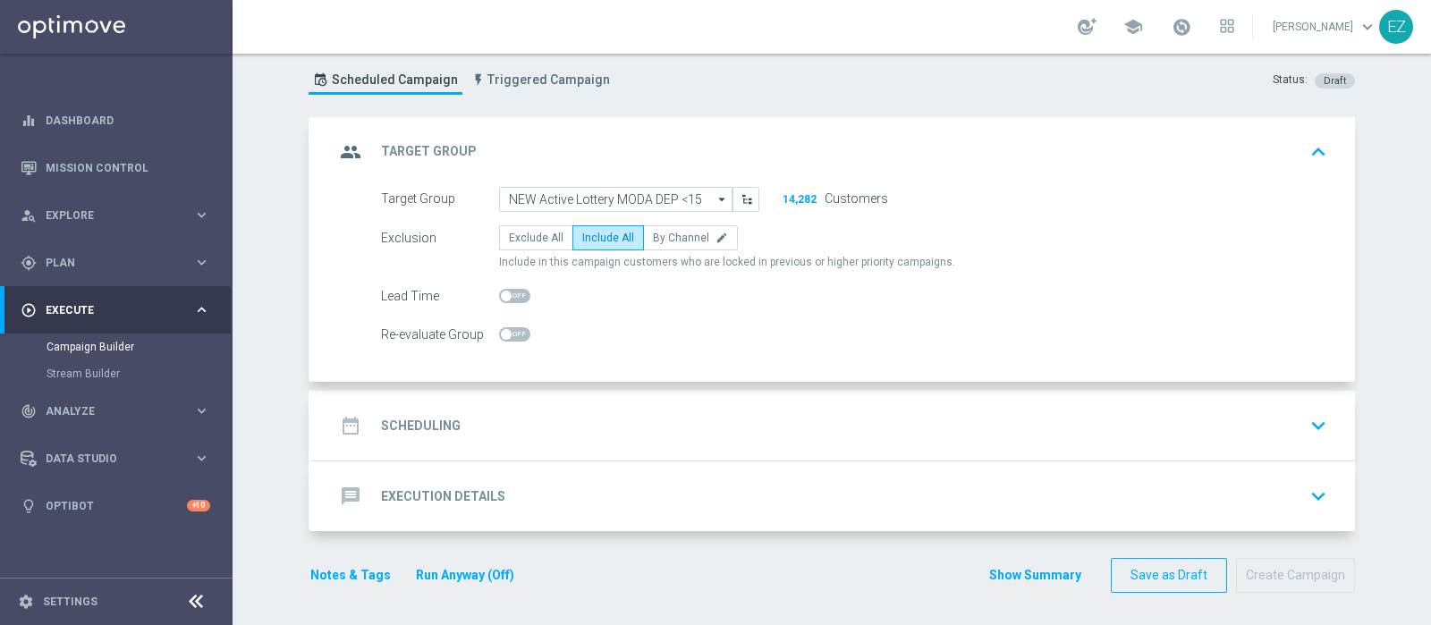
click at [443, 384] on accordion "group Target Group keyboard_arrow_up Target Group launch NEW Active Lottery MOD…" at bounding box center [832, 324] width 1047 height 415
click at [429, 429] on h2 "Scheduling" at bounding box center [421, 426] width 80 height 17
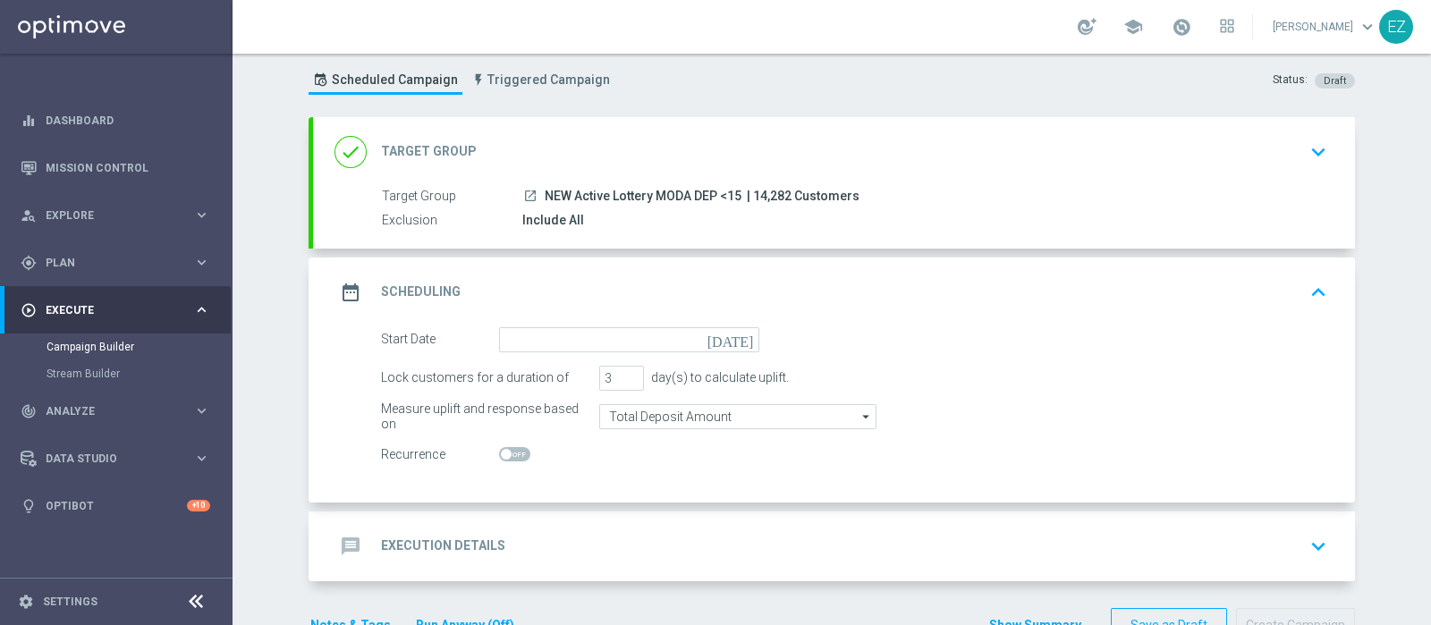
click at [734, 340] on icon "[DATE]" at bounding box center [734, 337] width 53 height 20
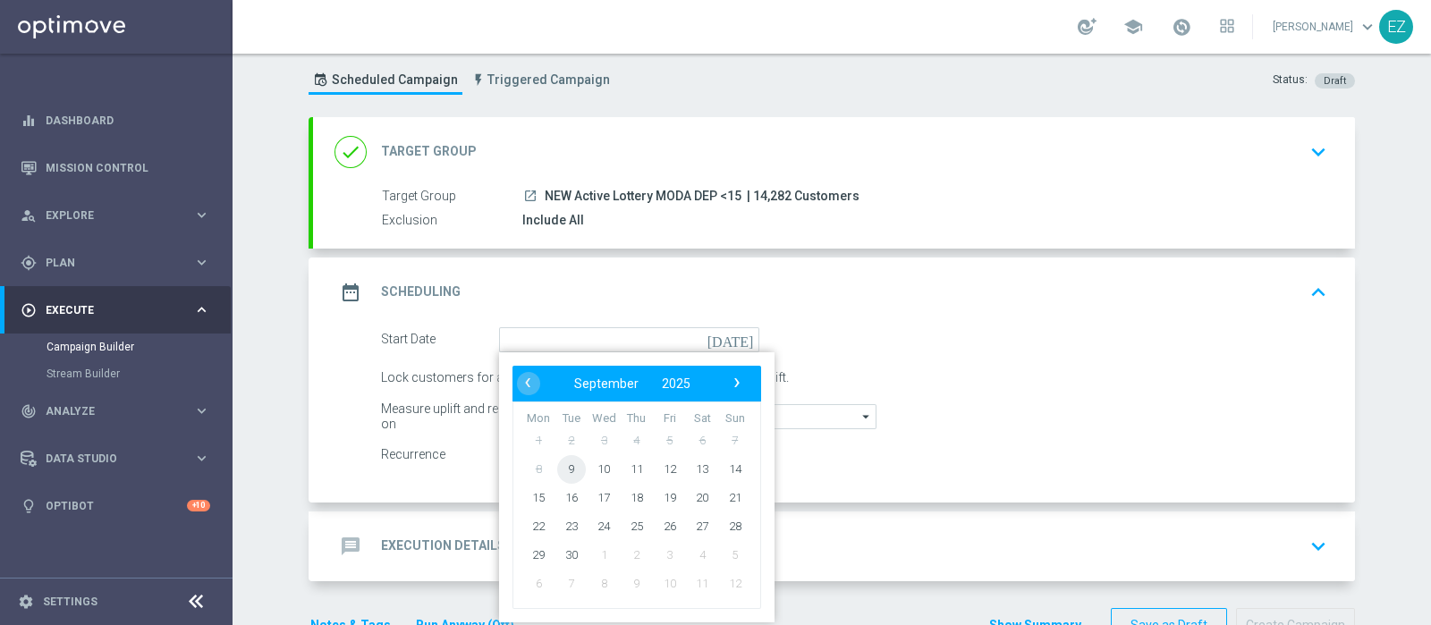
click at [573, 466] on span "9" at bounding box center [571, 468] width 29 height 29
type input "09 Sep 2025"
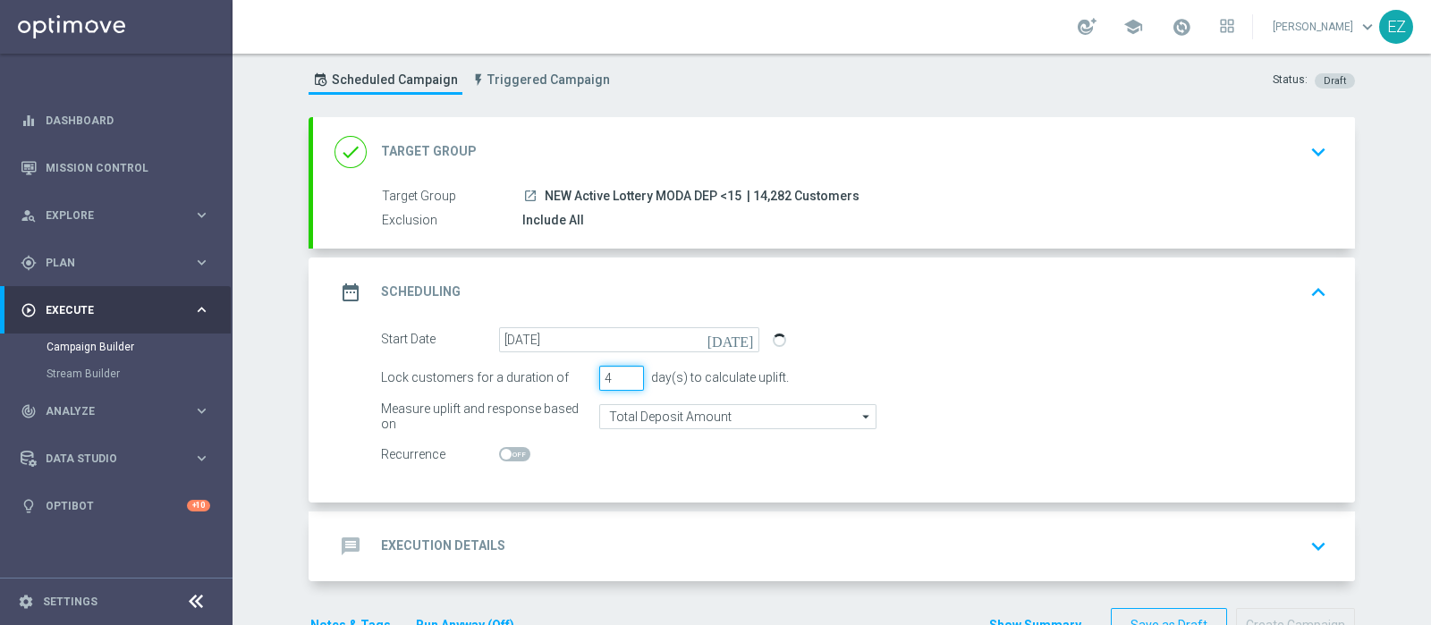
click at [622, 372] on input "4" at bounding box center [621, 378] width 45 height 25
type input "5"
click at [622, 372] on input "5" at bounding box center [621, 378] width 45 height 25
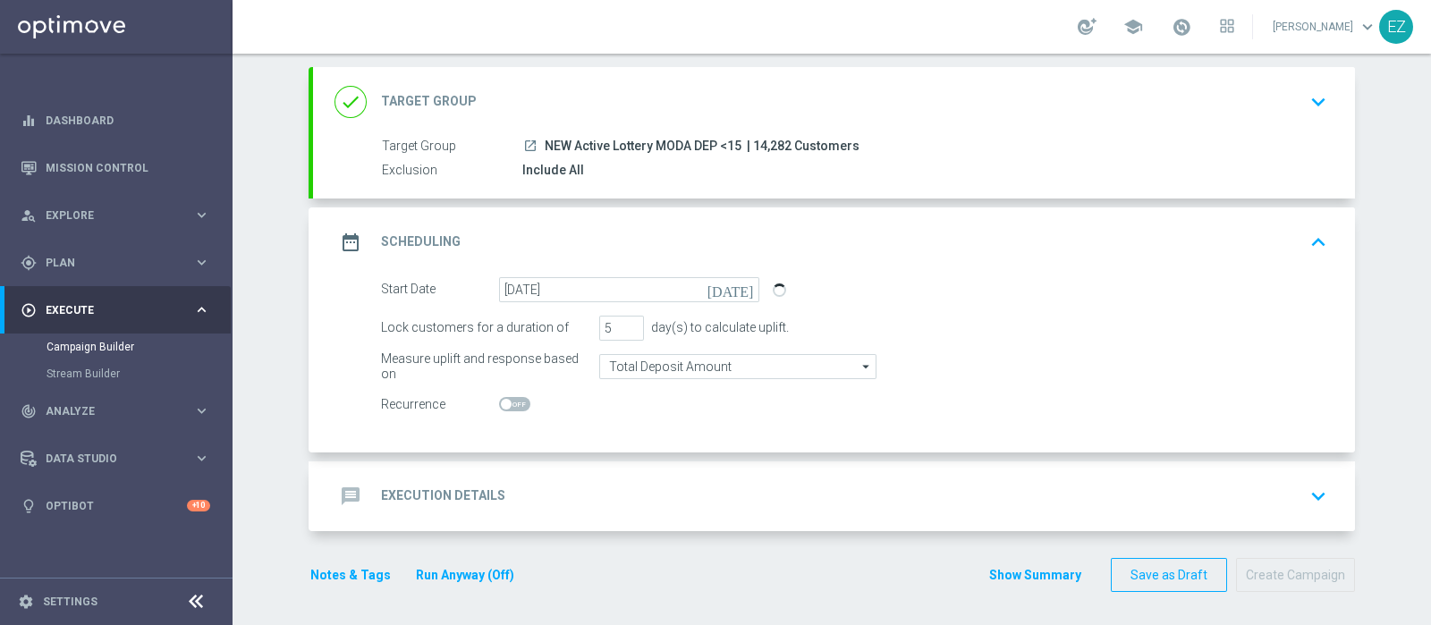
click at [454, 469] on div "message Execution Details keyboard_arrow_down" at bounding box center [834, 497] width 1042 height 70
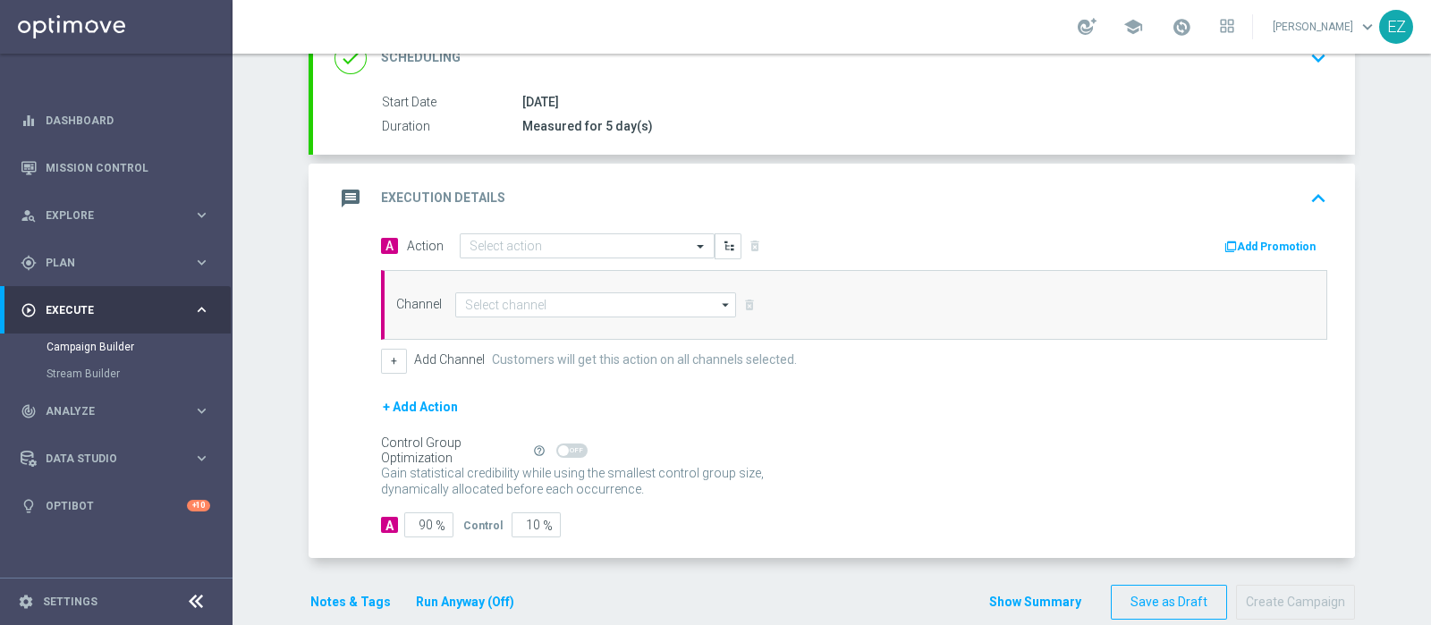
scroll to position [270, 0]
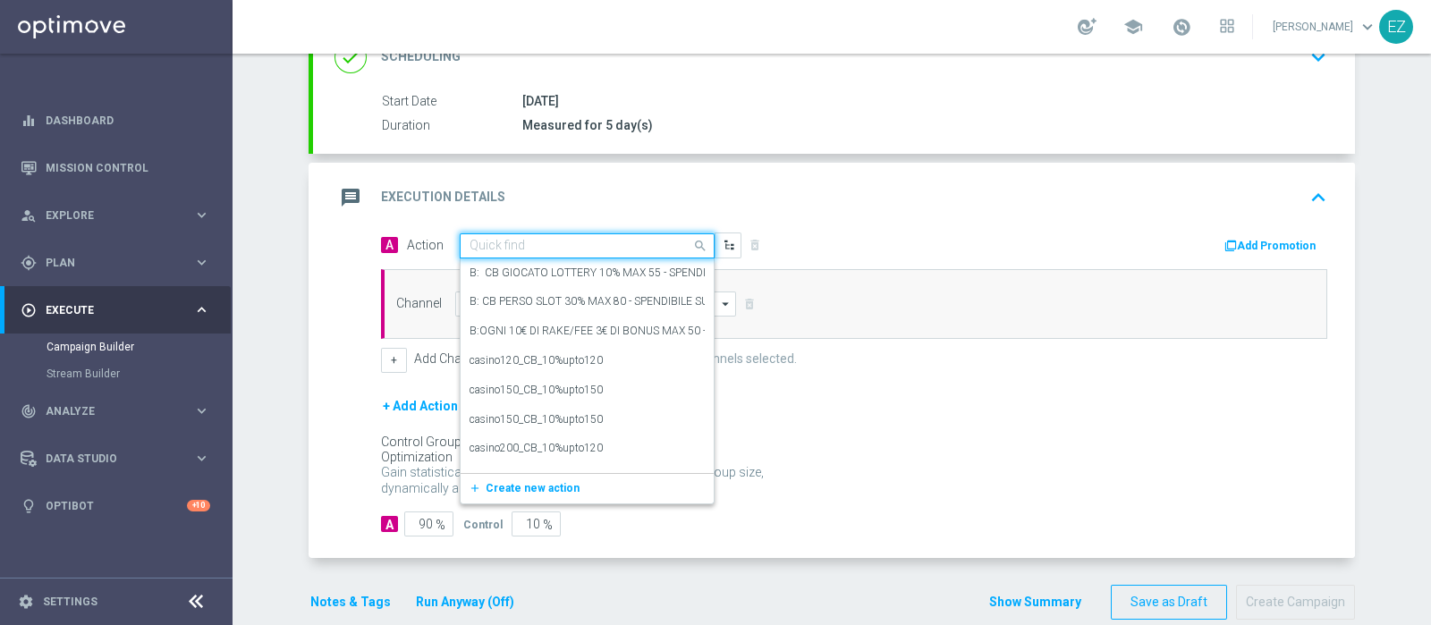
click at [597, 249] on input "text" at bounding box center [570, 246] width 200 height 15
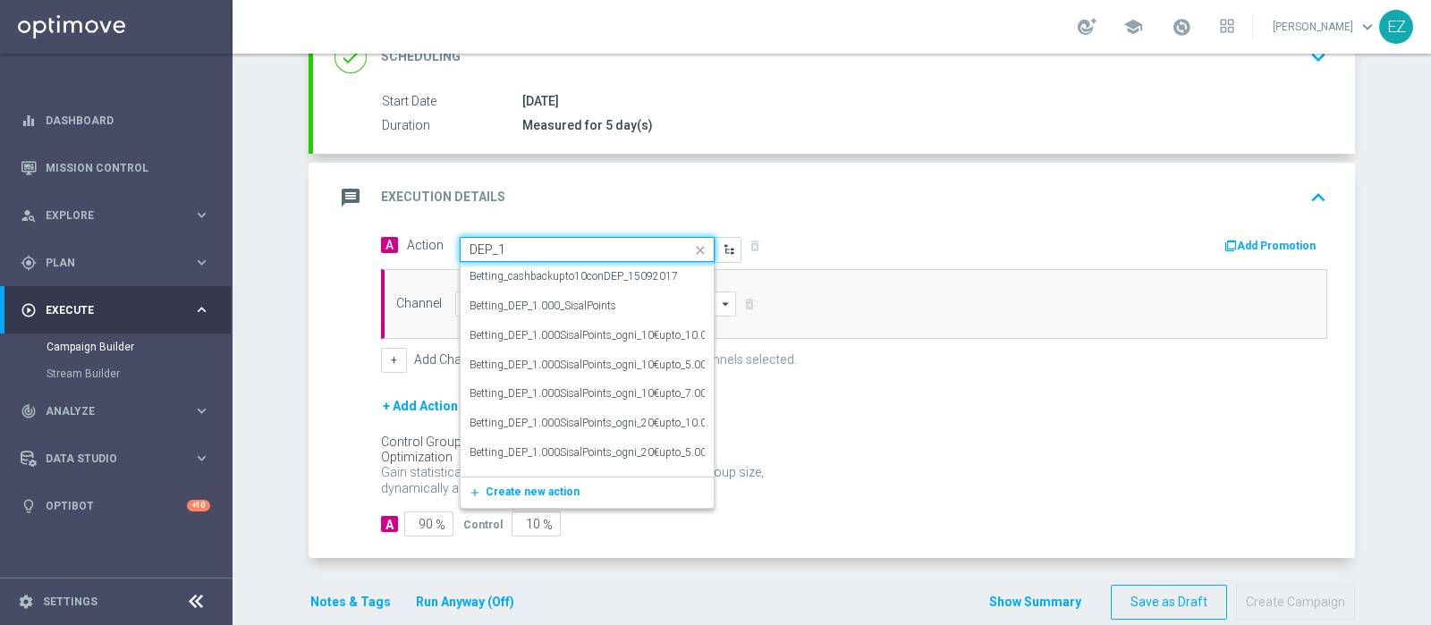
type input "DEP_15"
click at [510, 400] on div "DEP_15000SP edit" at bounding box center [587, 394] width 235 height 30
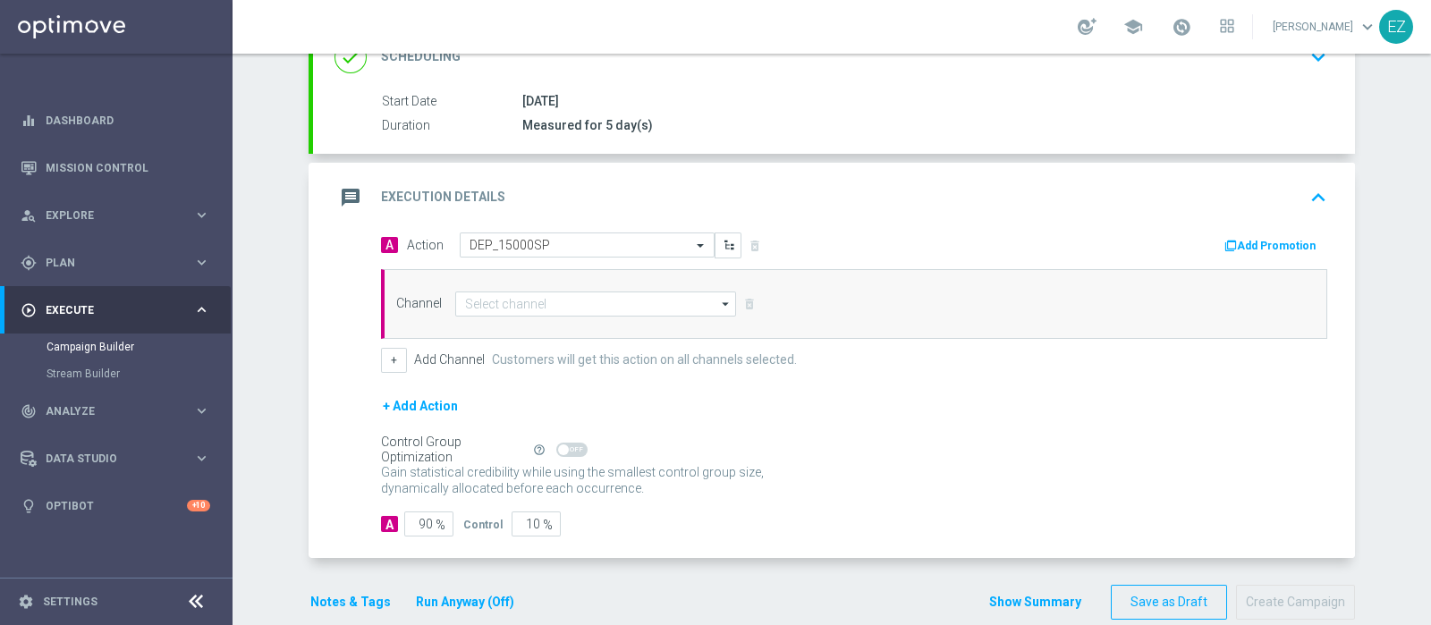
click at [1236, 246] on button "Add Promotion" at bounding box center [1272, 246] width 99 height 20
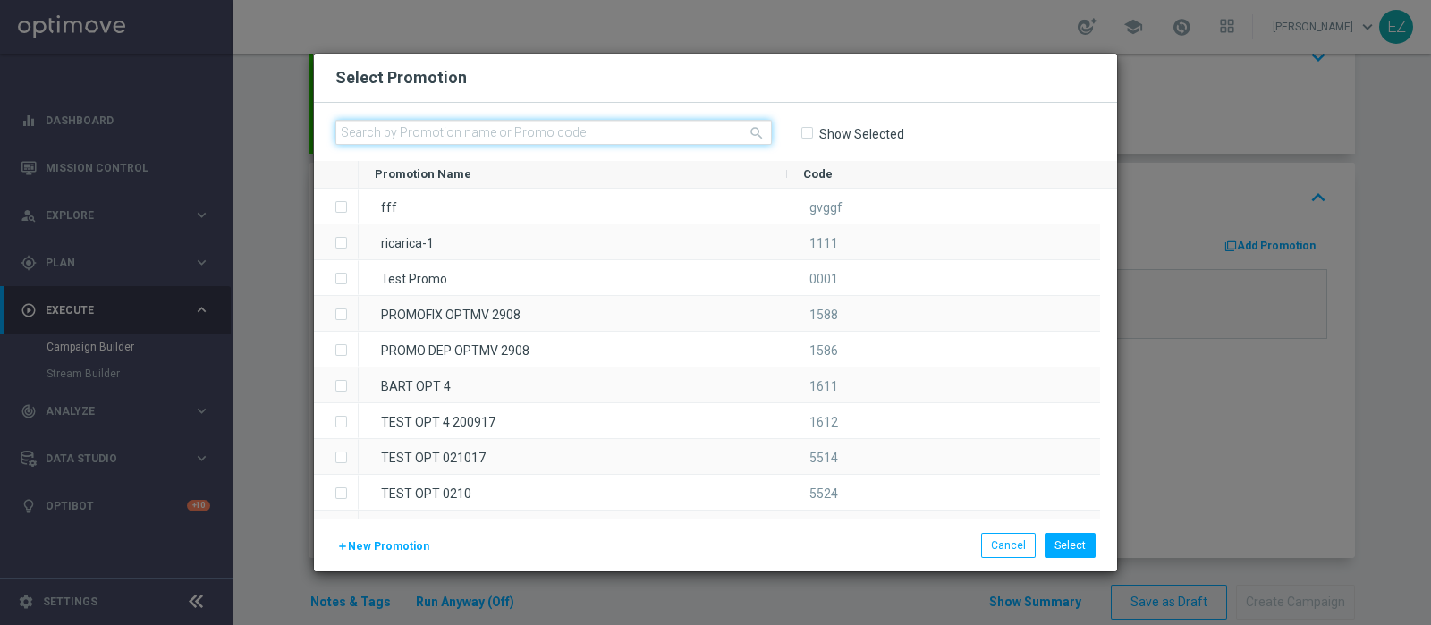
click at [457, 132] on input "text" at bounding box center [553, 132] width 437 height 25
paste input "0909 LOT DEP L"
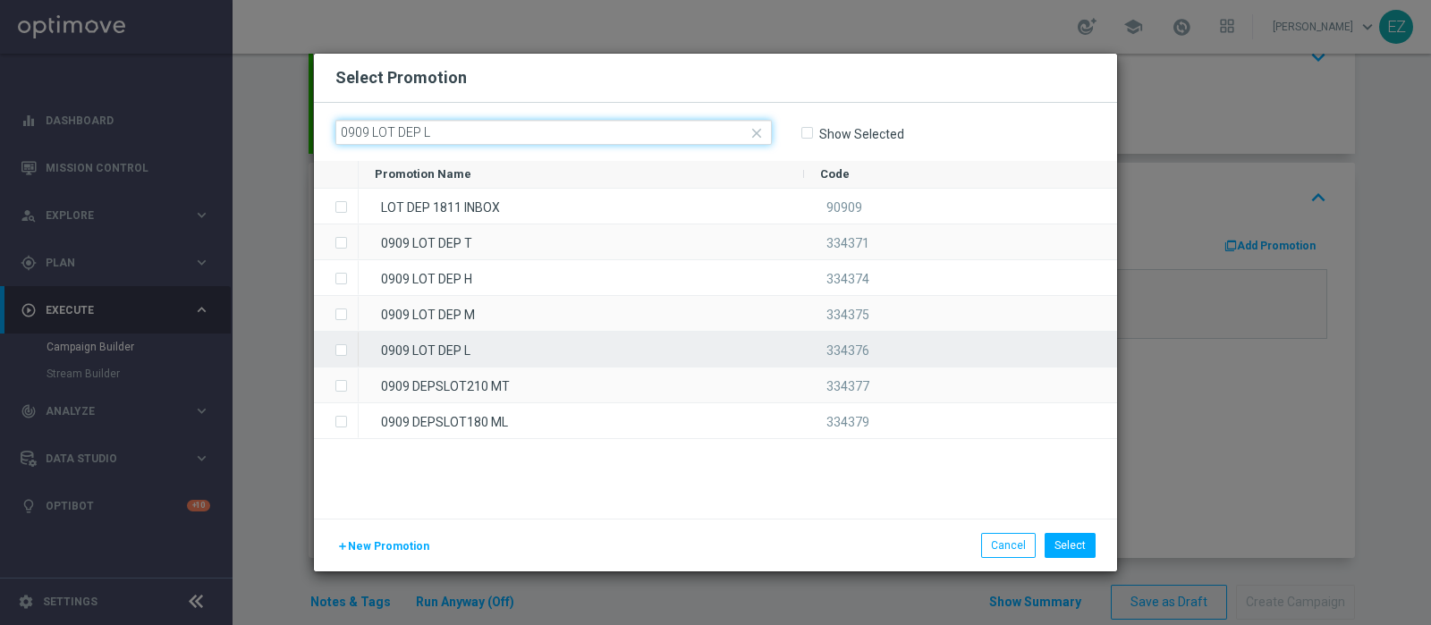
type input "0909 LOT DEP L"
click at [487, 342] on div "0909 LOT DEP L" at bounding box center [582, 349] width 446 height 35
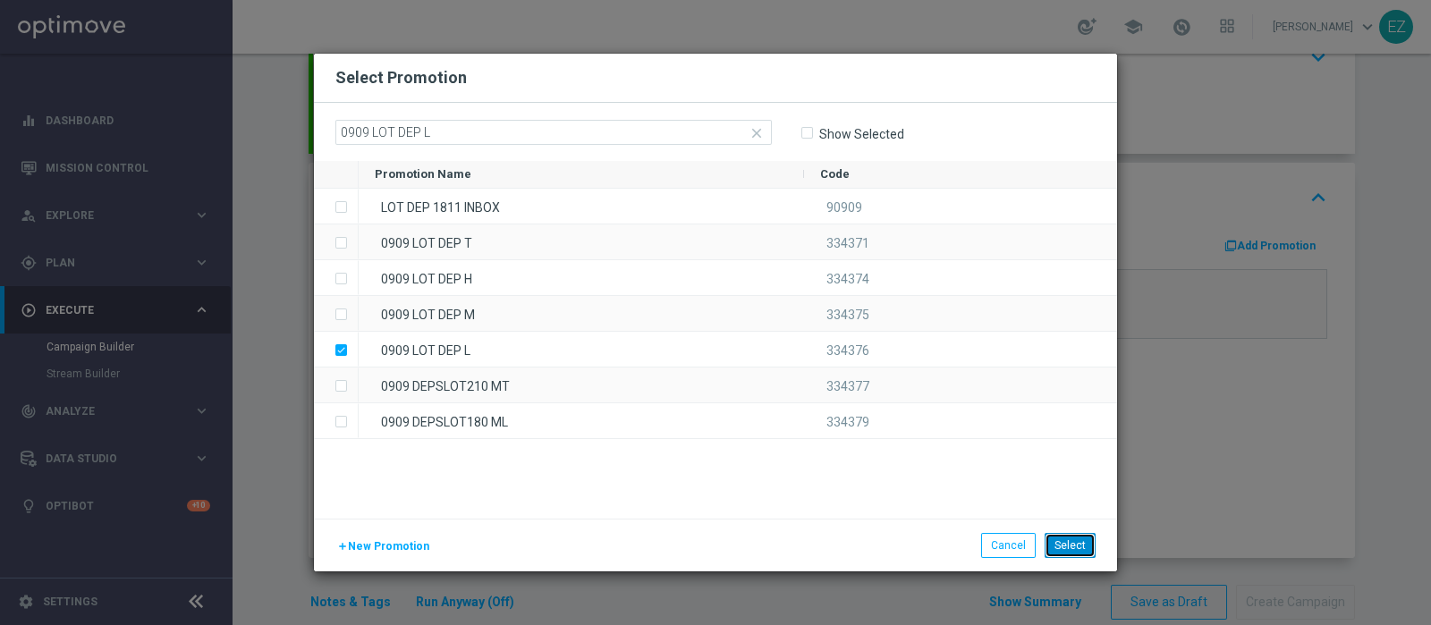
click at [1082, 550] on button "Select" at bounding box center [1070, 545] width 51 height 25
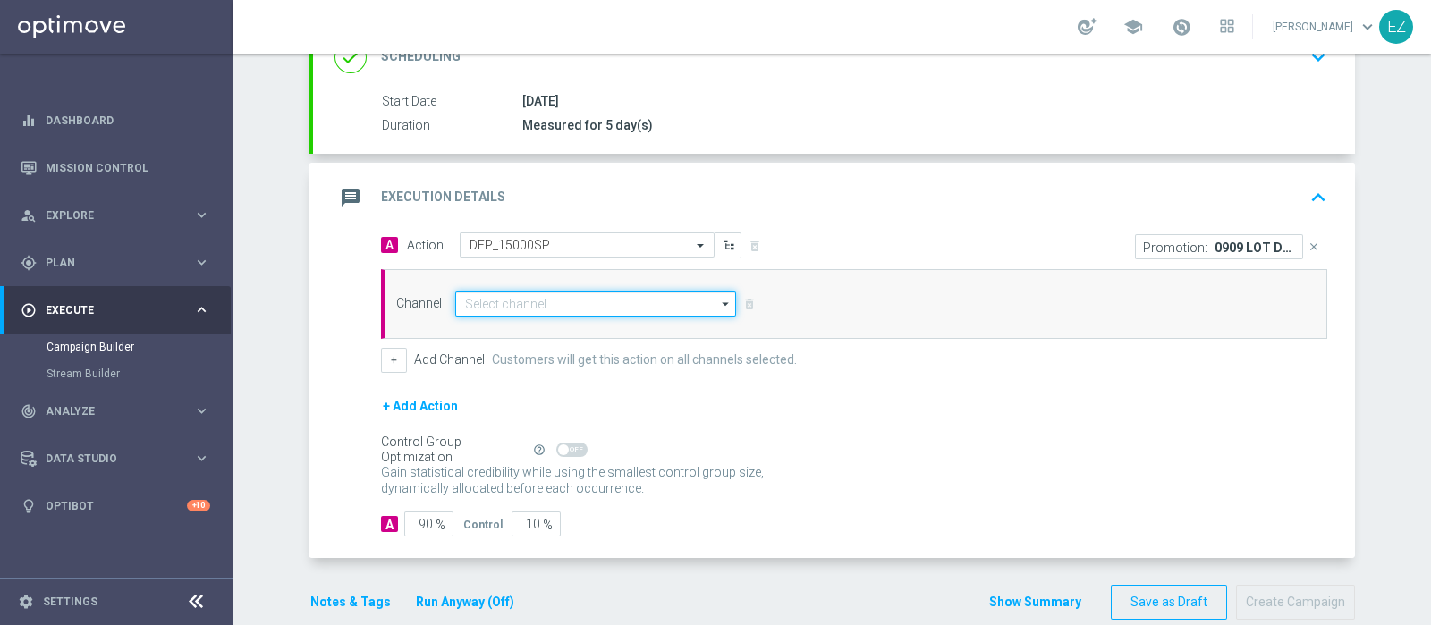
click at [570, 305] on input at bounding box center [595, 304] width 281 height 25
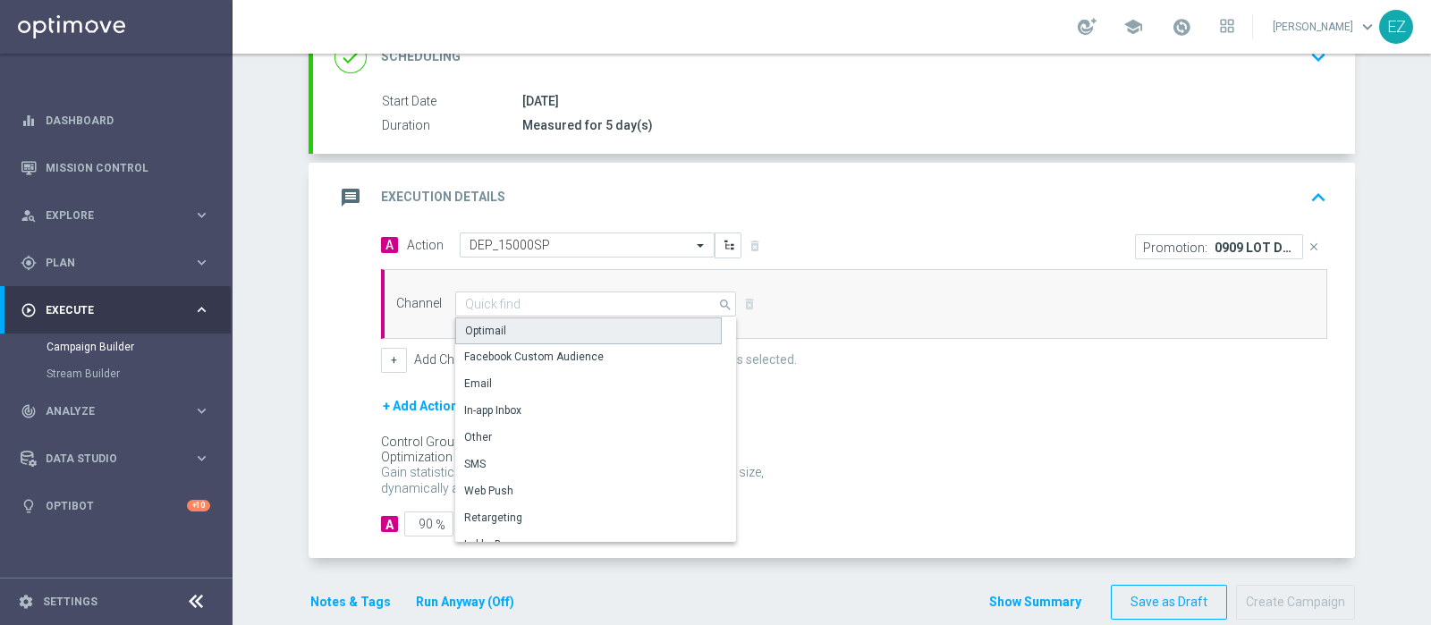
click at [490, 334] on div "Optimail" at bounding box center [485, 331] width 41 height 16
type input "Optimail"
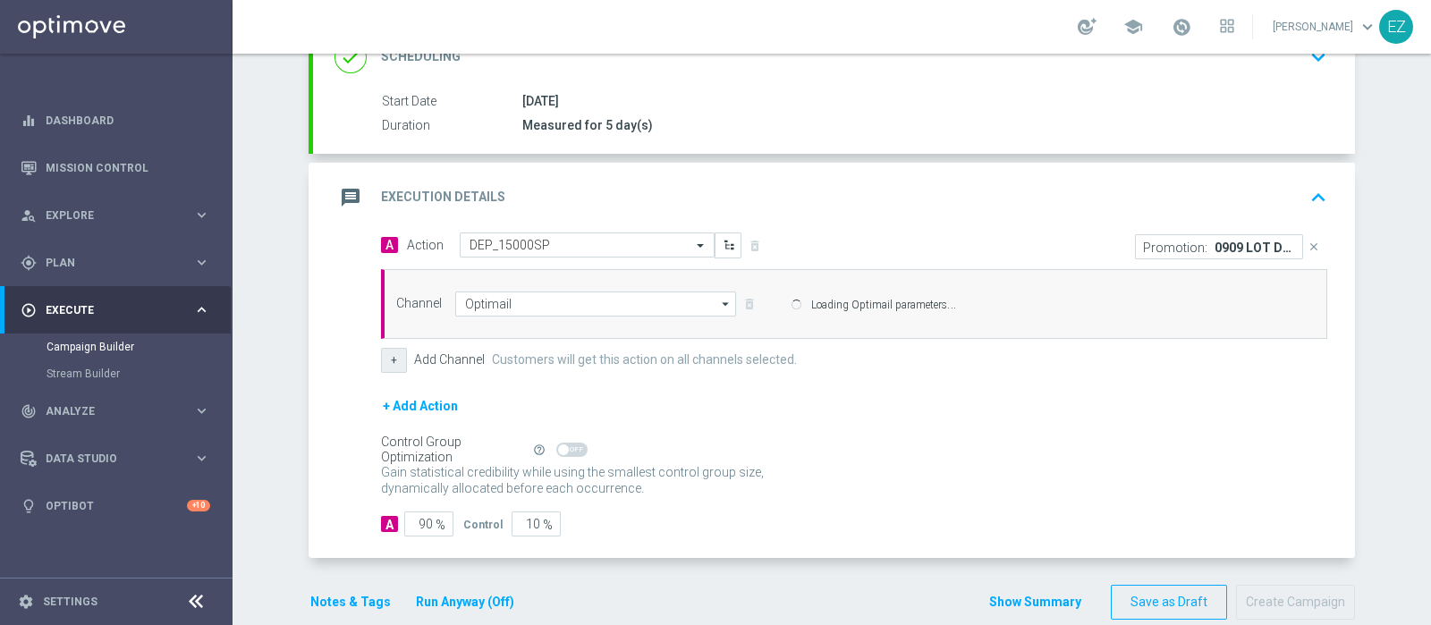
click at [381, 358] on button "+" at bounding box center [394, 360] width 26 height 25
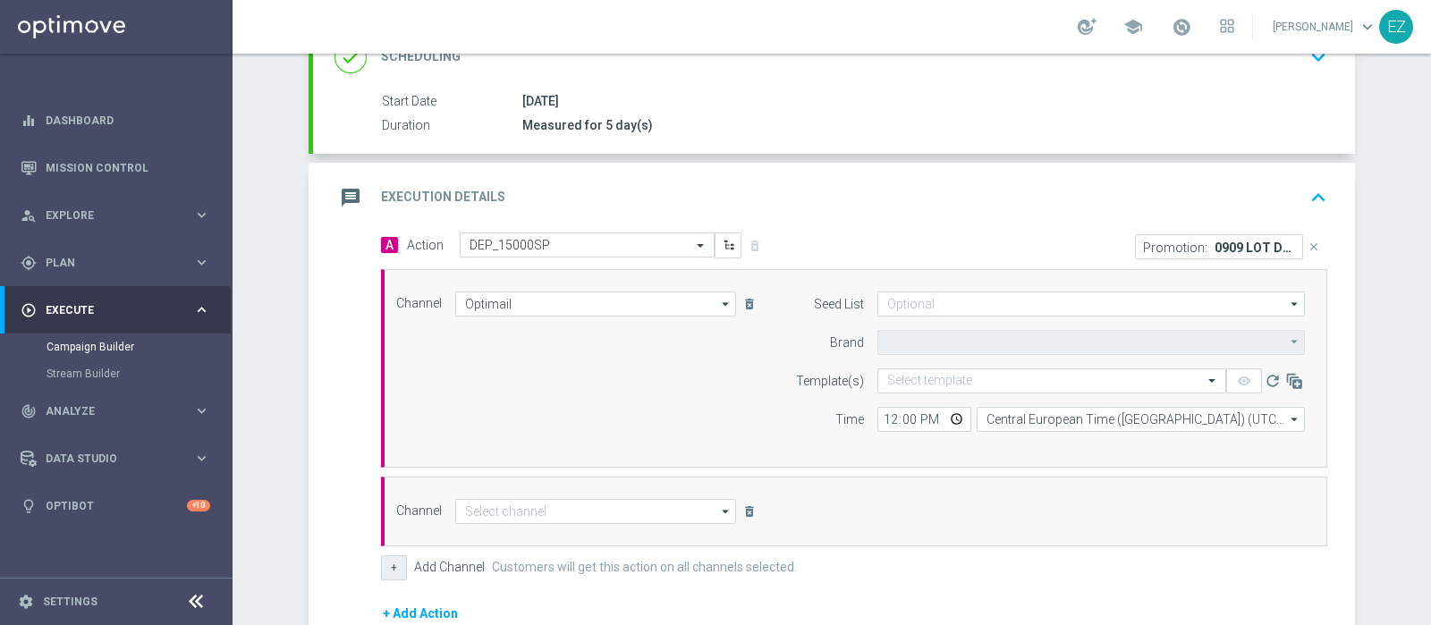
type input "Sisal Marketing"
click at [505, 502] on input at bounding box center [595, 511] width 281 height 25
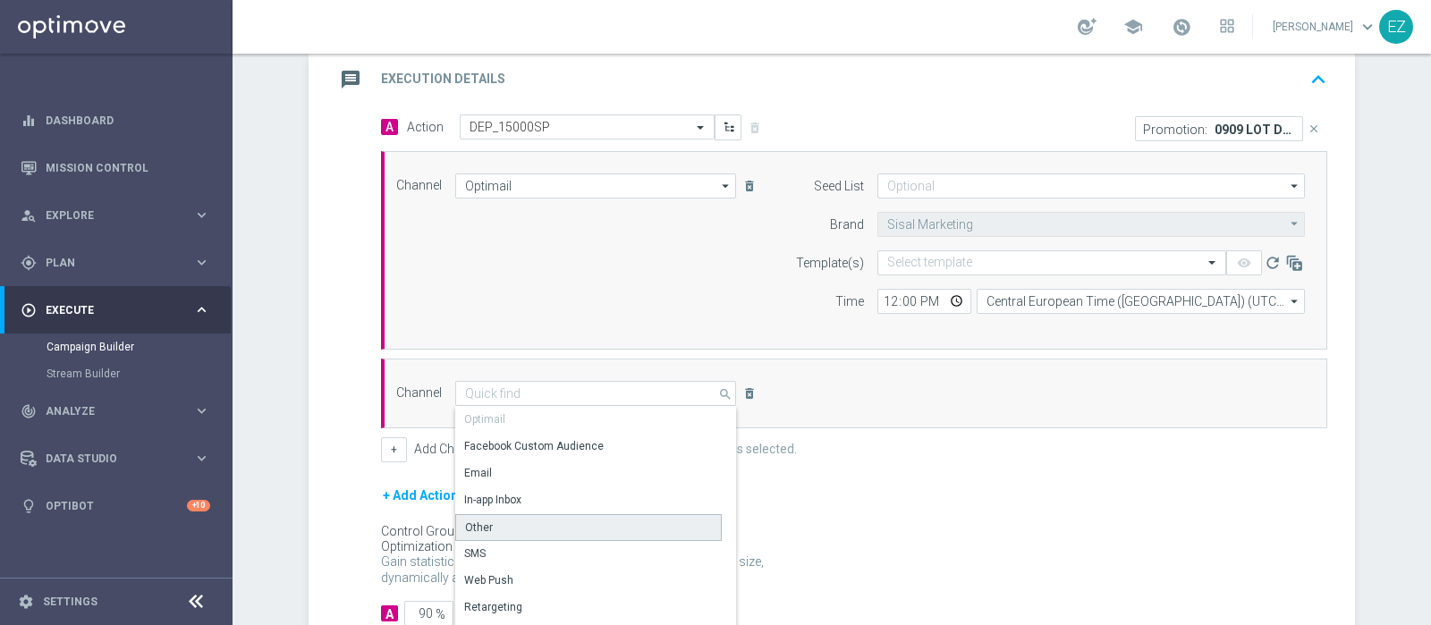
click at [503, 524] on div "Other" at bounding box center [588, 527] width 267 height 27
type input "Other"
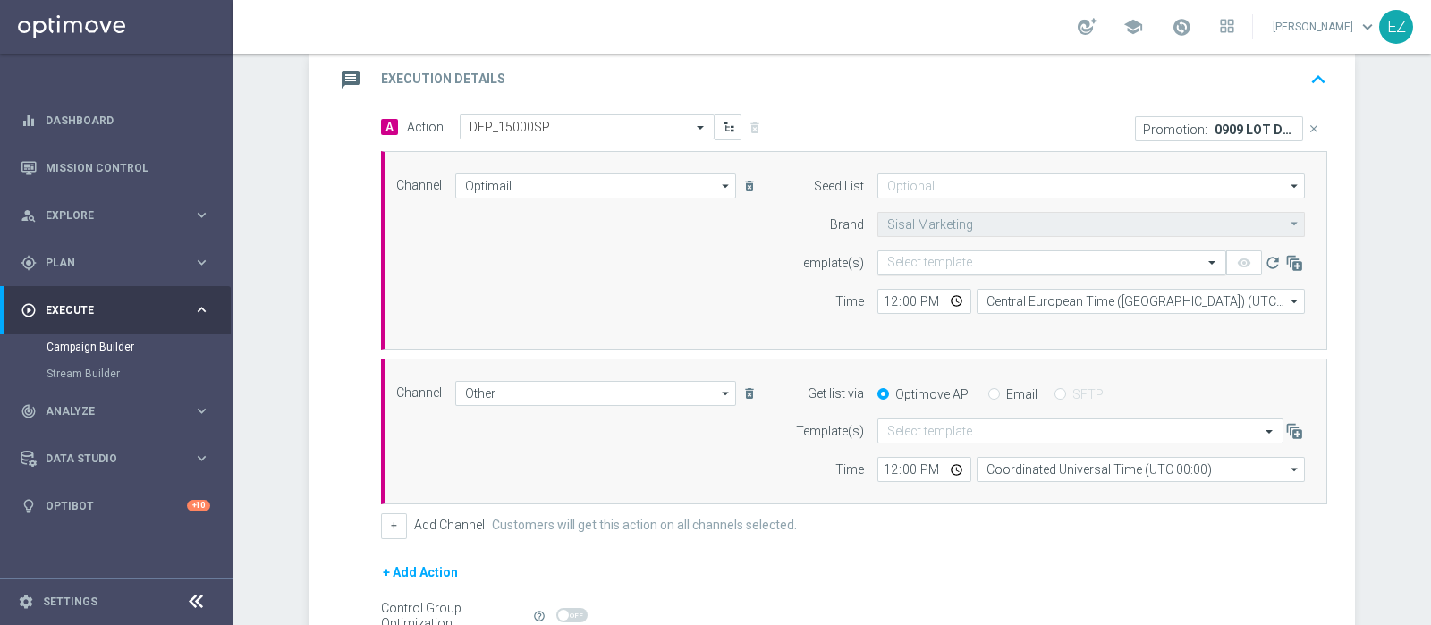
click at [953, 257] on input "text" at bounding box center [1033, 263] width 293 height 15
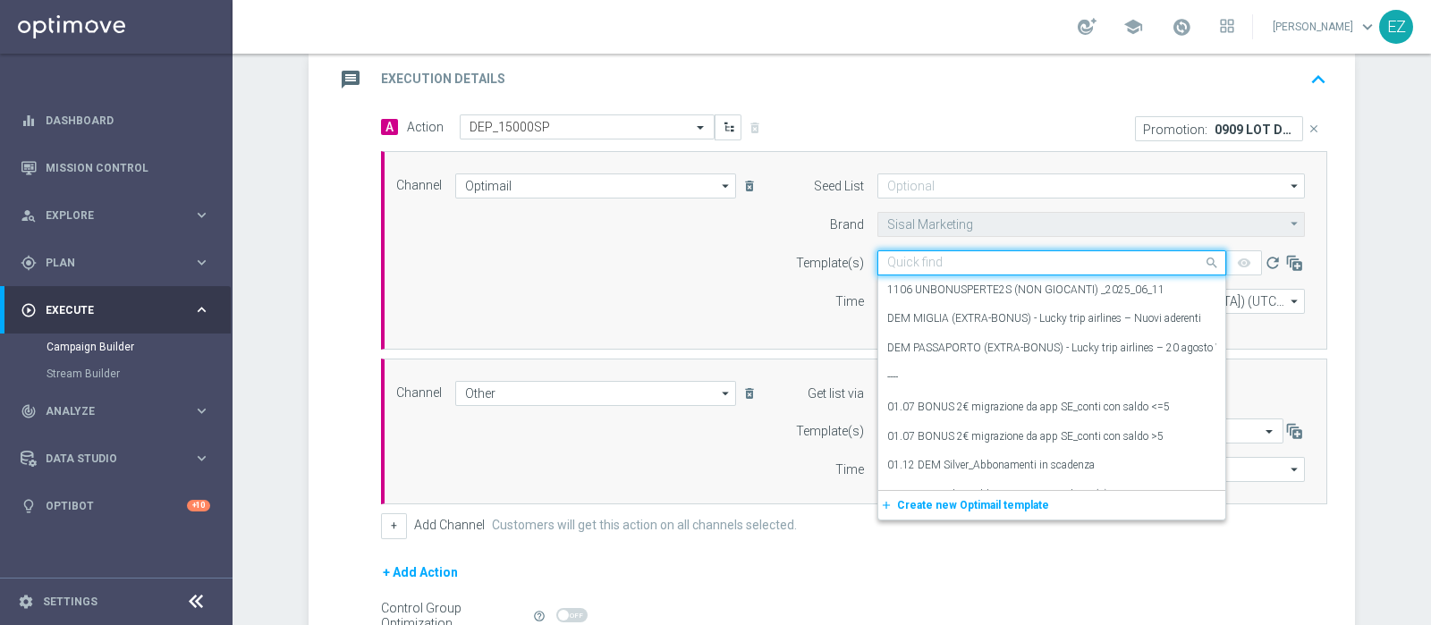
paste input "0909 LOT DEP L"
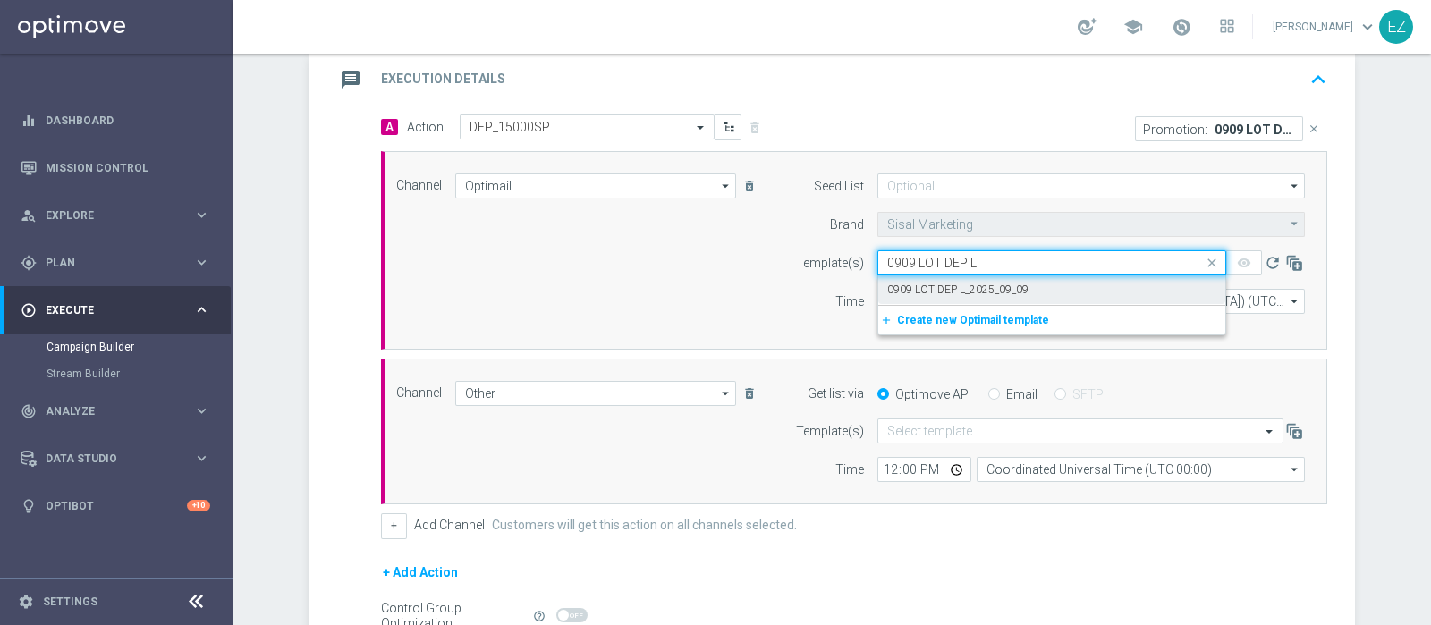
click at [951, 288] on label "0909 LOT DEP L_2025_09_09" at bounding box center [957, 290] width 141 height 15
type input "0909 LOT DEP L"
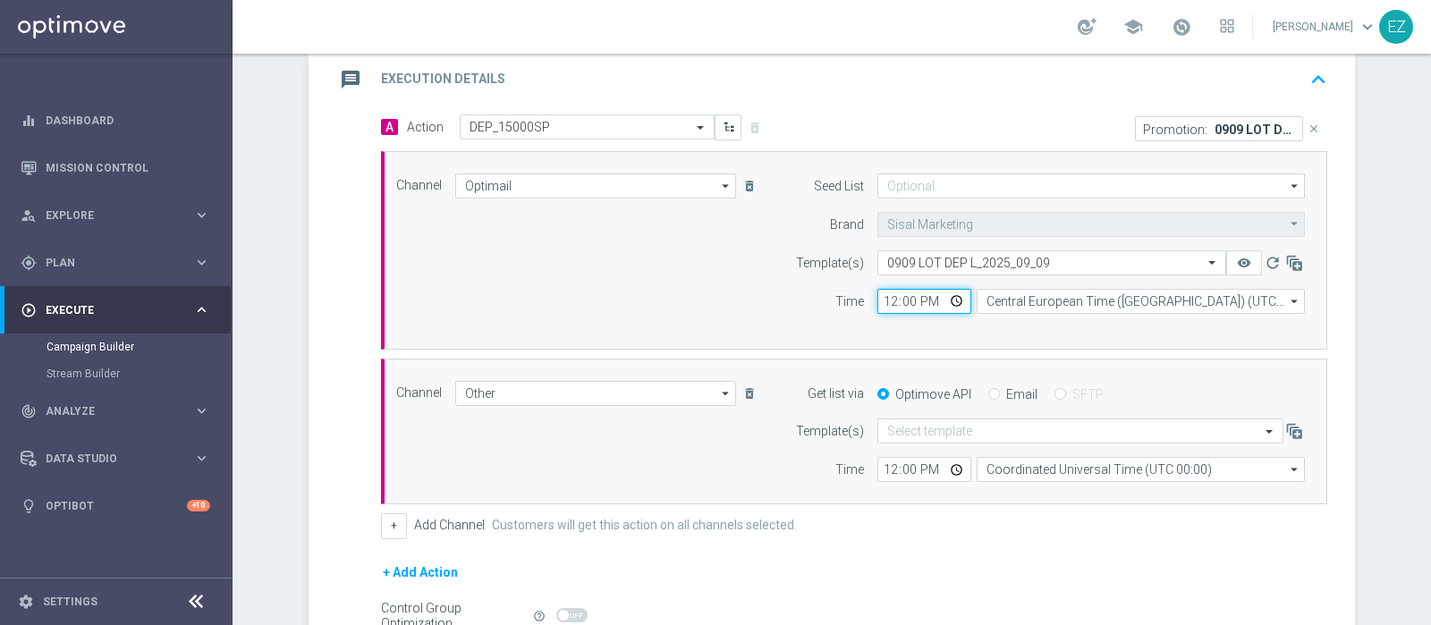
click at [878, 303] on input "12:00" at bounding box center [925, 301] width 94 height 25
type input "17:00"
click at [989, 395] on input "Email" at bounding box center [995, 396] width 12 height 12
radio input "true"
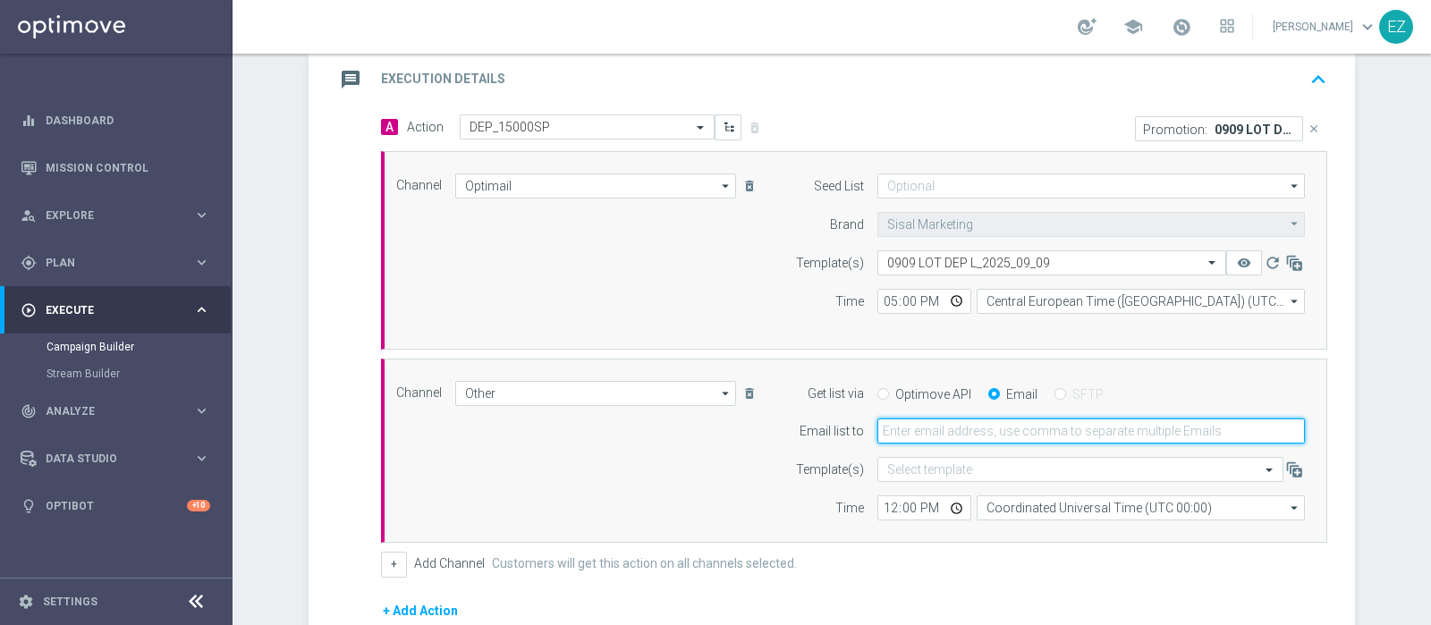
click at [887, 431] on input "email" at bounding box center [1092, 431] width 428 height 25
type input "elena.zarbin@sisal.it"
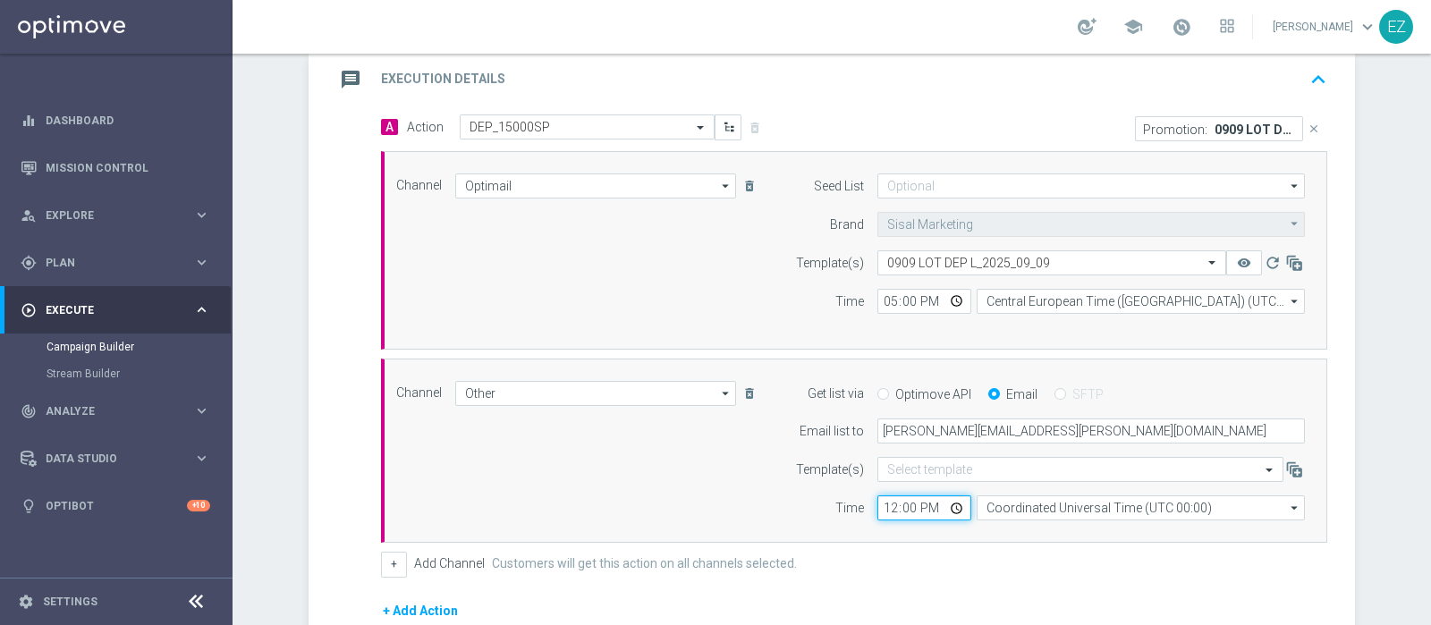
click at [885, 510] on input "12:00" at bounding box center [925, 508] width 94 height 25
type input "17:00"
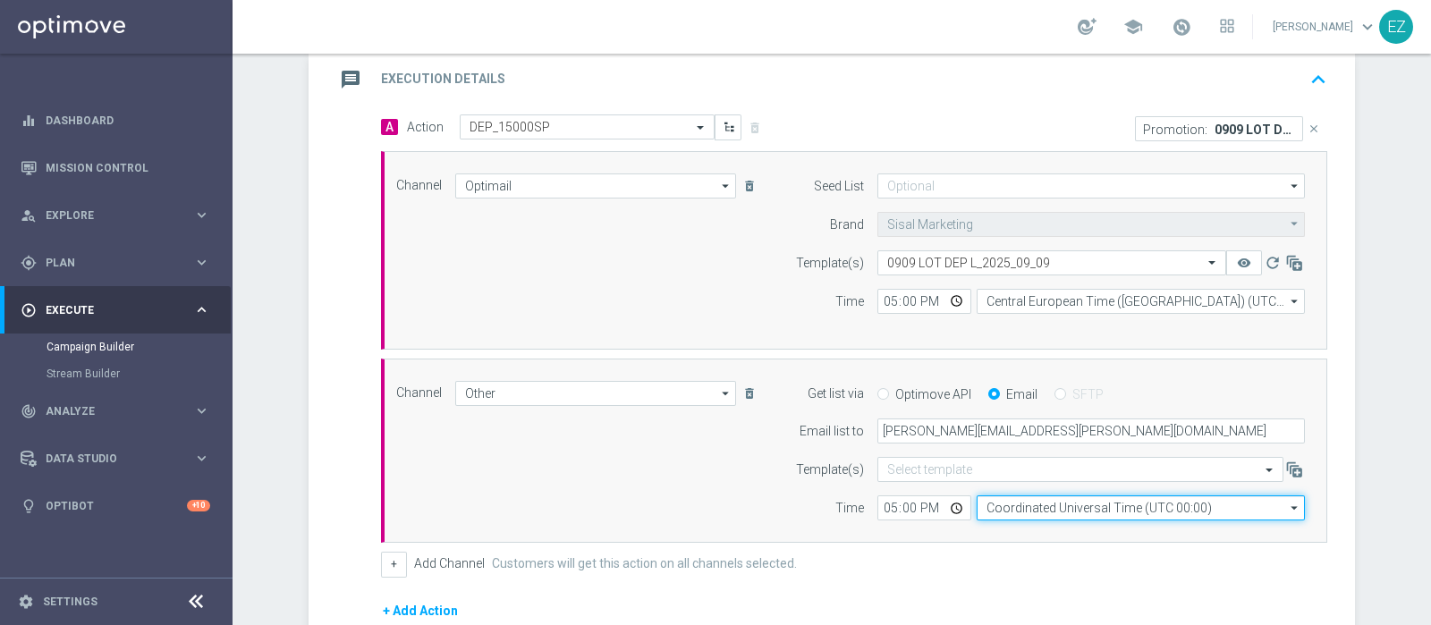
click at [1007, 500] on input "Coordinated Universal Time (UTC 00:00)" at bounding box center [1141, 508] width 328 height 25
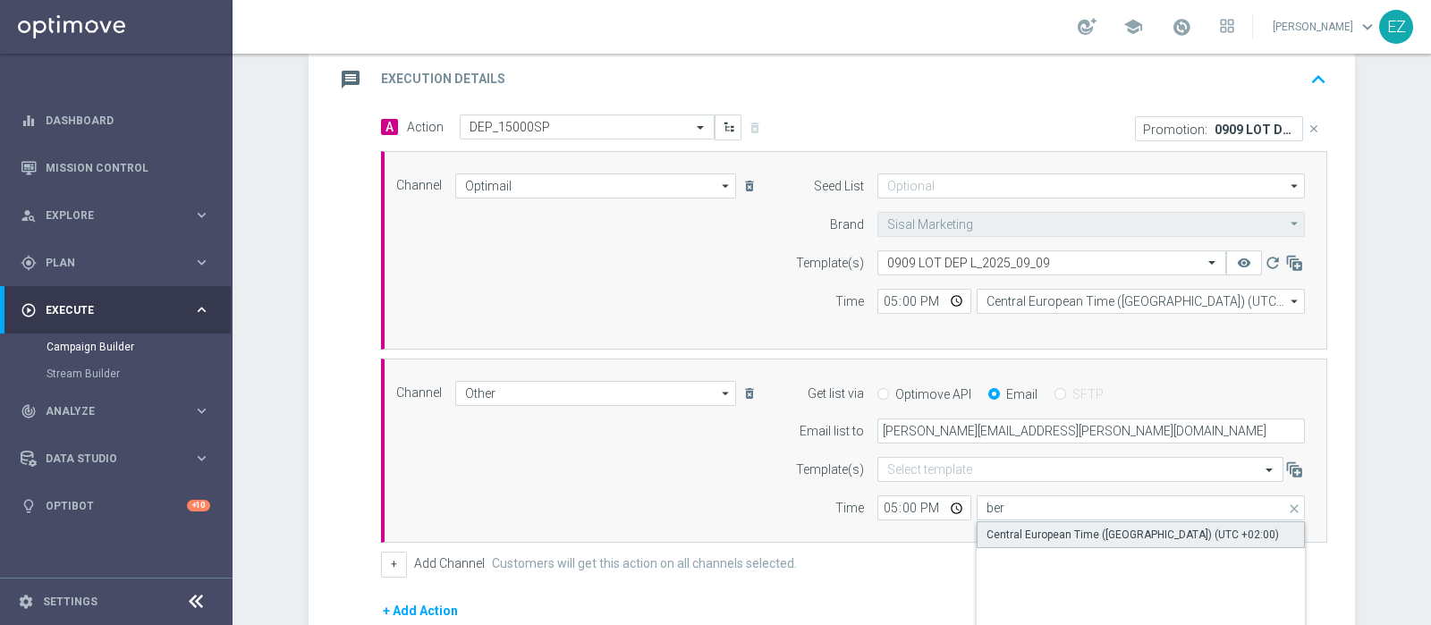
click at [1014, 531] on div "Central European Time (Berlin) (UTC +02:00)" at bounding box center [1133, 535] width 293 height 16
type input "Central European Time (Berlin) (UTC +02:00)"
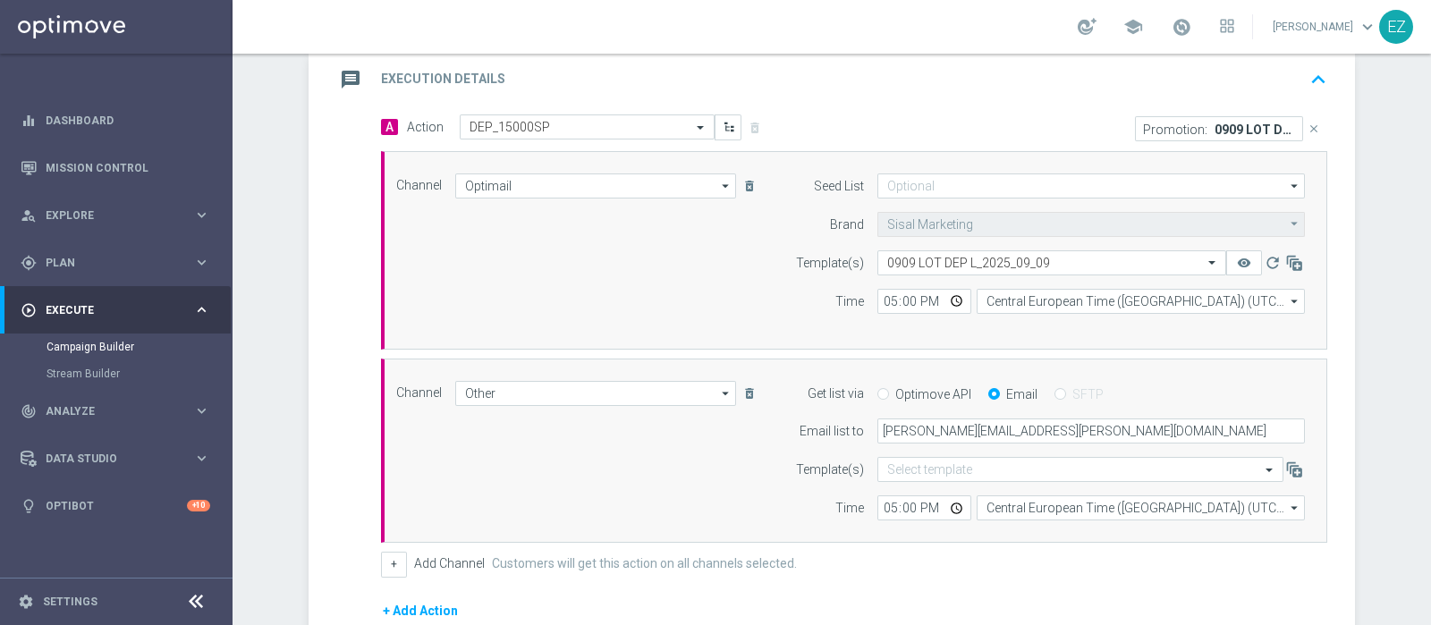
scroll to position [619, 0]
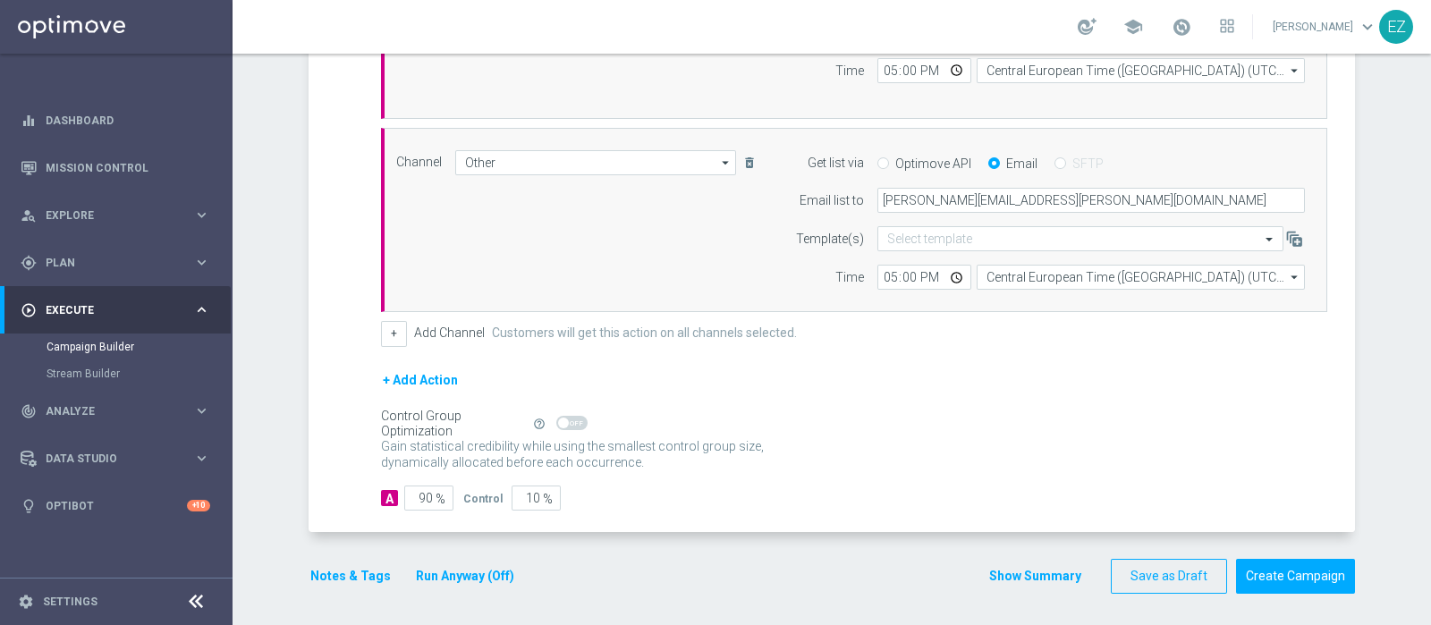
click at [363, 566] on button "Notes & Tags" at bounding box center [351, 576] width 84 height 22
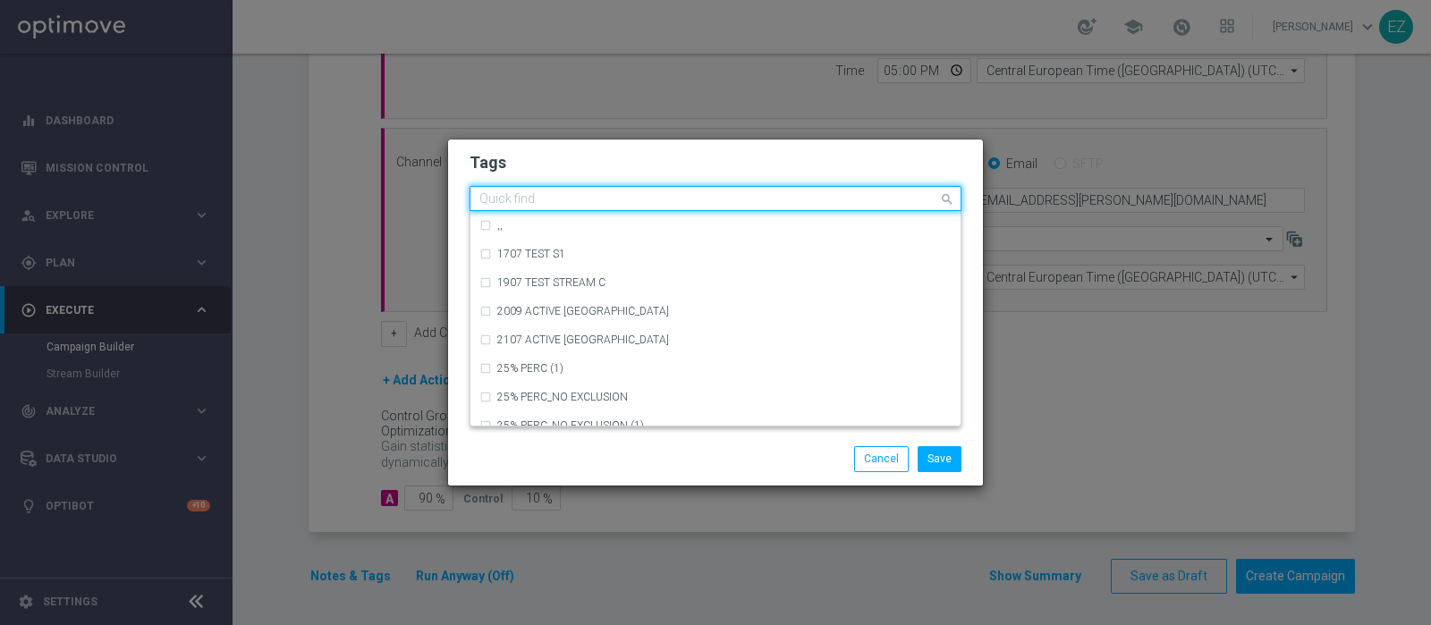
click at [590, 201] on input "text" at bounding box center [709, 199] width 459 height 15
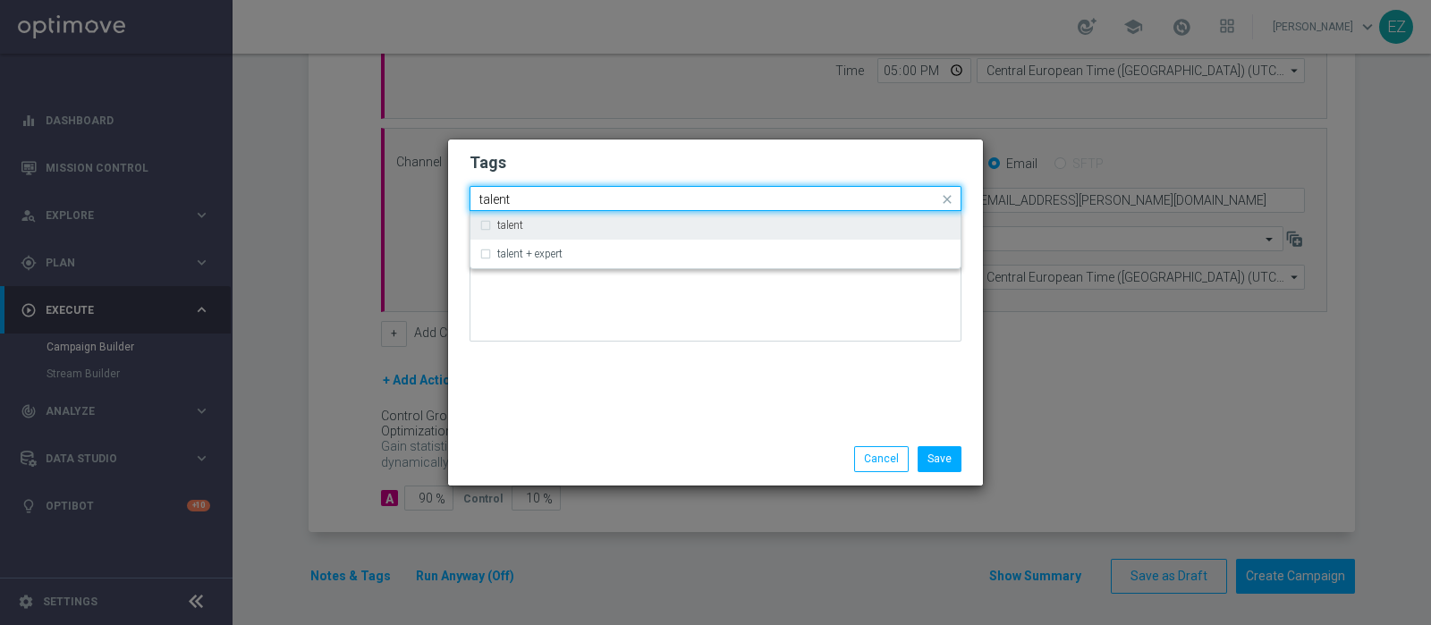
click at [508, 230] on label "talent" at bounding box center [510, 225] width 26 height 11
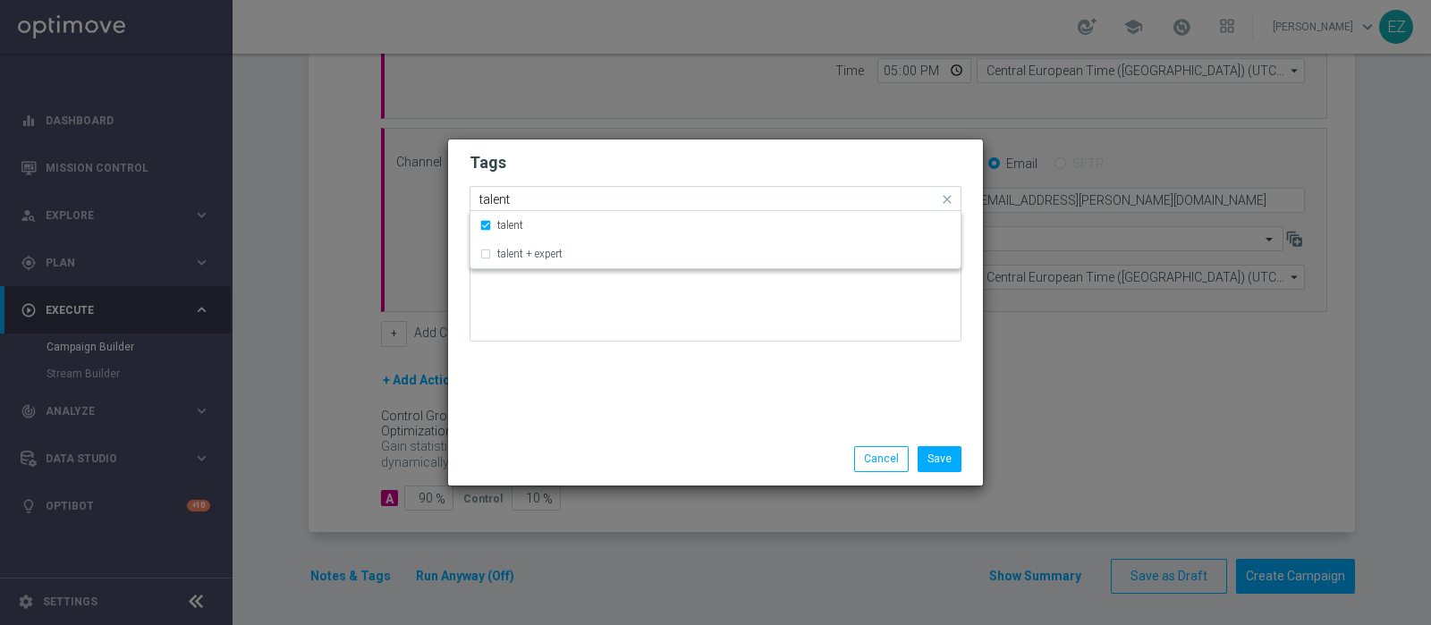
click at [493, 199] on input "talent" at bounding box center [709, 199] width 459 height 15
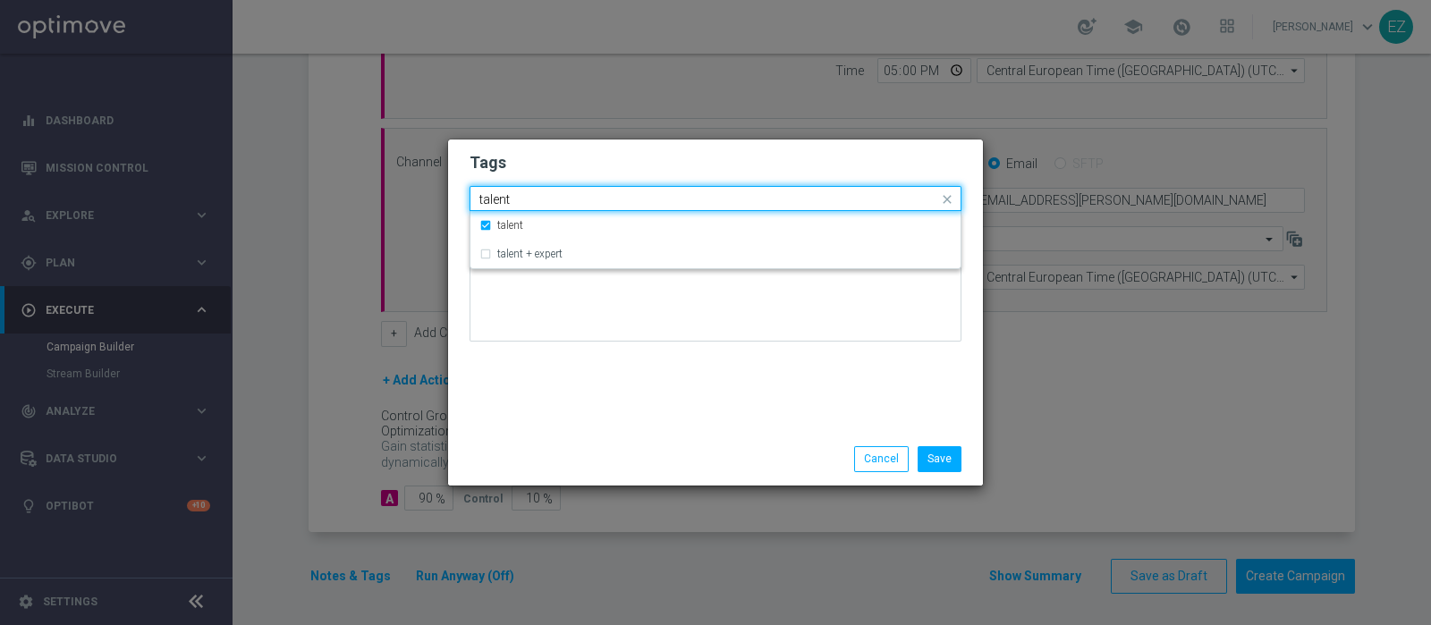
click at [493, 199] on input "talent" at bounding box center [709, 199] width 459 height 15
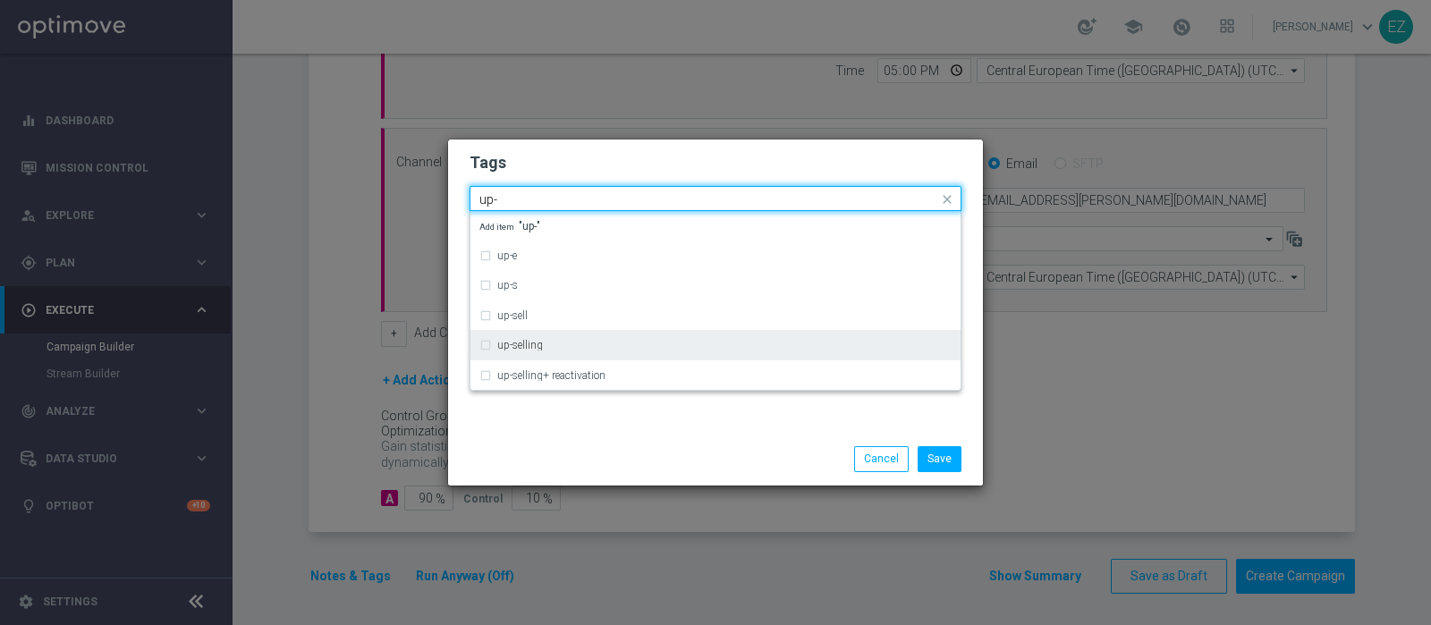
click at [519, 351] on label "up-selling" at bounding box center [520, 345] width 46 height 11
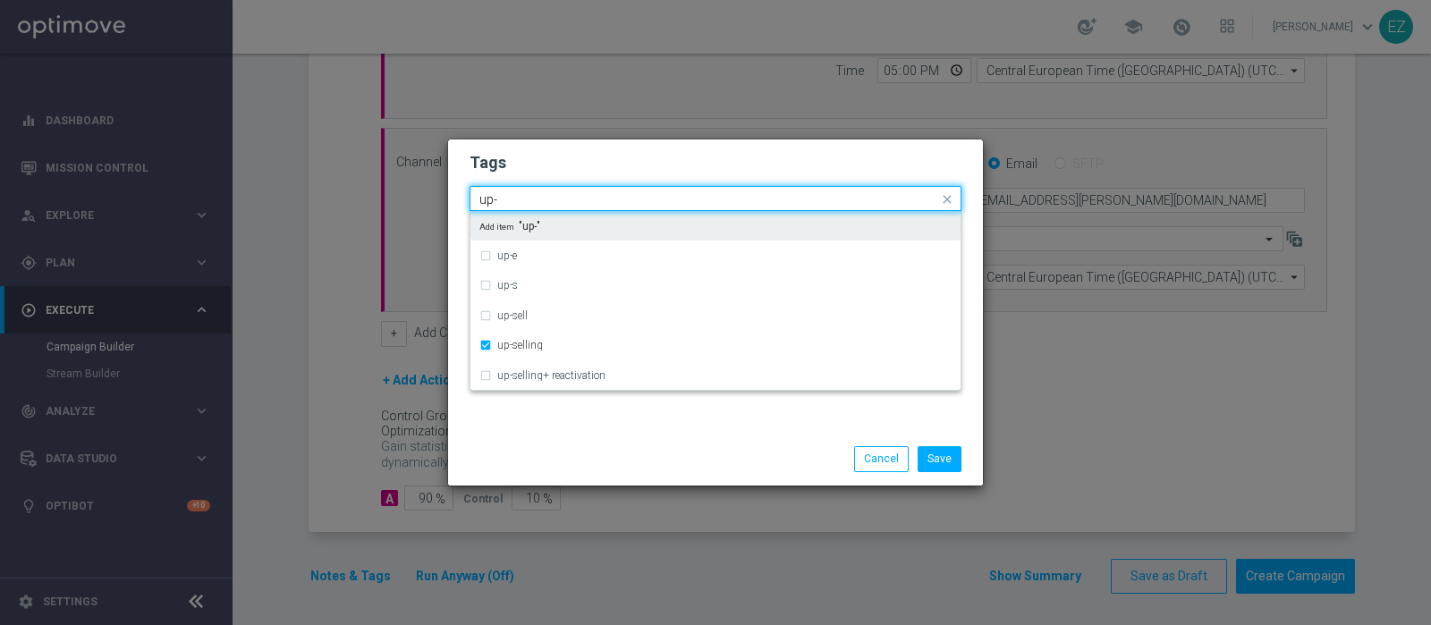
drag, startPoint x: 514, startPoint y: 199, endPoint x: 419, endPoint y: 184, distance: 95.9
click at [419, 184] on modal-container "Tags Quick find × talent × up-selling up- up-e up-s up-sell up-selling up-selli…" at bounding box center [715, 312] width 1431 height 625
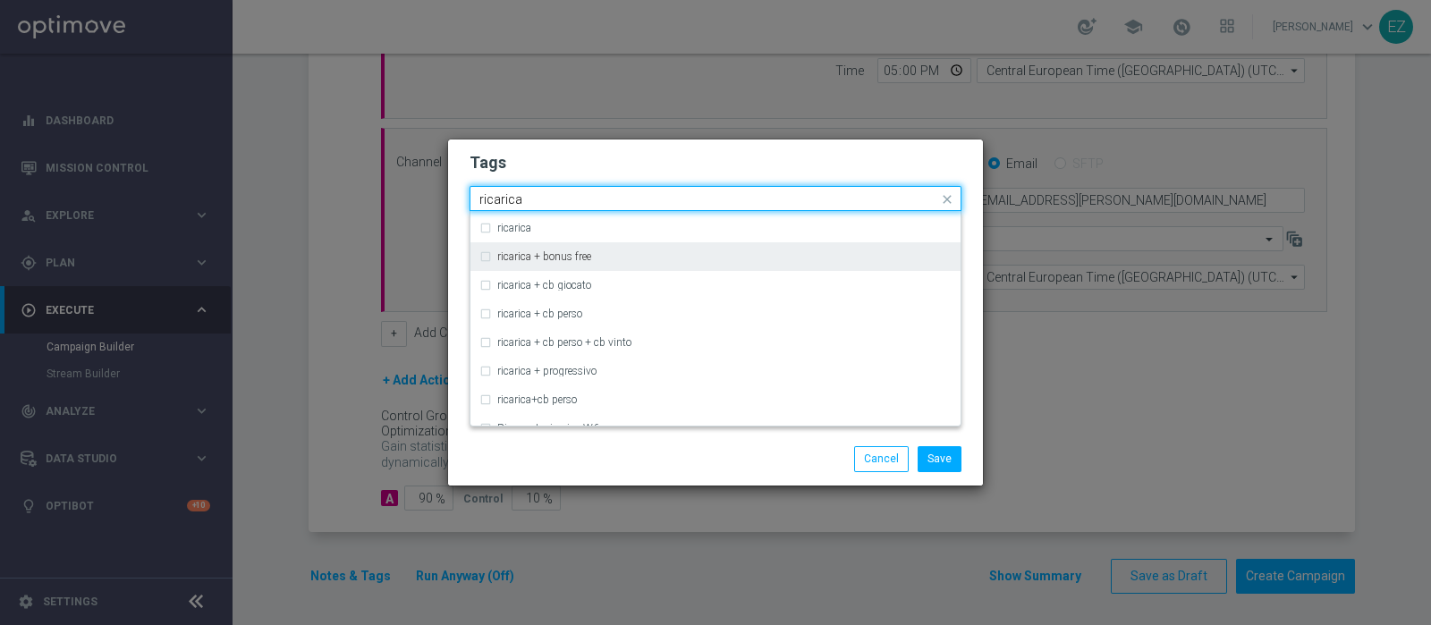
scroll to position [599, 0]
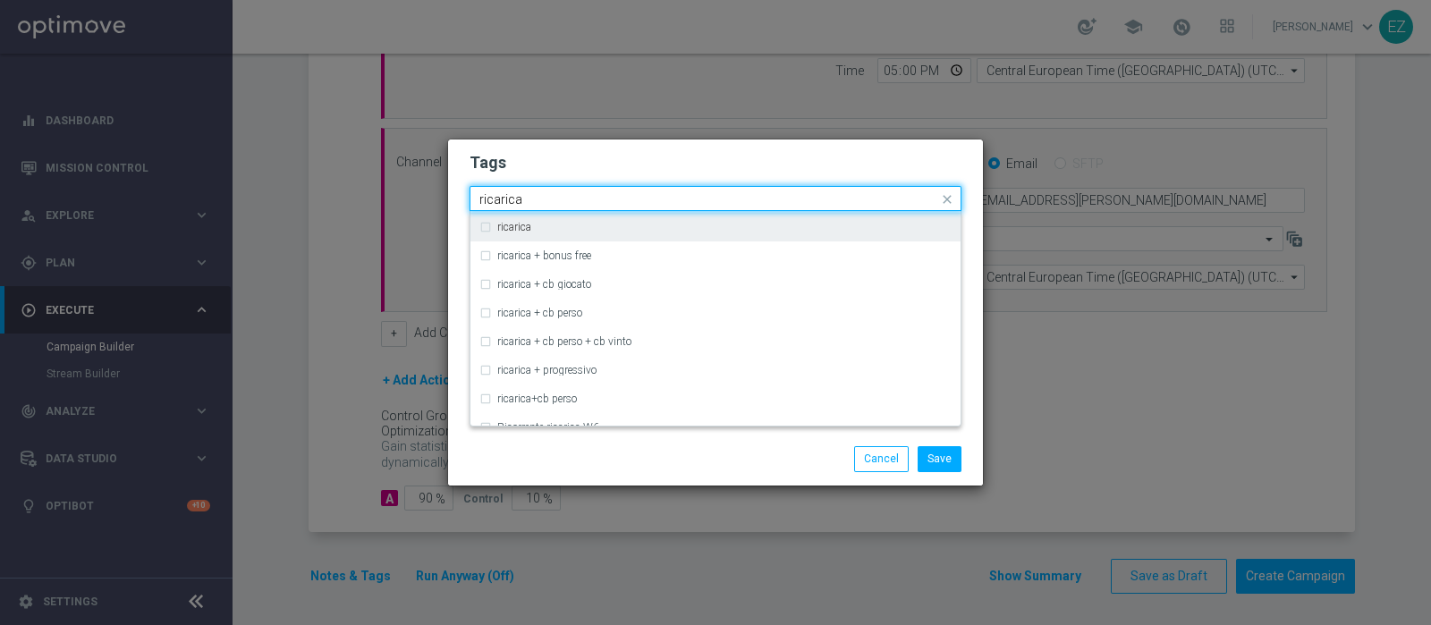
click at [522, 234] on div "ricarica" at bounding box center [716, 227] width 472 height 29
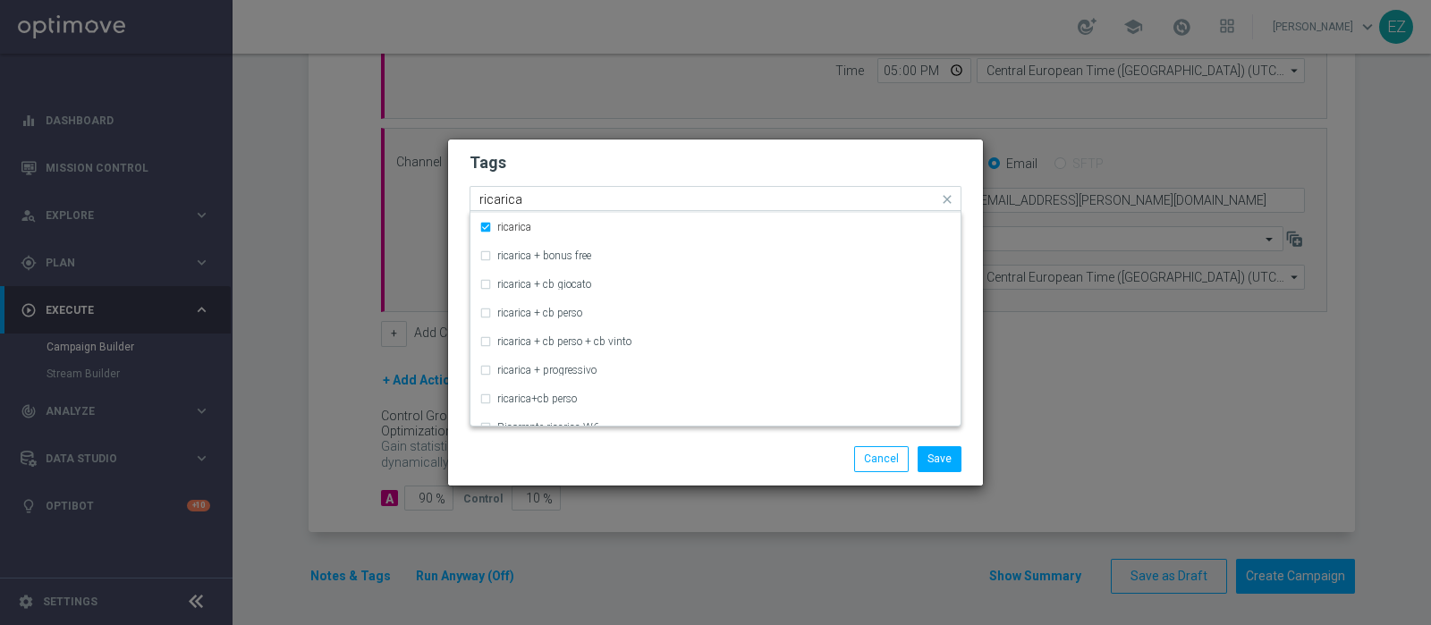
click at [505, 206] on input "ricarica" at bounding box center [709, 199] width 459 height 15
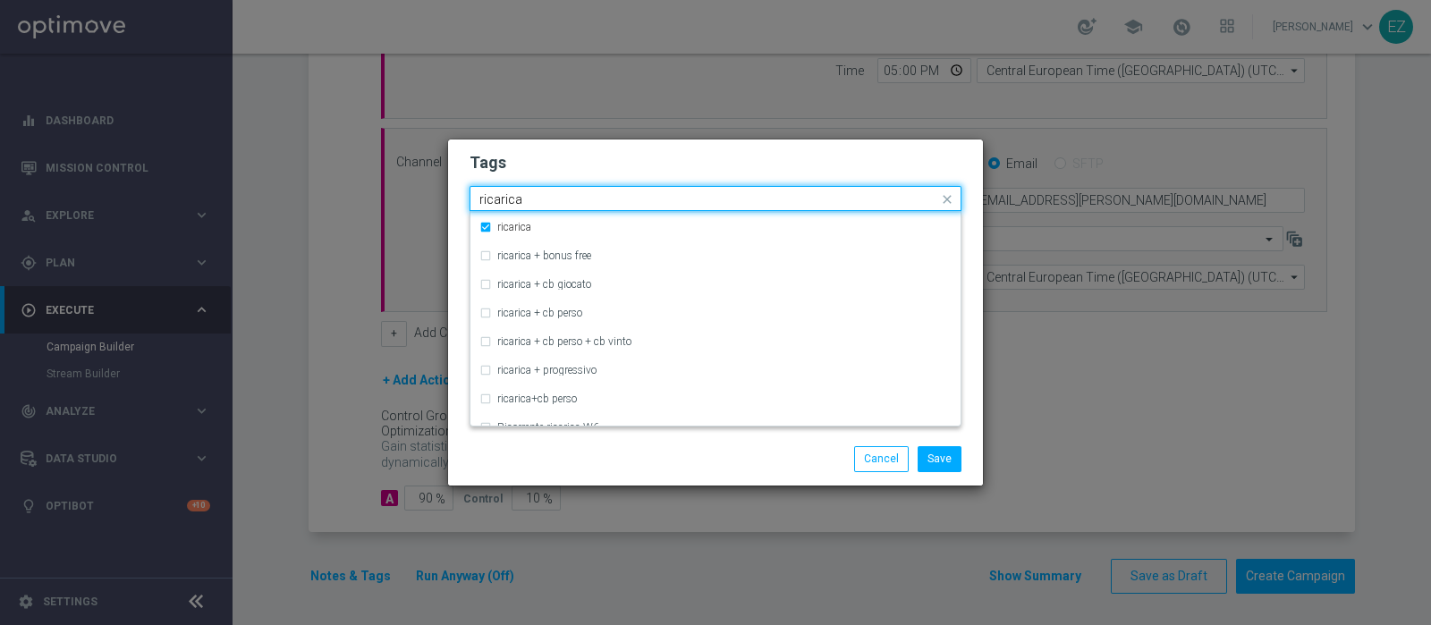
click at [505, 206] on input "ricarica" at bounding box center [709, 199] width 459 height 15
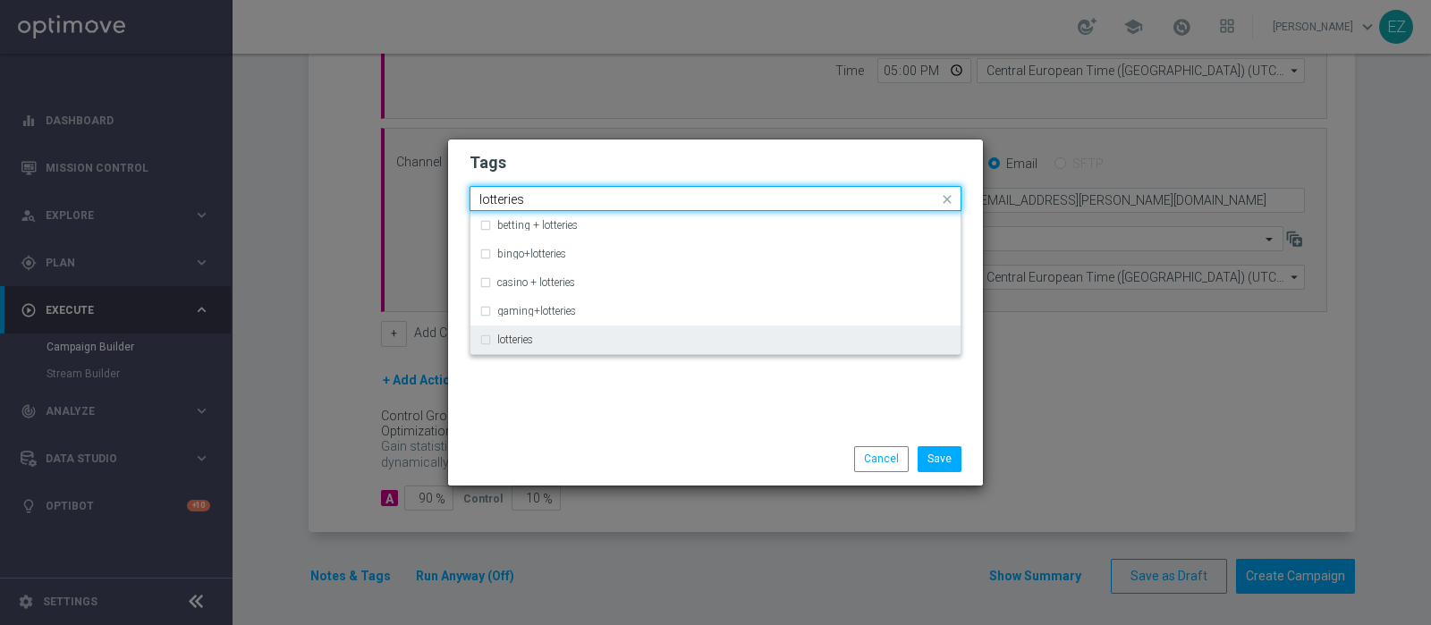
click at [523, 340] on label "lotteries" at bounding box center [515, 340] width 36 height 11
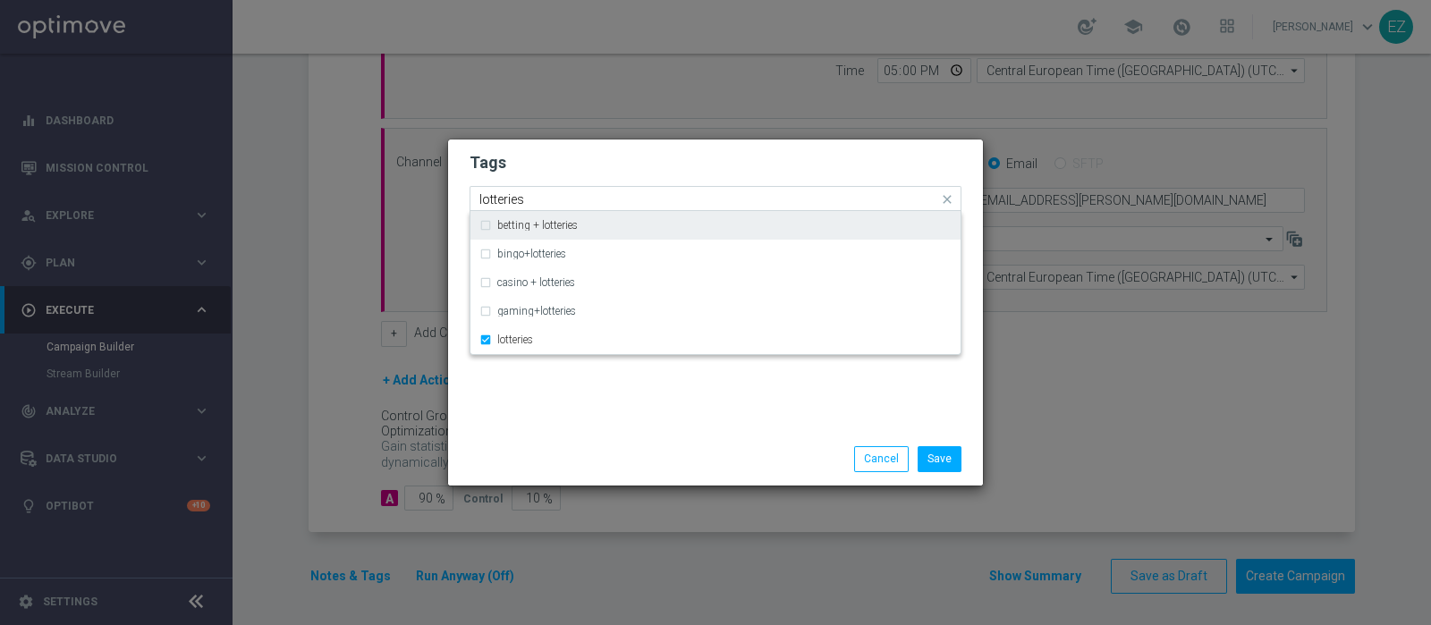
click at [498, 196] on input "lotteries" at bounding box center [709, 199] width 459 height 15
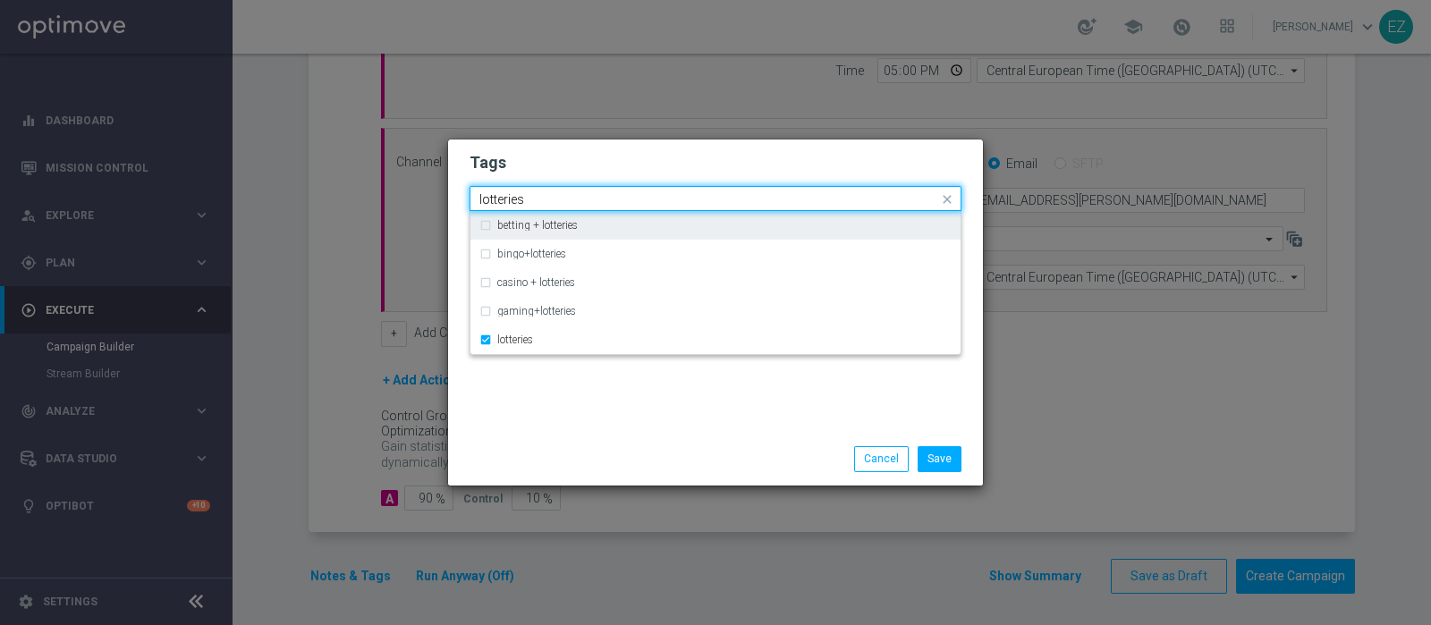
click at [498, 196] on input "lotteries" at bounding box center [709, 199] width 459 height 15
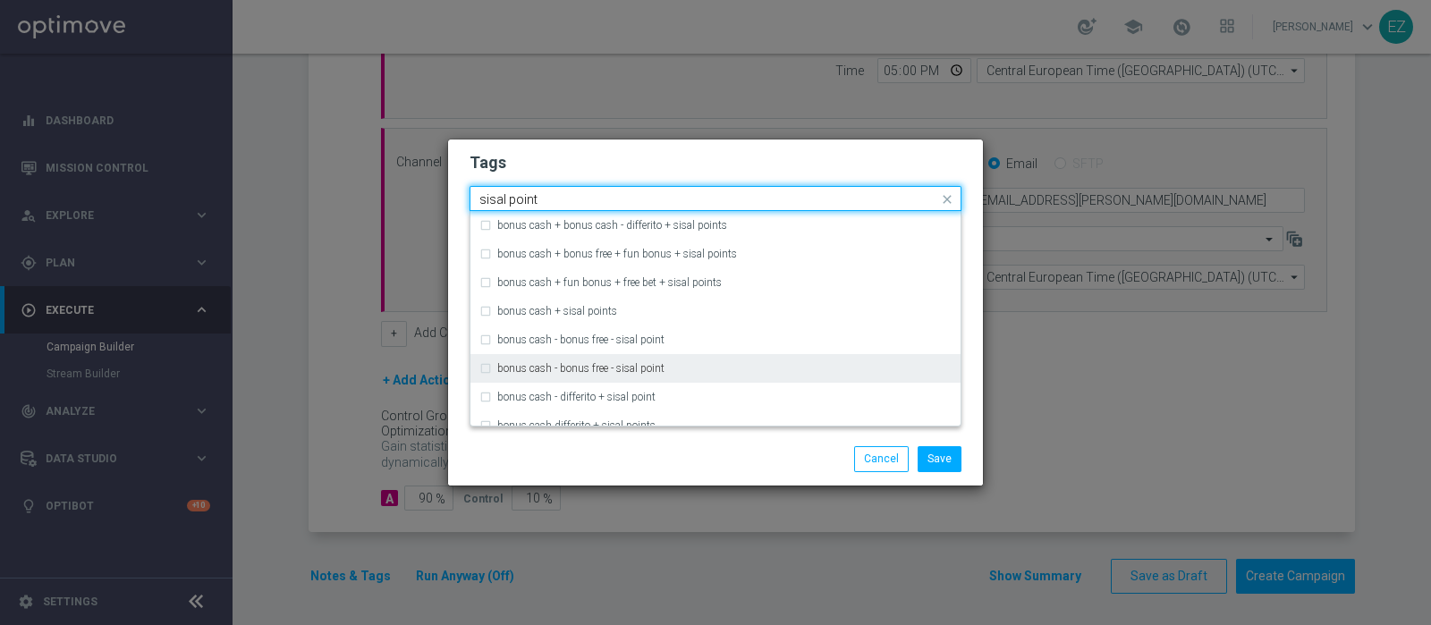
scroll to position [157, 0]
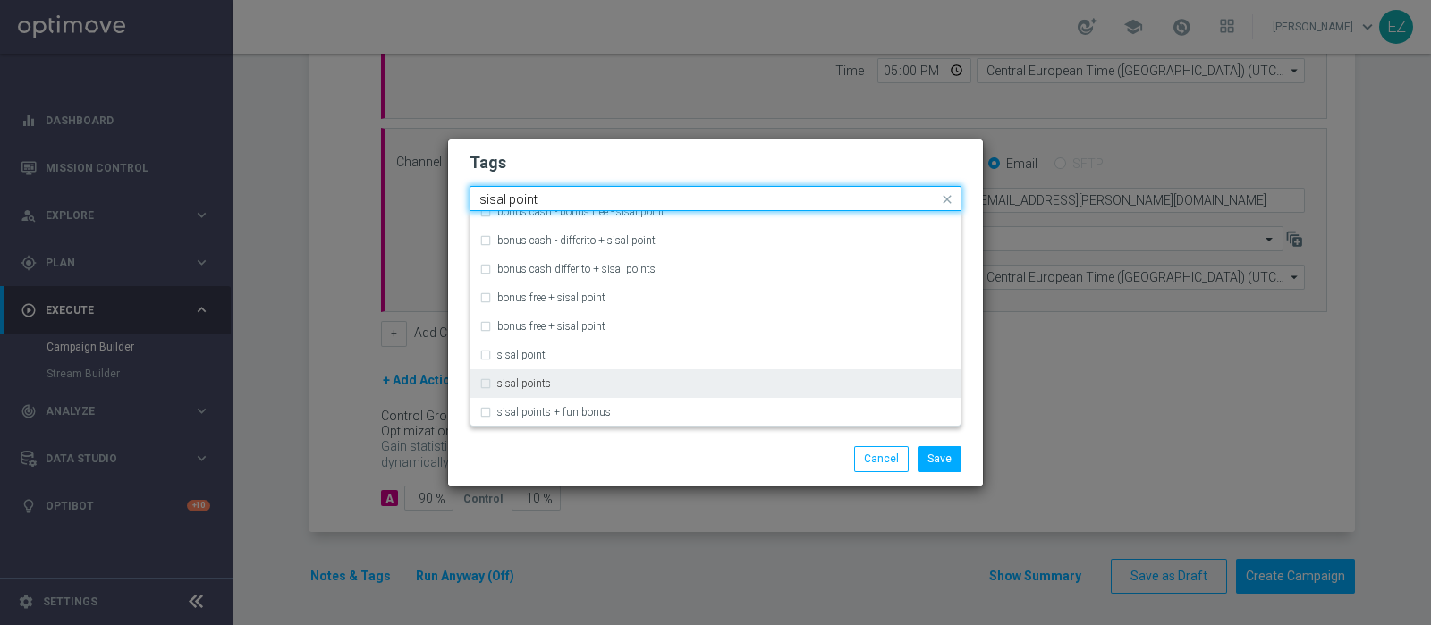
click at [569, 378] on div "sisal points" at bounding box center [724, 383] width 454 height 11
type input "sisal point"
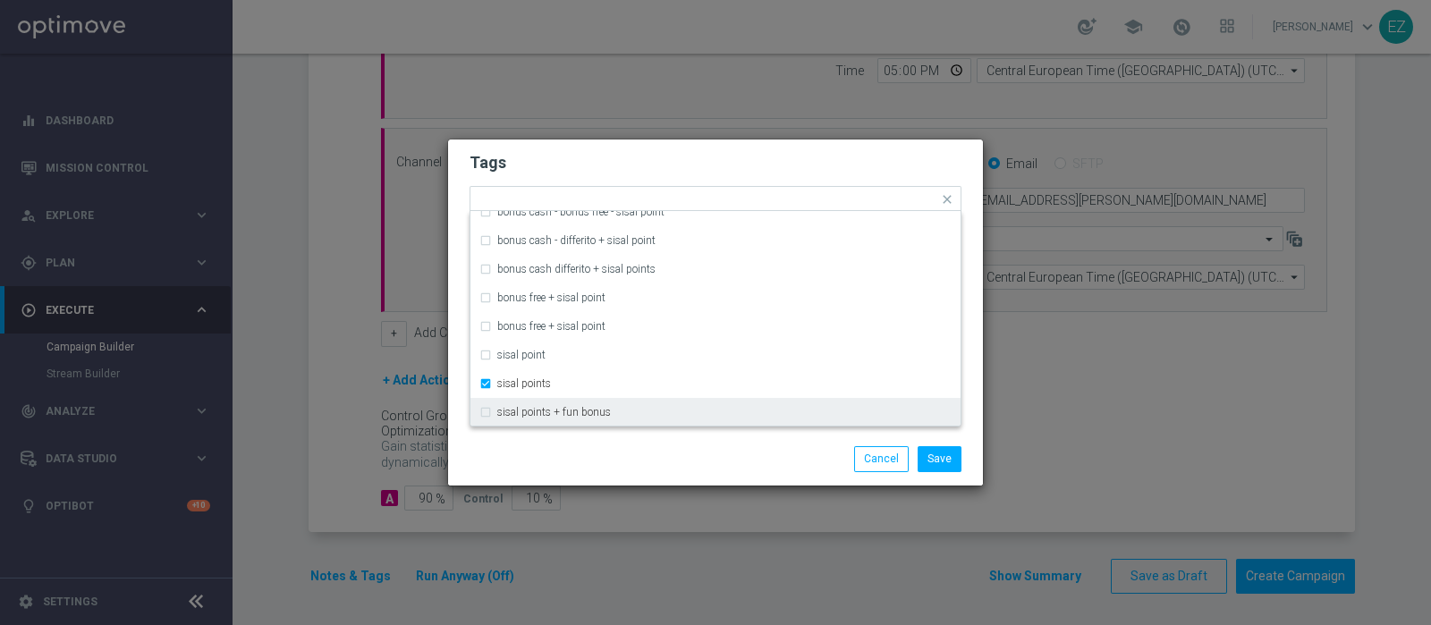
click at [660, 447] on div "Save Cancel" at bounding box center [802, 458] width 346 height 25
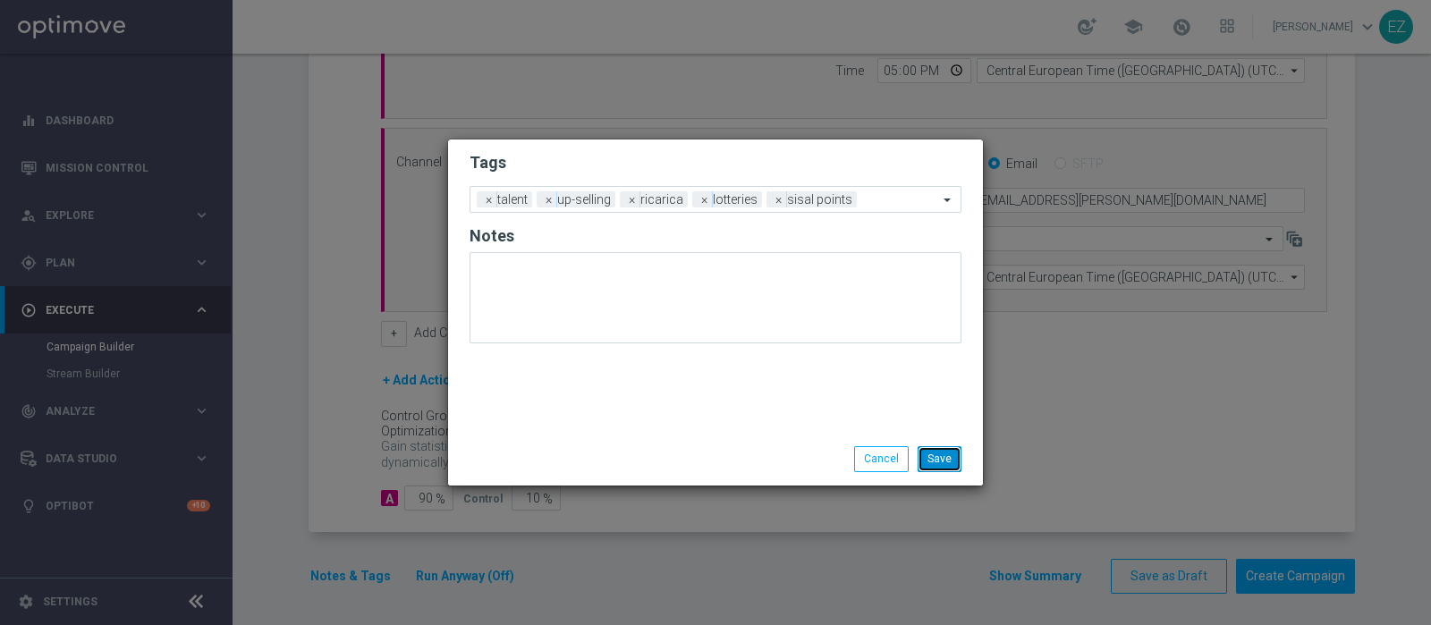
click at [928, 458] on button "Save" at bounding box center [940, 458] width 44 height 25
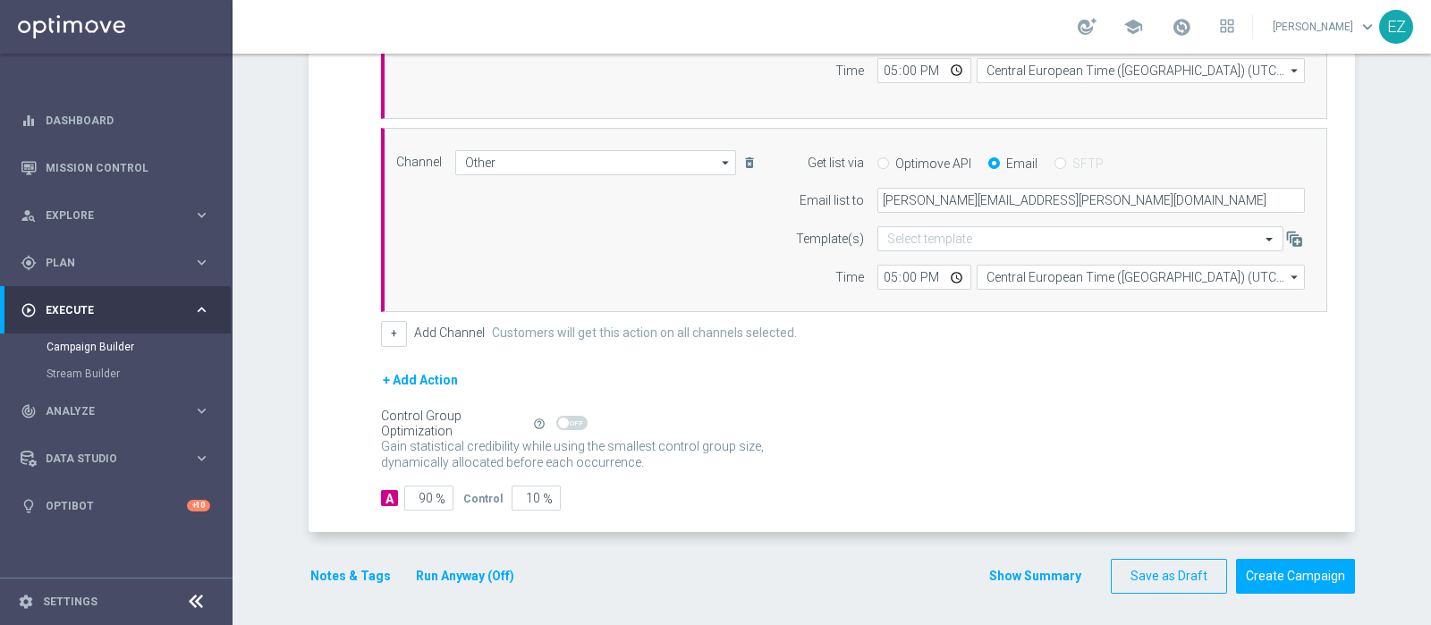
click at [1021, 572] on button "Show Summary" at bounding box center [1036, 576] width 94 height 21
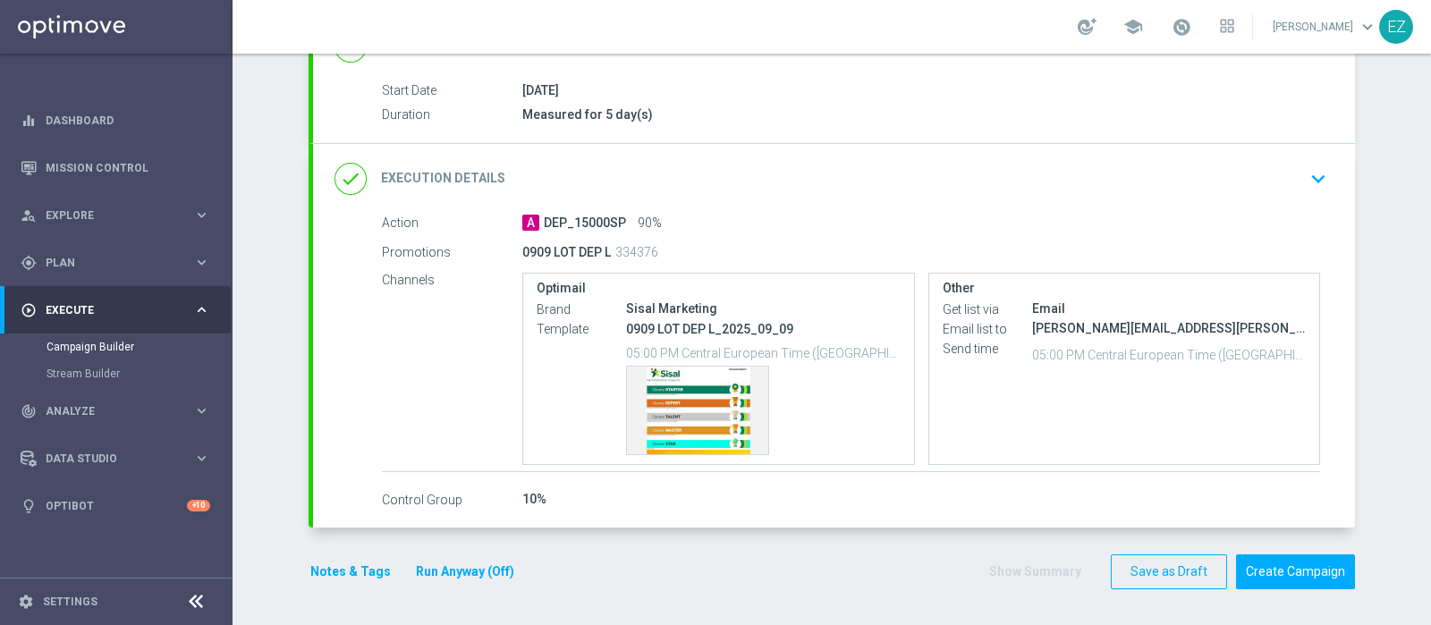
scroll to position [277, 0]
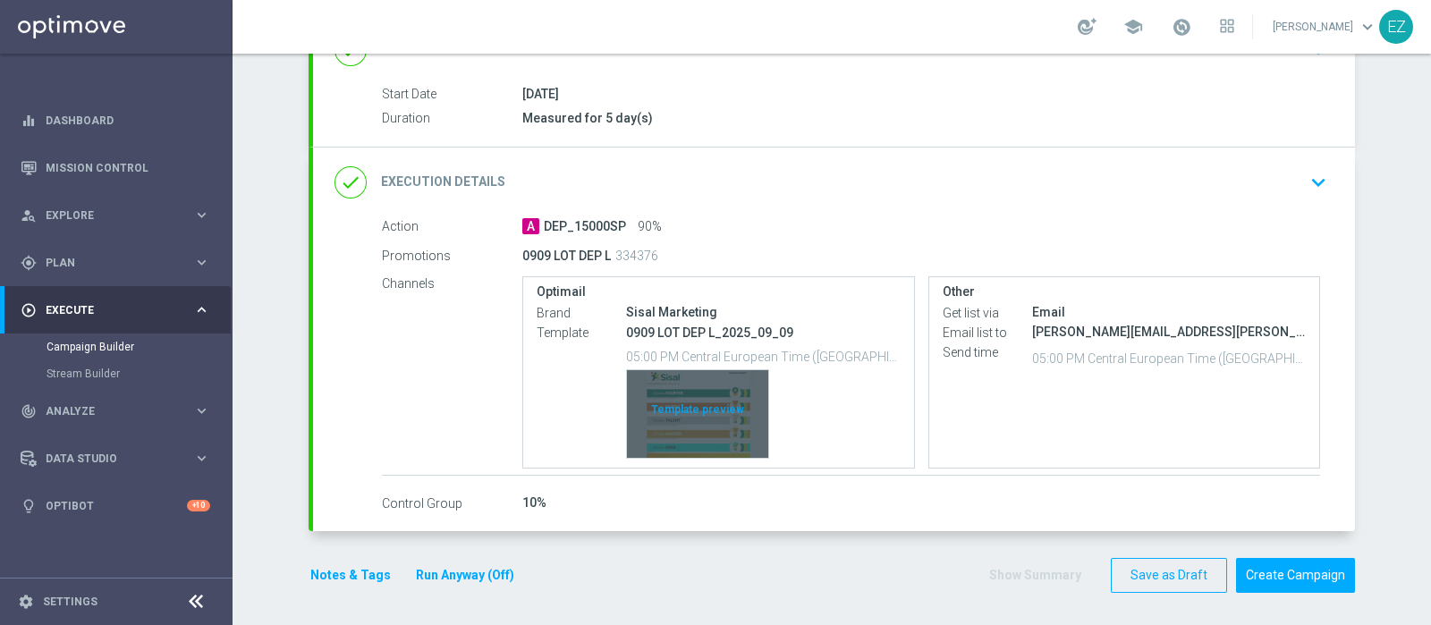
click at [666, 403] on div "Template preview" at bounding box center [697, 414] width 141 height 88
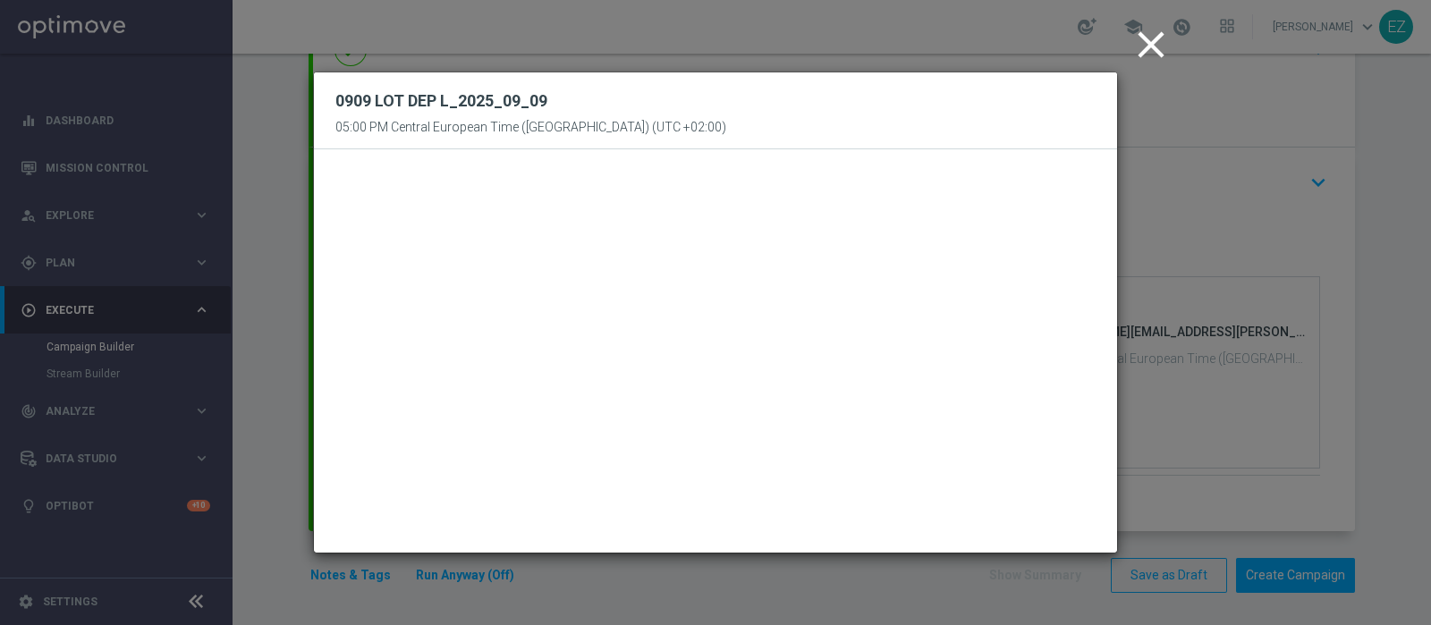
click at [1145, 54] on icon "close" at bounding box center [1151, 44] width 45 height 45
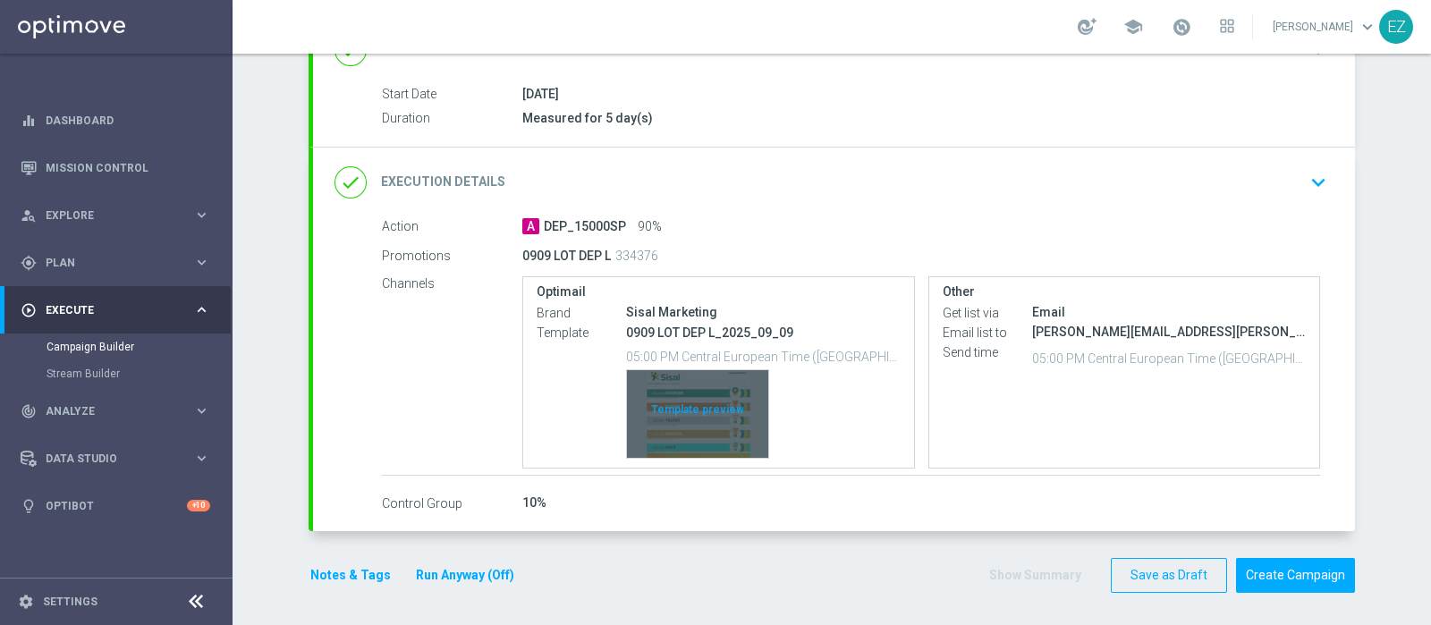
click at [675, 431] on div "Template preview" at bounding box center [697, 414] width 141 height 88
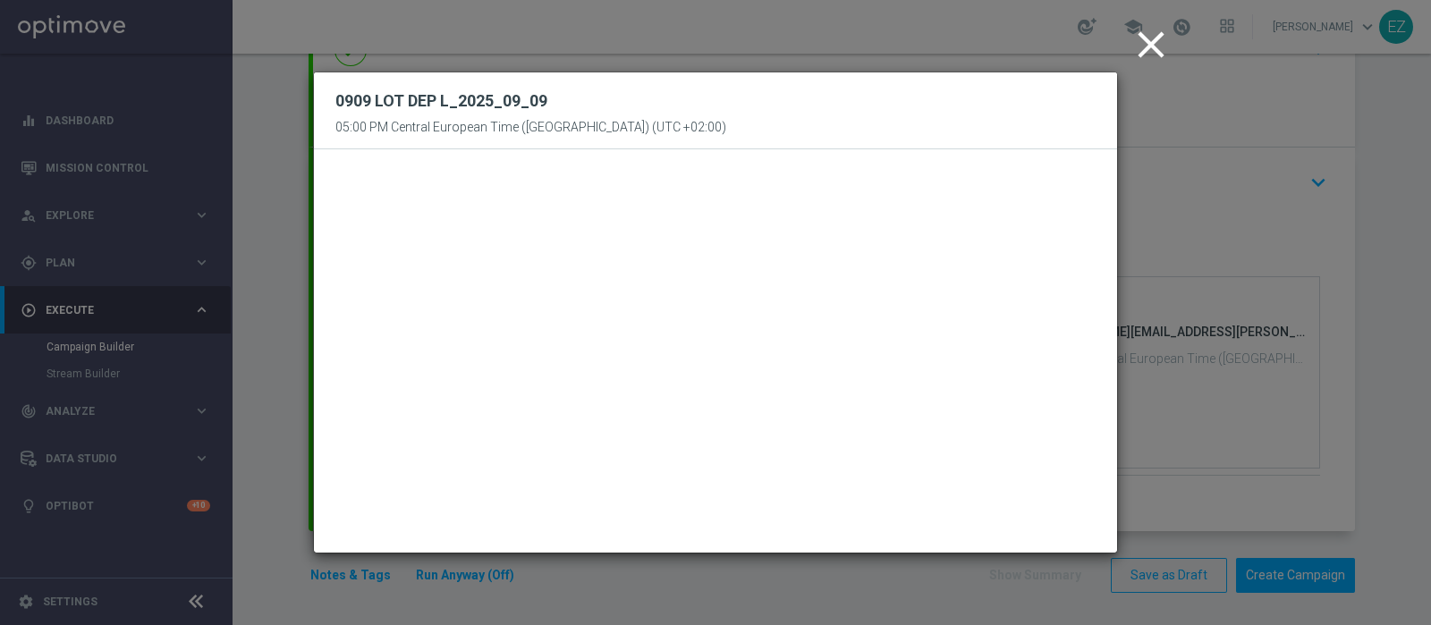
click at [1162, 53] on icon "close" at bounding box center [1151, 44] width 45 height 45
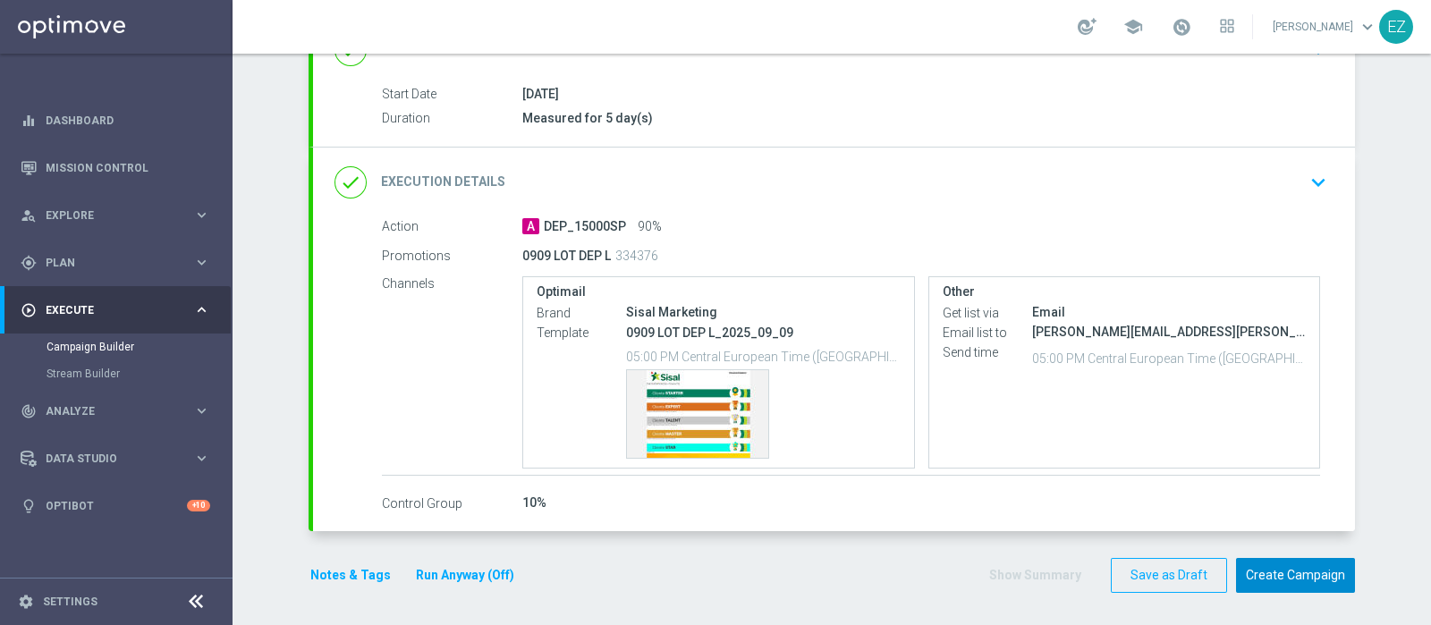
click at [1286, 565] on button "Create Campaign" at bounding box center [1295, 575] width 119 height 35
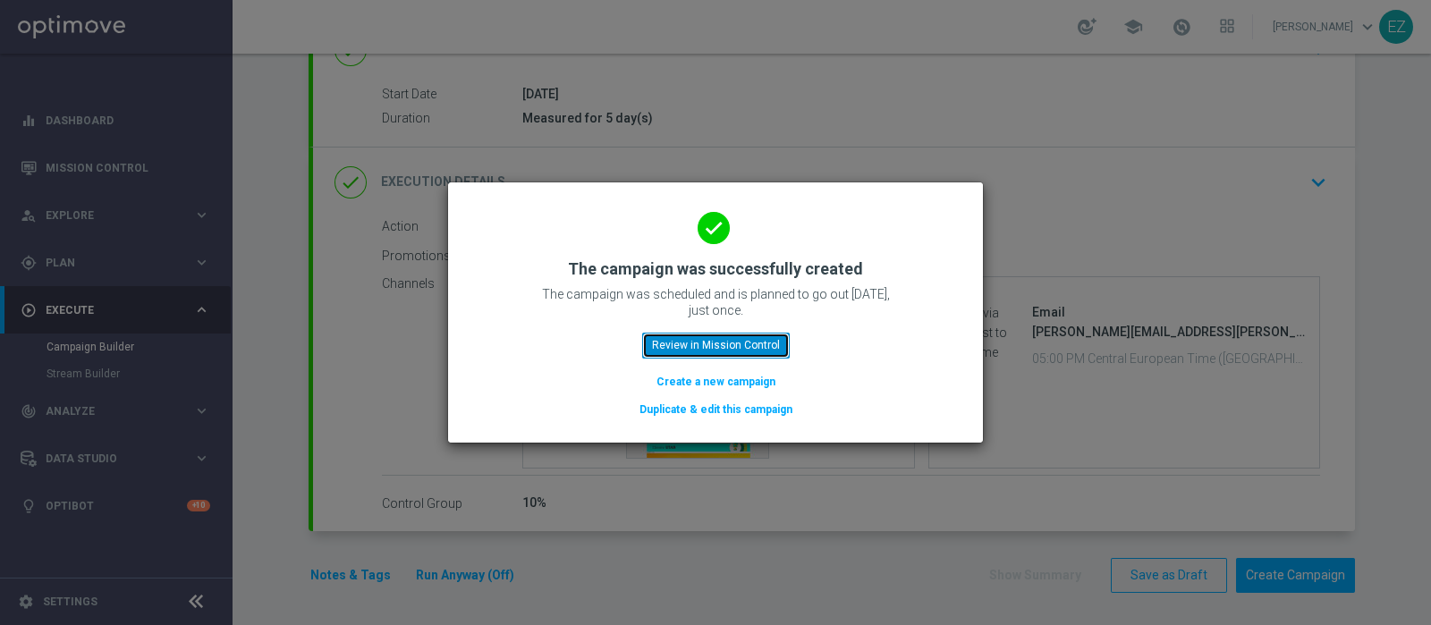
click at [730, 356] on button "Review in Mission Control" at bounding box center [716, 345] width 148 height 25
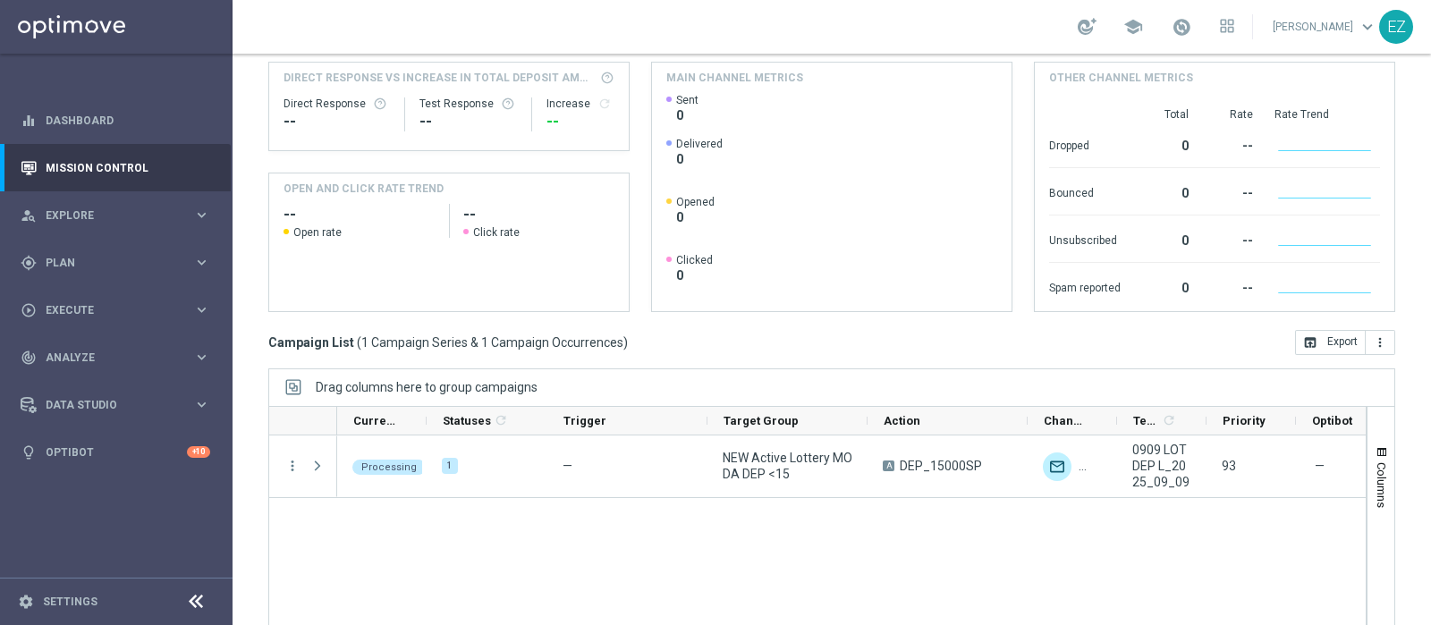
scroll to position [304, 0]
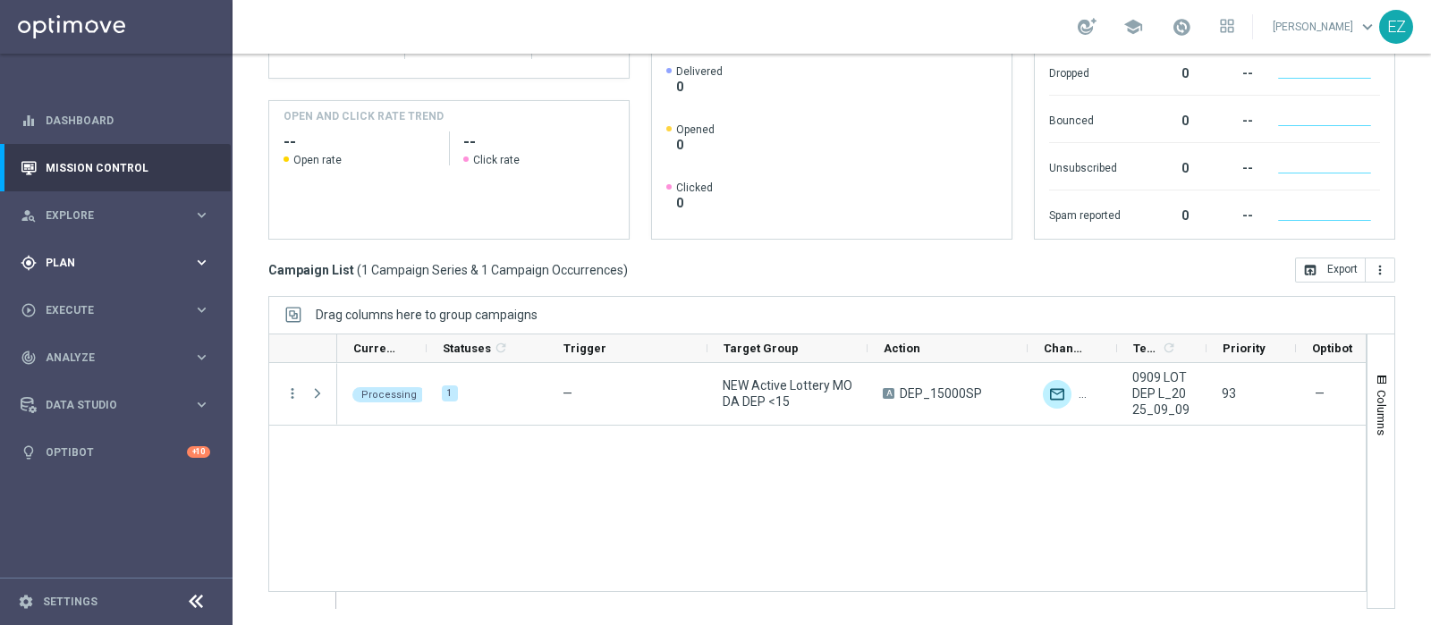
click at [41, 258] on div "gps_fixed Plan" at bounding box center [107, 263] width 173 height 16
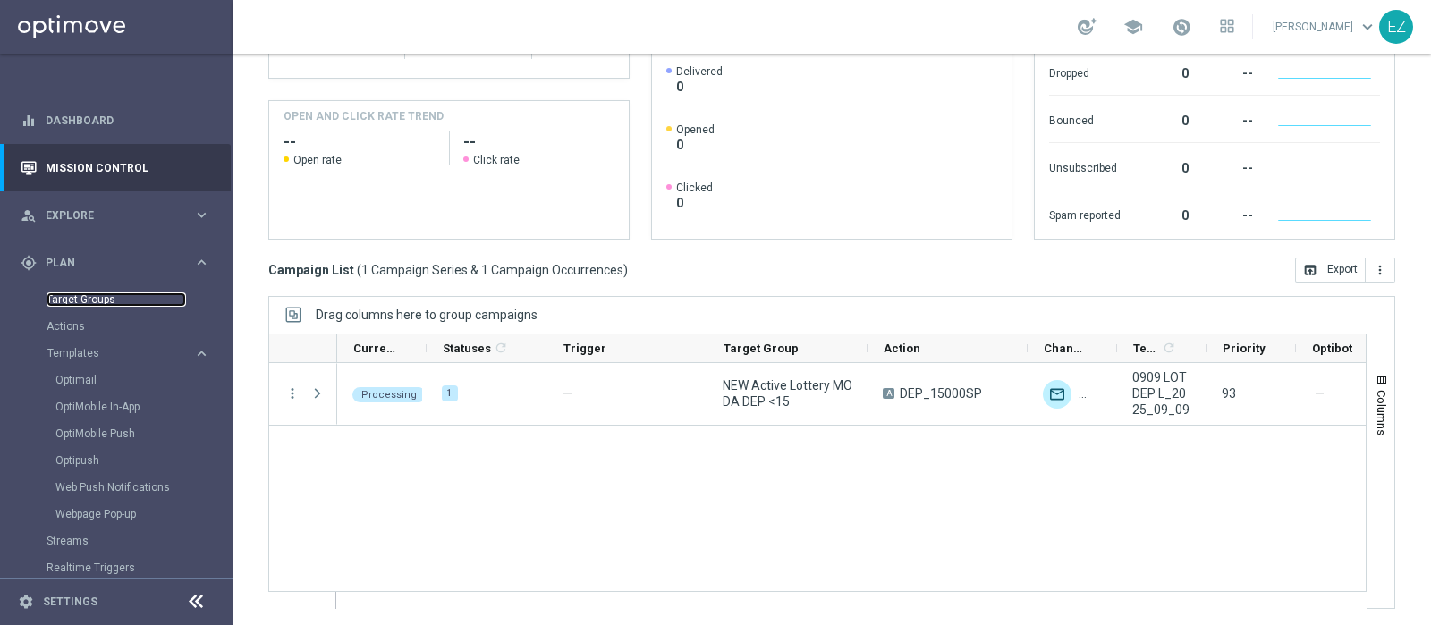
click at [80, 300] on link "Target Groups" at bounding box center [117, 300] width 140 height 14
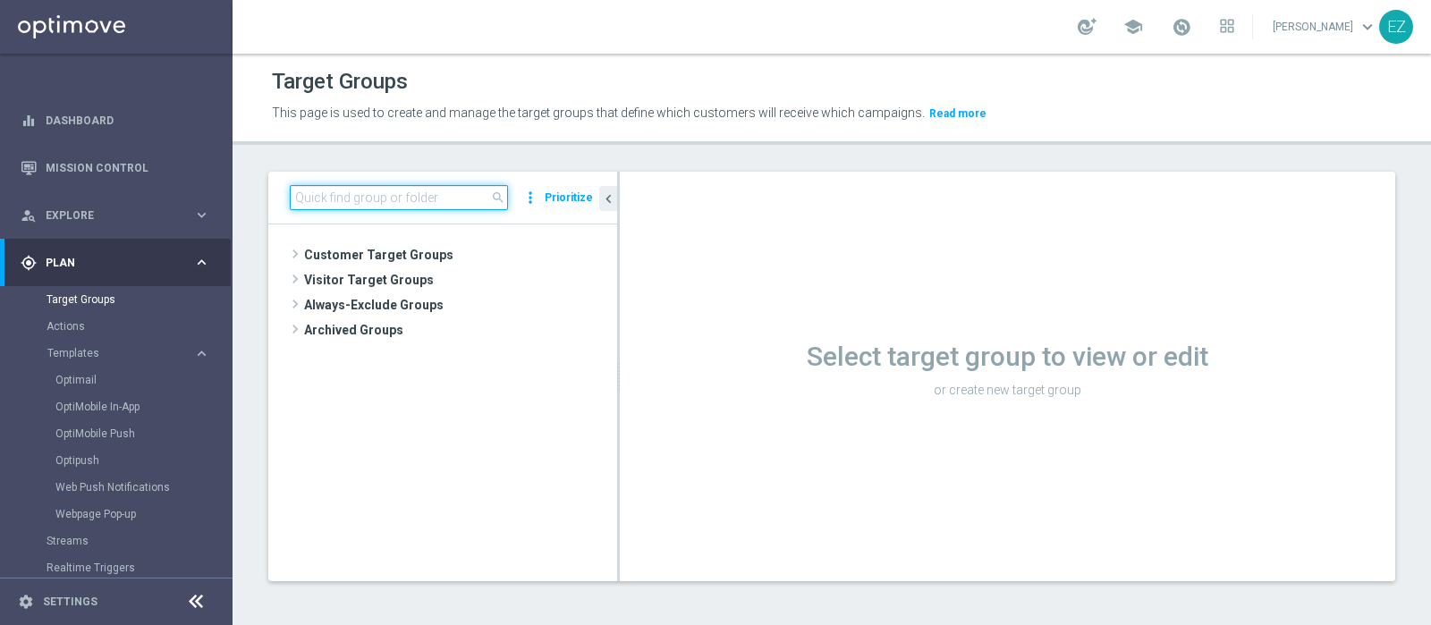
click at [410, 197] on input at bounding box center [399, 197] width 218 height 25
paste input "[PERSON_NAME] MASTER LOW"
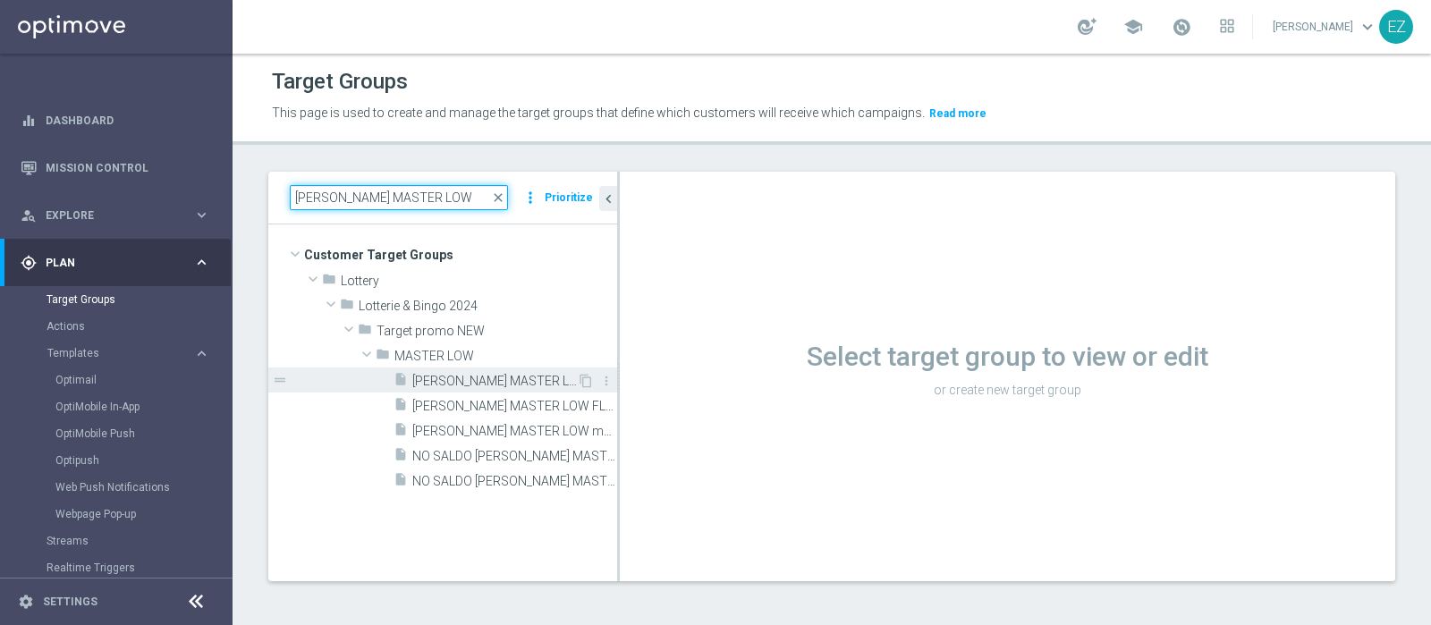
type input "[PERSON_NAME] MASTER LOW"
click at [493, 389] on div "insert_drive_file LOTT MASTER LOW" at bounding box center [485, 380] width 183 height 25
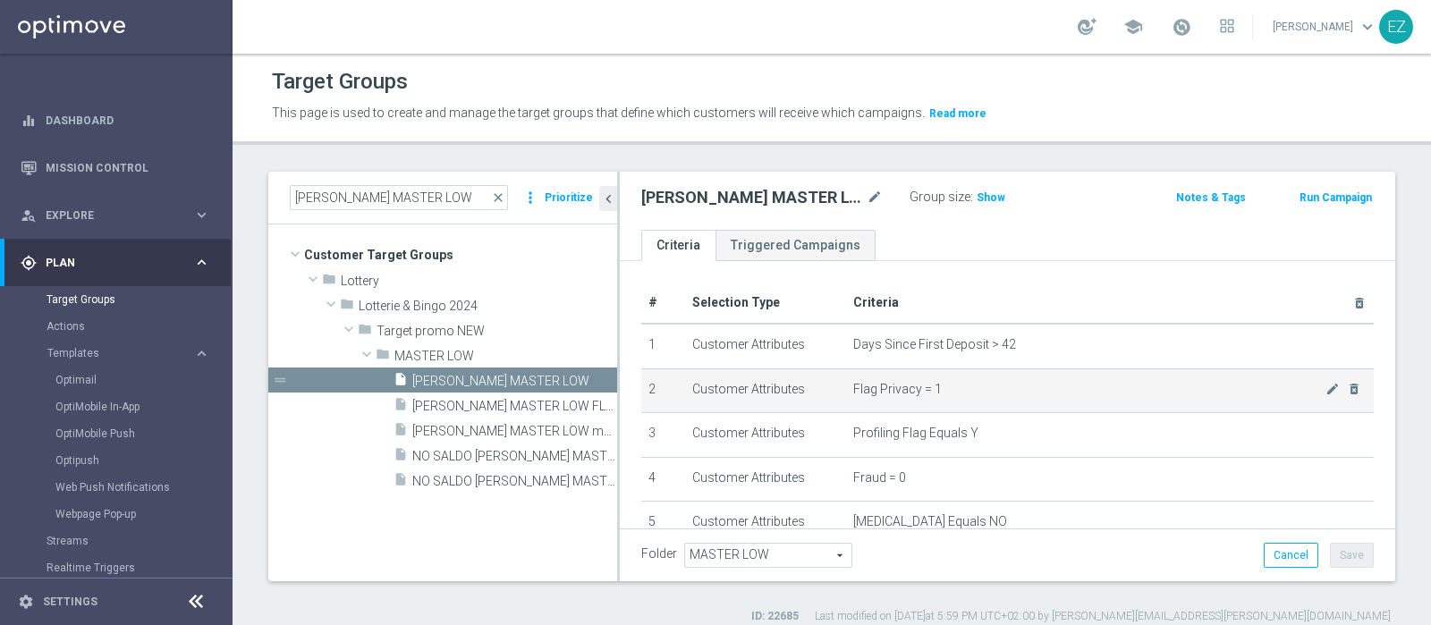
scroll to position [512, 0]
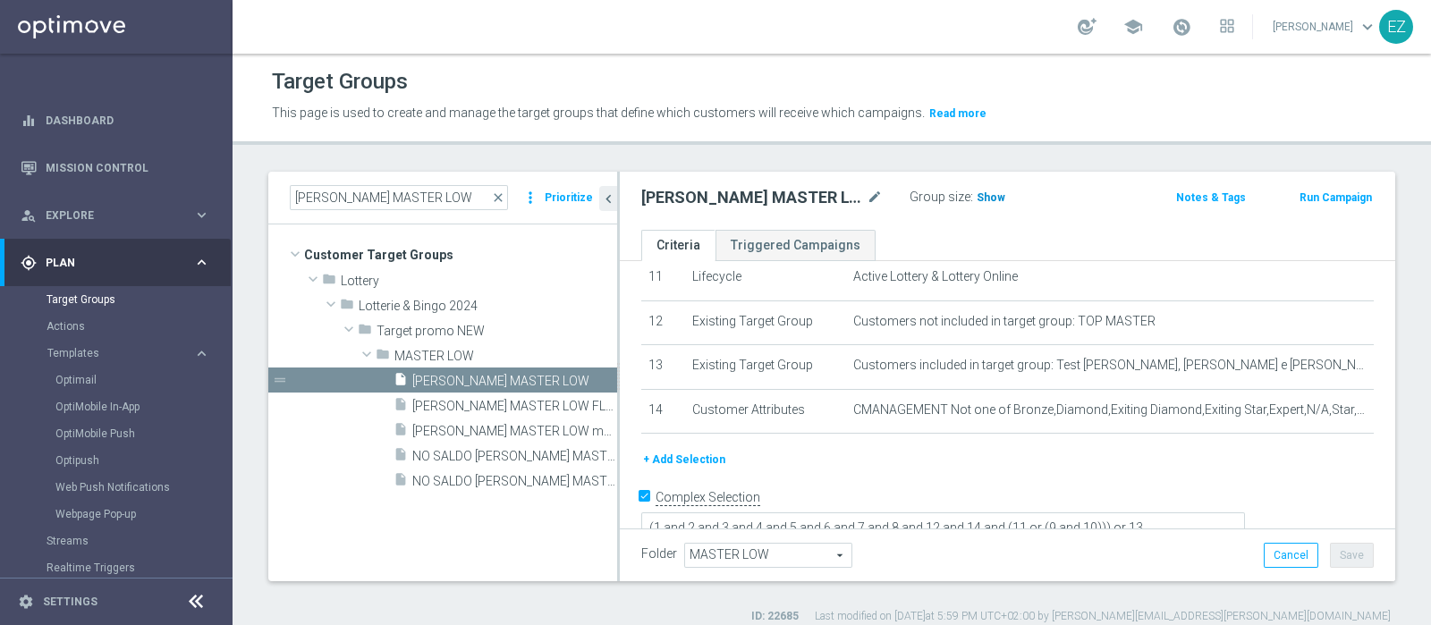
click at [977, 199] on span "Show" at bounding box center [991, 197] width 29 height 13
click at [488, 428] on span "LOTT MASTER LOW marg pos" at bounding box center [494, 431] width 165 height 15
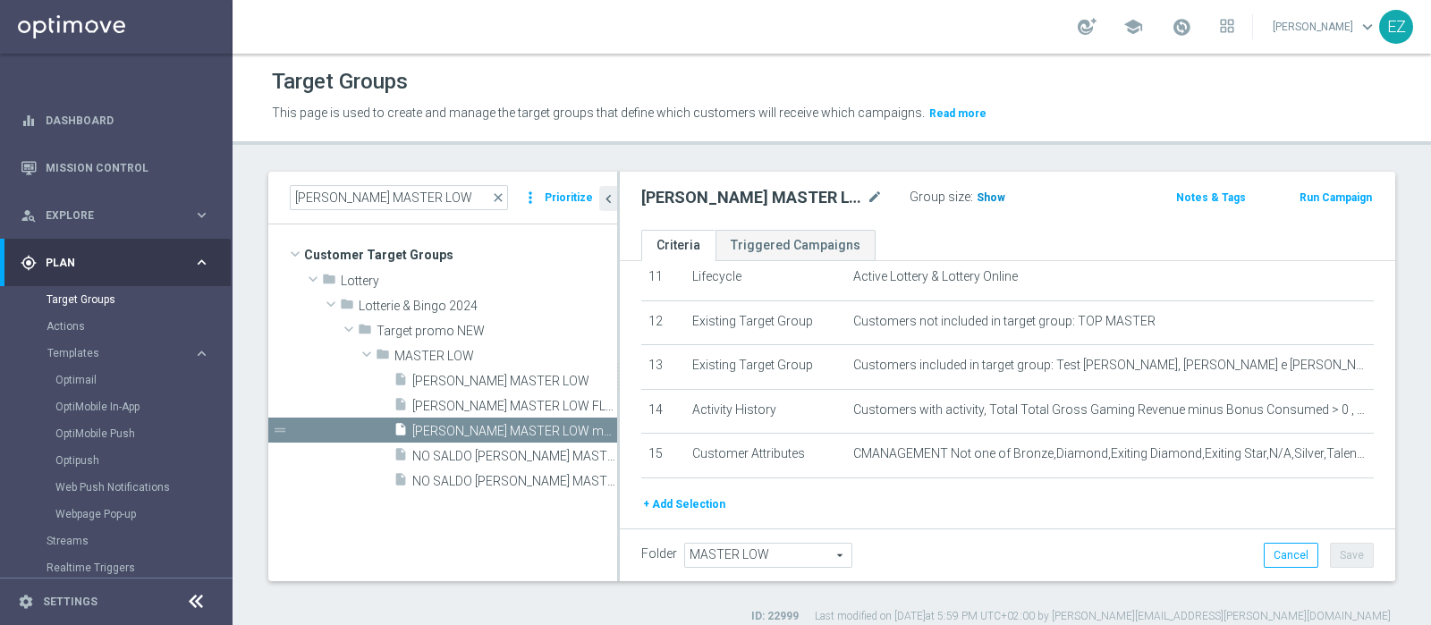
click at [987, 194] on span "Show" at bounding box center [991, 197] width 29 height 13
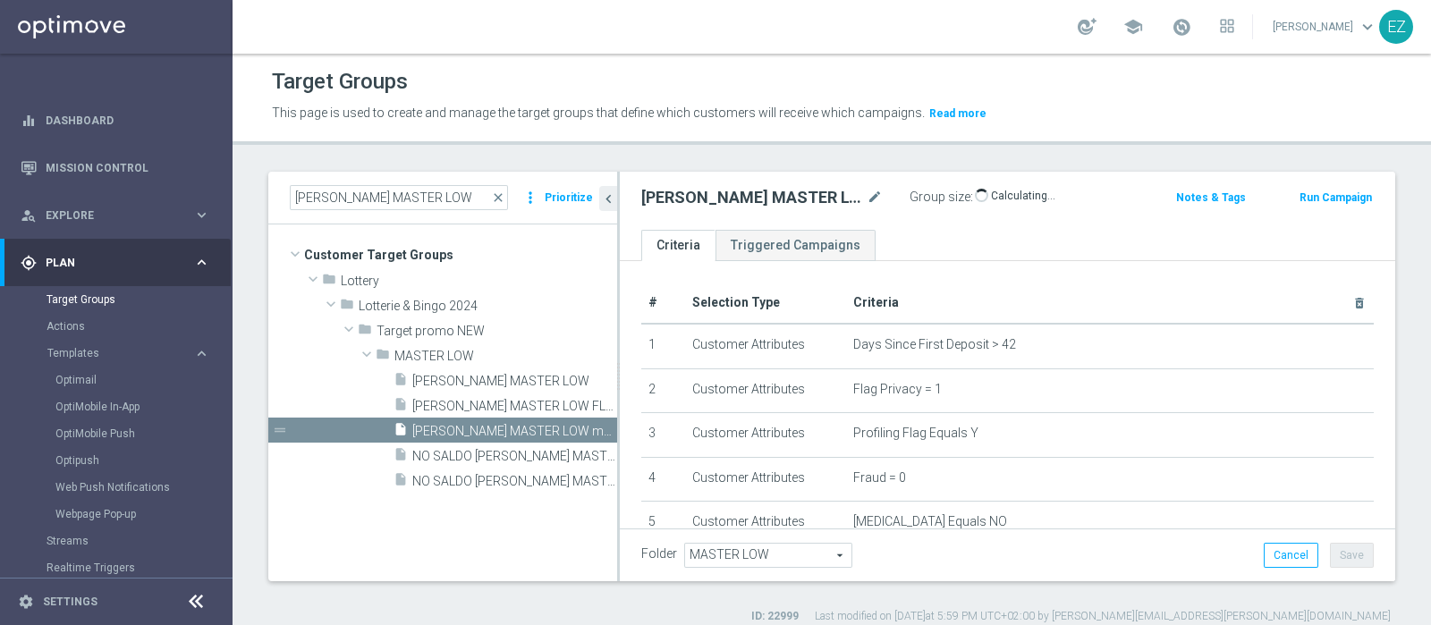
scroll to position [556, 0]
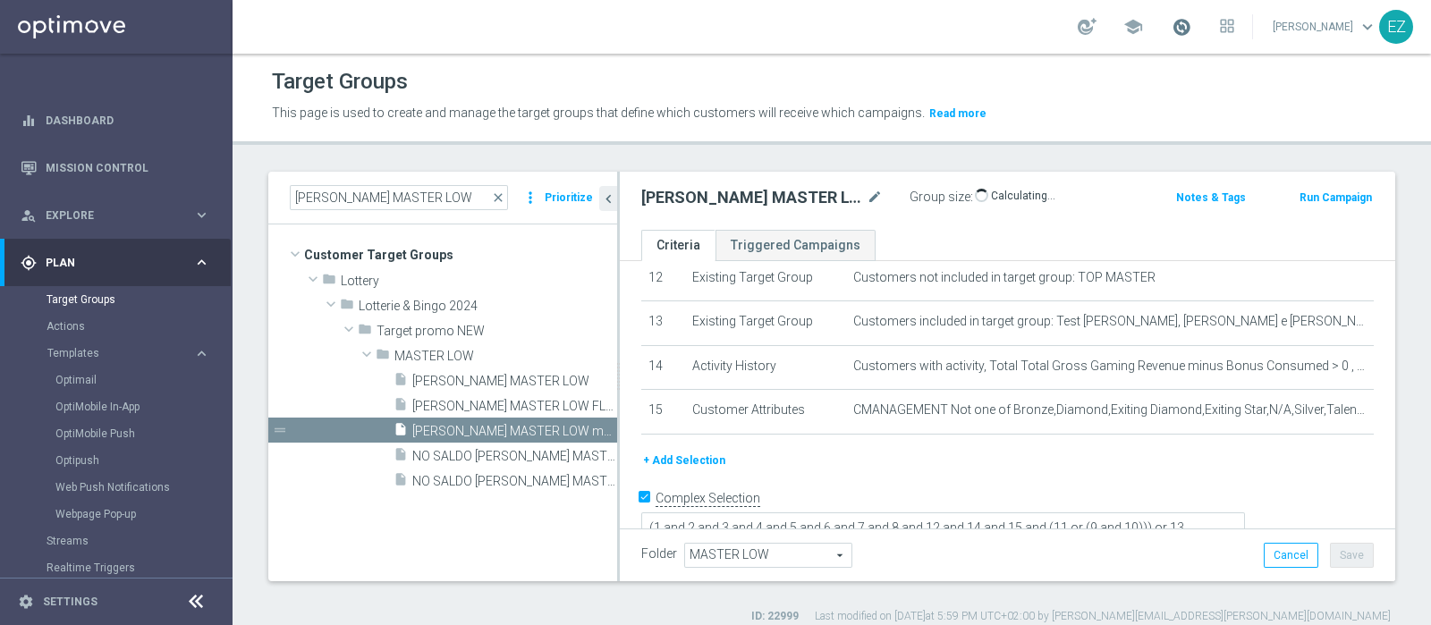
click at [1192, 21] on span at bounding box center [1182, 27] width 20 height 20
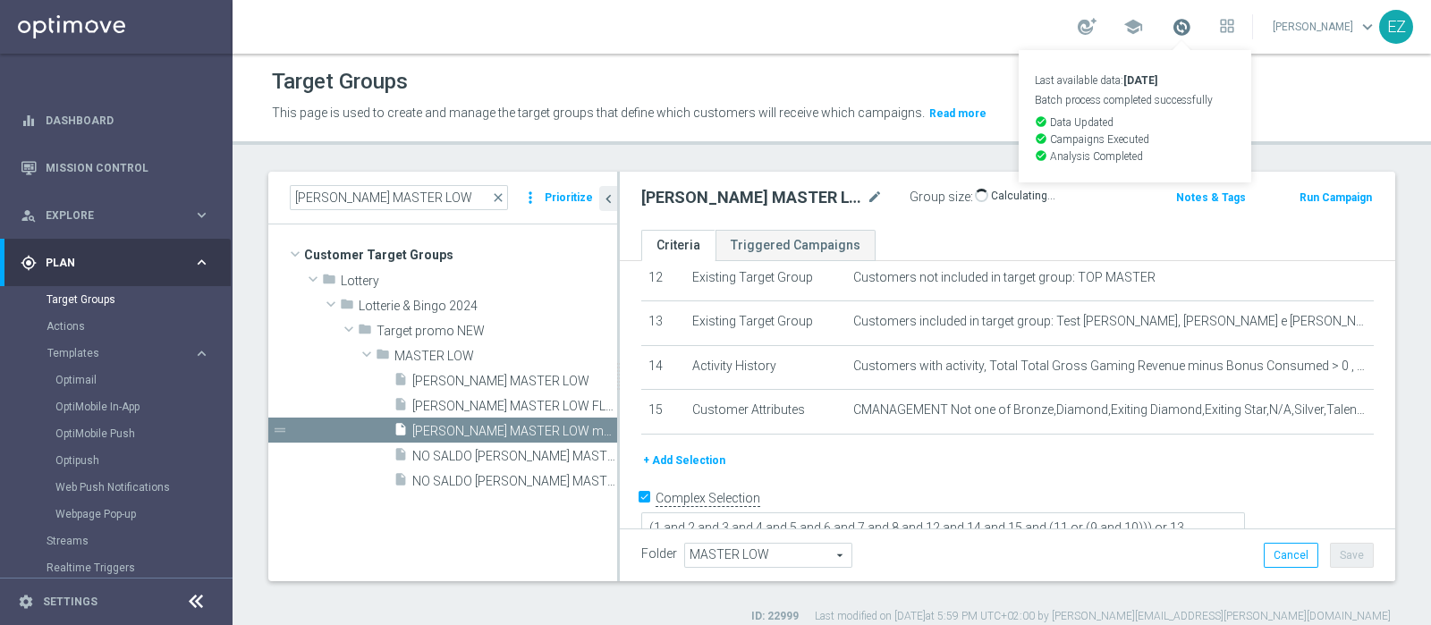
click at [1192, 21] on span at bounding box center [1182, 27] width 20 height 20
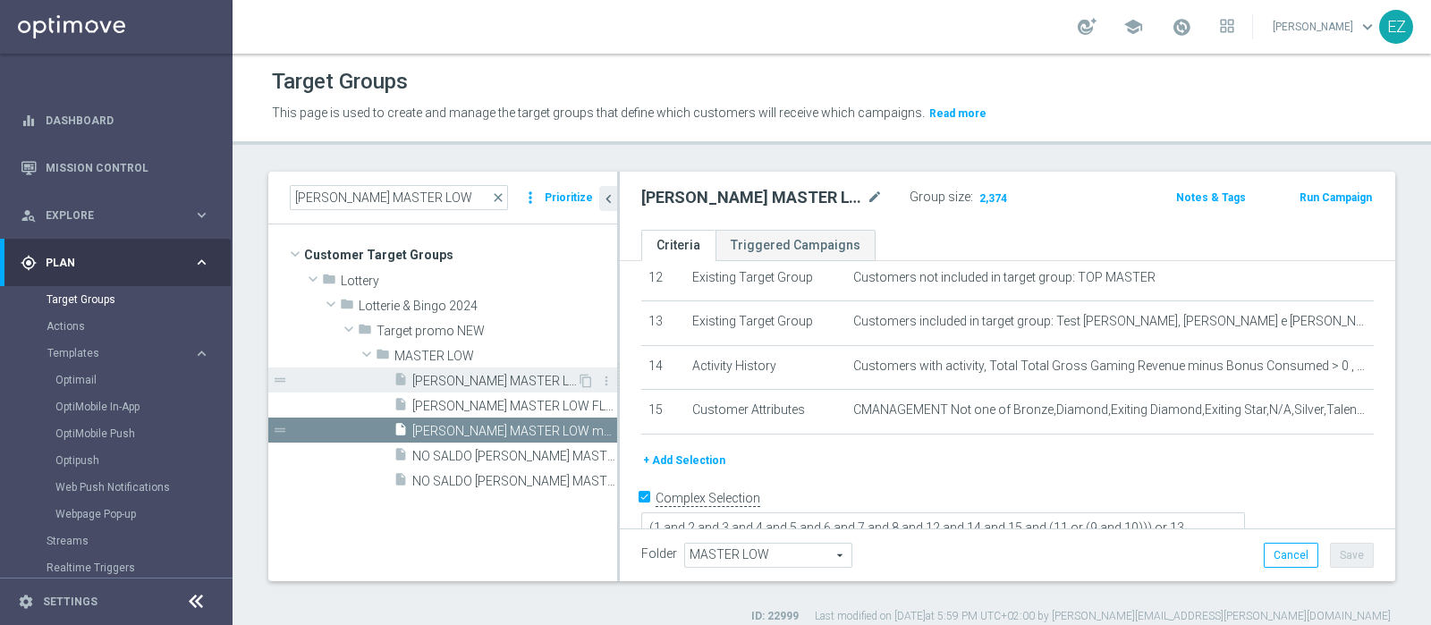
click at [472, 383] on span "[PERSON_NAME] MASTER LOW" at bounding box center [494, 381] width 165 height 15
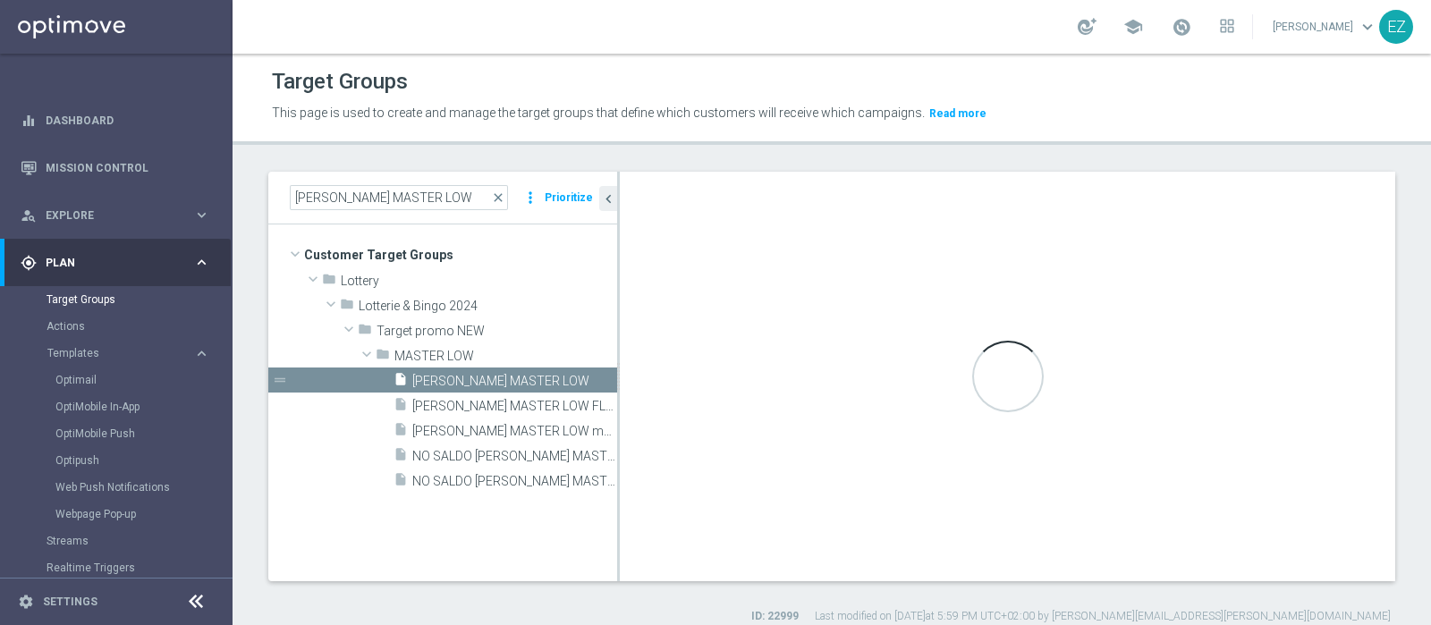
type textarea "(1 and 2 and 3 and 4 and 5 and 6 and 7 and 8 and 12 and 14 and (11 or (9 and 10…"
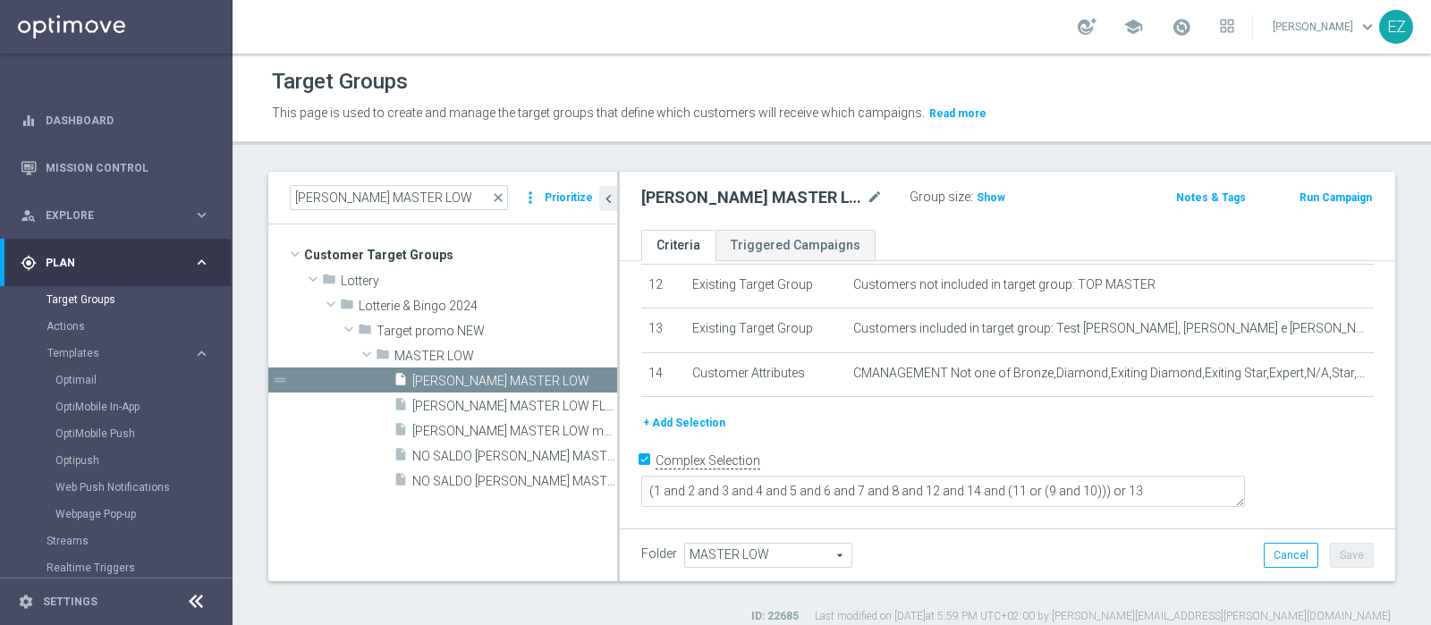
scroll to position [512, 0]
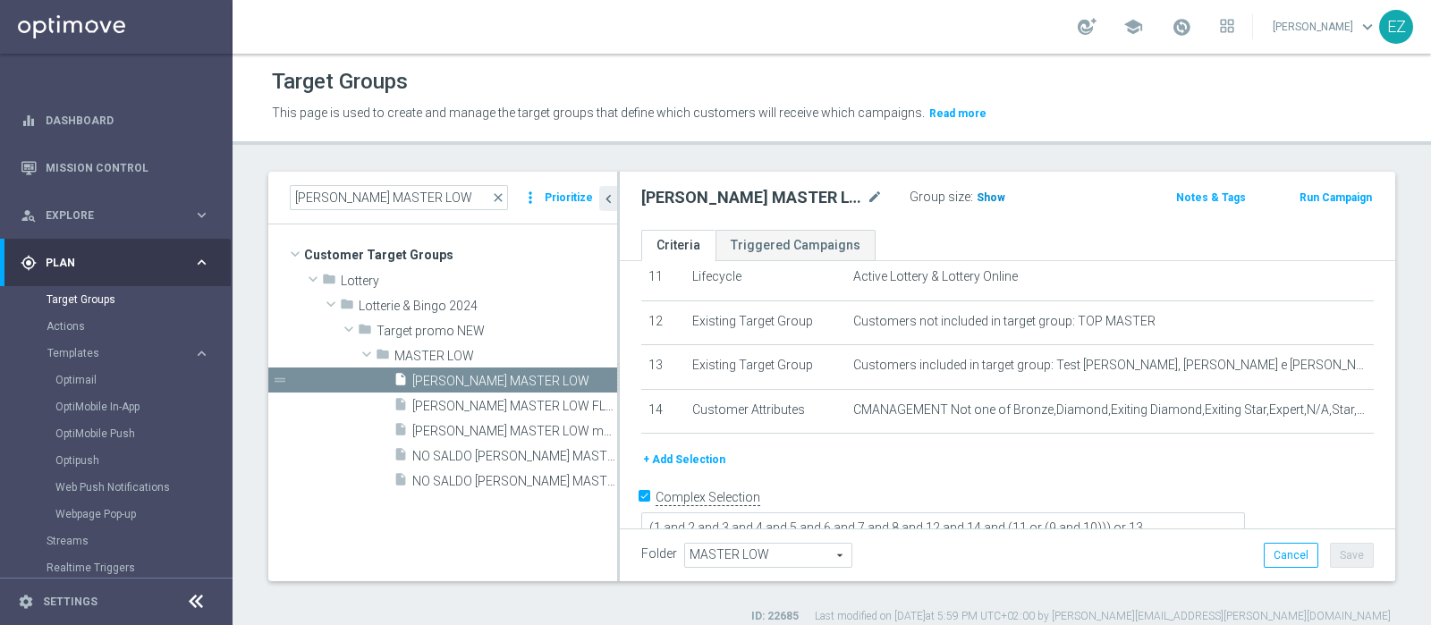
click at [977, 200] on span "Show" at bounding box center [991, 197] width 29 height 13
click at [1315, 199] on button "Run Campaign" at bounding box center [1336, 198] width 76 height 20
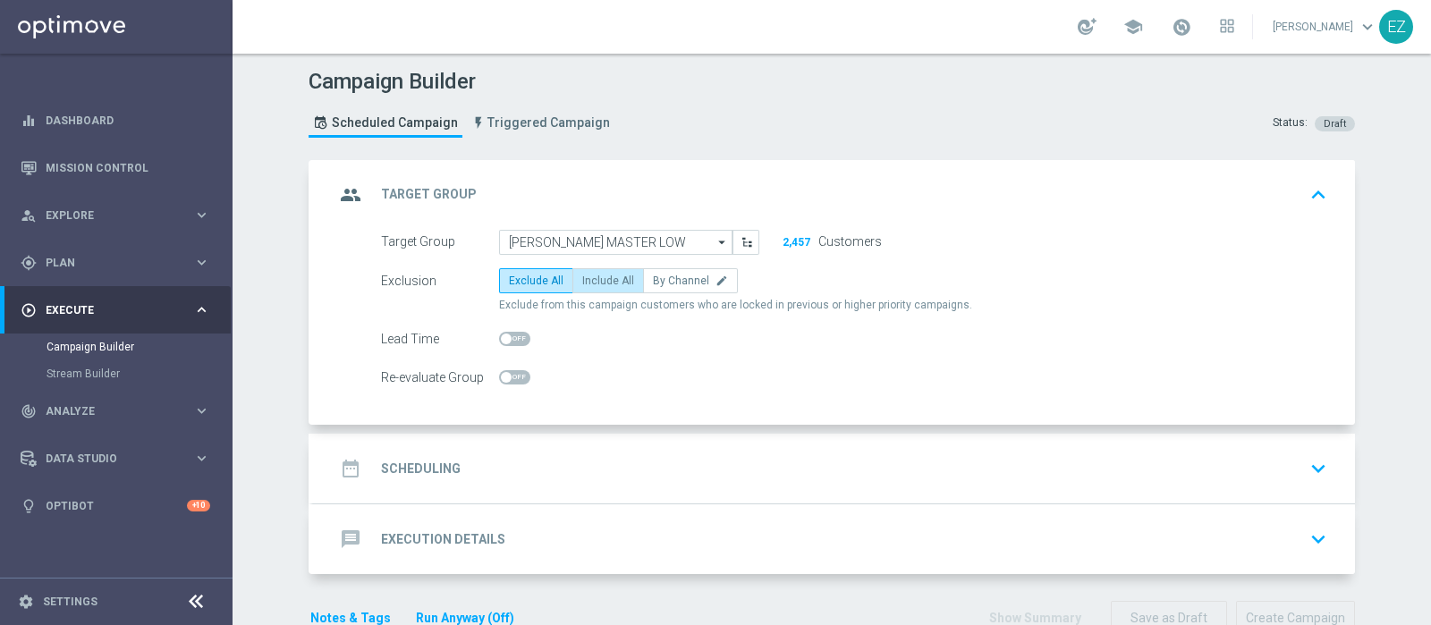
click at [597, 276] on span "Include All" at bounding box center [608, 281] width 52 height 13
click at [594, 278] on input "Include All" at bounding box center [588, 284] width 12 height 12
radio input "true"
drag, startPoint x: 479, startPoint y: 480, endPoint x: 480, endPoint y: 470, distance: 10.8
click at [479, 480] on div "date_range Scheduling keyboard_arrow_down" at bounding box center [834, 469] width 999 height 34
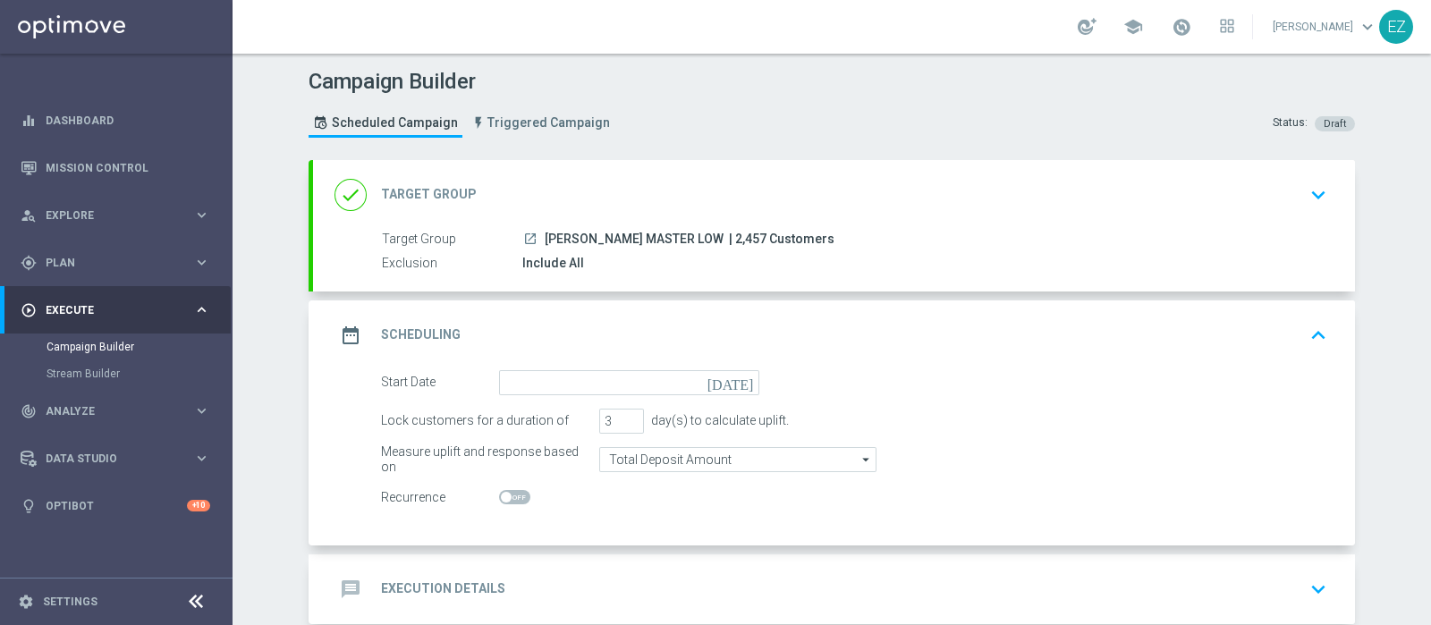
click at [735, 379] on icon "[DATE]" at bounding box center [734, 380] width 53 height 20
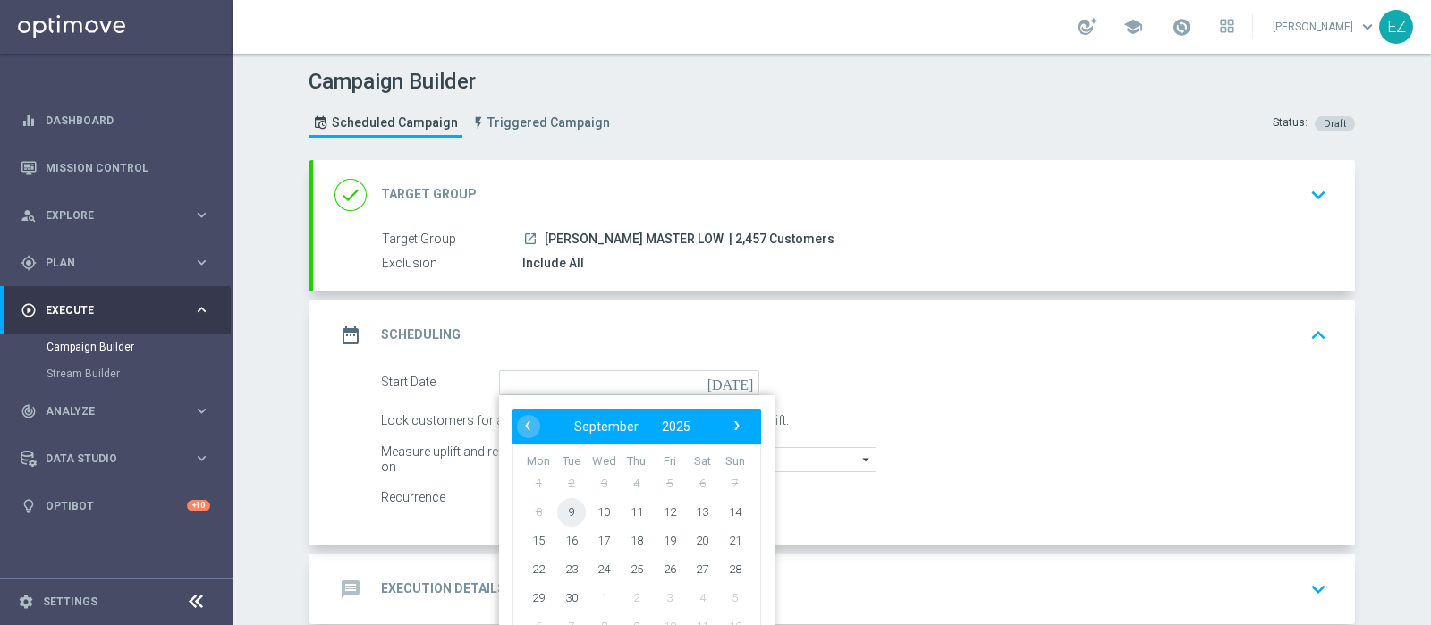
click at [557, 507] on span "9" at bounding box center [571, 511] width 29 height 29
type input "09 Sep 2025"
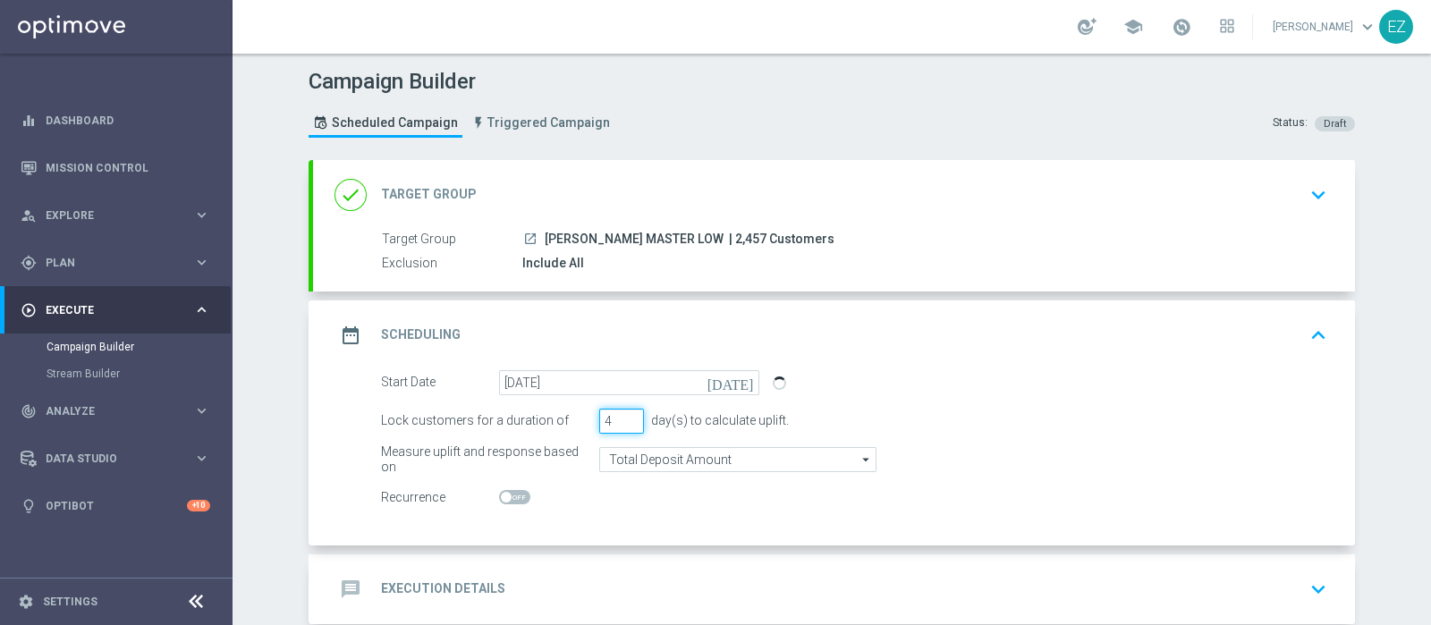
click at [622, 416] on input "4" at bounding box center [621, 421] width 45 height 25
type input "5"
click at [622, 416] on input "5" at bounding box center [621, 421] width 45 height 25
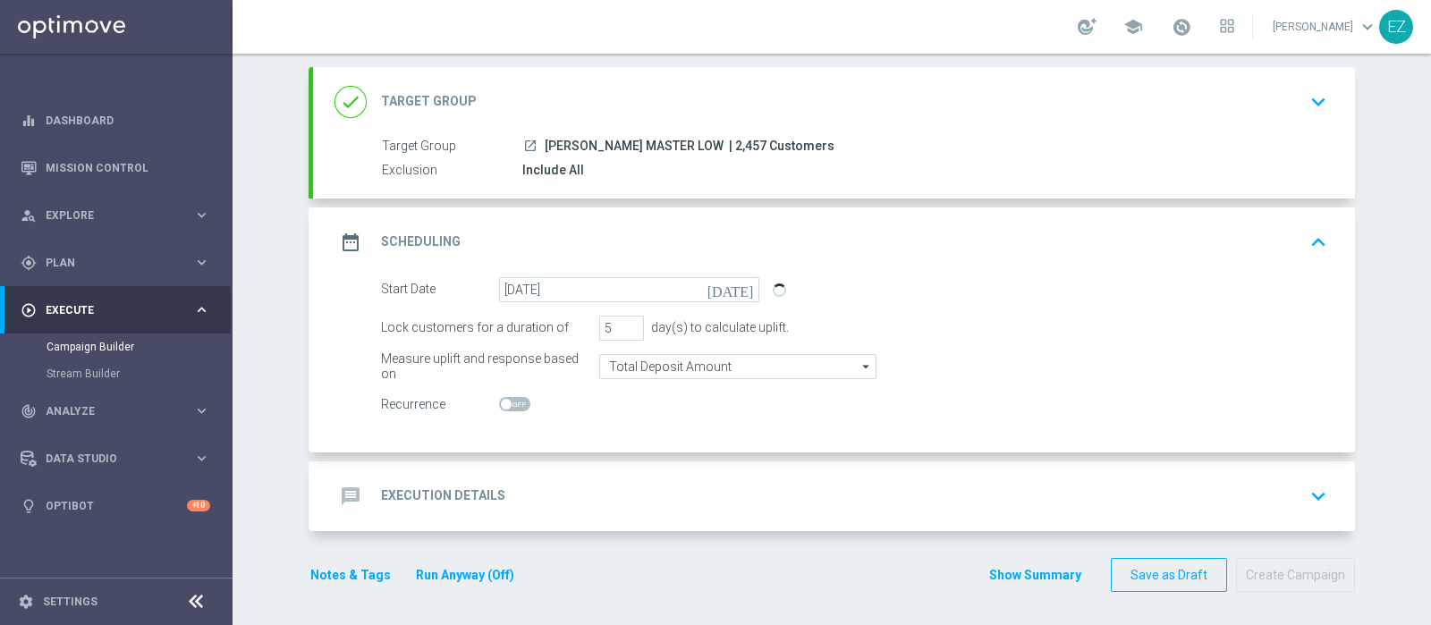
click at [489, 480] on div "message Execution Details" at bounding box center [420, 496] width 171 height 32
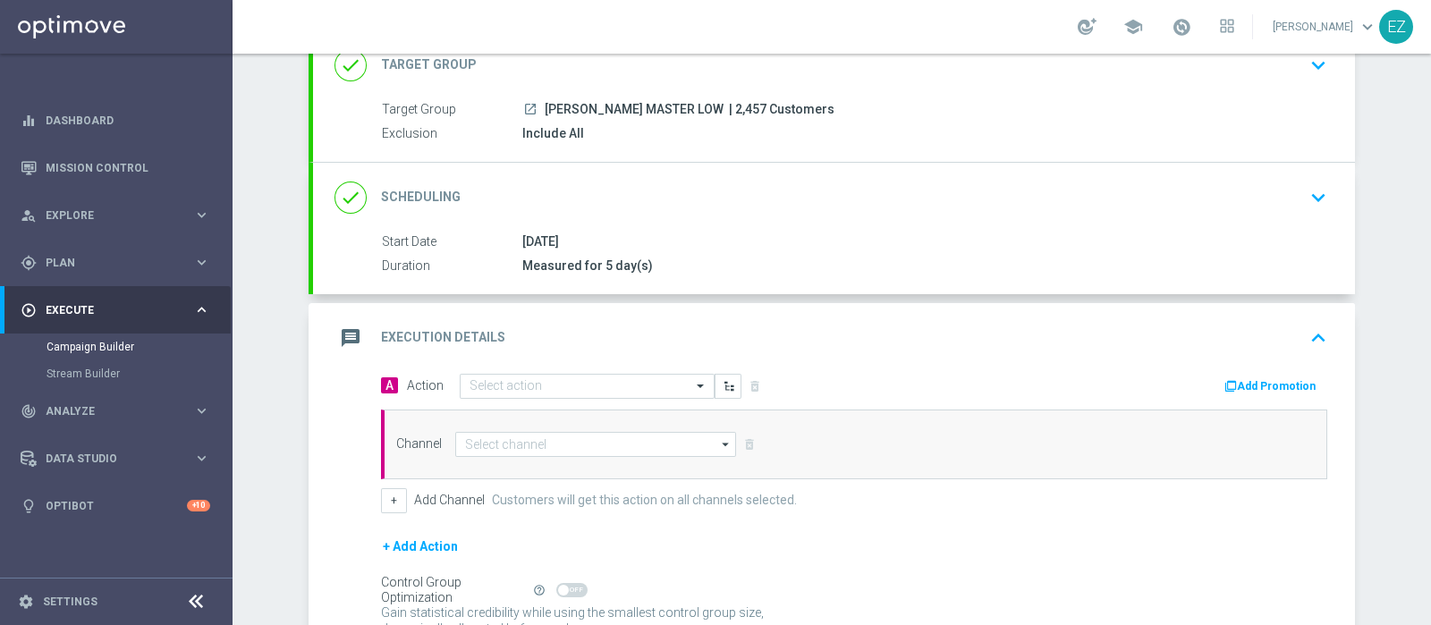
scroll to position [191, 0]
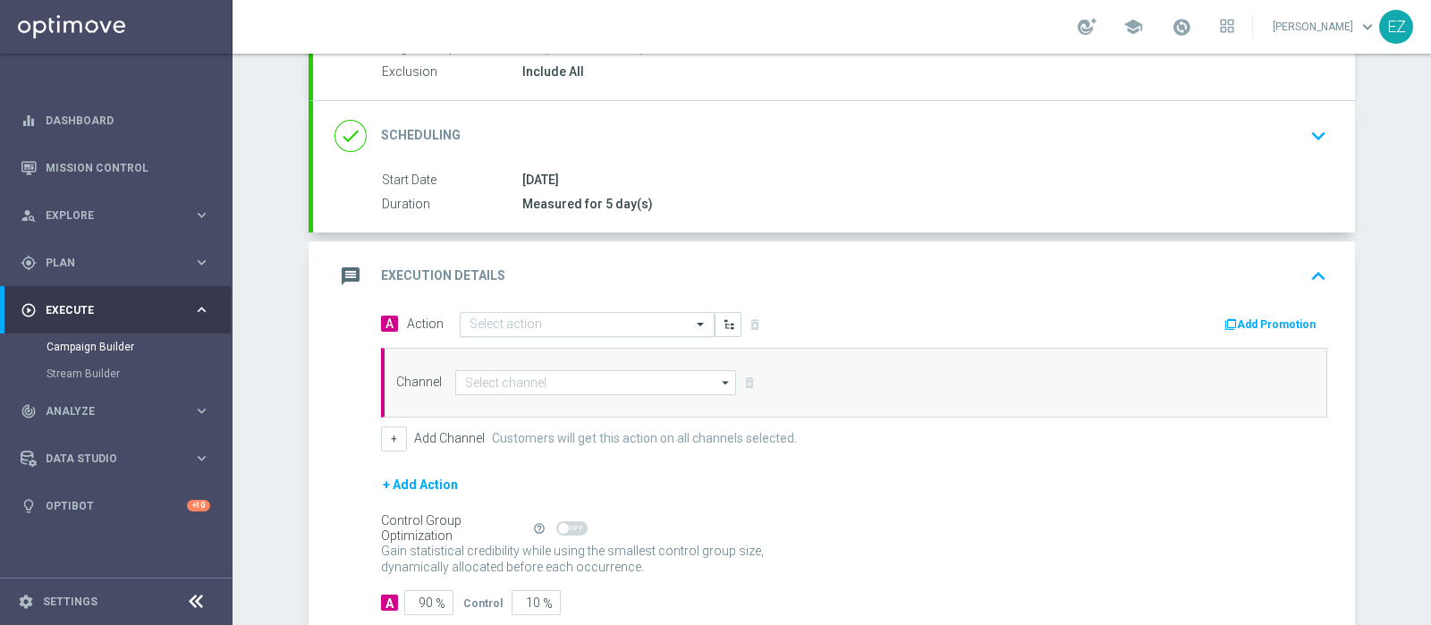
click at [653, 312] on div "Select action" at bounding box center [587, 324] width 255 height 25
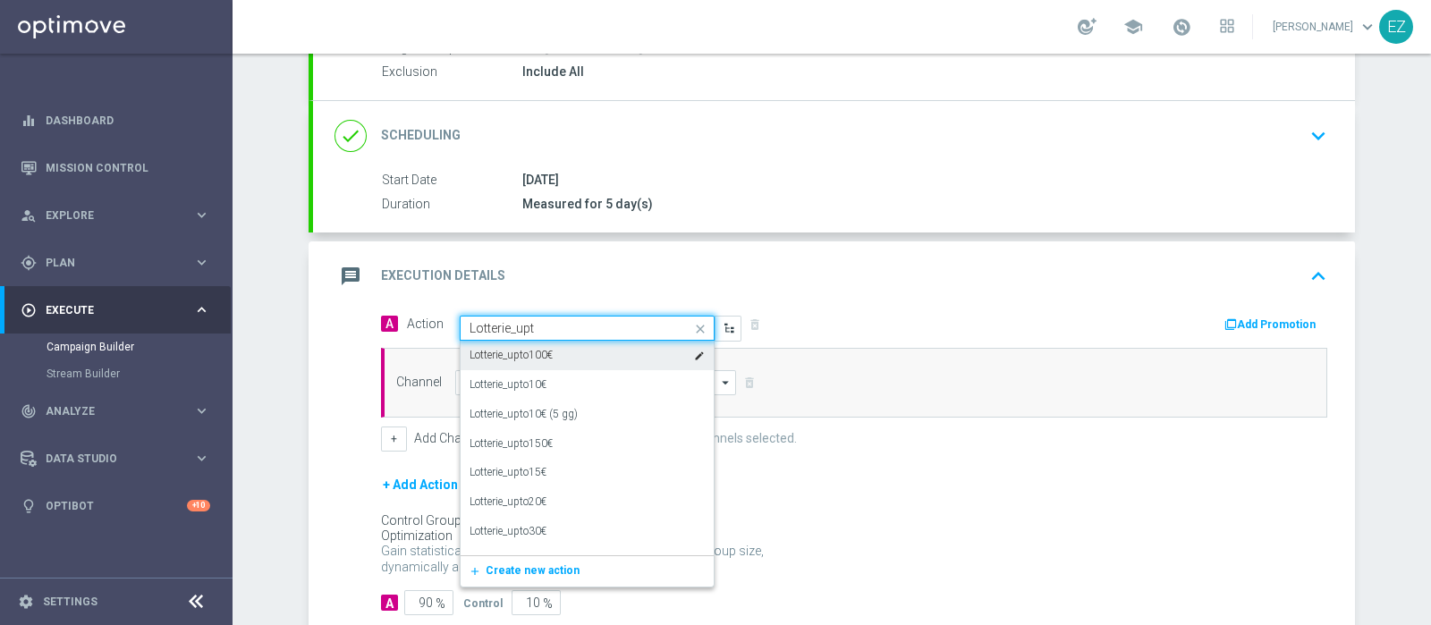
type input "Lotterie_upto"
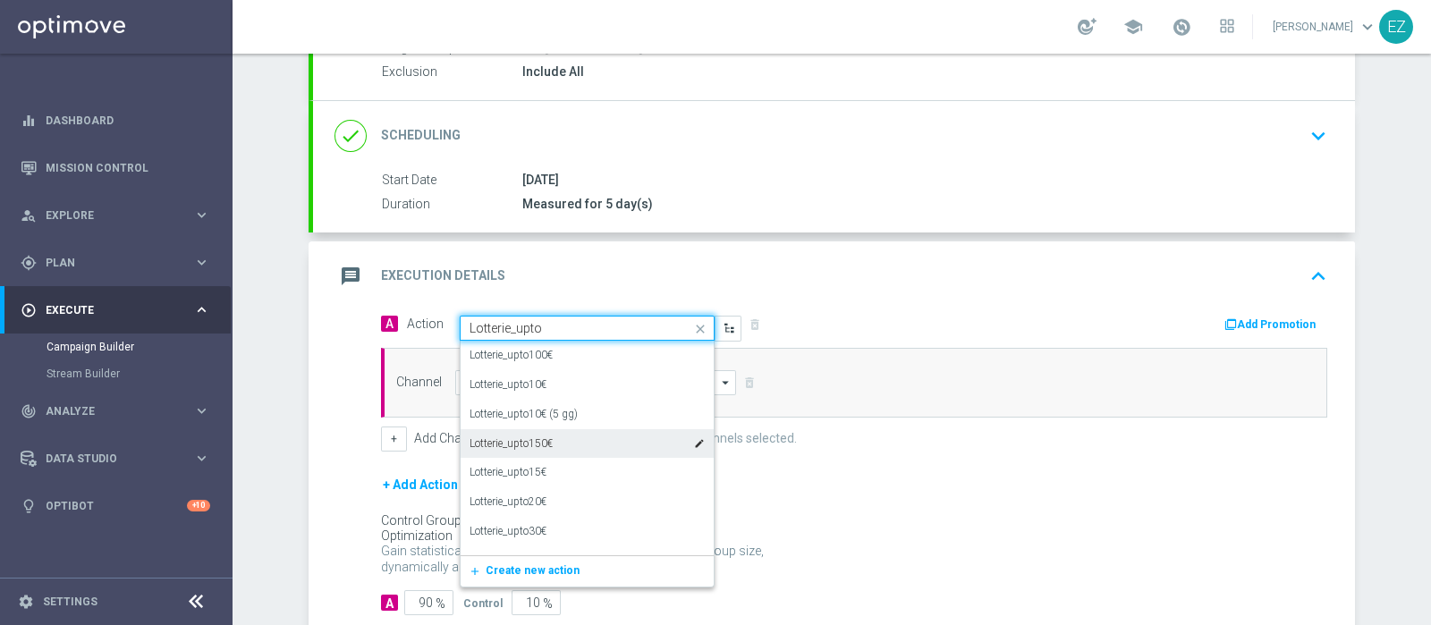
click at [551, 440] on div "Lotterie_upto150€ edit" at bounding box center [587, 444] width 235 height 30
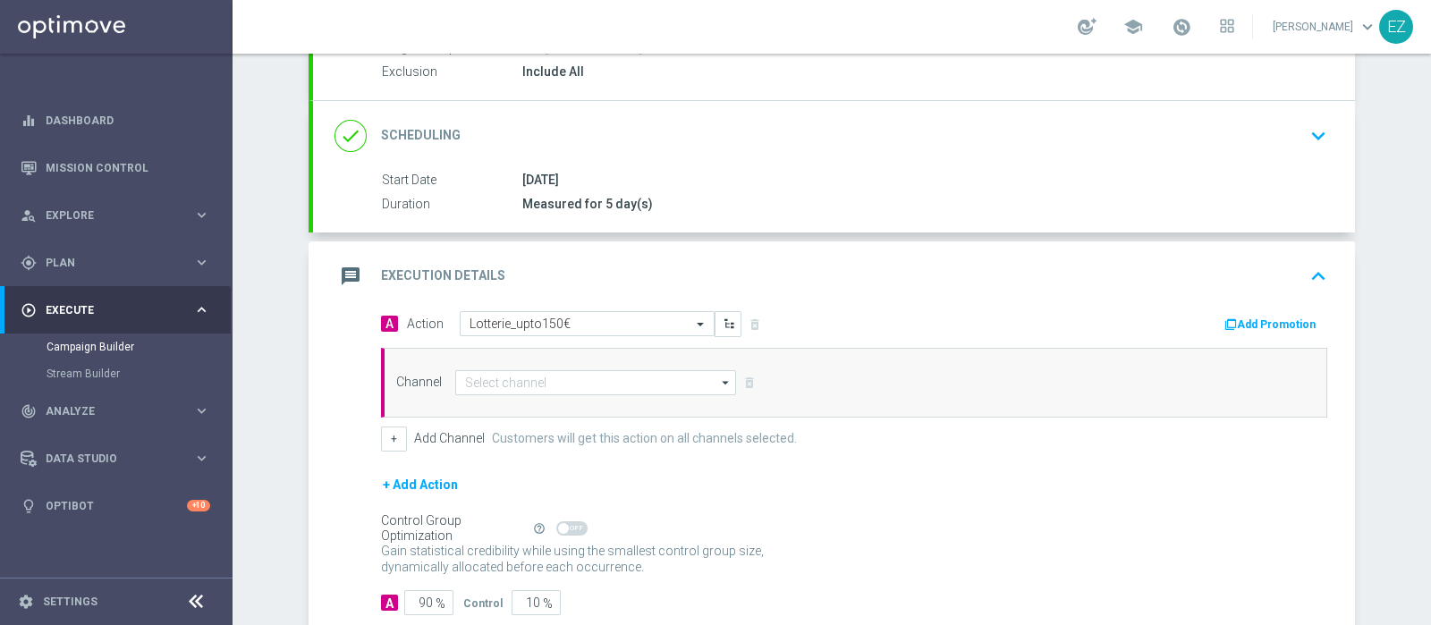
click at [1230, 321] on icon "button" at bounding box center [1231, 324] width 13 height 13
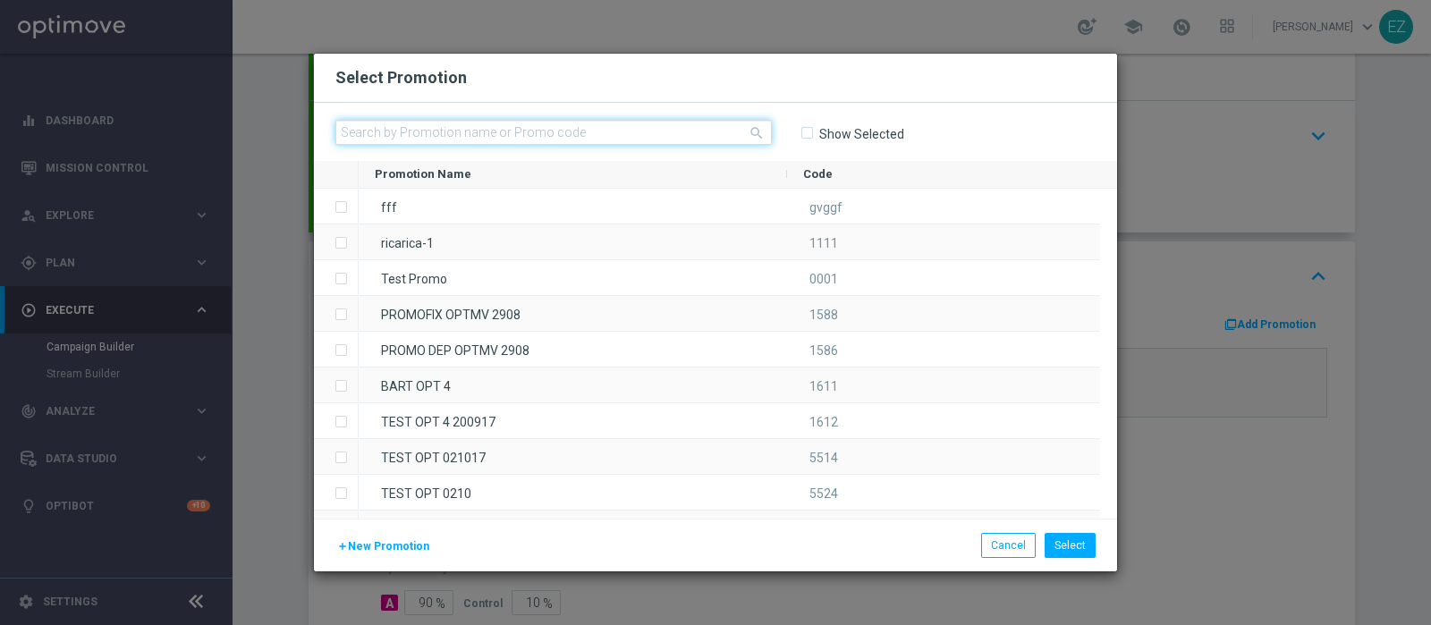
click at [467, 139] on input "text" at bounding box center [553, 132] width 437 height 25
paste input "0909 BACKTOLOT G"
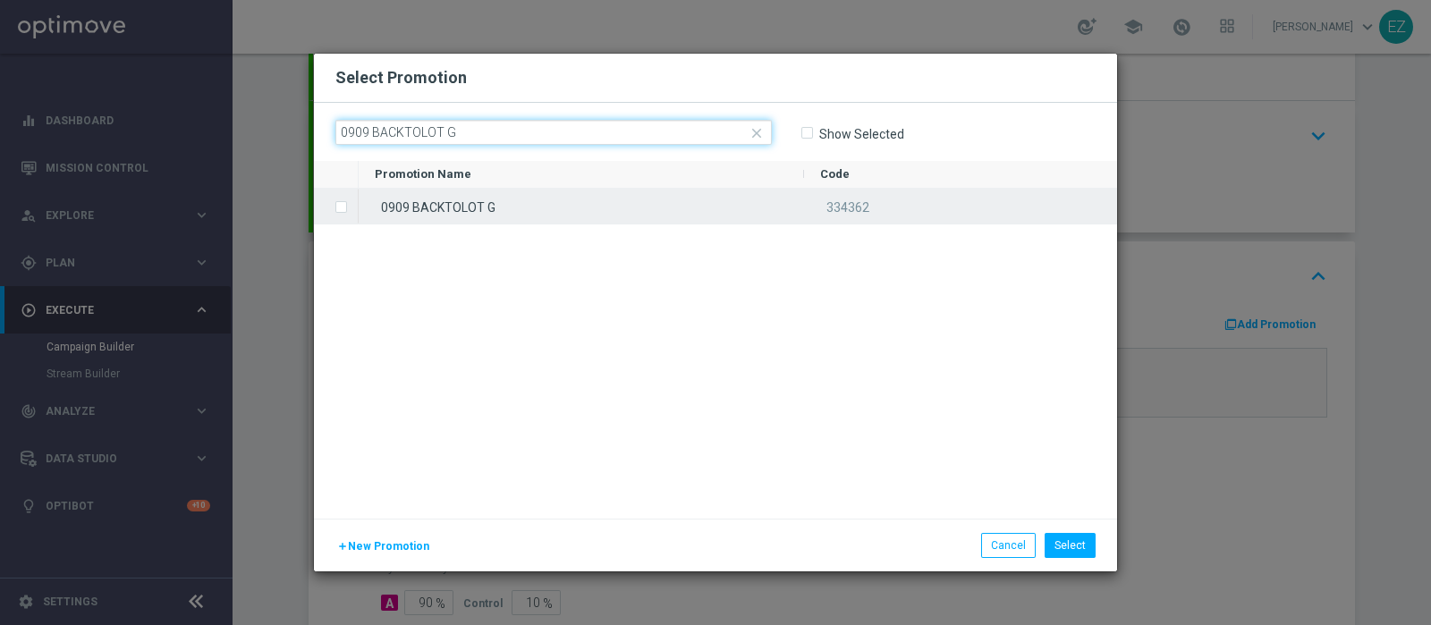
type input "0909 BACKTOLOT G"
click at [492, 208] on div "0909 BACKTOLOT G" at bounding box center [582, 206] width 446 height 35
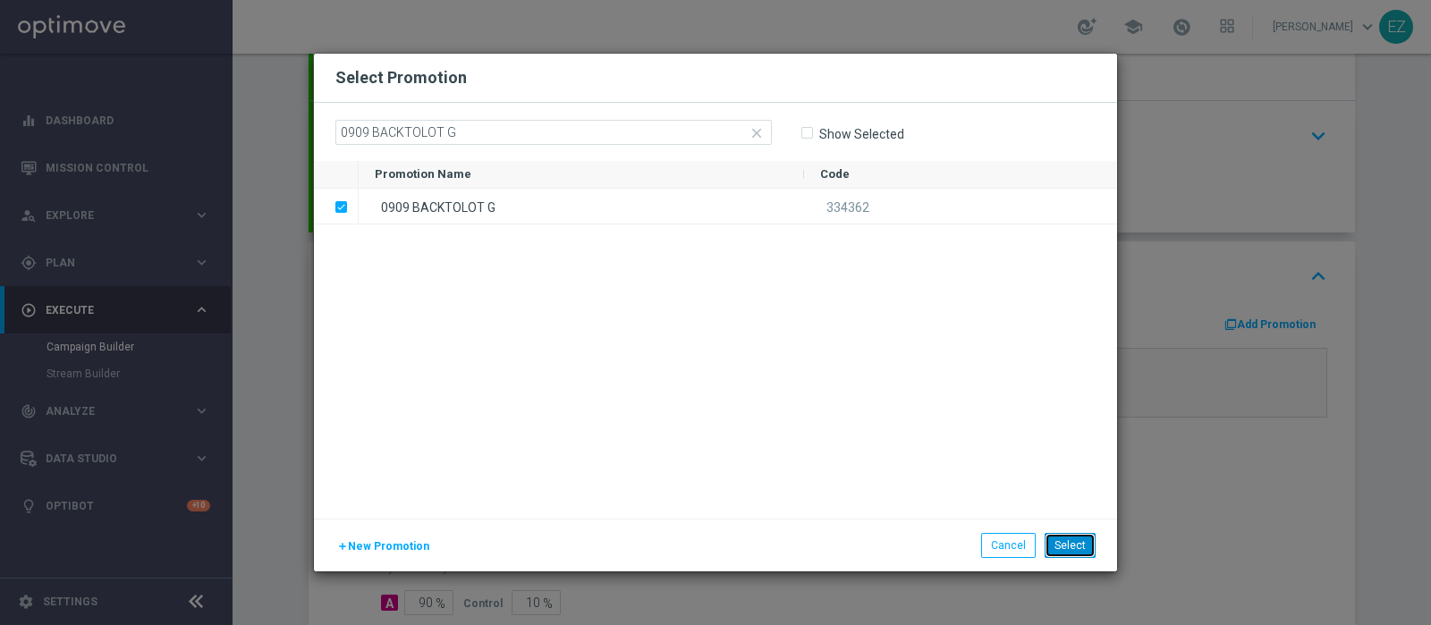
click at [1083, 543] on button "Select" at bounding box center [1070, 545] width 51 height 25
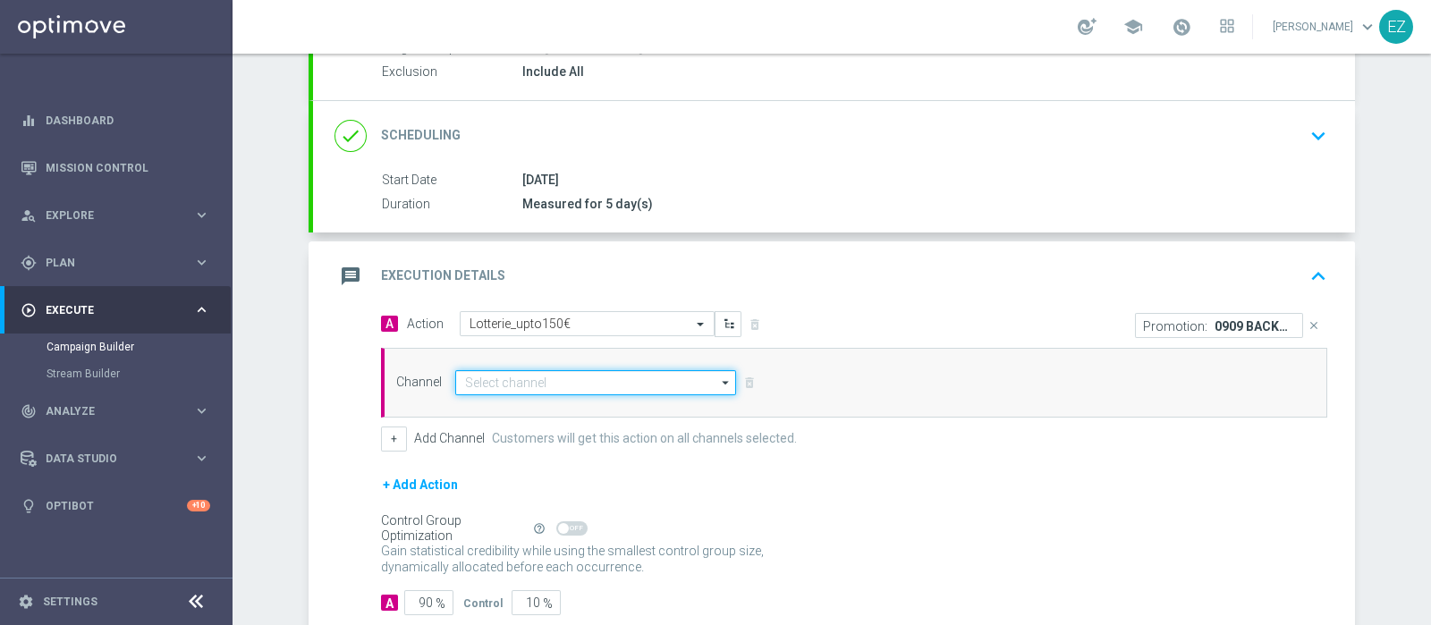
click at [559, 385] on input at bounding box center [595, 382] width 281 height 25
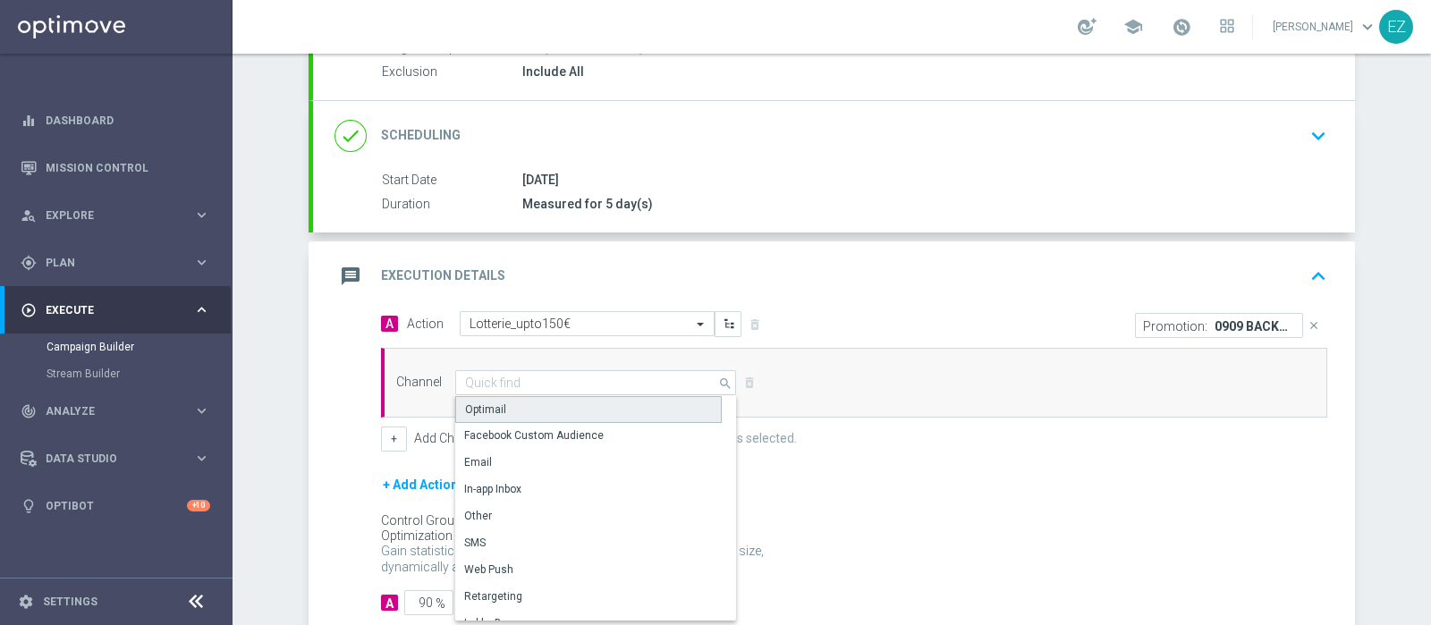
click at [537, 409] on div "Optimail" at bounding box center [588, 409] width 267 height 27
type input "Optimail"
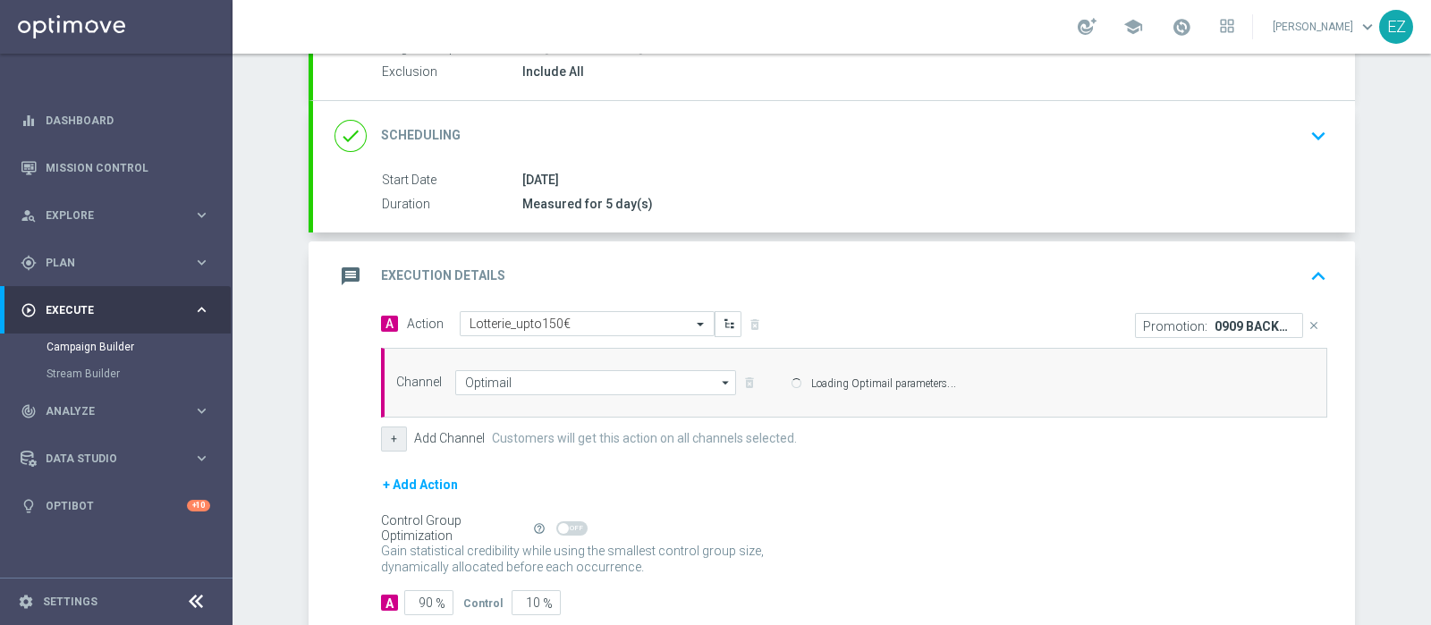
click at [385, 395] on div "Channel Optimail Optimail arrow_drop_down Drag here to set row groups Drag here…" at bounding box center [851, 382] width 936 height 25
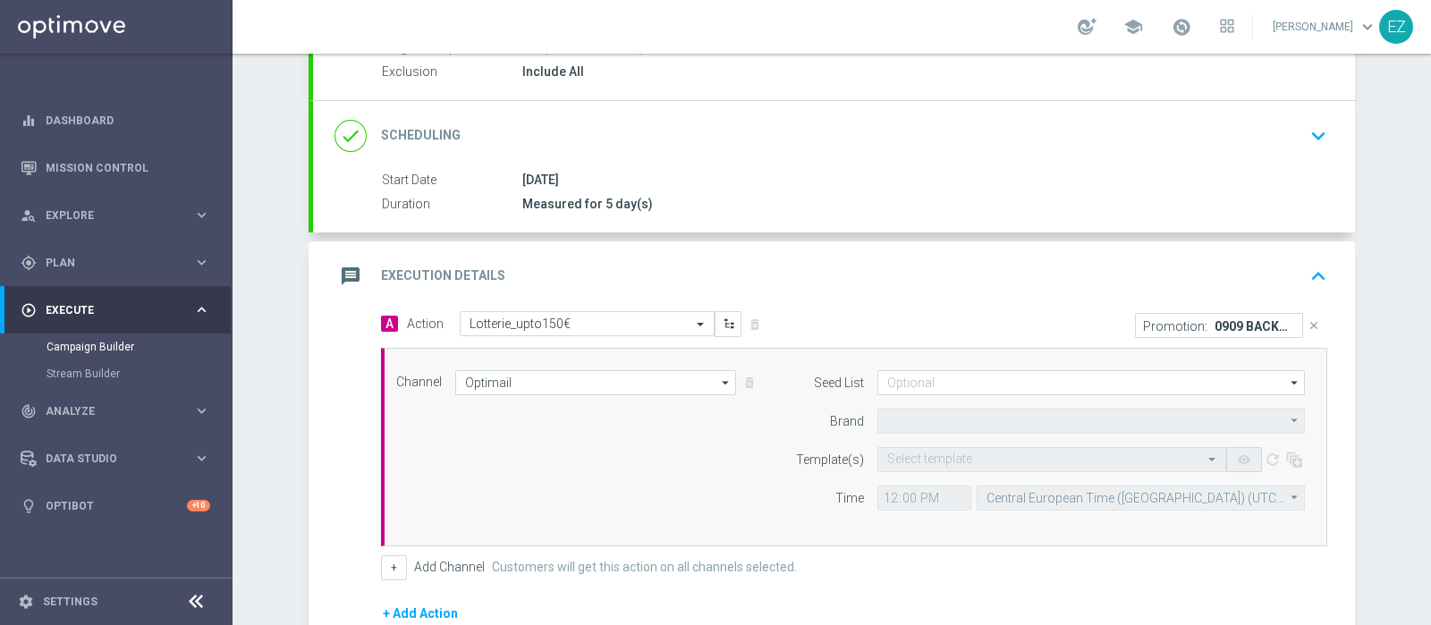
type input "Sisal Marketing"
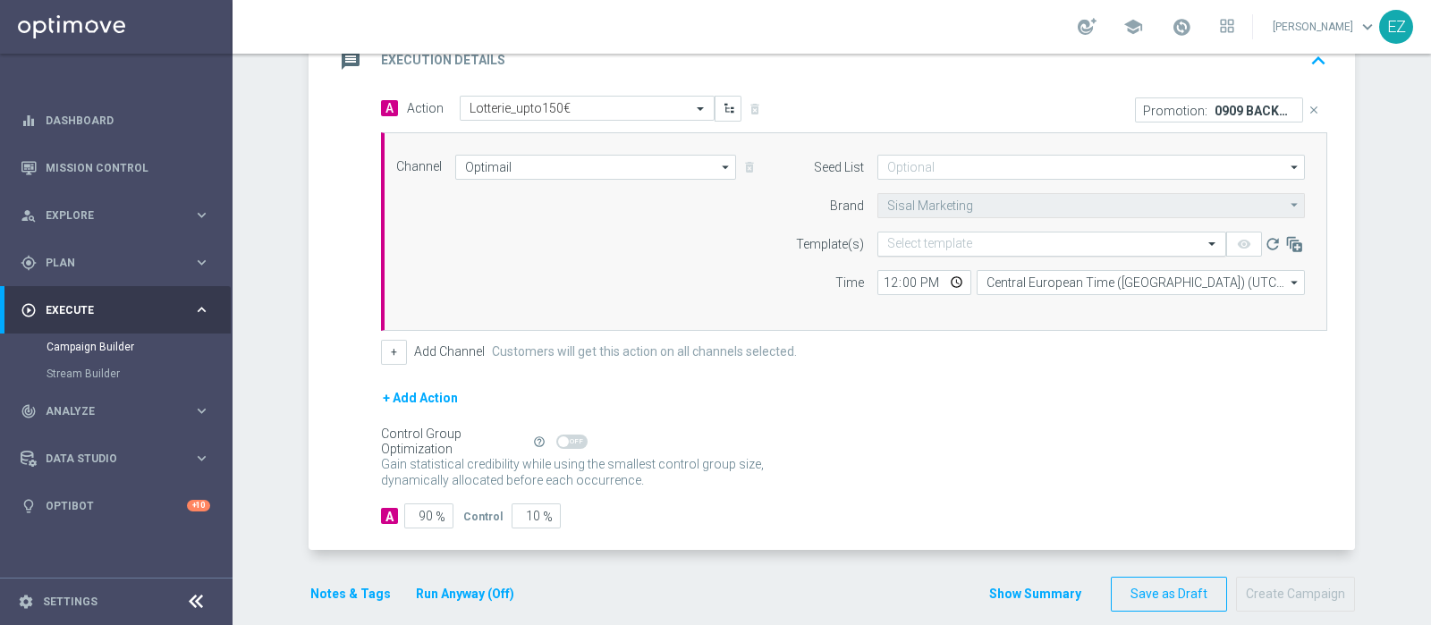
scroll to position [412, 0]
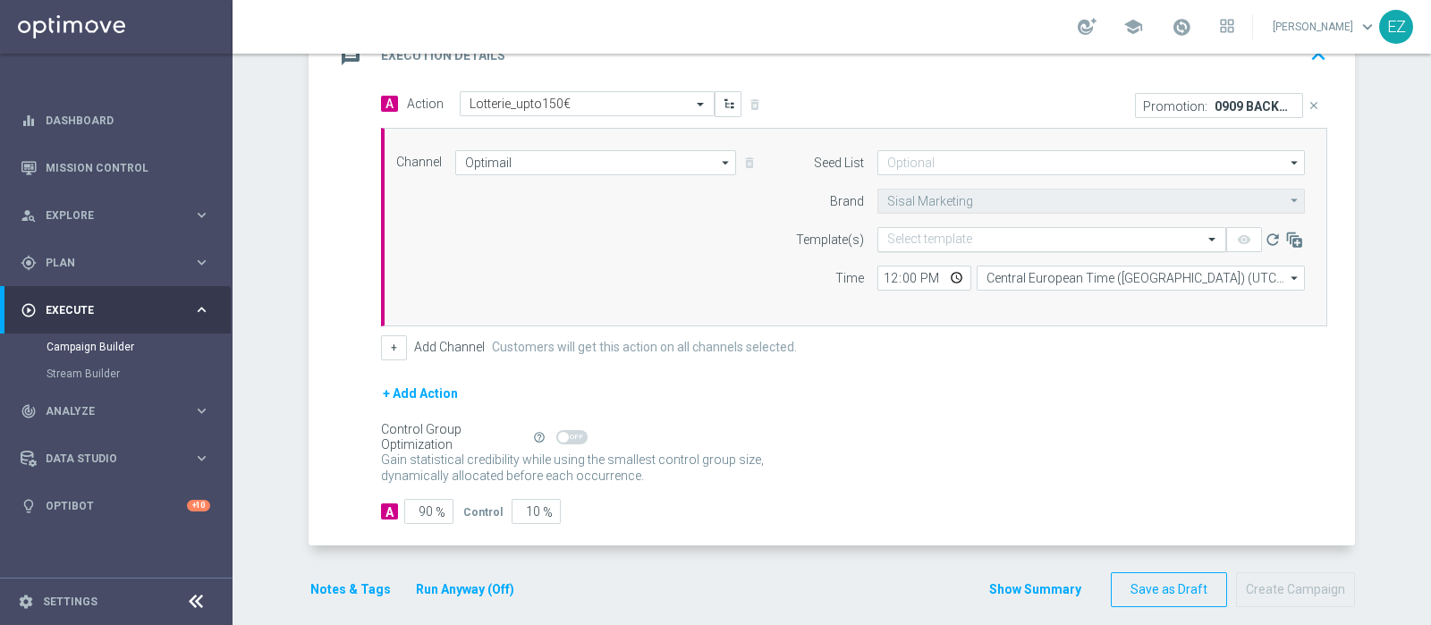
click at [952, 242] on input "text" at bounding box center [1033, 240] width 293 height 15
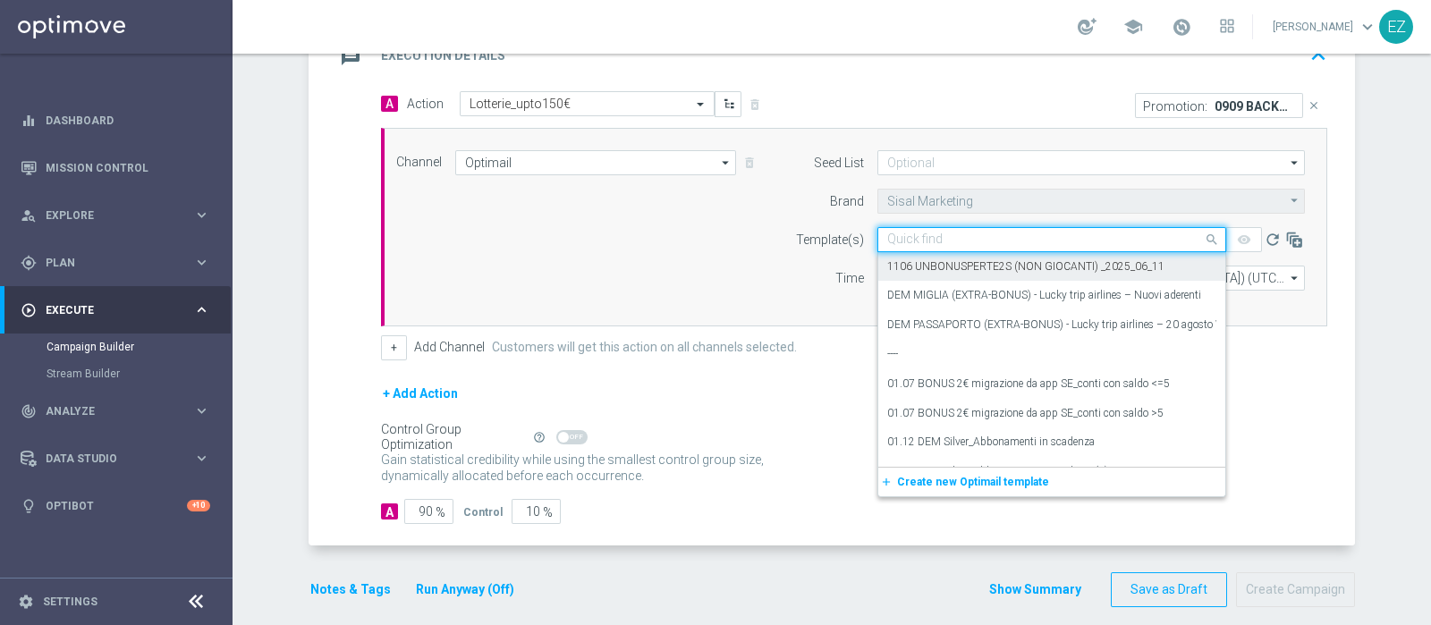
paste input "0909 BACKTOLOT G"
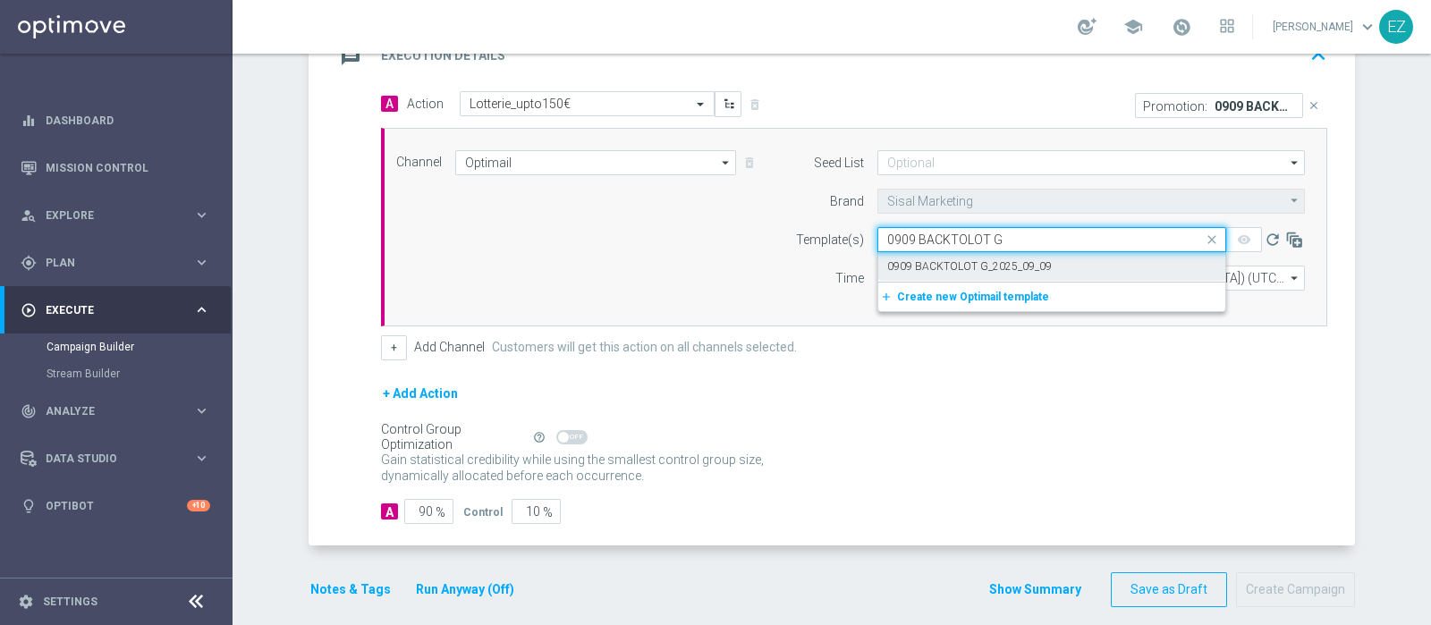
click at [947, 264] on label "0909 BACKTOLOT G_2025_09_09" at bounding box center [969, 266] width 165 height 15
type input "0909 BACKTOLOT G"
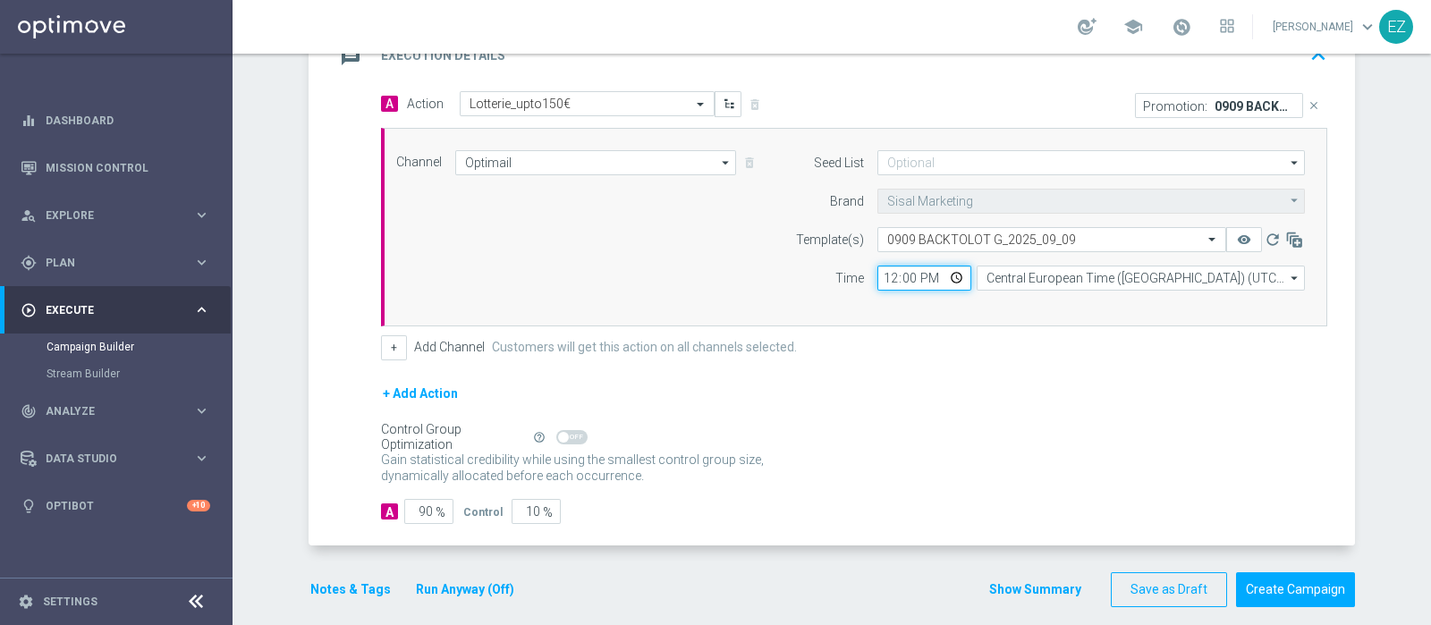
click at [879, 278] on input "12:00" at bounding box center [925, 278] width 94 height 25
click at [381, 346] on button "+" at bounding box center [394, 347] width 26 height 25
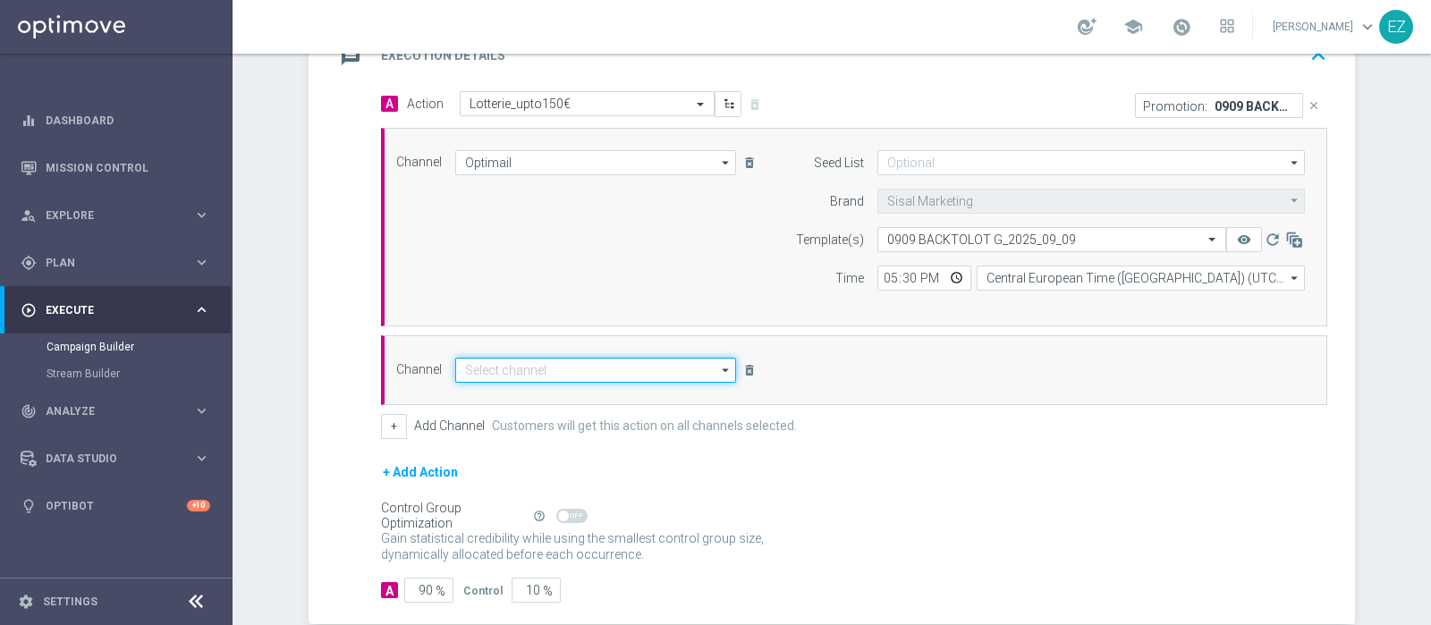
click at [492, 369] on input at bounding box center [595, 370] width 281 height 25
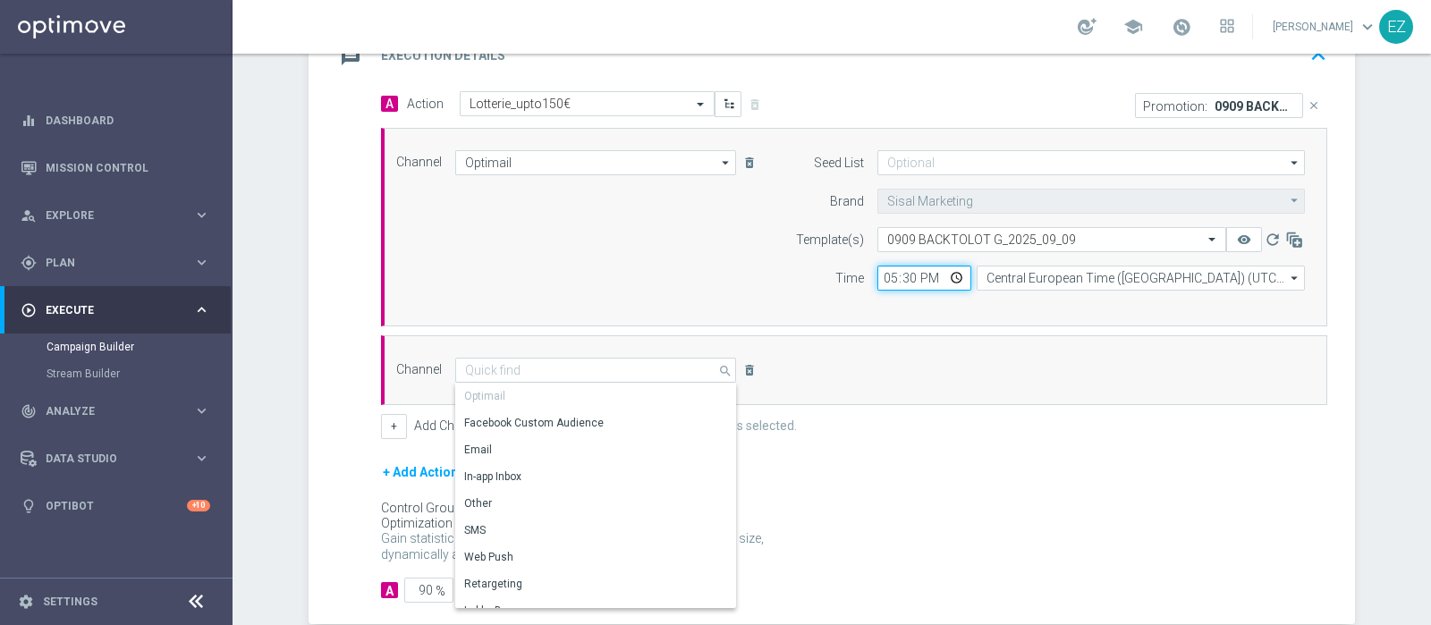
click at [879, 279] on input "17:30" at bounding box center [925, 278] width 94 height 25
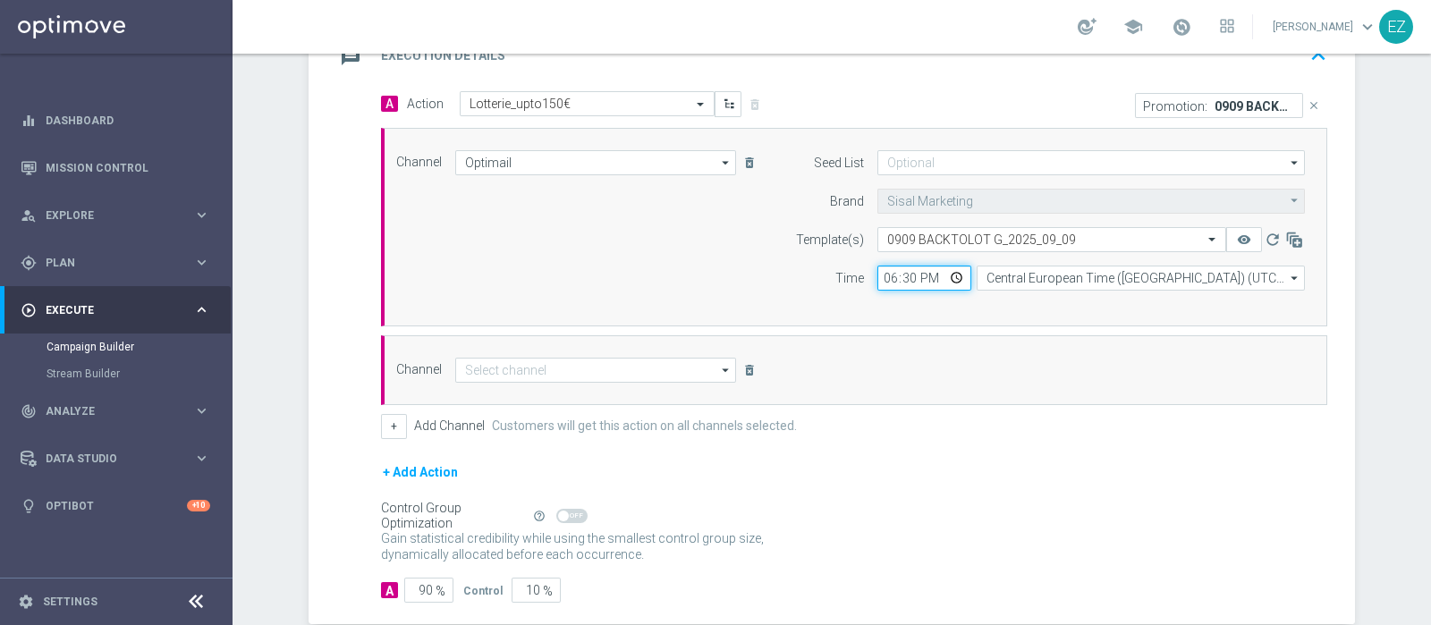
type input "18:00"
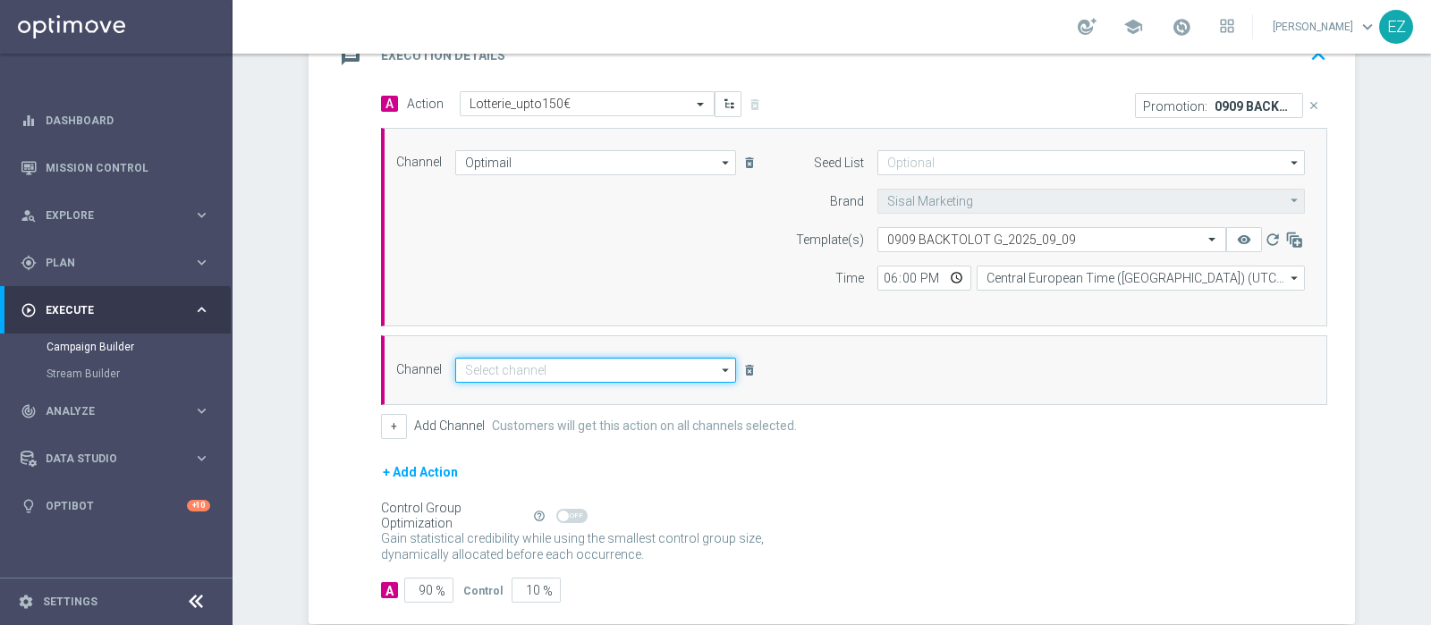
click at [672, 361] on input at bounding box center [595, 370] width 281 height 25
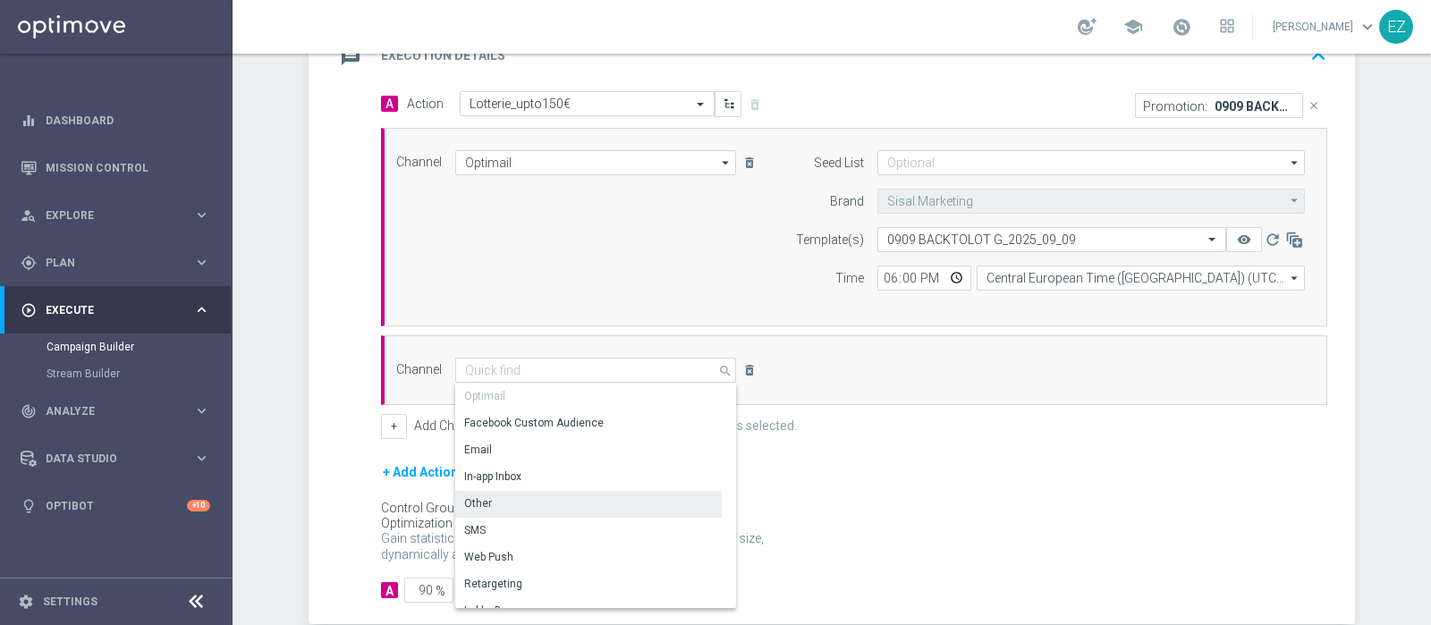
click at [513, 500] on div "Other" at bounding box center [588, 503] width 267 height 25
type input "Other"
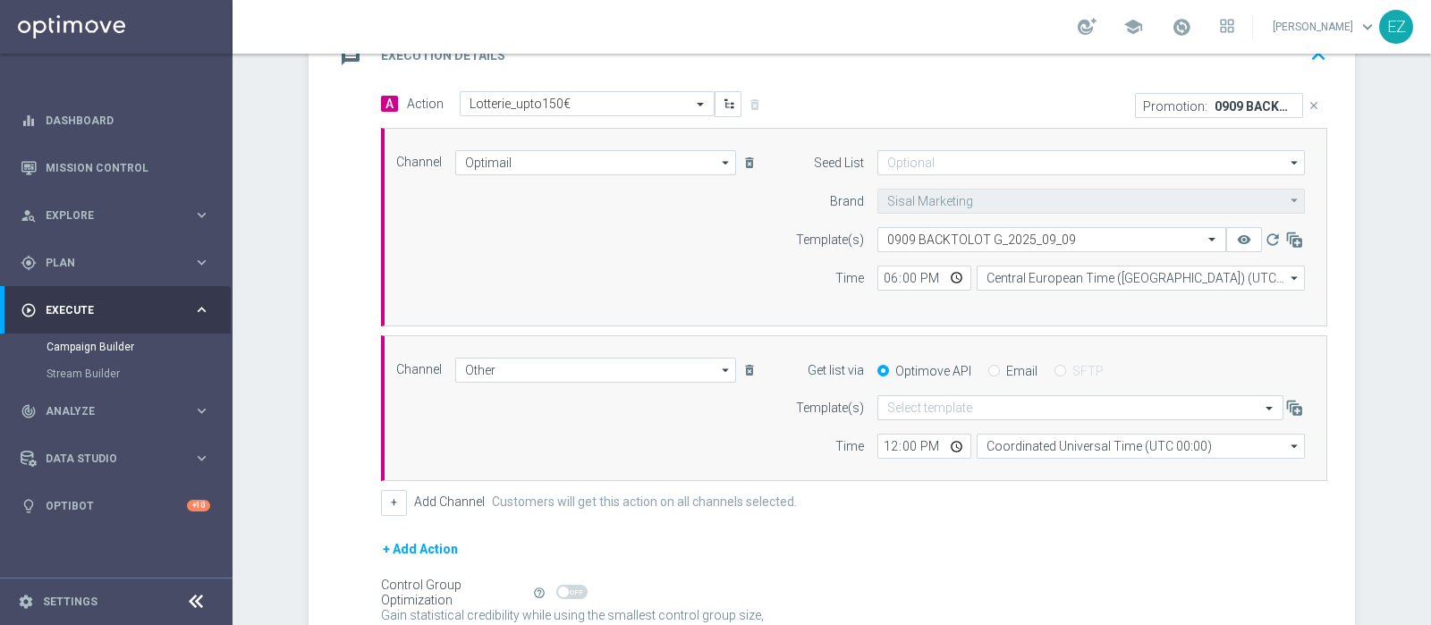
click at [989, 369] on input "Email" at bounding box center [995, 373] width 12 height 12
radio input "true"
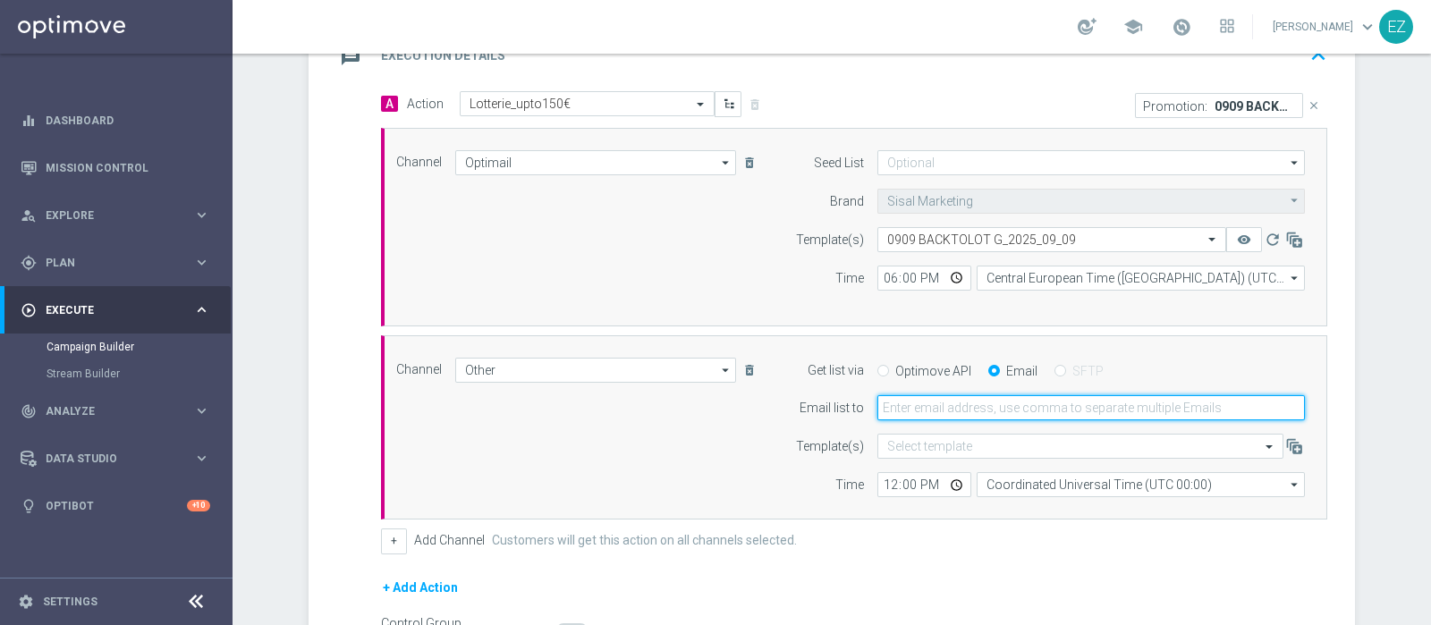
click at [964, 395] on input "email" at bounding box center [1092, 407] width 428 height 25
type input "elena.zarbin@sisal.it"
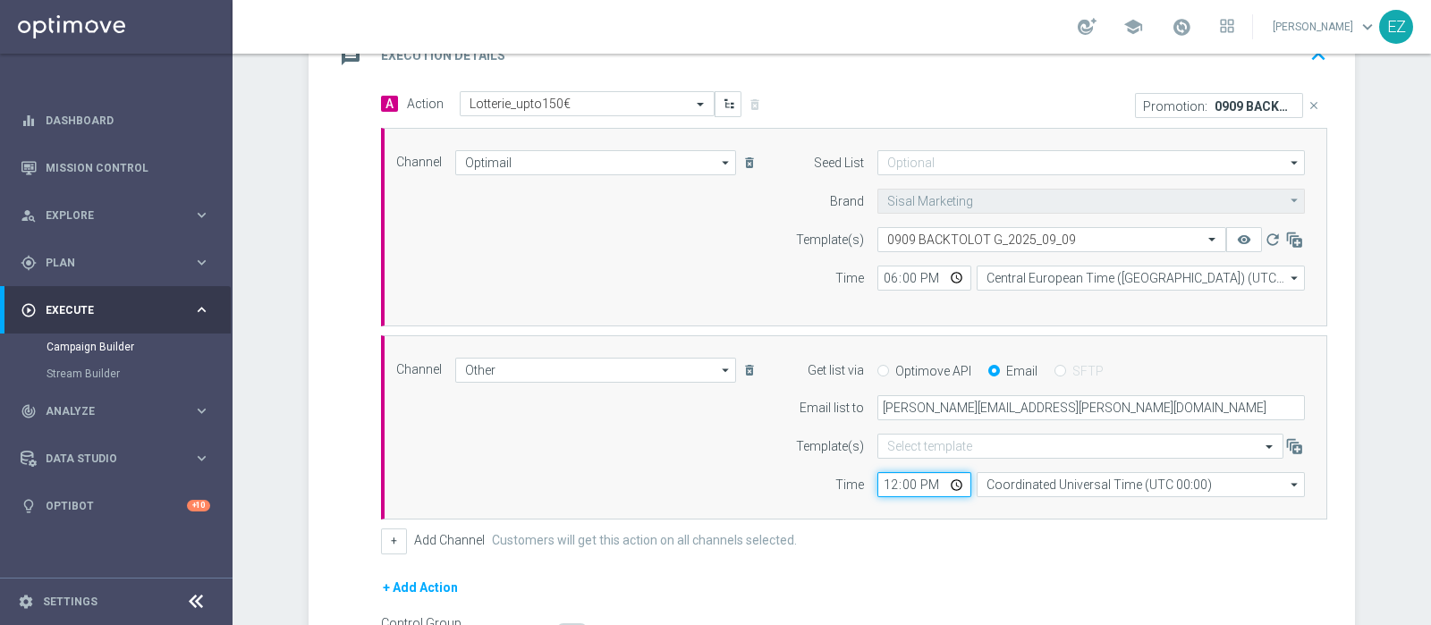
click at [883, 481] on input "12:00" at bounding box center [925, 484] width 94 height 25
type input "18:00"
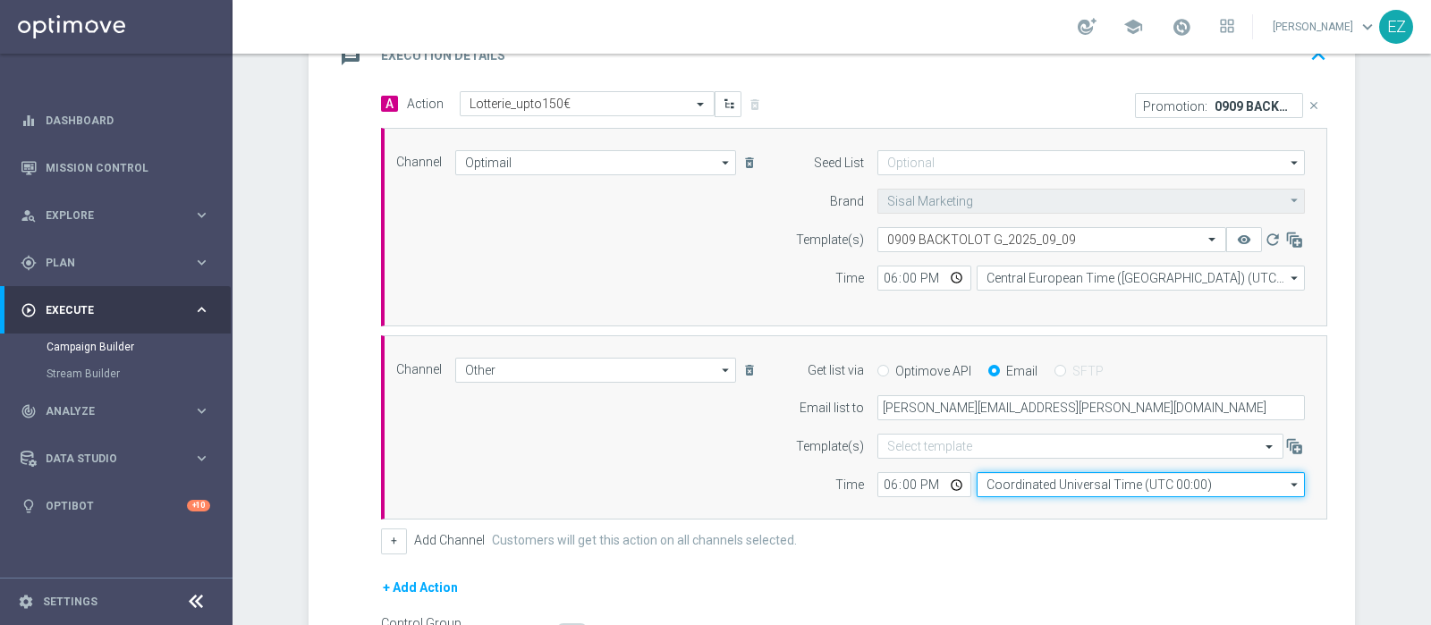
click at [1056, 480] on input "Coordinated Universal Time (UTC 00:00)" at bounding box center [1141, 484] width 328 height 25
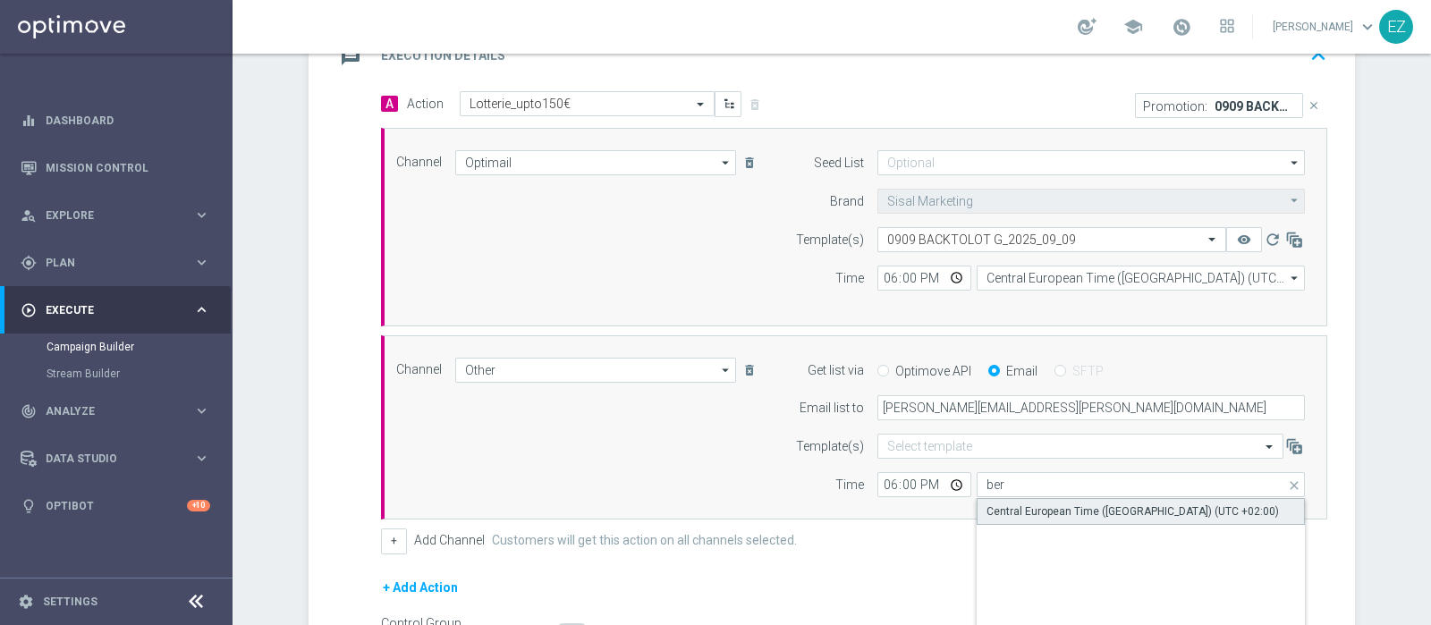
click at [1056, 505] on div "Central European Time (Berlin) (UTC +02:00)" at bounding box center [1133, 512] width 293 height 16
type input "Central European Time (Berlin) (UTC +02:00)"
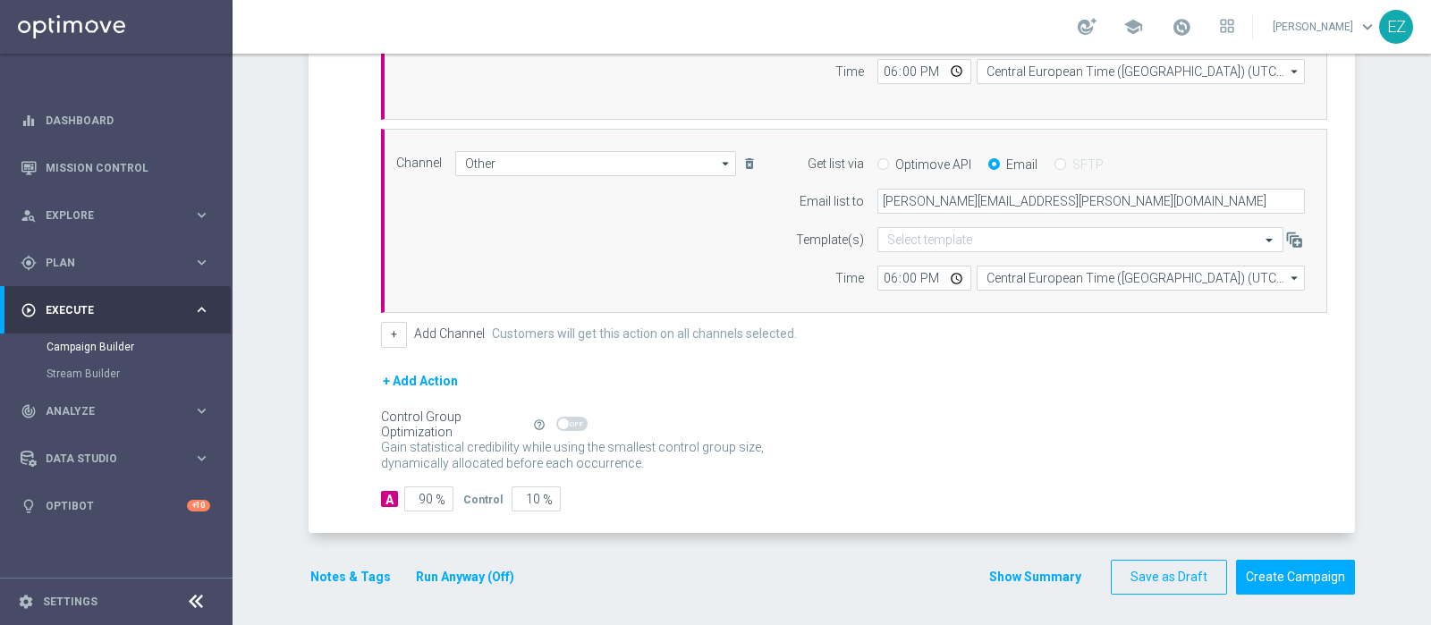
scroll to position [619, 0]
click at [338, 568] on button "Notes & Tags" at bounding box center [351, 576] width 84 height 22
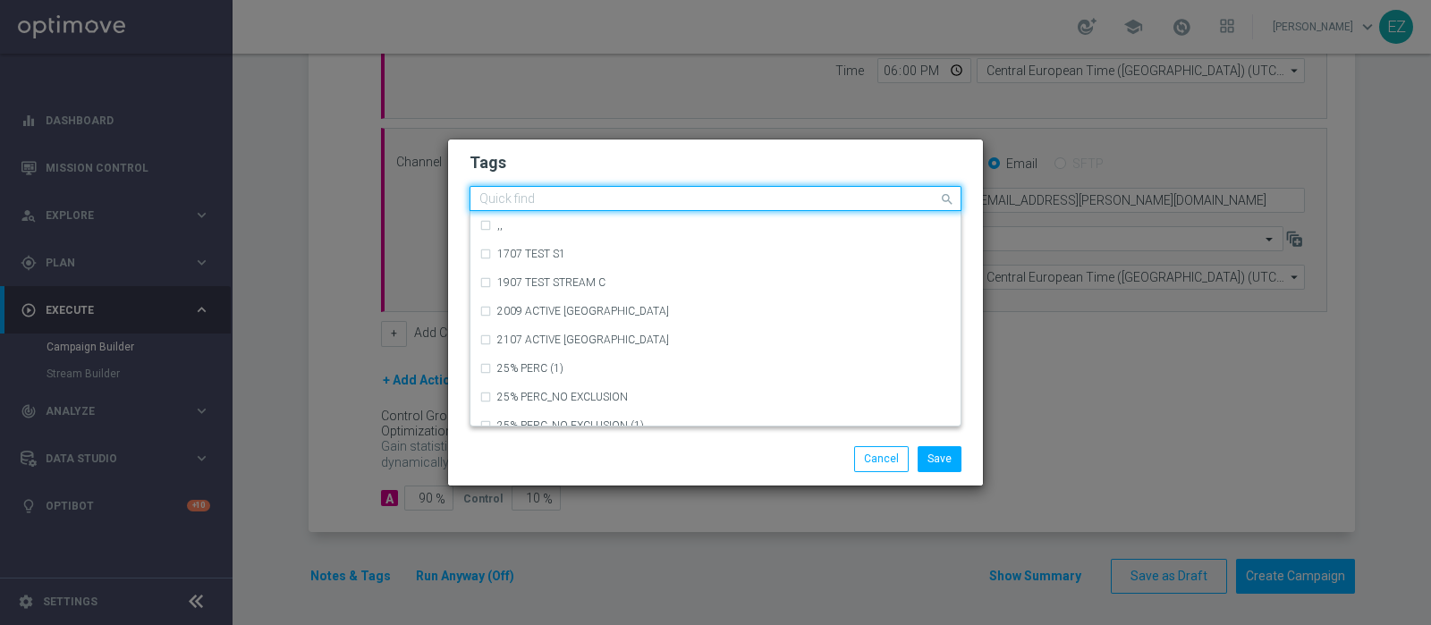
click at [560, 203] on input "text" at bounding box center [709, 199] width 459 height 15
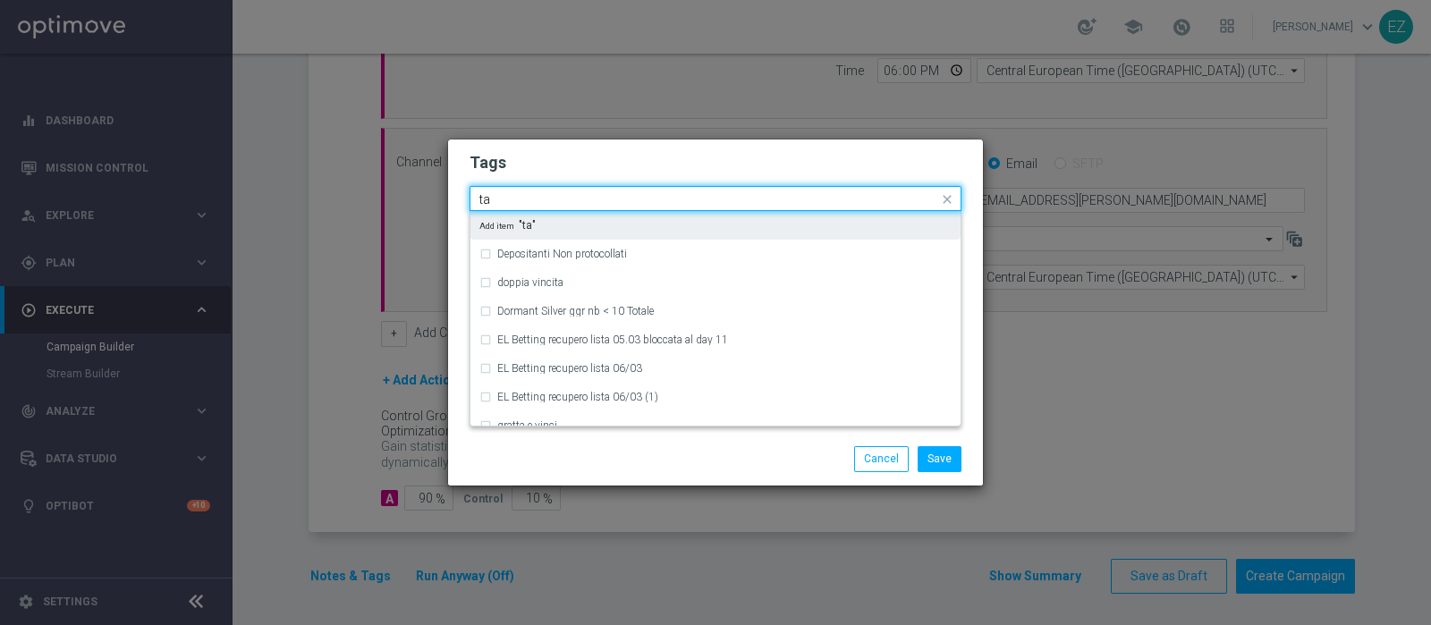
type input "t"
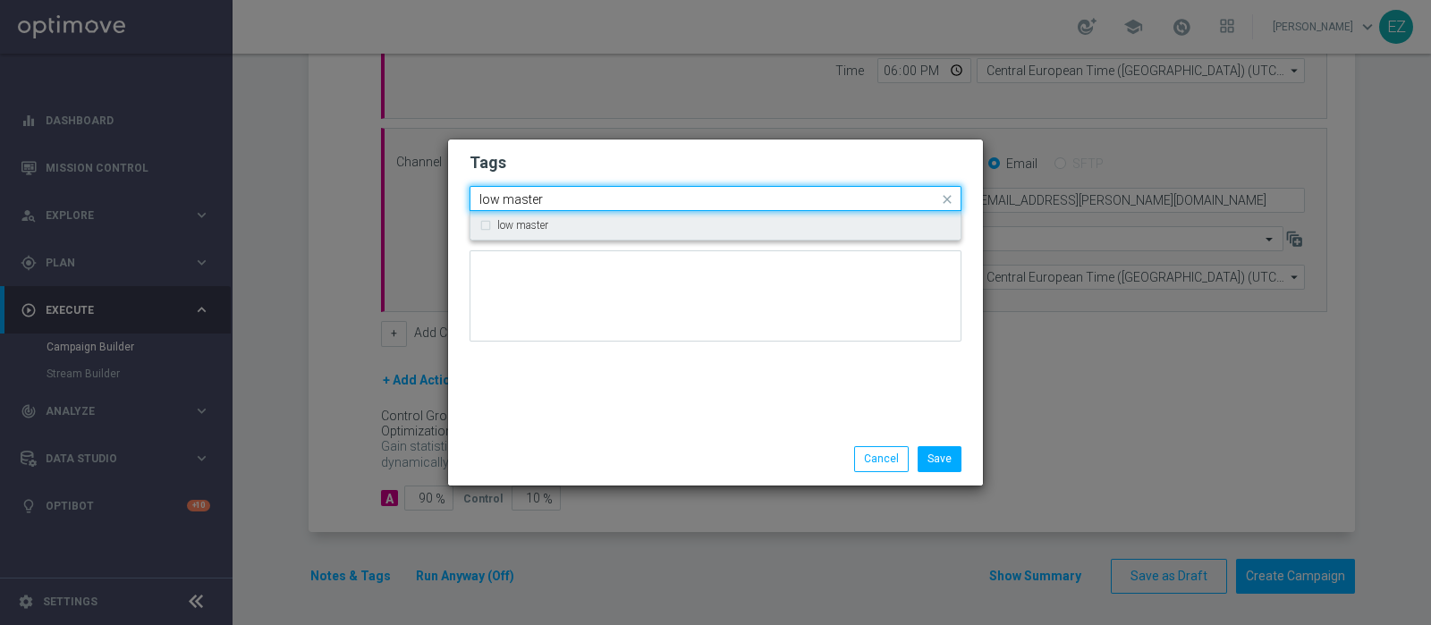
click at [555, 222] on div "low master" at bounding box center [724, 225] width 454 height 11
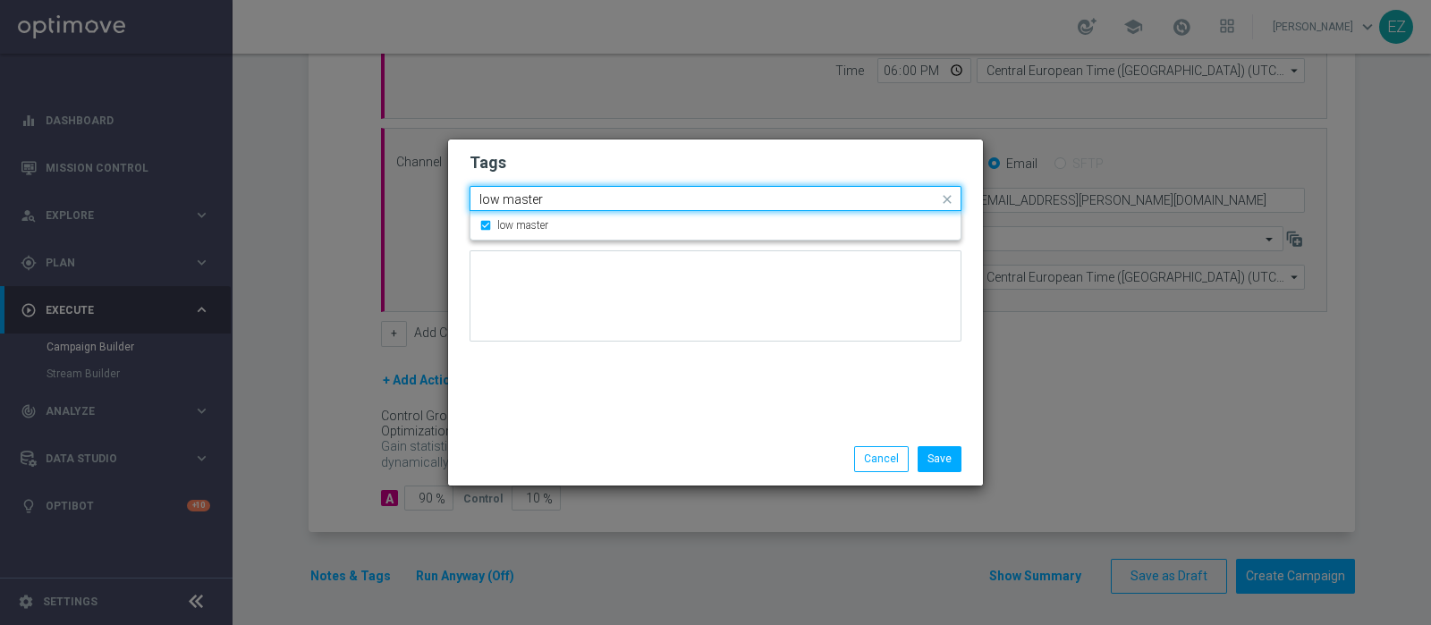
drag, startPoint x: 558, startPoint y: 203, endPoint x: 368, endPoint y: 208, distance: 190.6
click at [368, 208] on modal-container "Tags Quick find × low master low master low master Notes Save Cancel" at bounding box center [715, 312] width 1431 height 625
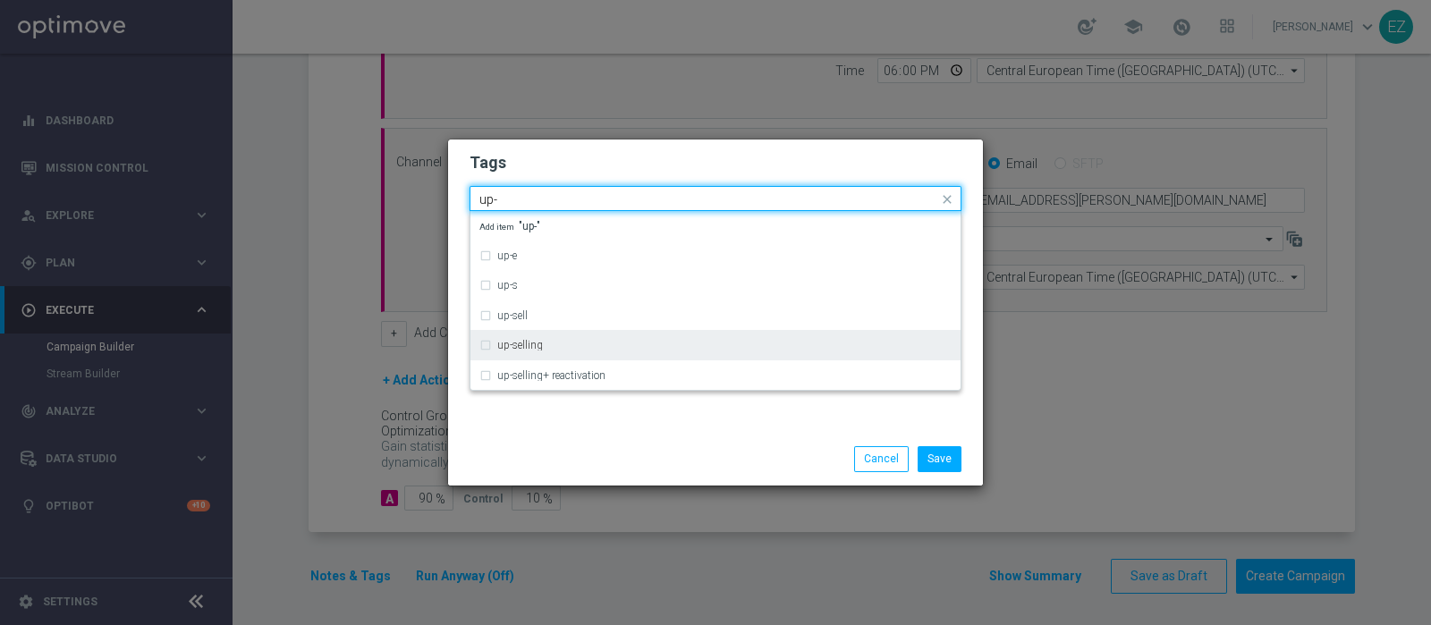
click at [542, 346] on div "up-selling" at bounding box center [724, 345] width 454 height 11
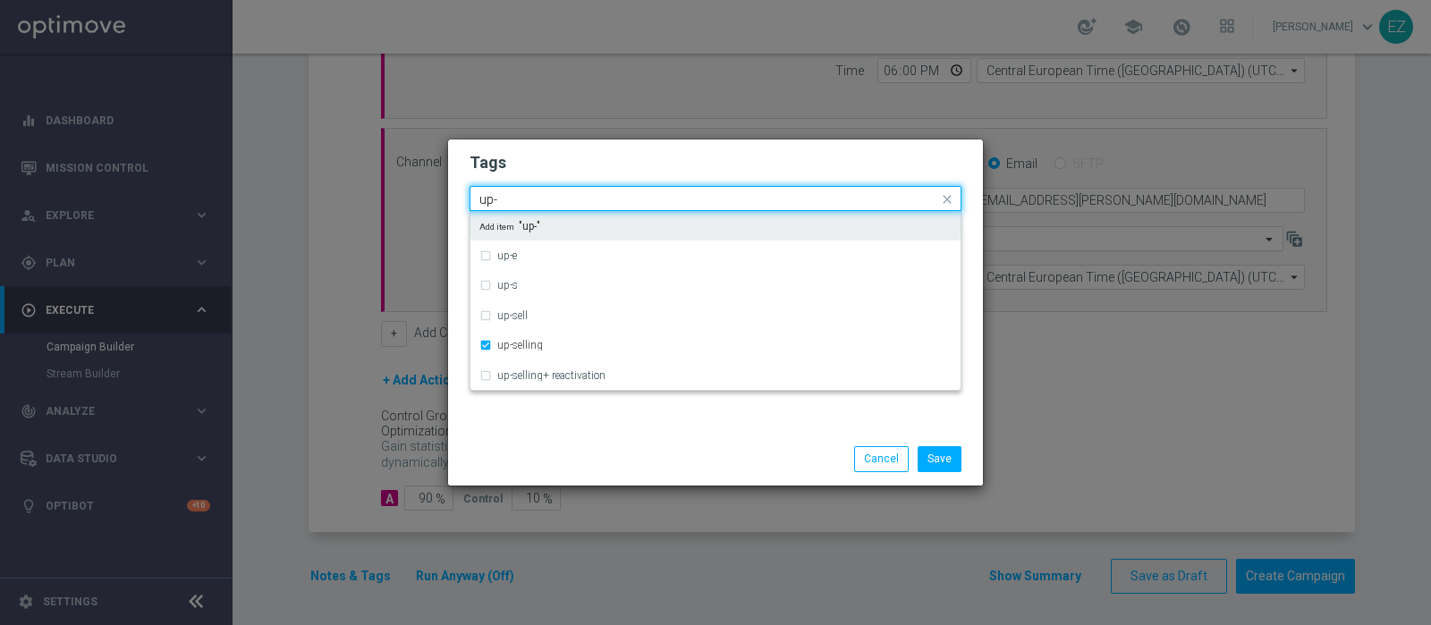
drag, startPoint x: 532, startPoint y: 195, endPoint x: 378, endPoint y: 213, distance: 155.8
click at [378, 213] on modal-container "Tags Quick find × low master × up-selling up- up-e up-s up-sell up-selling up-s…" at bounding box center [715, 312] width 1431 height 625
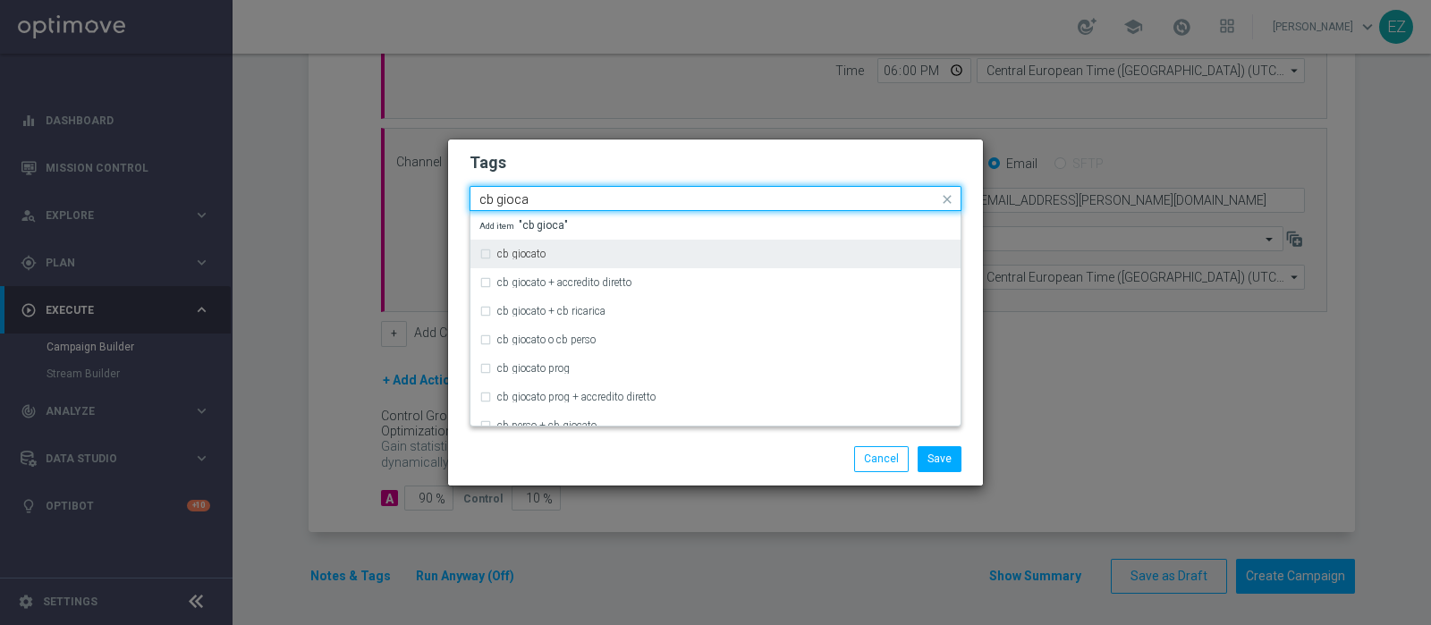
click at [521, 254] on label "cb giocato" at bounding box center [521, 254] width 48 height 11
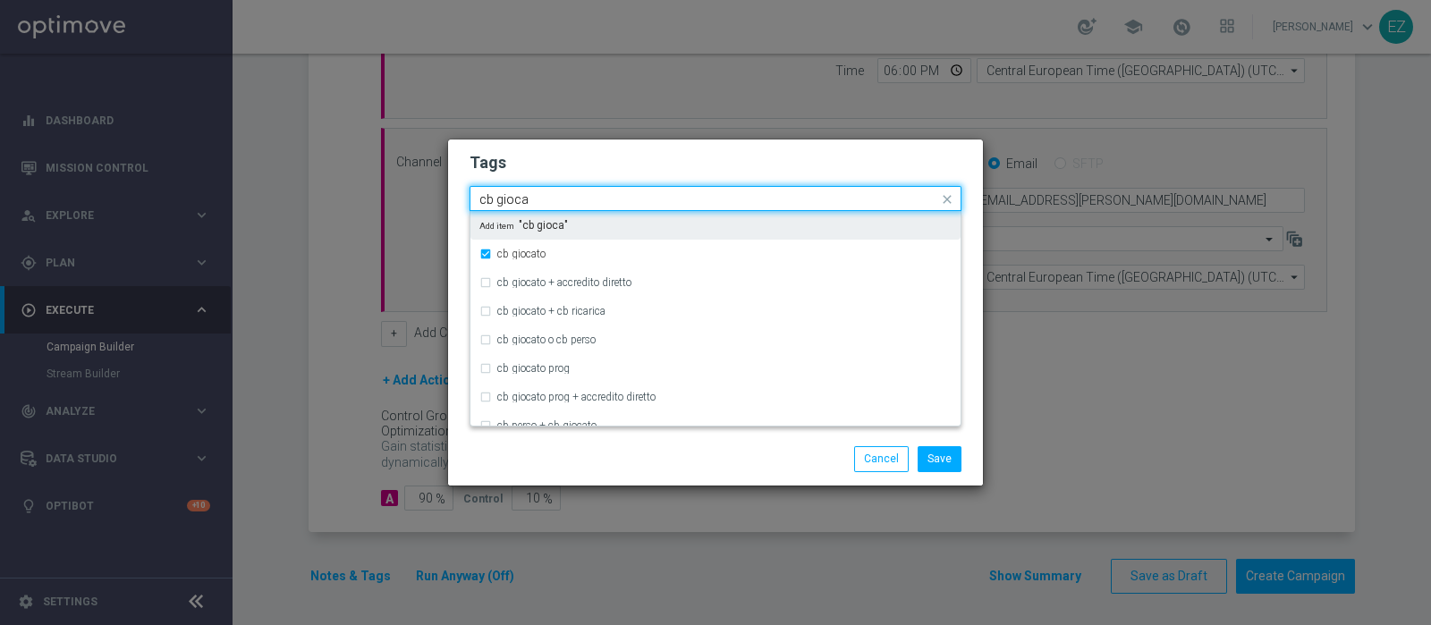
drag, startPoint x: 552, startPoint y: 207, endPoint x: 335, endPoint y: 217, distance: 216.8
click at [335, 217] on modal-container "Tags Quick find × low master × up-selling × cb giocato cb gioca cb giocato cb g…" at bounding box center [715, 312] width 1431 height 625
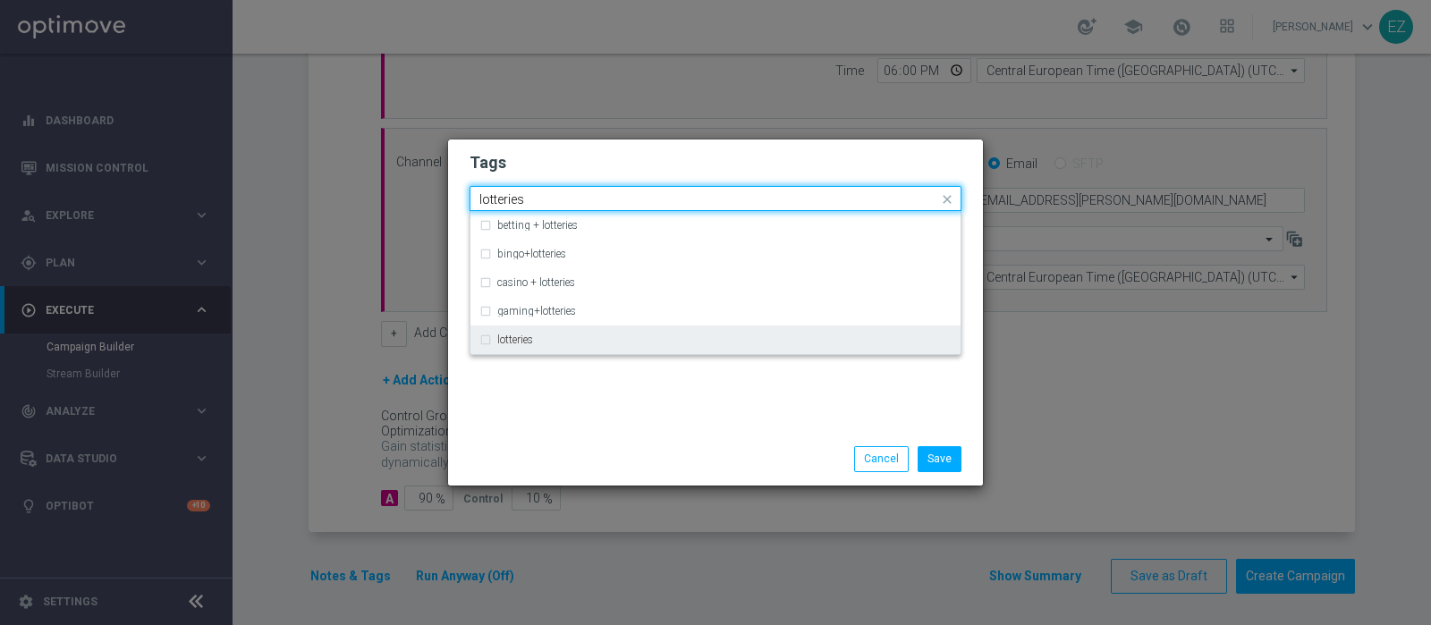
click at [501, 346] on div "lotteries" at bounding box center [716, 340] width 472 height 29
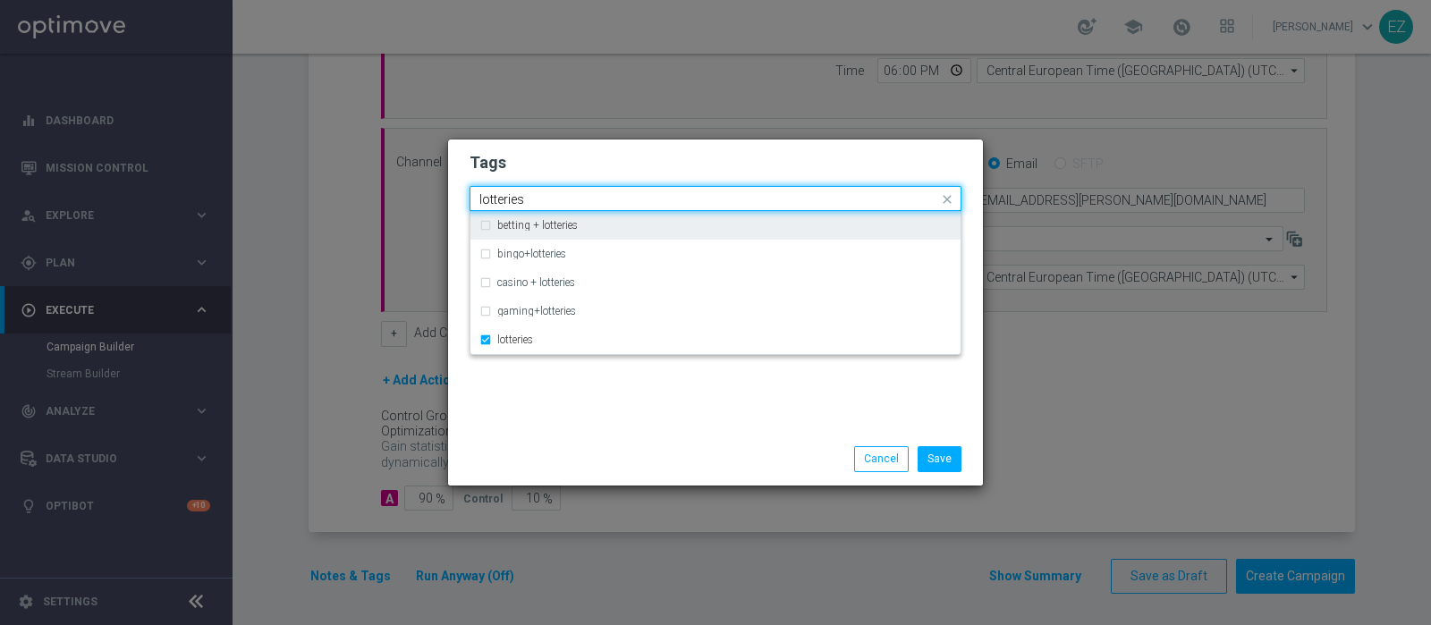
drag, startPoint x: 531, startPoint y: 202, endPoint x: 375, endPoint y: 205, distance: 155.7
click at [375, 205] on modal-container "Tags Quick find × low master × up-selling × cb giocato × lotteries lotteries be…" at bounding box center [715, 312] width 1431 height 625
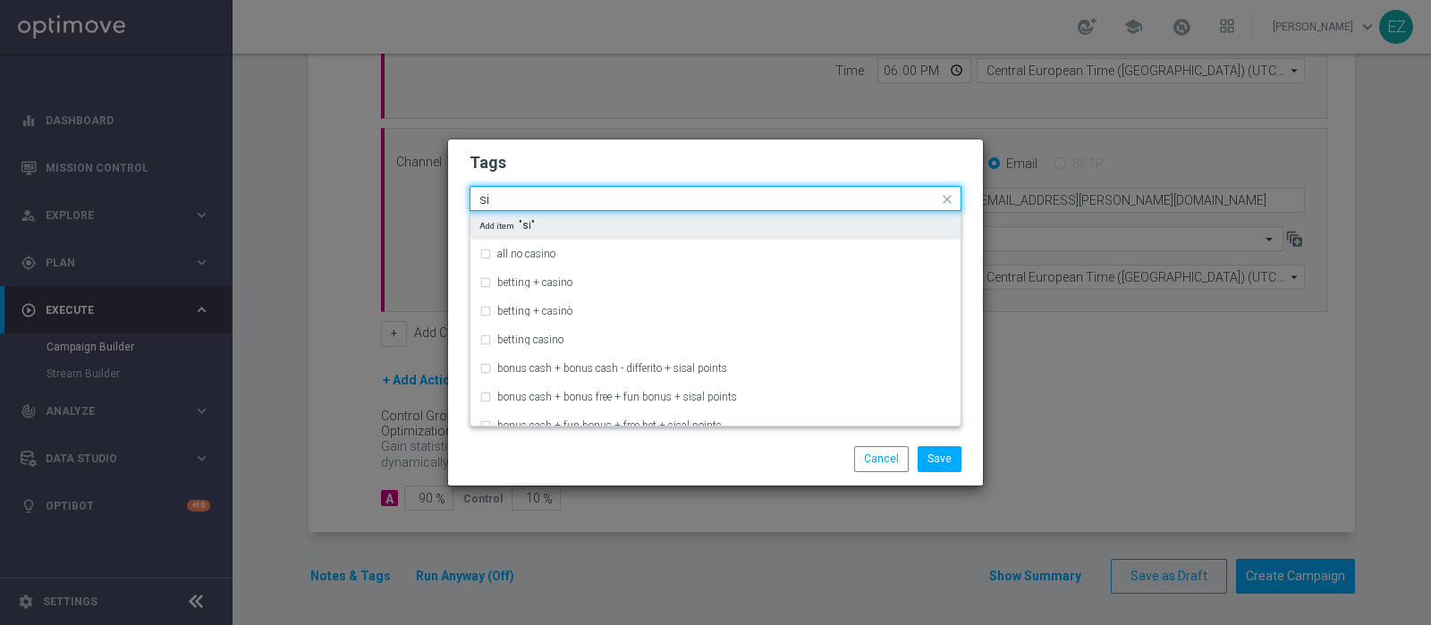
type input "s"
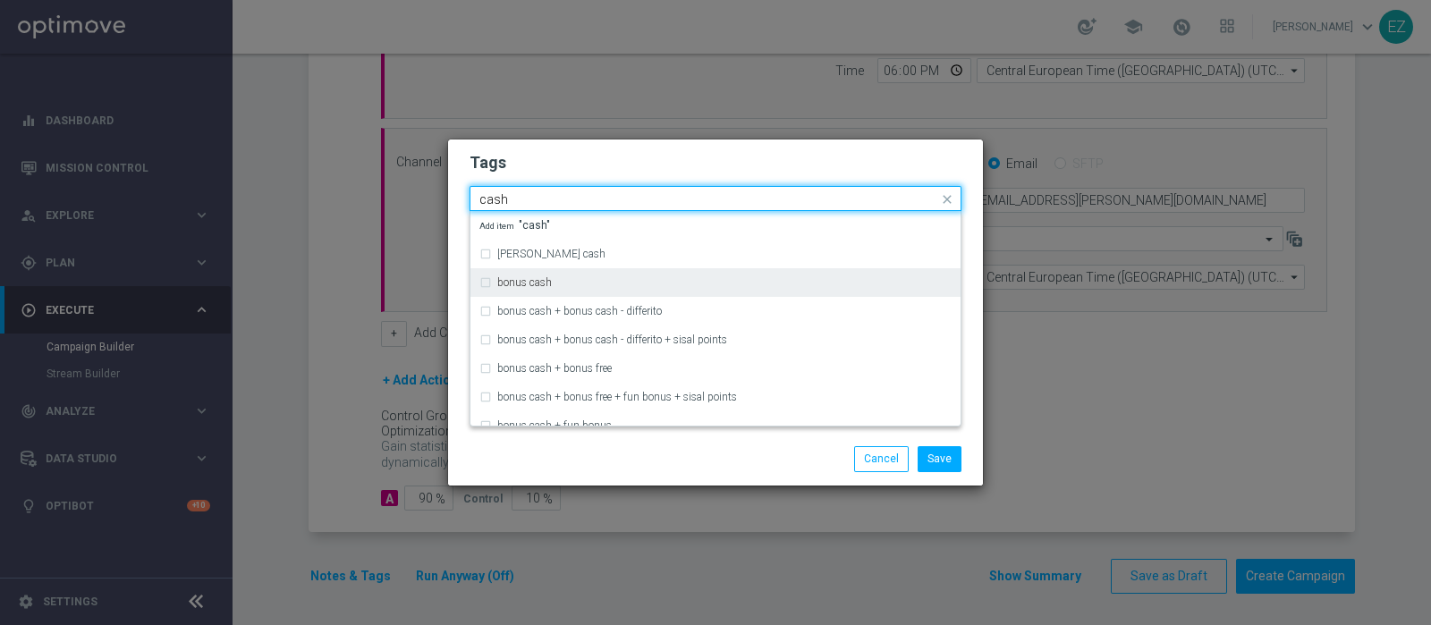
click at [582, 284] on div "bonus cash" at bounding box center [724, 282] width 454 height 11
type input "cash"
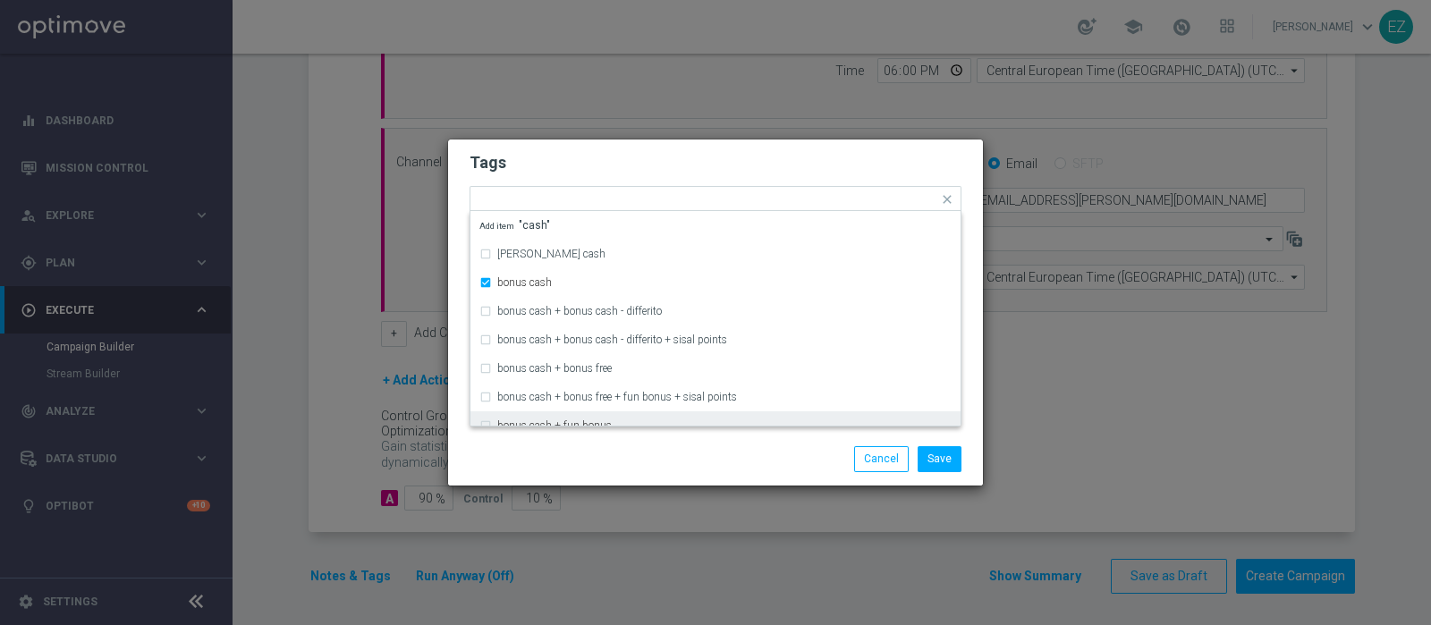
click at [597, 455] on div "Save Cancel" at bounding box center [715, 458] width 519 height 25
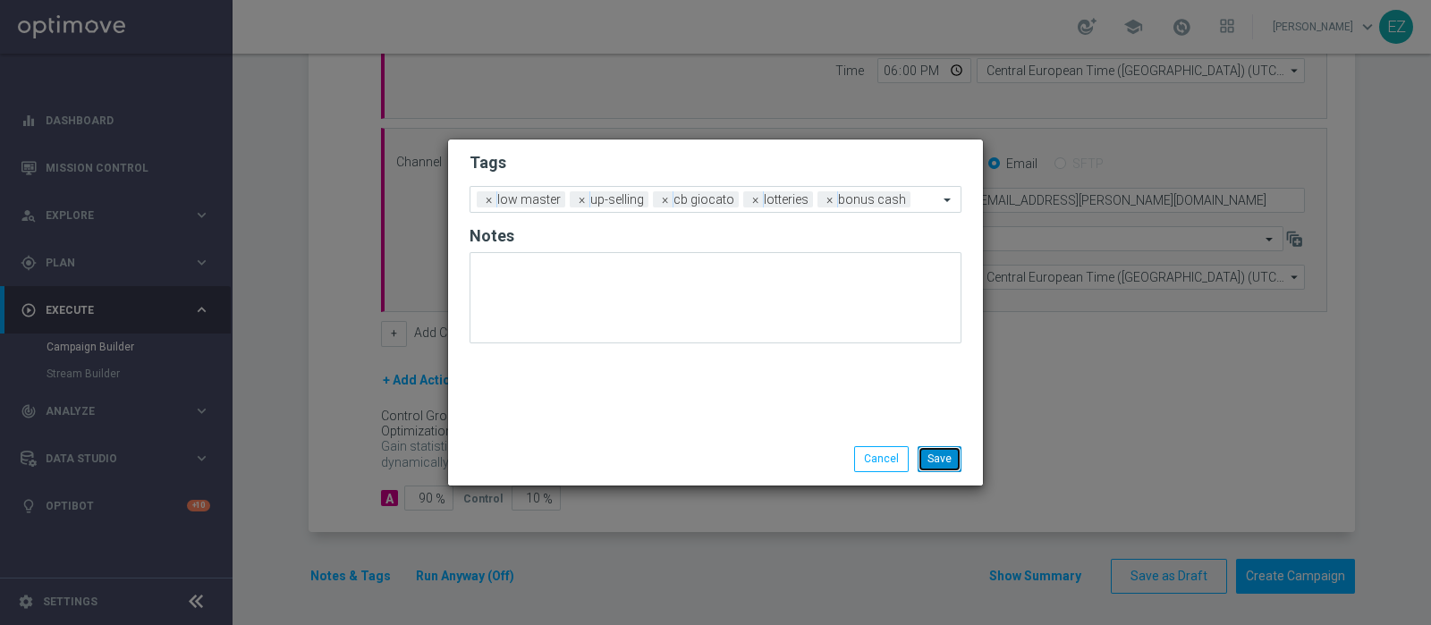
click at [951, 458] on button "Save" at bounding box center [940, 458] width 44 height 25
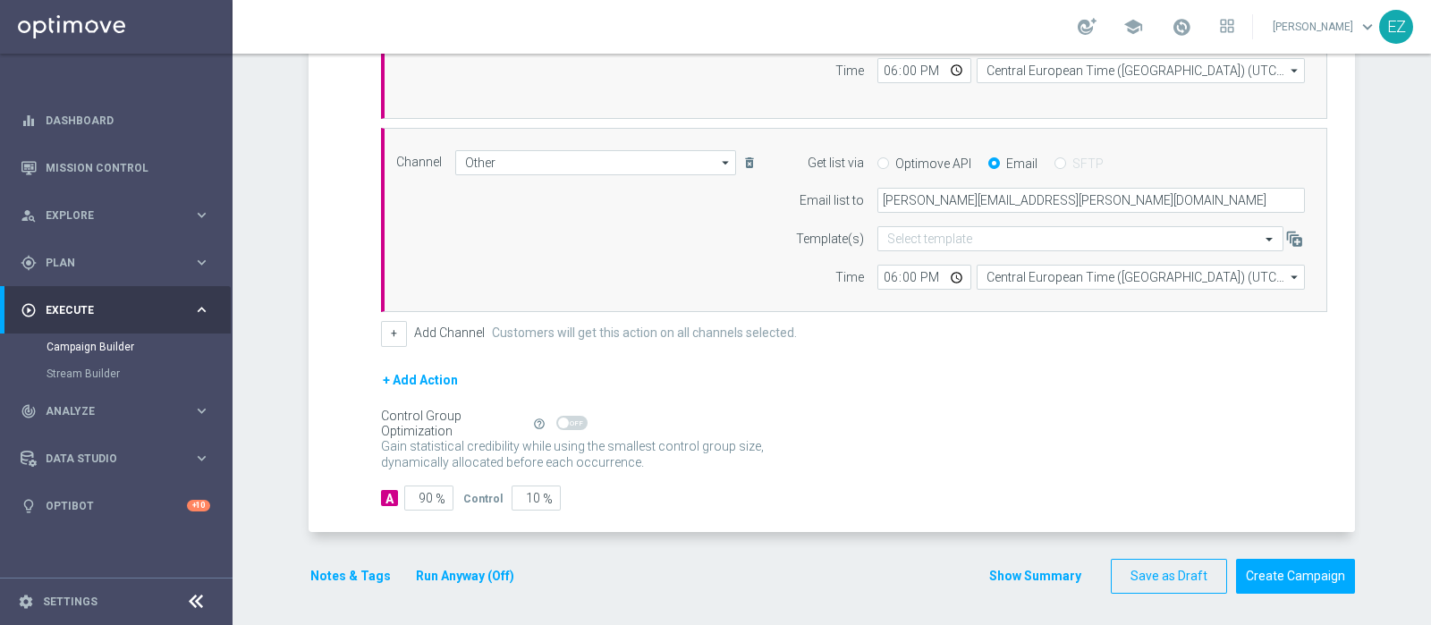
click at [998, 569] on button "Show Summary" at bounding box center [1036, 576] width 94 height 21
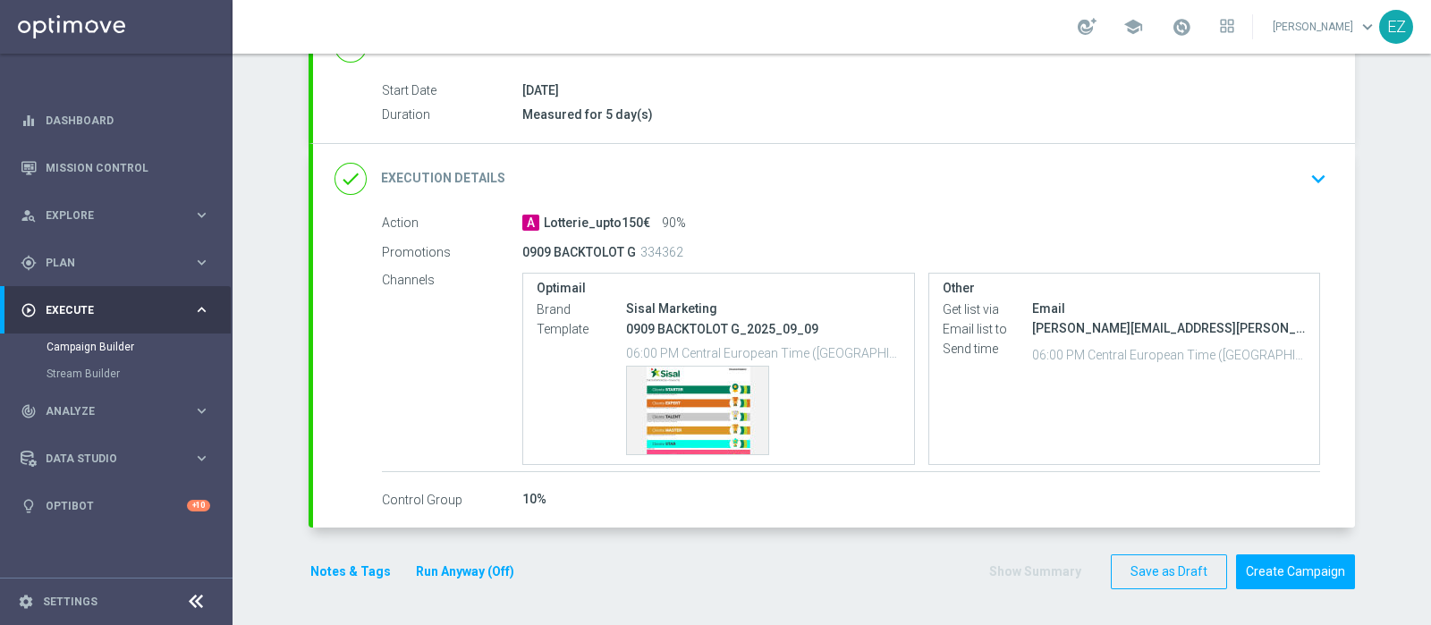
scroll to position [277, 0]
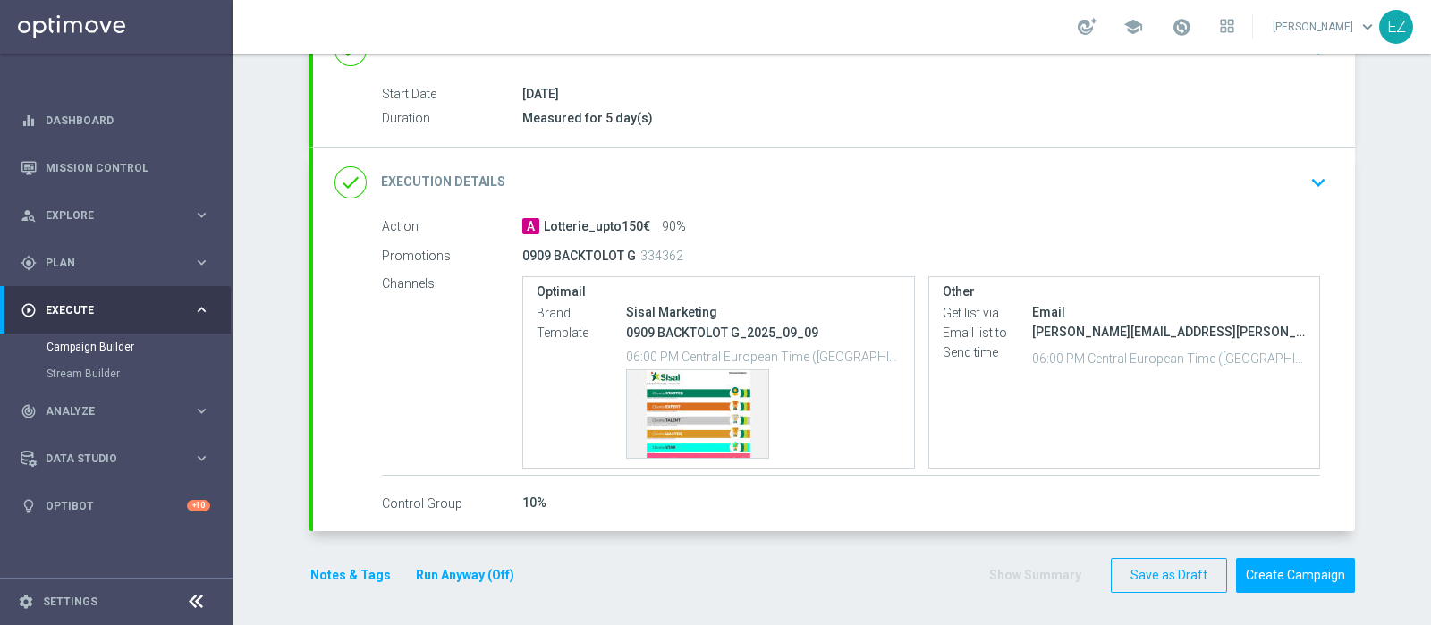
click at [414, 190] on div "done Execution Details" at bounding box center [420, 182] width 171 height 32
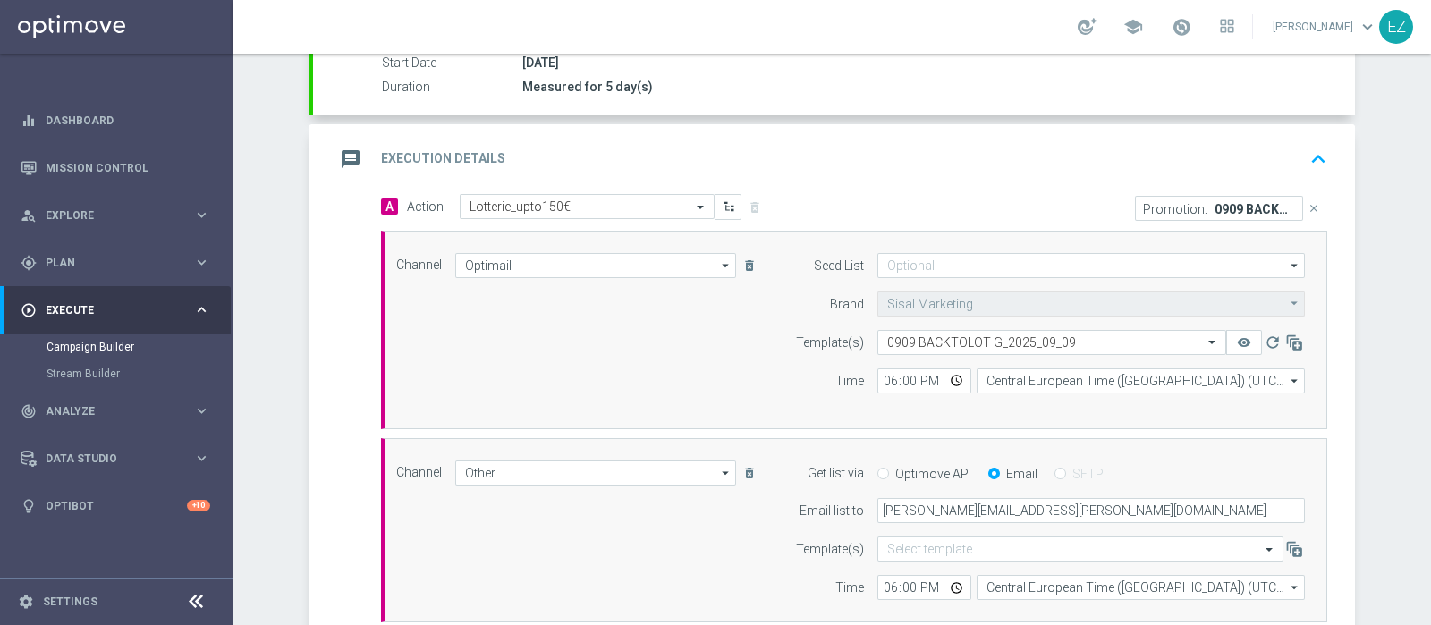
scroll to position [354, 0]
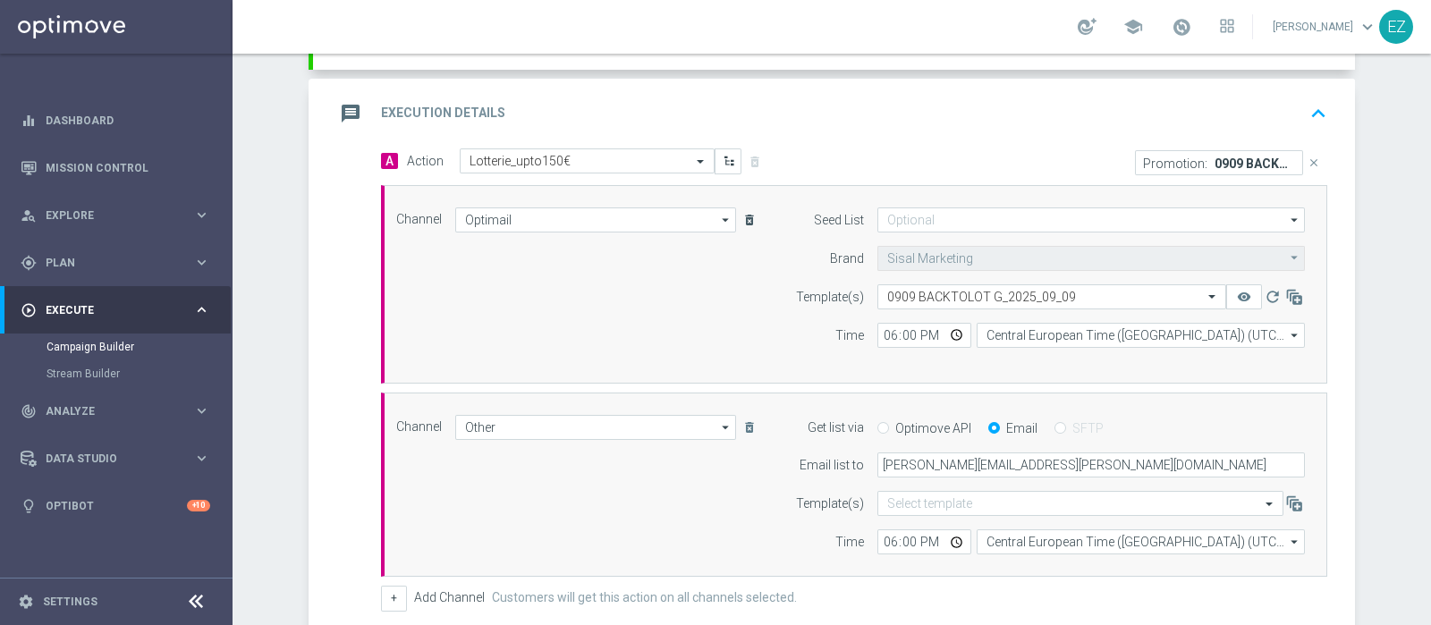
click at [743, 214] on icon "delete_forever" at bounding box center [750, 220] width 14 height 14
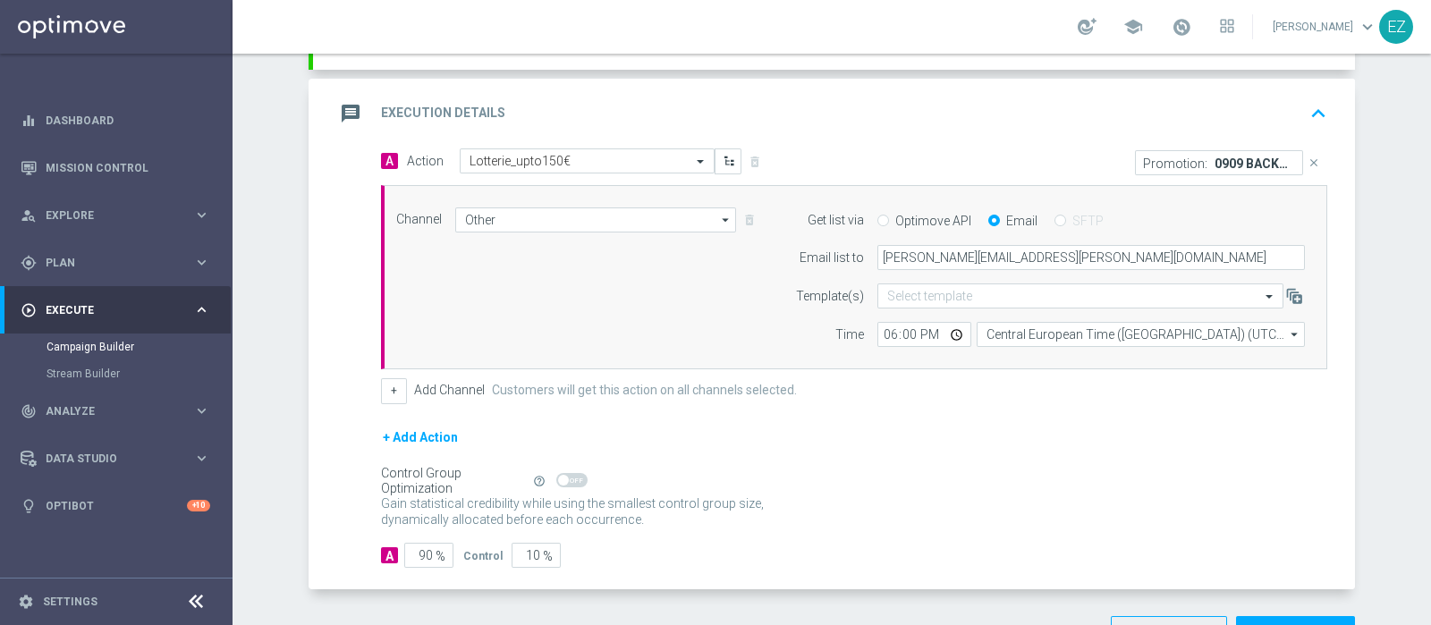
scroll to position [412, 0]
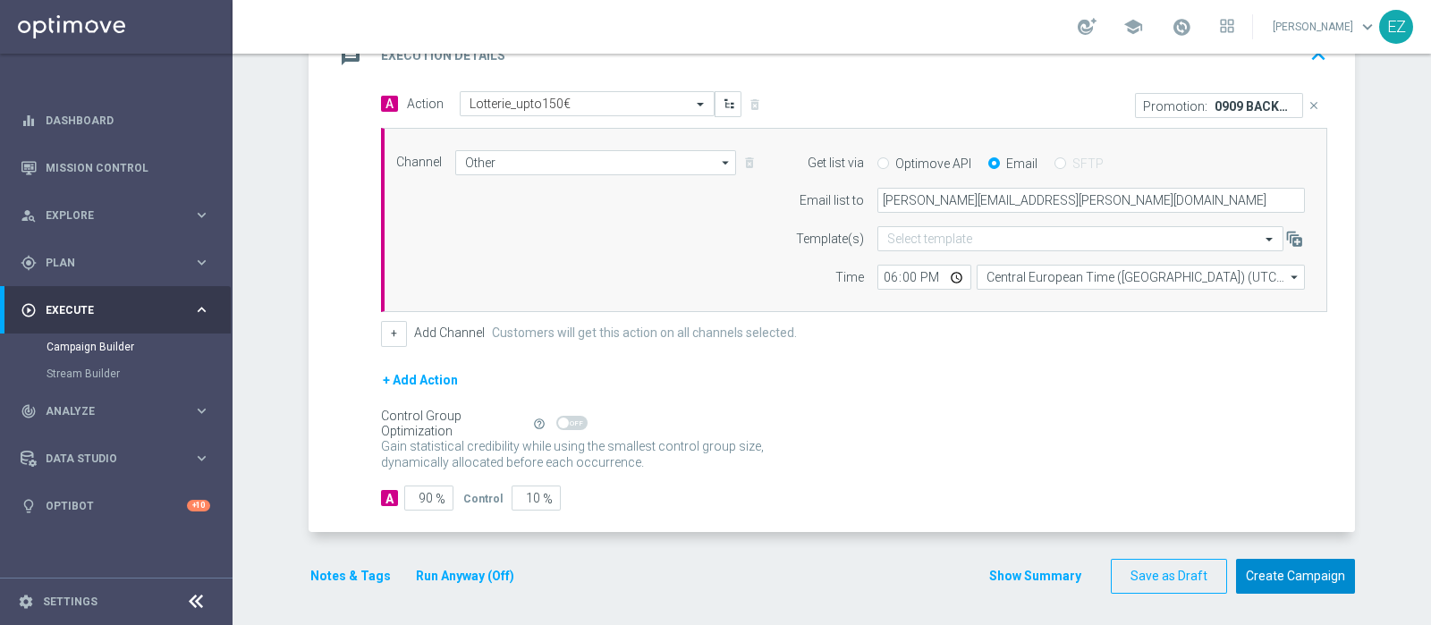
click at [1303, 574] on button "Create Campaign" at bounding box center [1295, 576] width 119 height 35
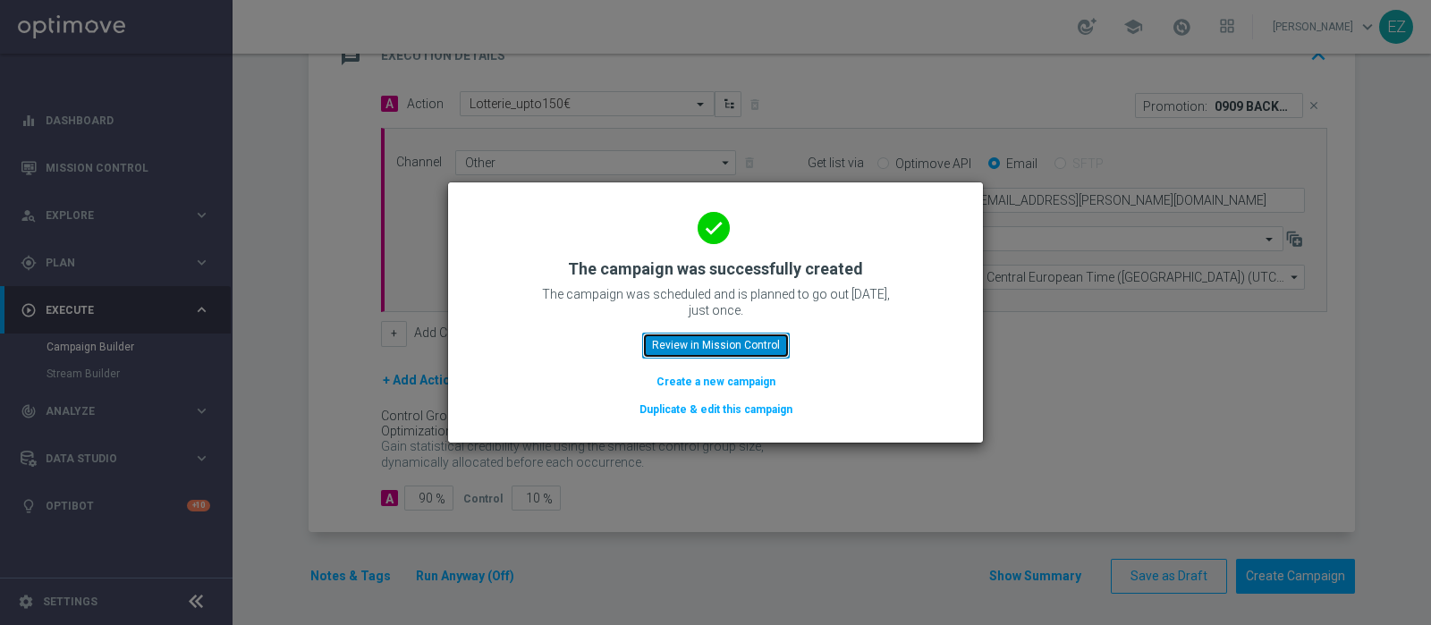
click at [705, 338] on button "Review in Mission Control" at bounding box center [716, 345] width 148 height 25
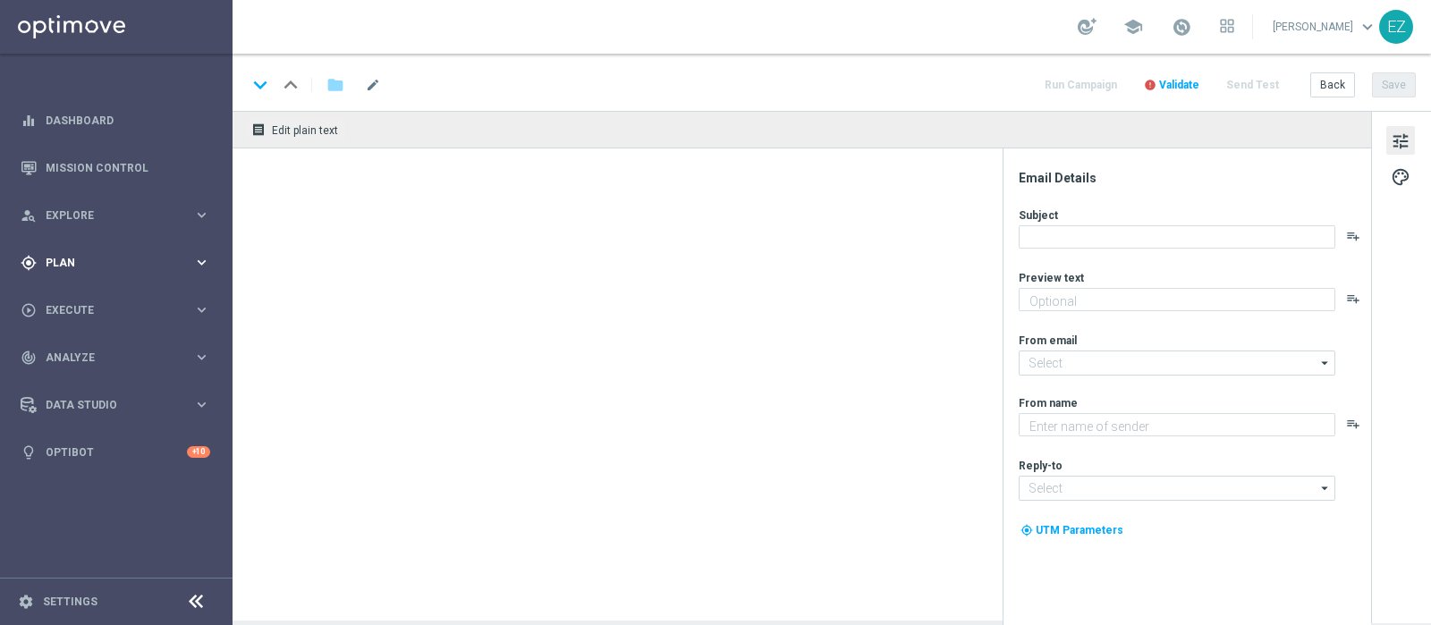
click at [57, 270] on div "gps_fixed Plan keyboard_arrow_right" at bounding box center [115, 262] width 231 height 47
click at [57, 357] on span "Templates" at bounding box center [111, 353] width 128 height 11
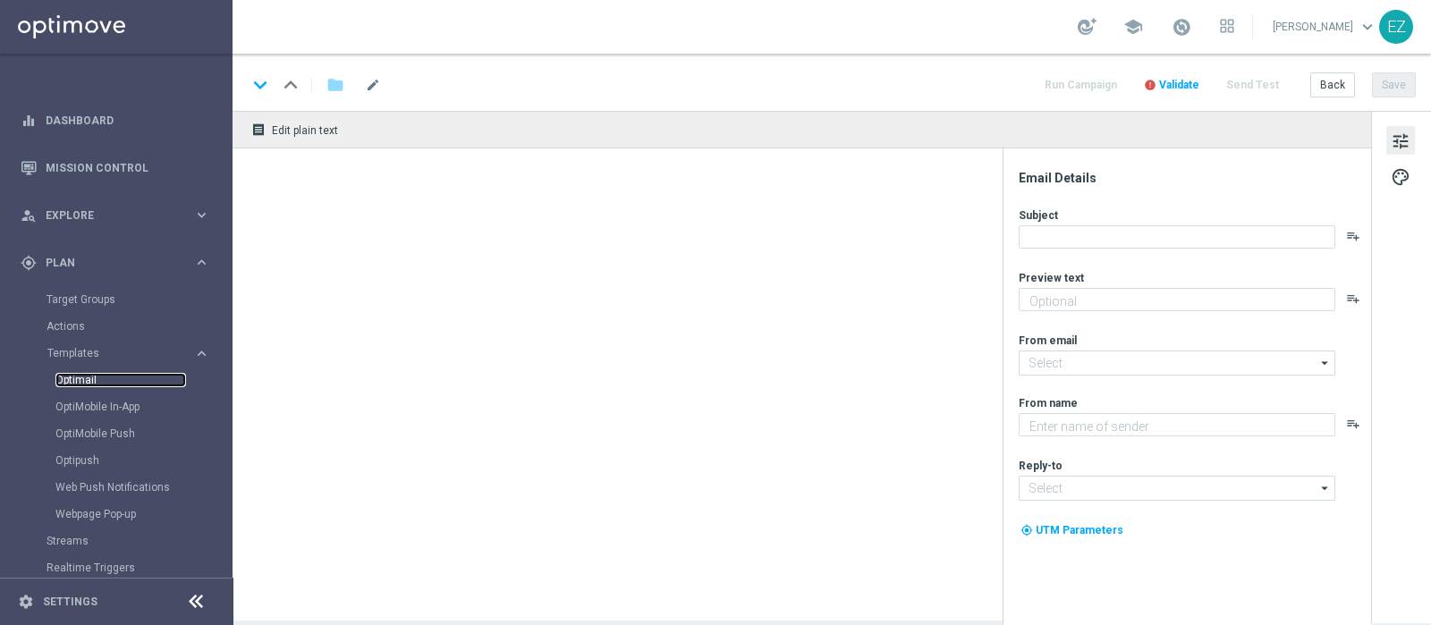
click at [57, 381] on link "Optimail" at bounding box center [120, 380] width 131 height 14
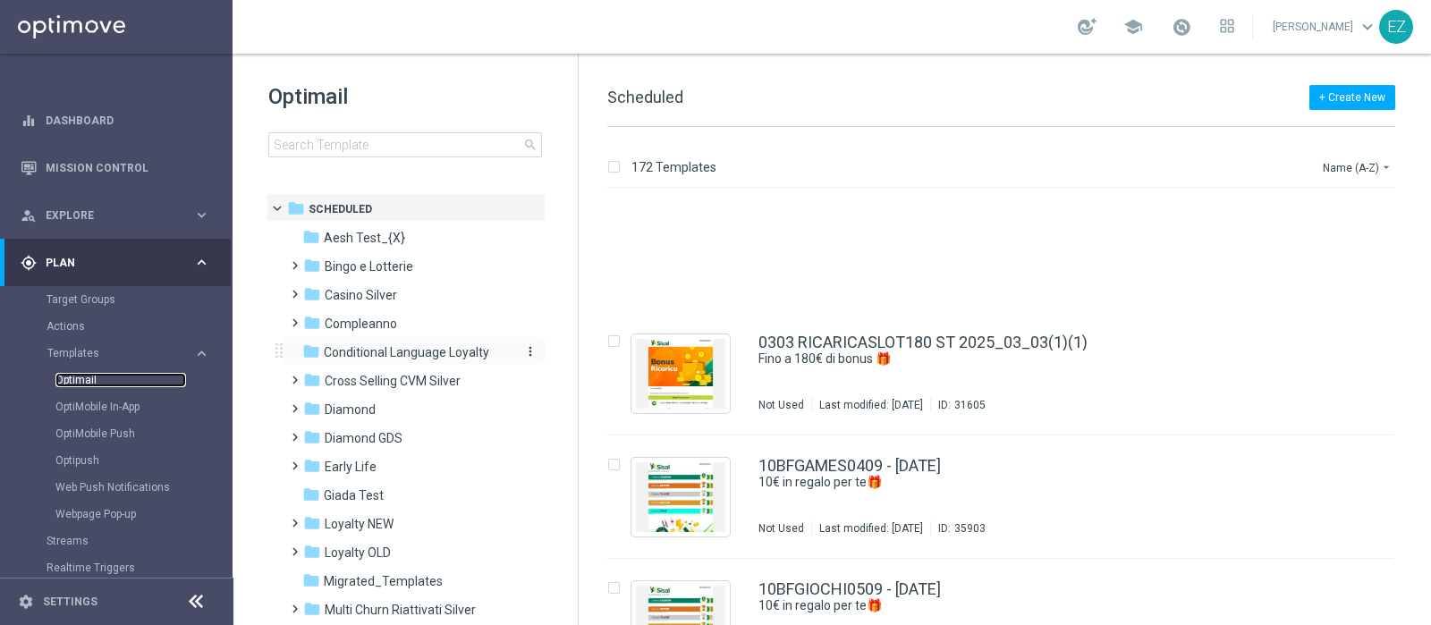
scroll to position [233, 0]
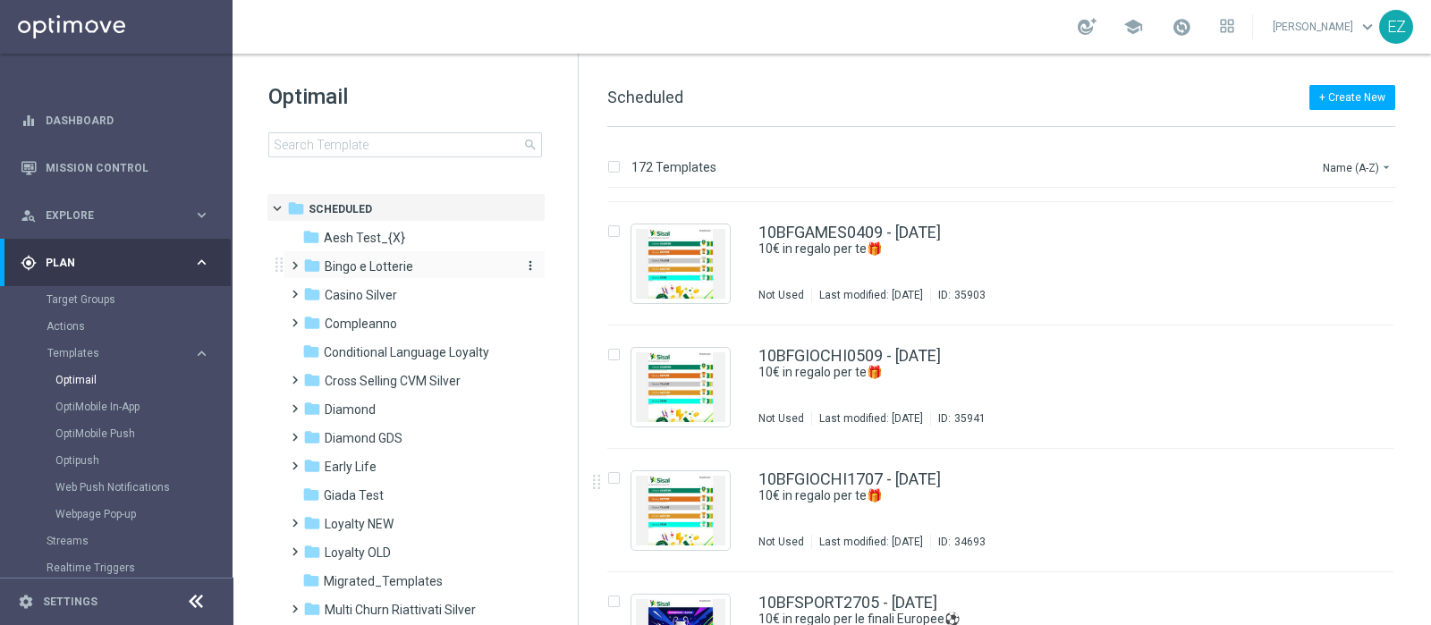
click at [338, 265] on span "Bingo e Lotterie" at bounding box center [369, 267] width 89 height 16
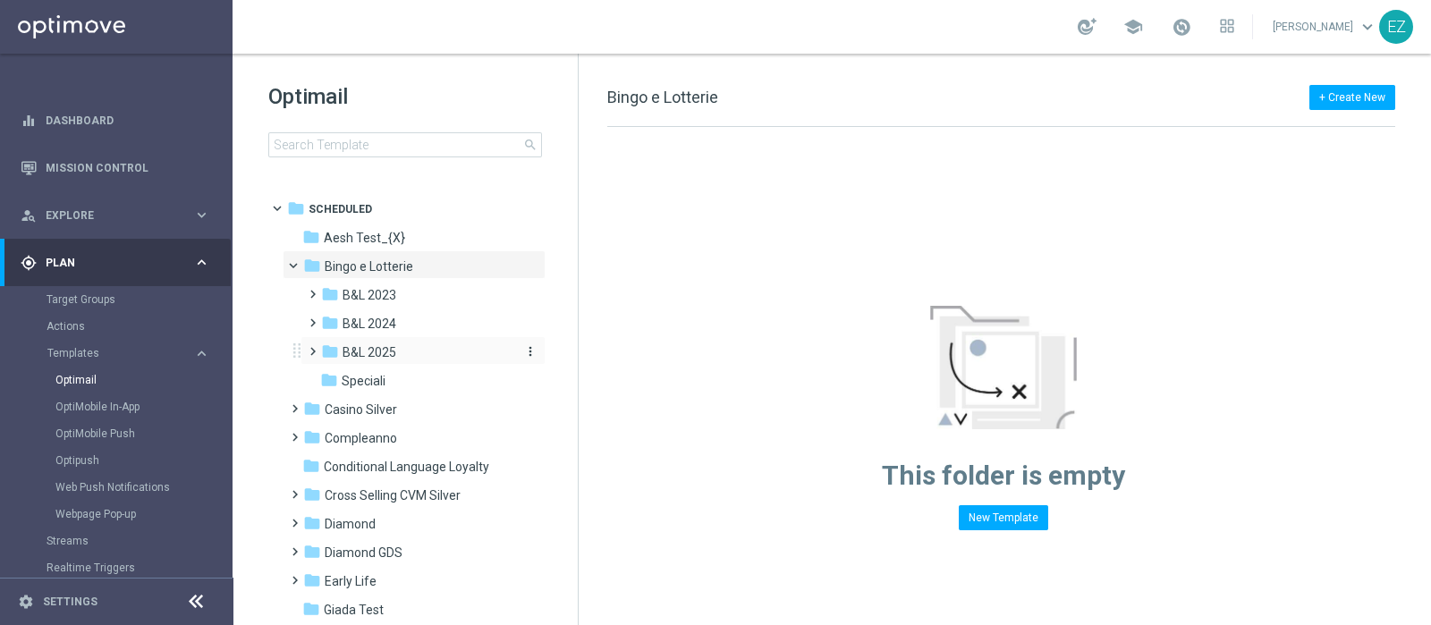
click at [384, 344] on span "B&L 2025" at bounding box center [370, 352] width 54 height 16
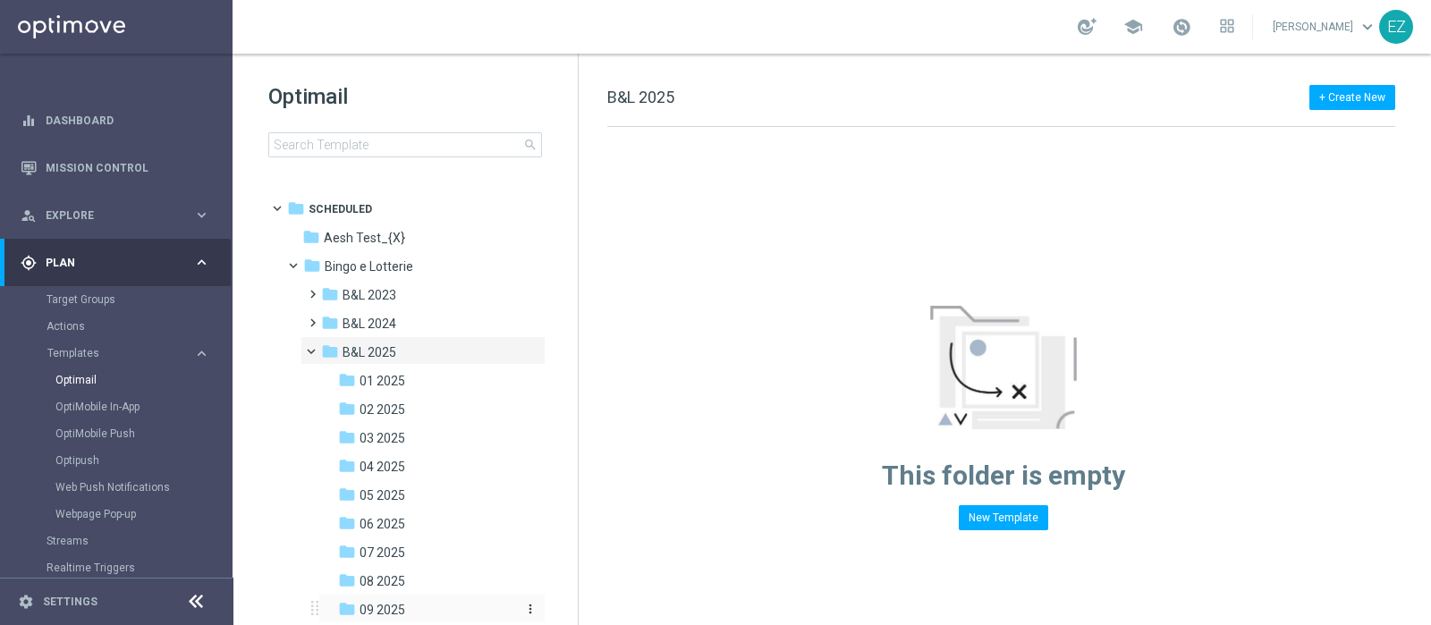
click at [389, 602] on span "09 2025" at bounding box center [383, 610] width 46 height 16
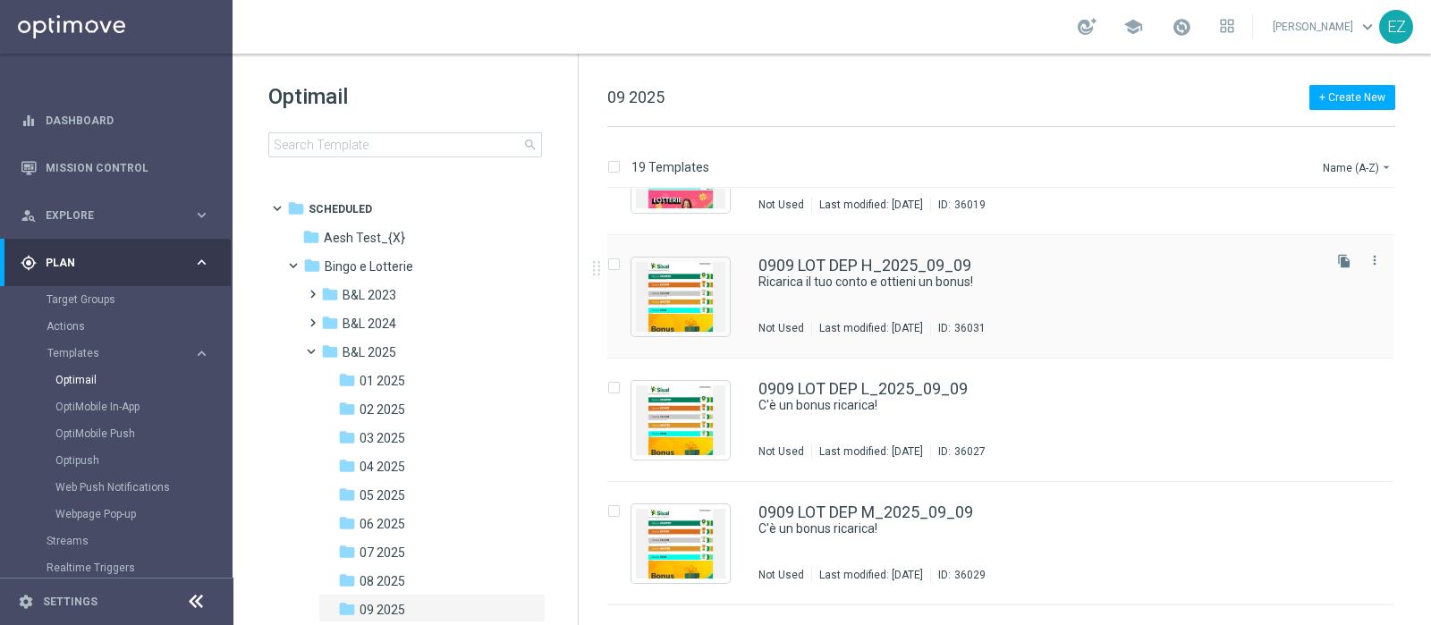
scroll to position [1559, 0]
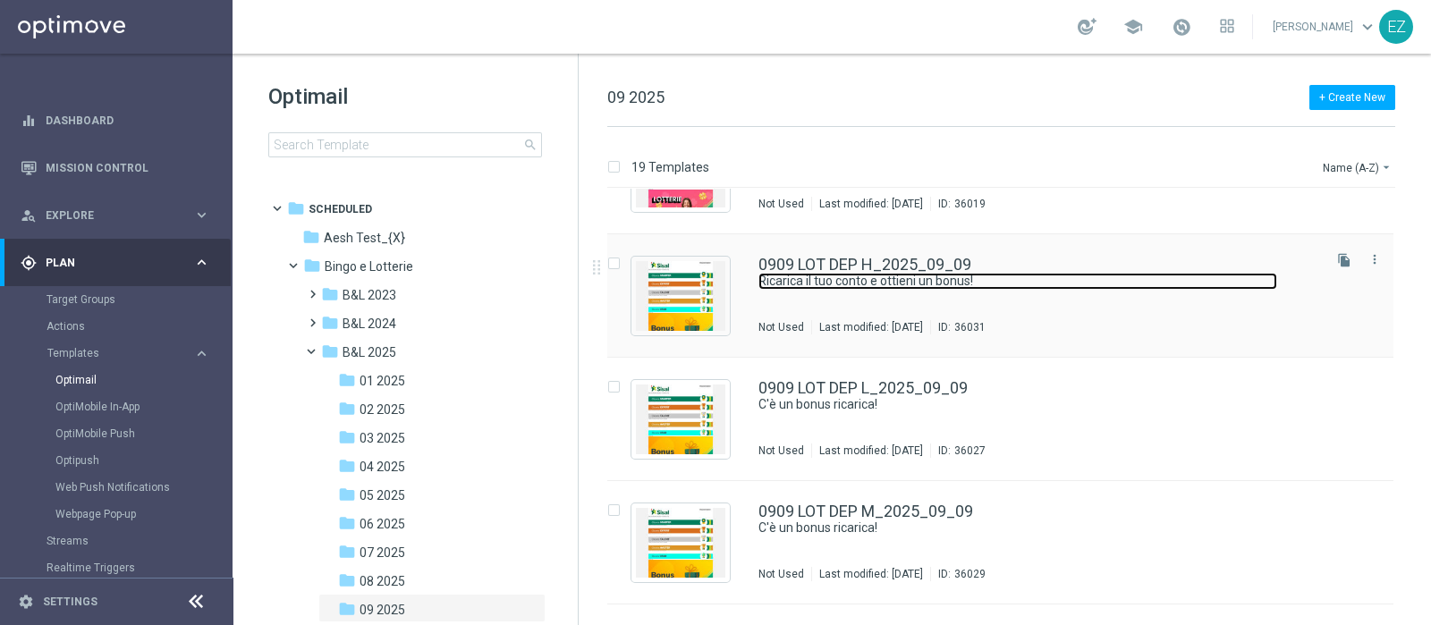
click at [919, 274] on link "Ricarica il tuo conto e ottieni un bonus!" at bounding box center [1018, 281] width 519 height 17
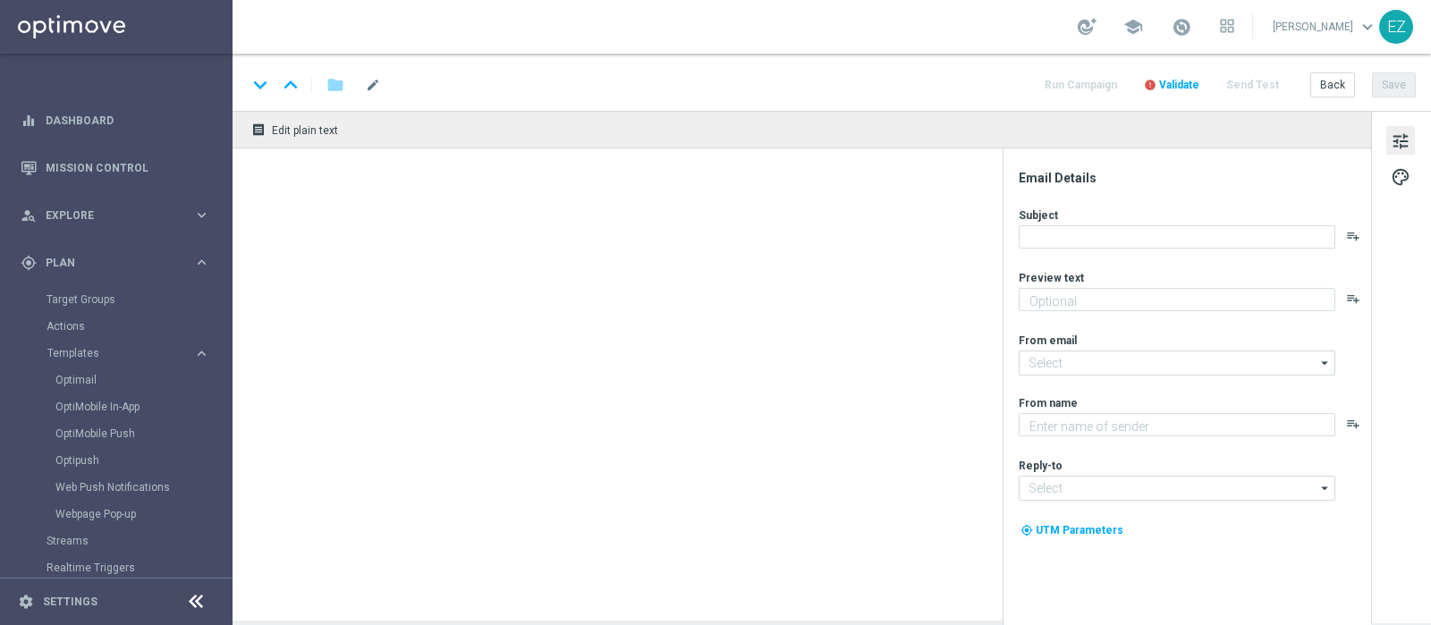
type textarea "Per te fino a 16.000 Sisal point"
type input "newsletter@comunicazioni.sisal.it"
type textarea "Sisal"
type input "info@sisal.it"
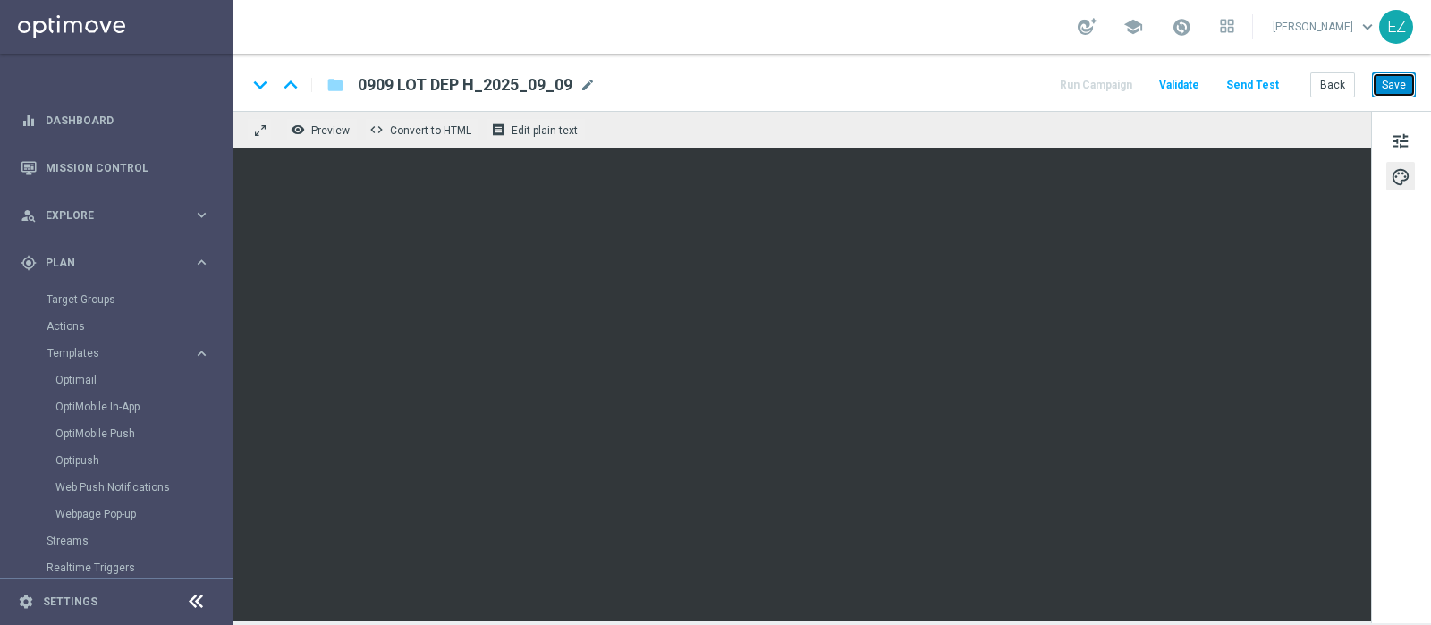
click at [1387, 78] on button "Save" at bounding box center [1394, 84] width 44 height 25
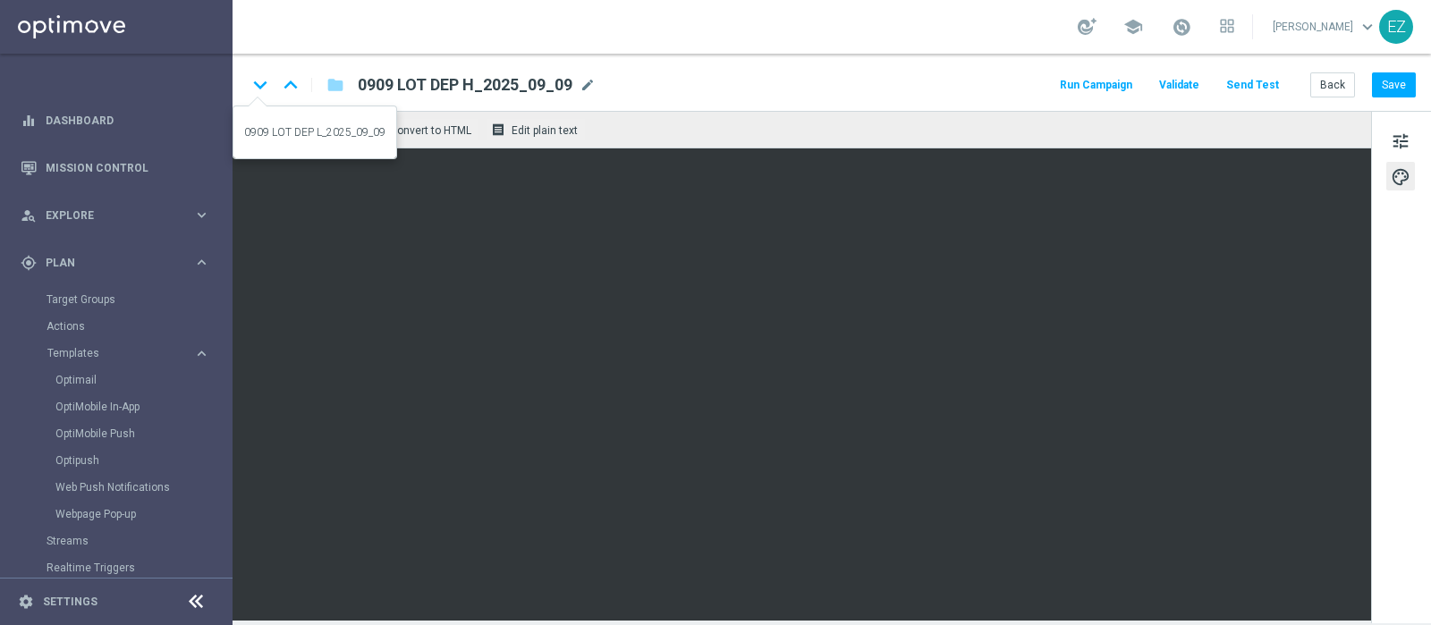
click at [253, 84] on icon "keyboard_arrow_down" at bounding box center [260, 85] width 27 height 27
click at [261, 89] on icon "keyboard_arrow_down" at bounding box center [260, 85] width 27 height 27
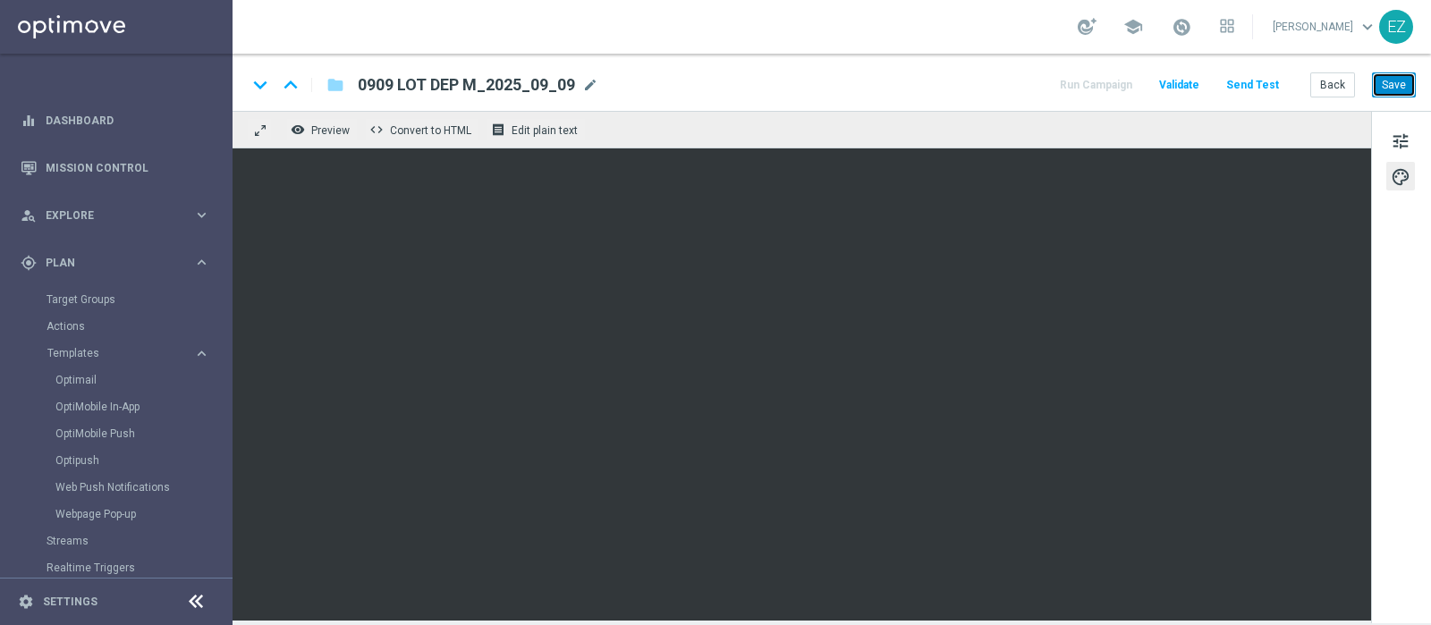
click at [1395, 72] on button "Save" at bounding box center [1394, 84] width 44 height 25
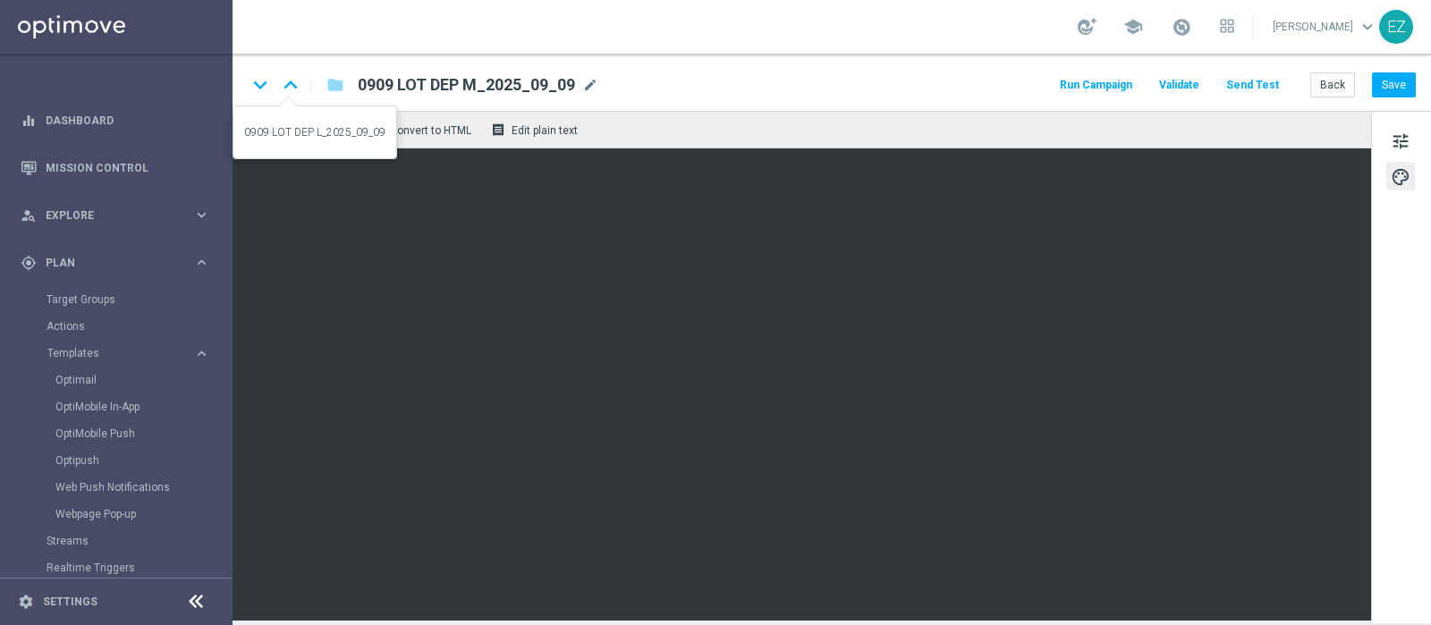
click at [296, 90] on icon "keyboard_arrow_up" at bounding box center [290, 85] width 27 height 27
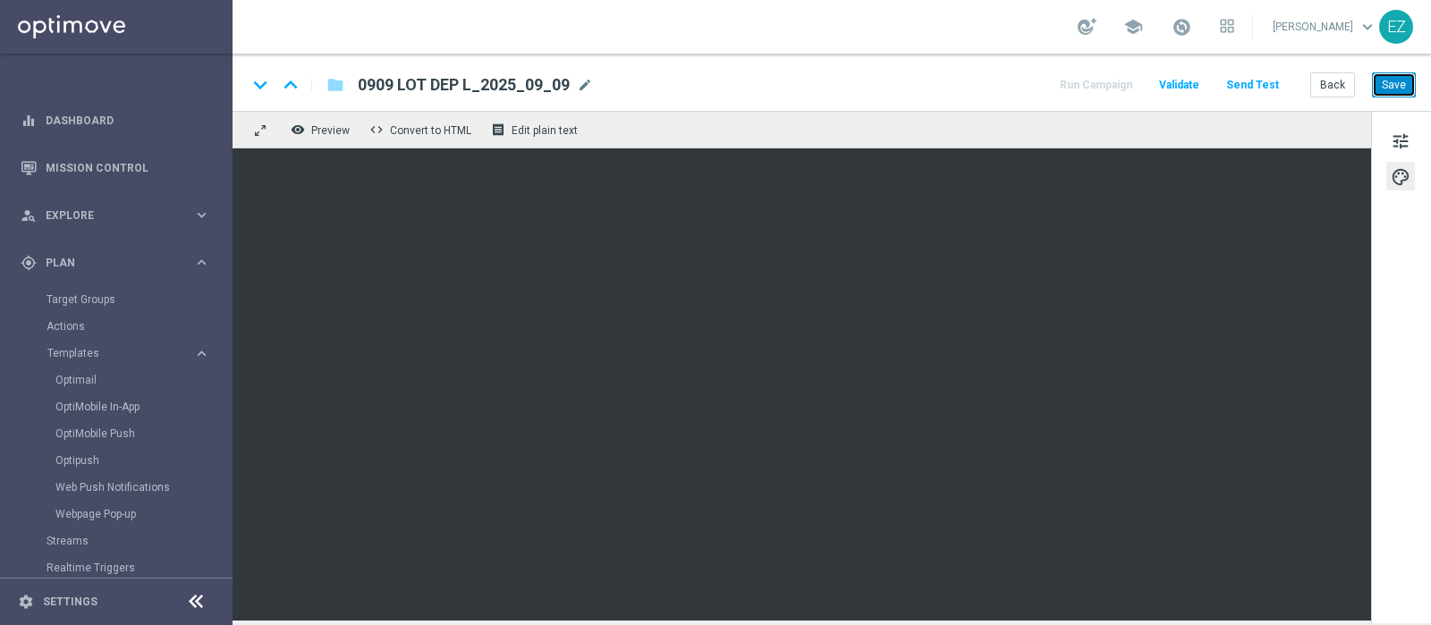
click at [1395, 85] on button "Save" at bounding box center [1394, 84] width 44 height 25
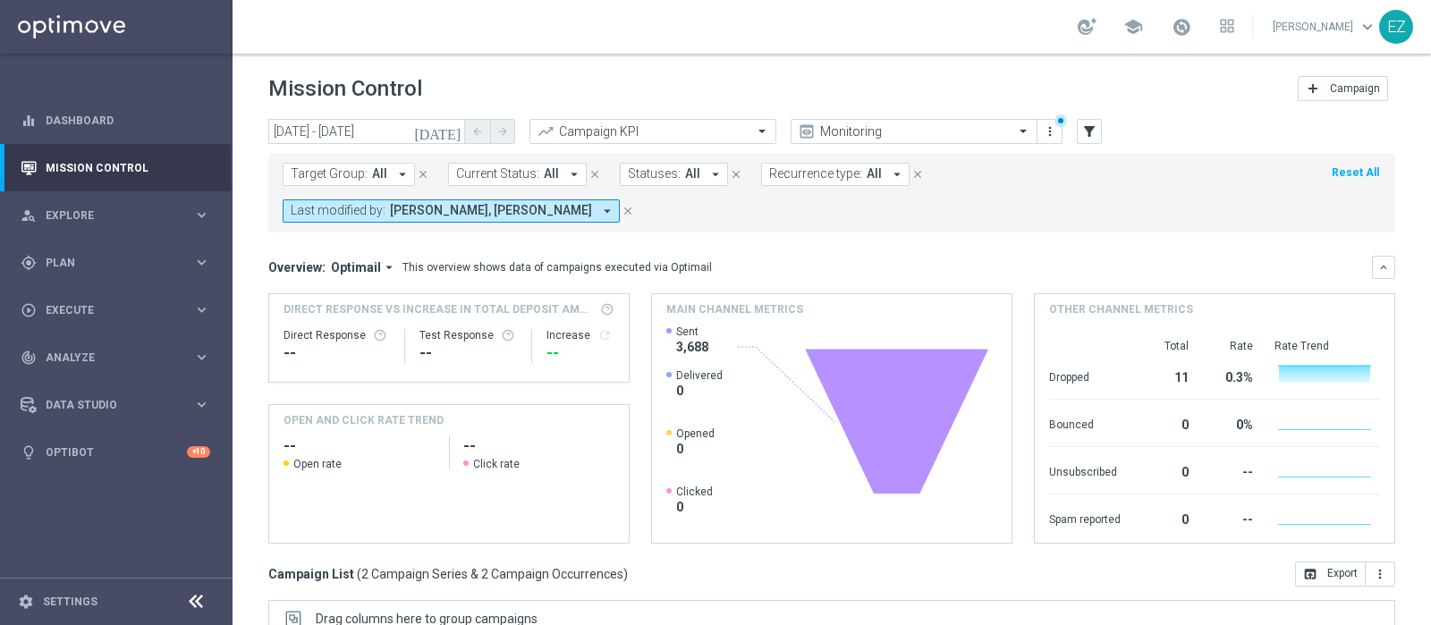
scroll to position [268, 0]
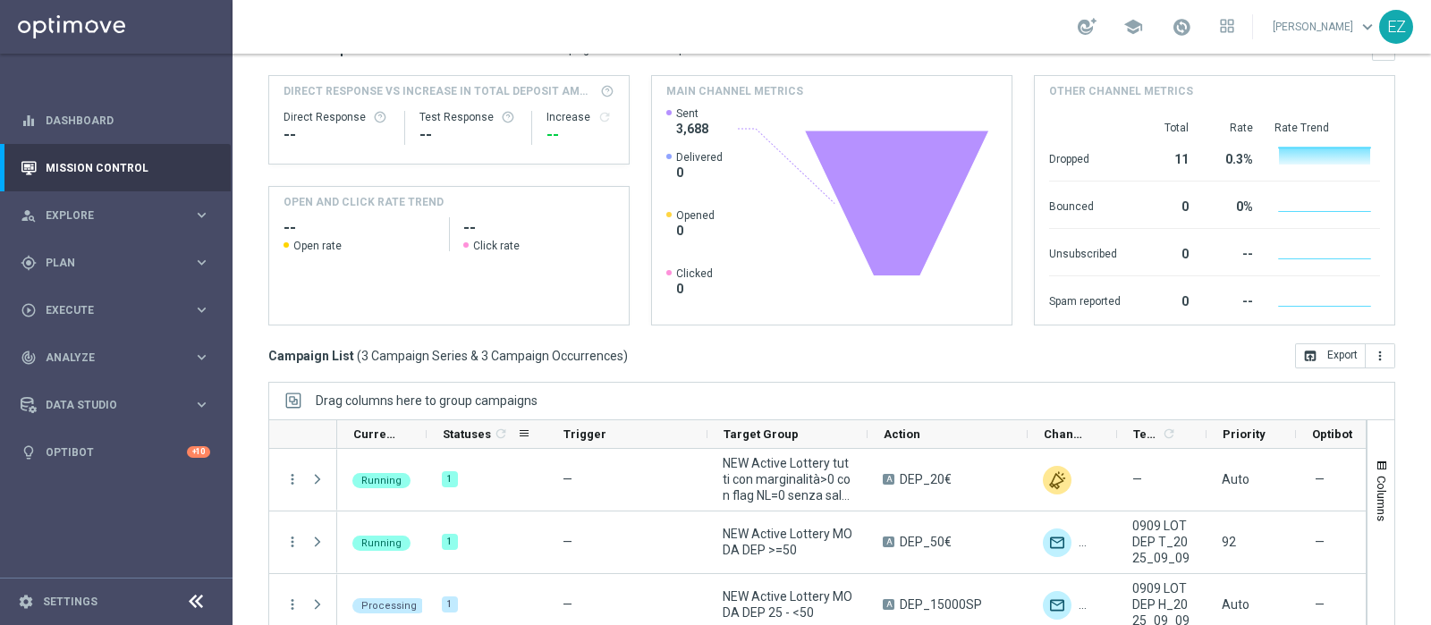
scroll to position [268, 0]
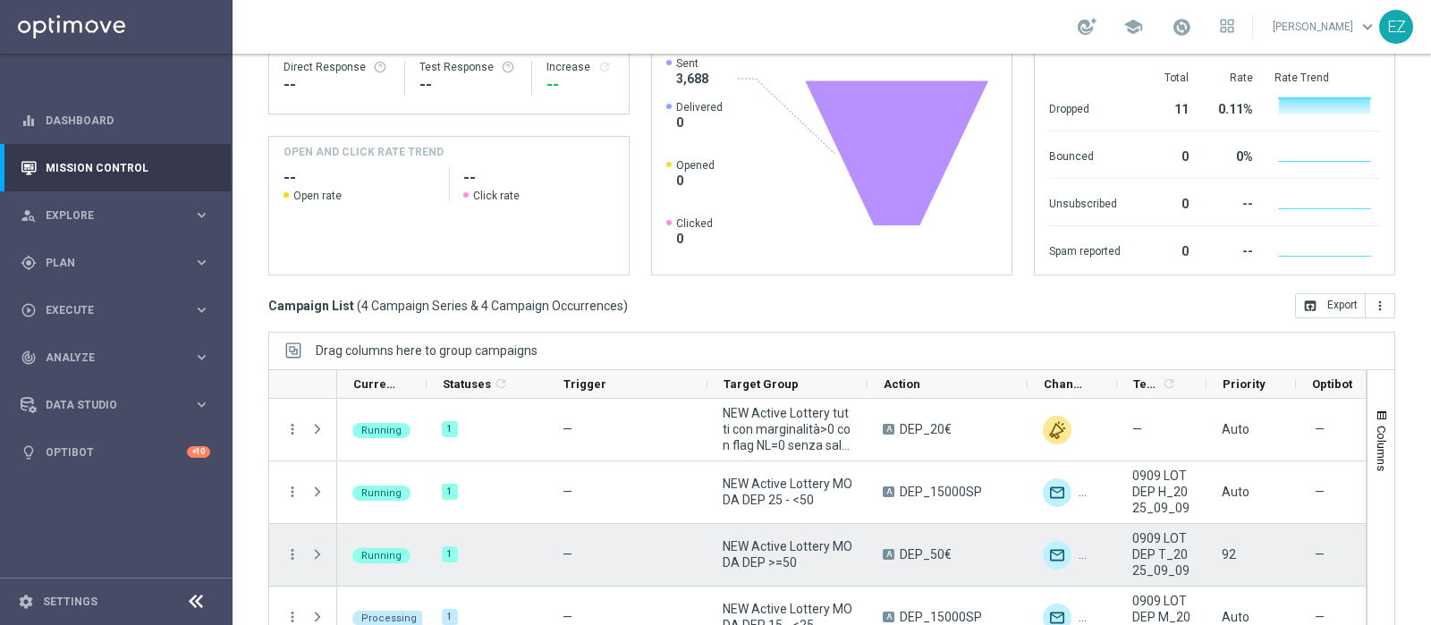
scroll to position [21, 0]
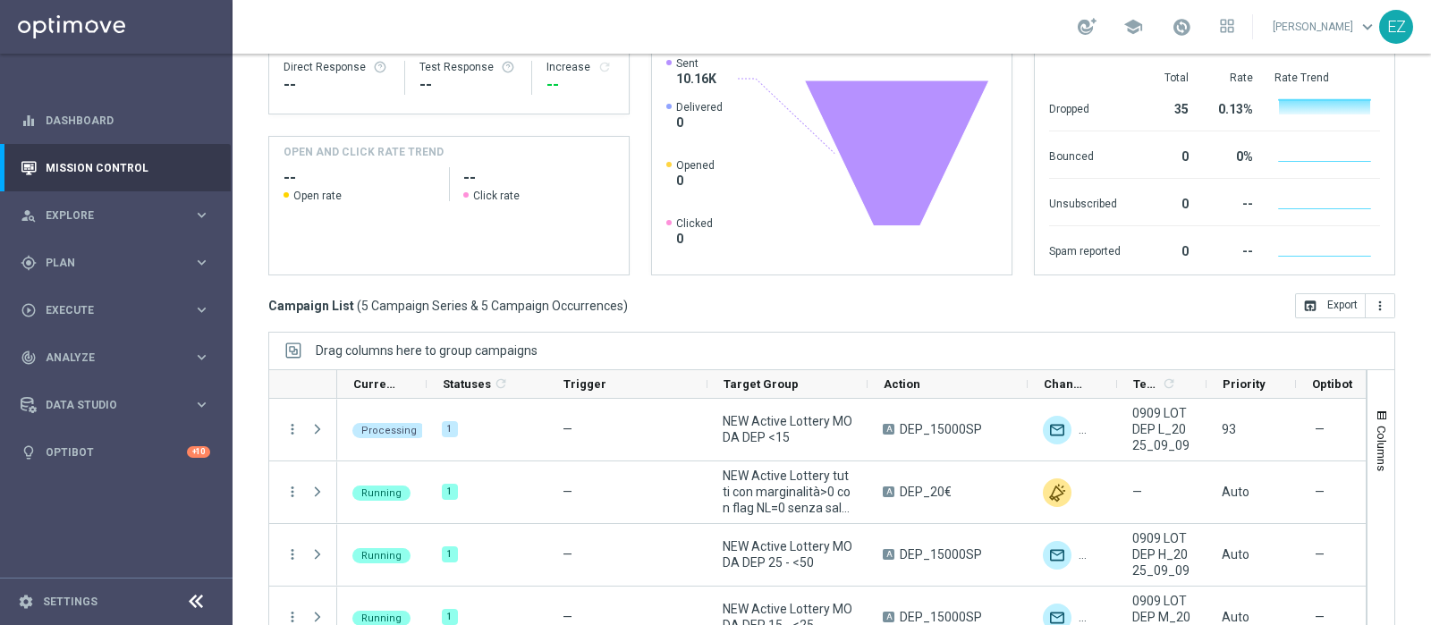
click at [751, 19] on div "school [PERSON_NAME] keyboard_arrow_down EZ" at bounding box center [832, 27] width 1199 height 54
